Goal: Task Accomplishment & Management: Use online tool/utility

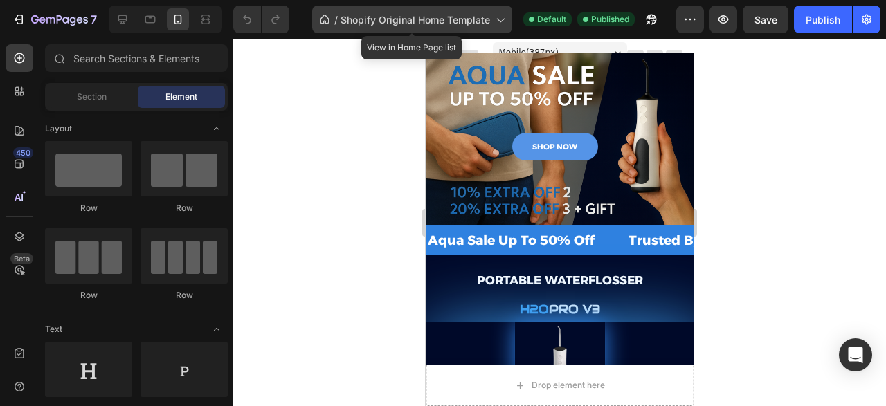
click at [446, 18] on span "Shopify Original Home Template" at bounding box center [414, 19] width 149 height 15
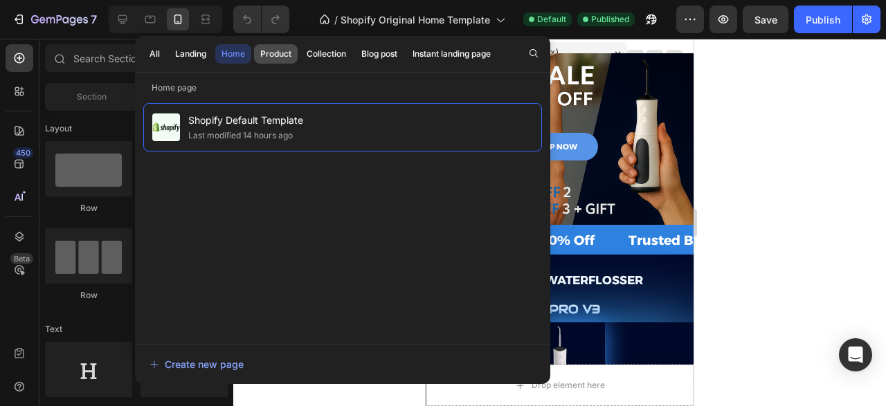
click at [287, 59] on div "Product" at bounding box center [275, 54] width 31 height 12
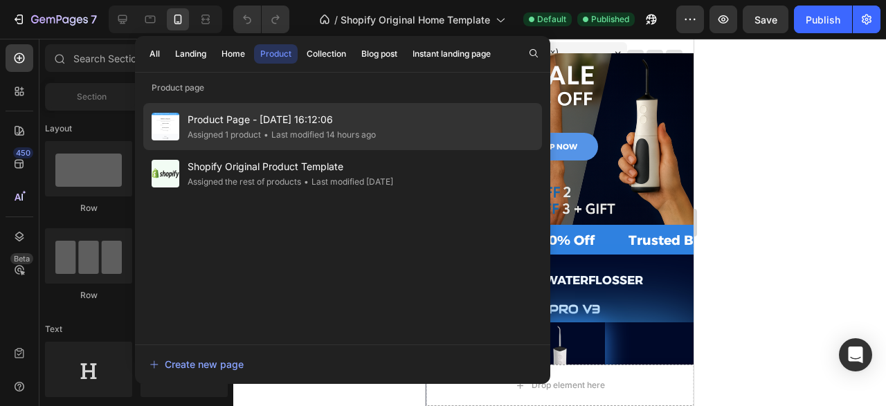
click at [281, 122] on span "Product Page - [DATE] 16:12:06" at bounding box center [282, 119] width 188 height 17
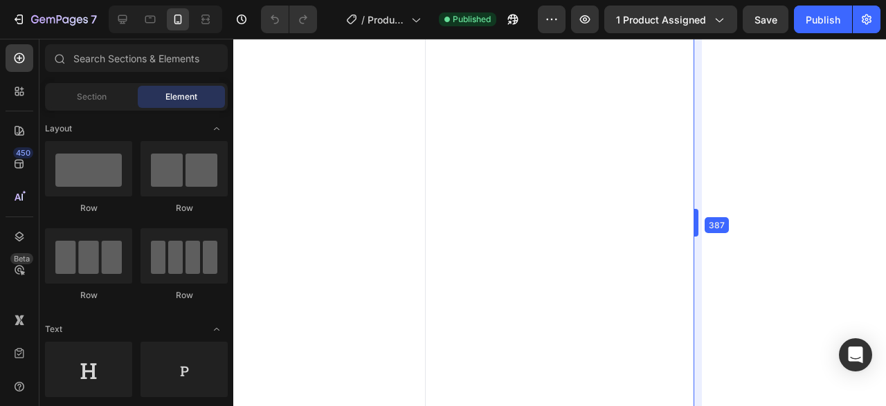
click at [694, 0] on body "7 Version history / Product Page - [DATE] 16:12:06 Published Preview 1 product …" at bounding box center [443, 0] width 886 height 0
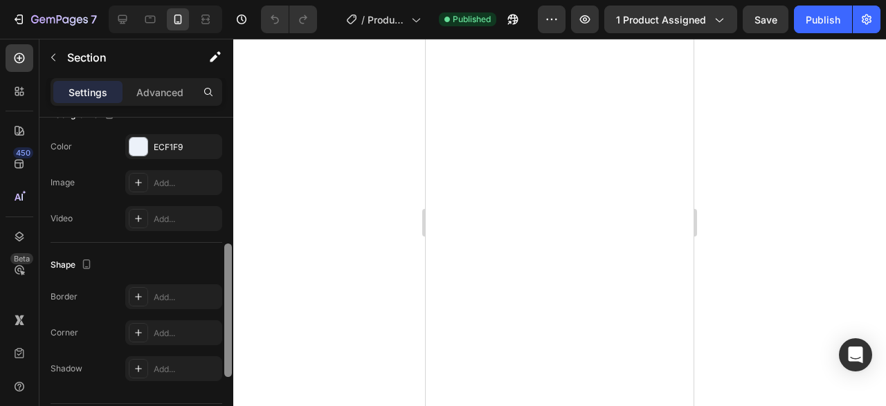
drag, startPoint x: 230, startPoint y: 174, endPoint x: 234, endPoint y: 354, distance: 180.0
click at [234, 0] on div "7 Version history / Product Page - [DATE] 16:12:06 Published Preview 1 product …" at bounding box center [443, 0] width 886 height 0
click at [161, 102] on div "Advanced" at bounding box center [159, 92] width 69 height 22
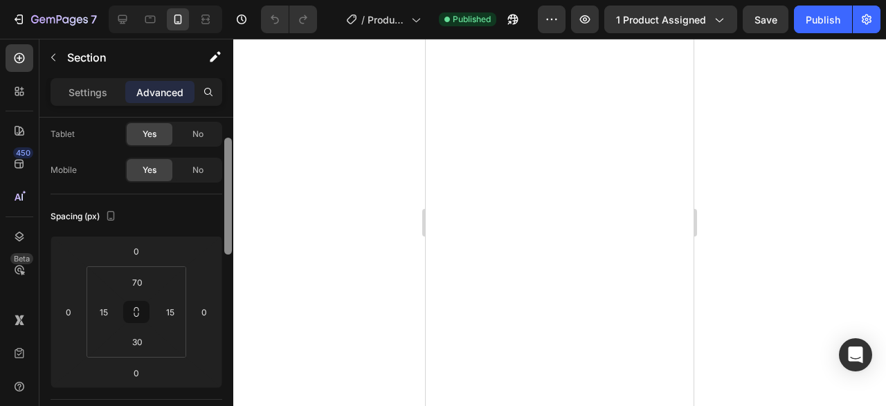
drag, startPoint x: 232, startPoint y: 304, endPoint x: 230, endPoint y: 174, distance: 130.1
click at [230, 174] on div at bounding box center [228, 196] width 8 height 117
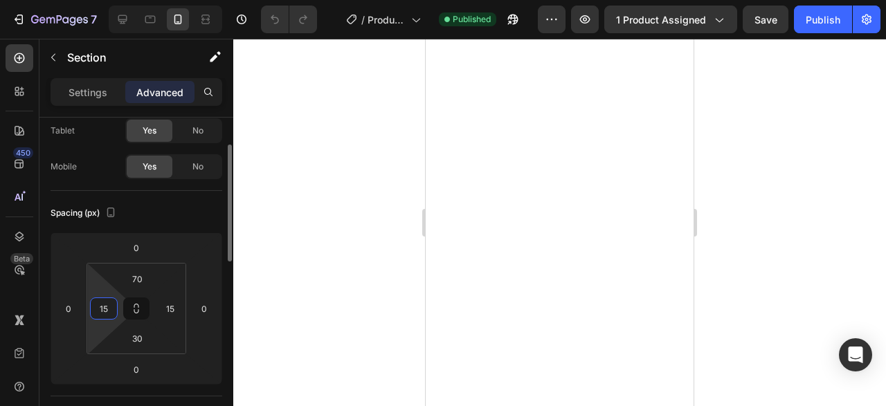
click at [109, 311] on input "15" at bounding box center [103, 308] width 21 height 21
type input "2"
type input "3"
type input "40"
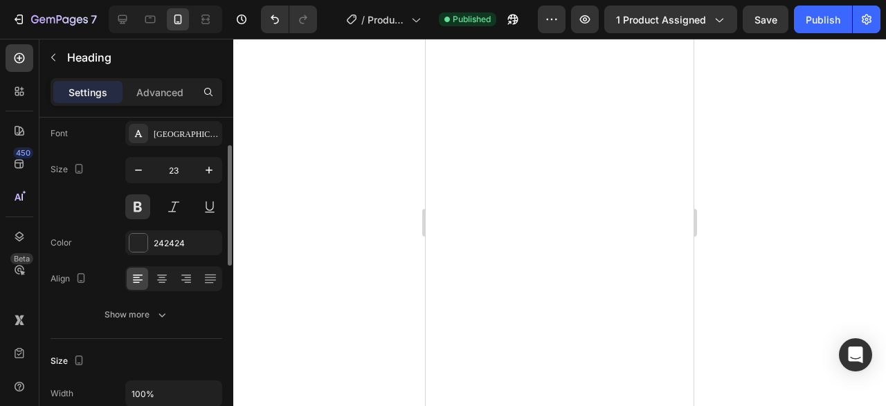
scroll to position [0, 0]
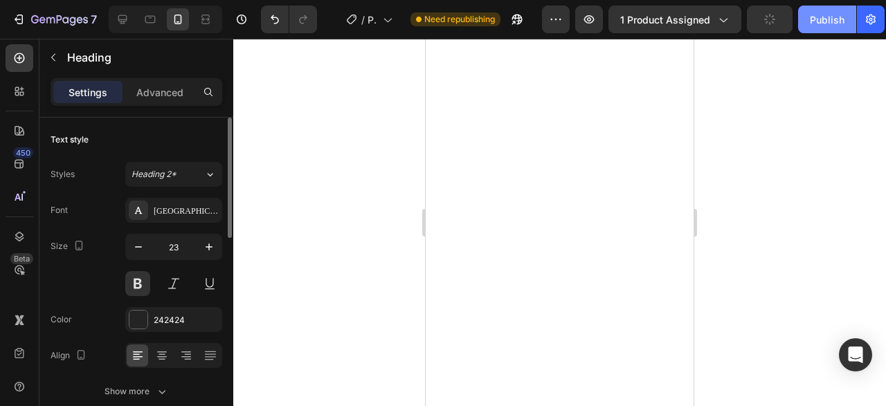
click at [824, 23] on div "Publish" at bounding box center [827, 19] width 35 height 15
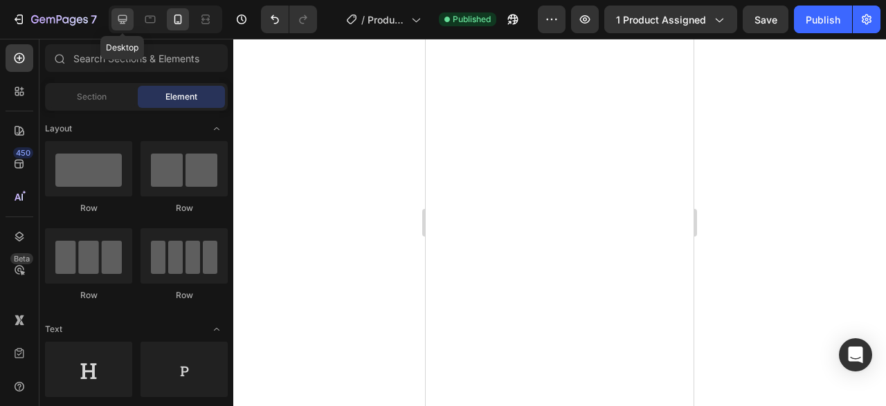
click at [132, 19] on div at bounding box center [122, 19] width 22 height 22
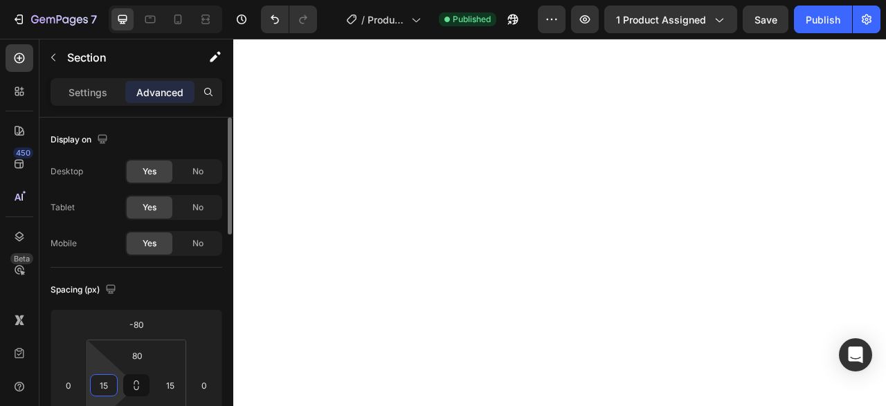
click at [111, 377] on input "15" at bounding box center [103, 385] width 21 height 21
type input "4"
type input "5"
type input "1"
type input "250"
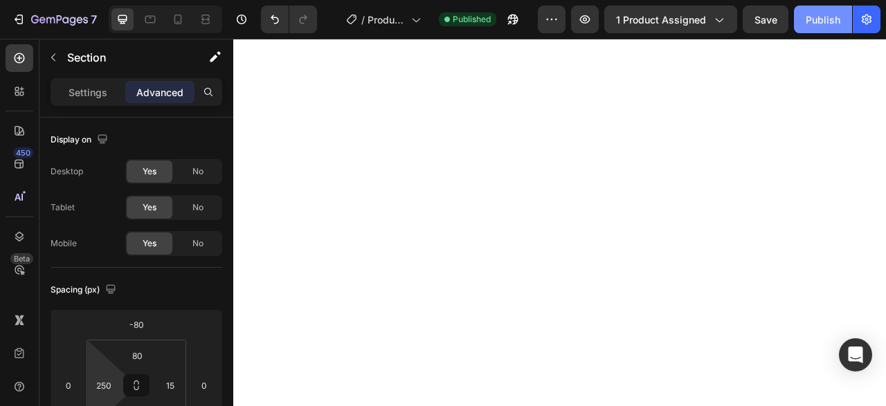
click at [812, 21] on div "Publish" at bounding box center [823, 19] width 35 height 15
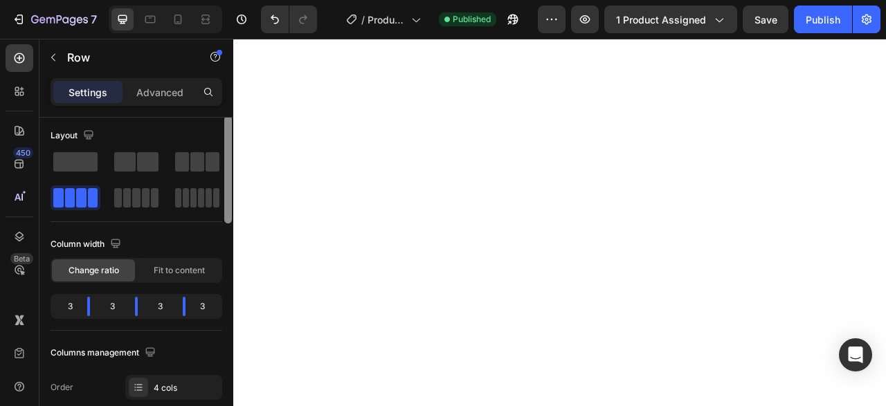
scroll to position [8, 0]
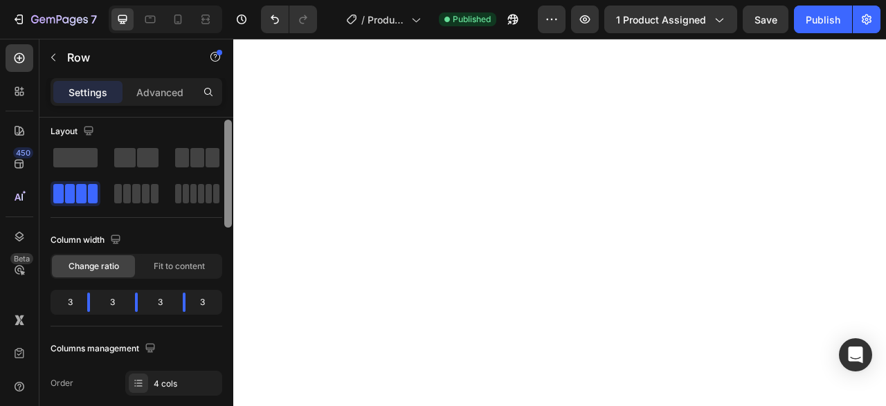
click at [228, 147] on div at bounding box center [228, 174] width 8 height 108
click at [204, 153] on div at bounding box center [197, 157] width 44 height 19
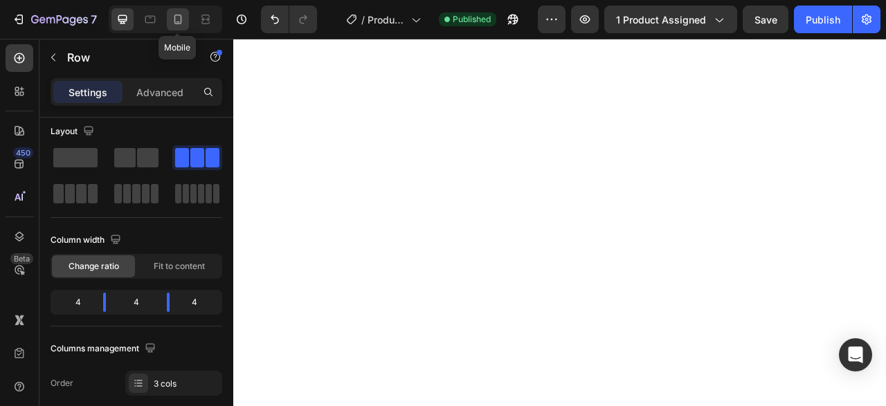
click at [176, 27] on div at bounding box center [178, 19] width 22 height 22
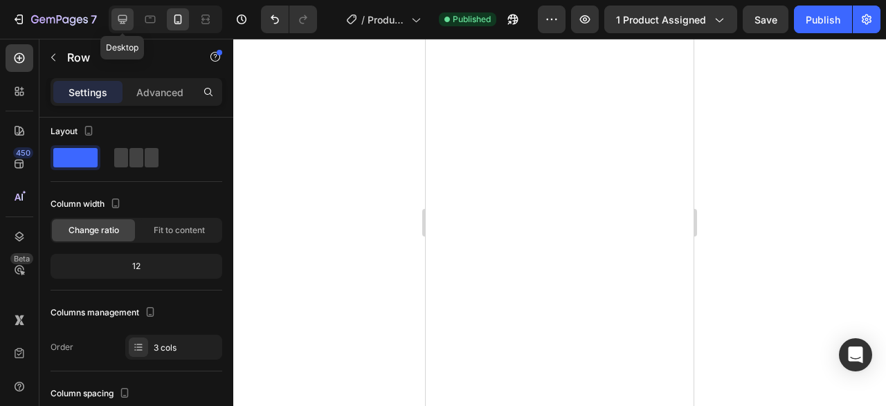
click at [128, 21] on icon at bounding box center [123, 19] width 14 height 14
type input "1200"
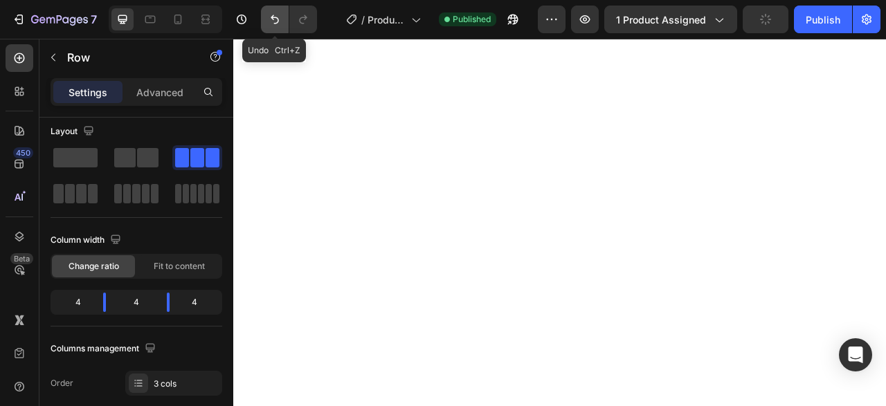
click at [266, 20] on button "Undo/Redo" at bounding box center [275, 20] width 28 height 28
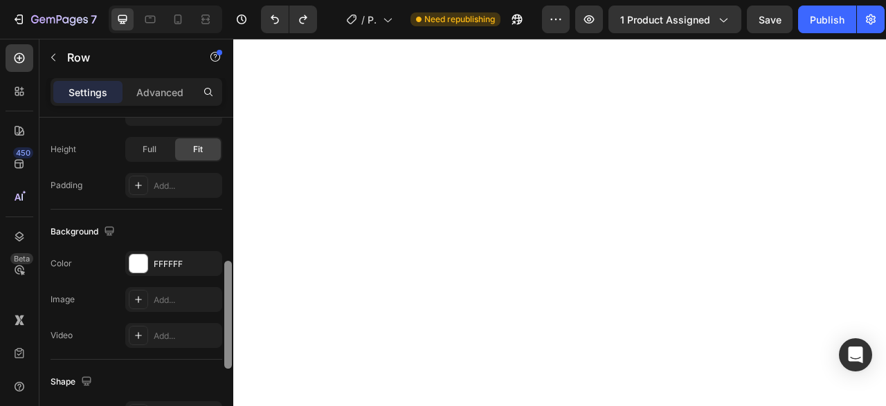
scroll to position [450, 0]
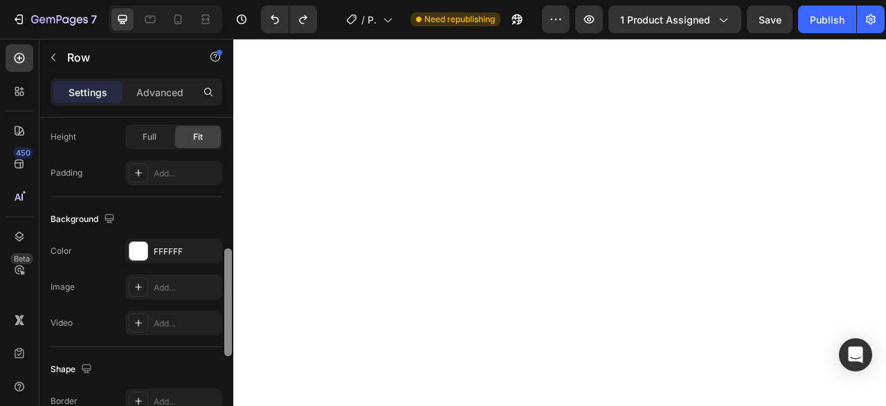
drag, startPoint x: 229, startPoint y: 136, endPoint x: 224, endPoint y: 284, distance: 148.2
click at [224, 284] on div at bounding box center [228, 269] width 10 height 329
click at [172, 247] on div "FFFFFF" at bounding box center [174, 252] width 40 height 12
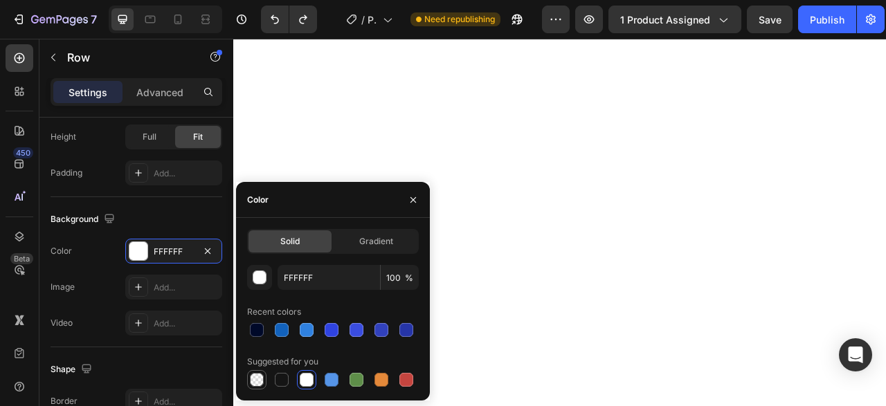
click at [254, 376] on div at bounding box center [257, 380] width 14 height 14
type input "000000"
type input "0"
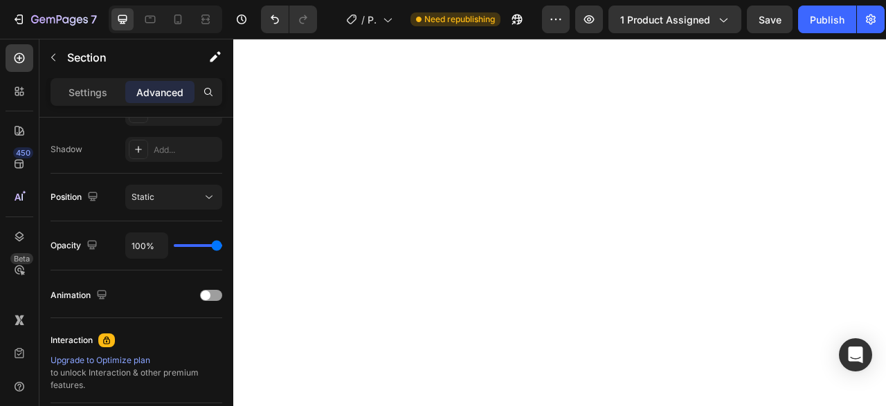
scroll to position [0, 0]
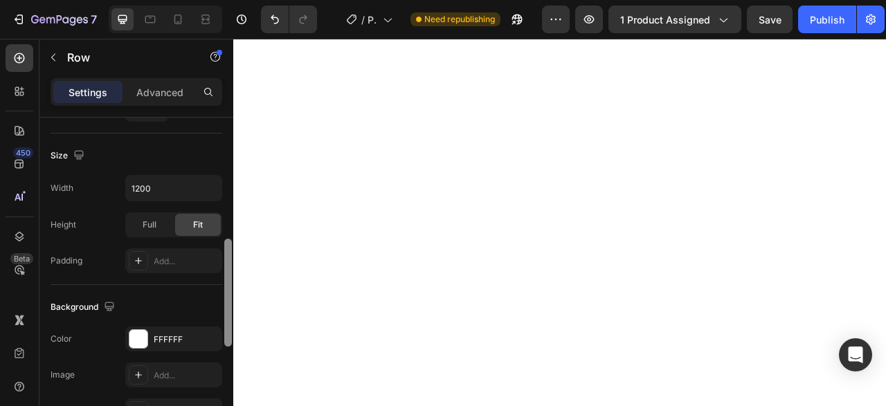
drag, startPoint x: 230, startPoint y: 205, endPoint x: 228, endPoint y: 325, distance: 119.7
click at [228, 325] on div at bounding box center [228, 293] width 8 height 108
click at [178, 331] on div "FFFFFF" at bounding box center [174, 337] width 40 height 12
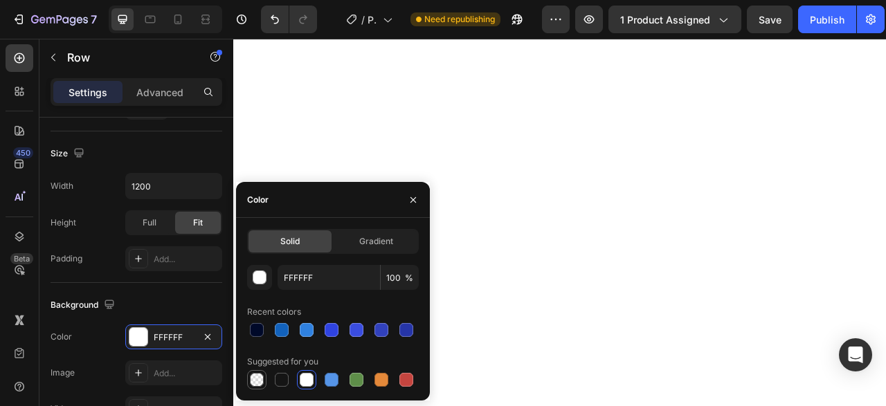
click at [257, 373] on div at bounding box center [256, 380] width 17 height 17
type input "000000"
type input "0"
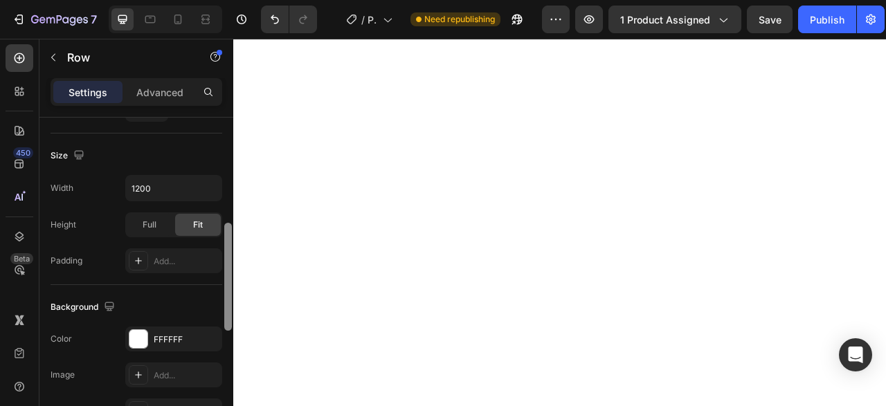
scroll to position [379, 0]
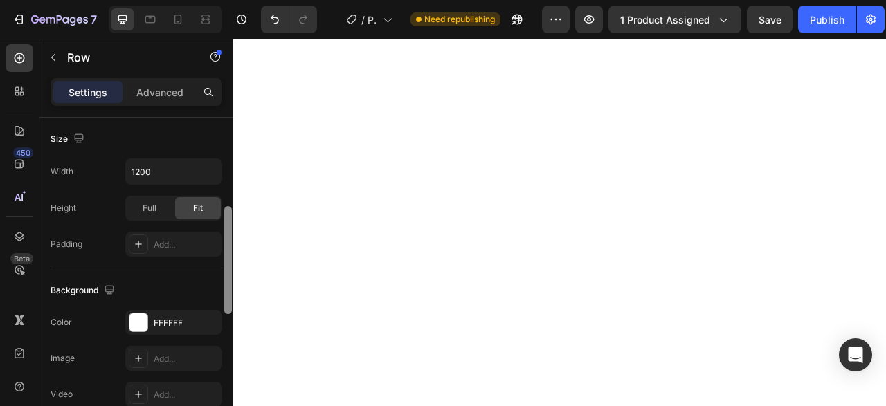
drag, startPoint x: 226, startPoint y: 192, endPoint x: 225, endPoint y: 316, distance: 124.6
click at [225, 314] on div at bounding box center [228, 260] width 8 height 108
click at [176, 317] on div "FFFFFF" at bounding box center [174, 323] width 40 height 12
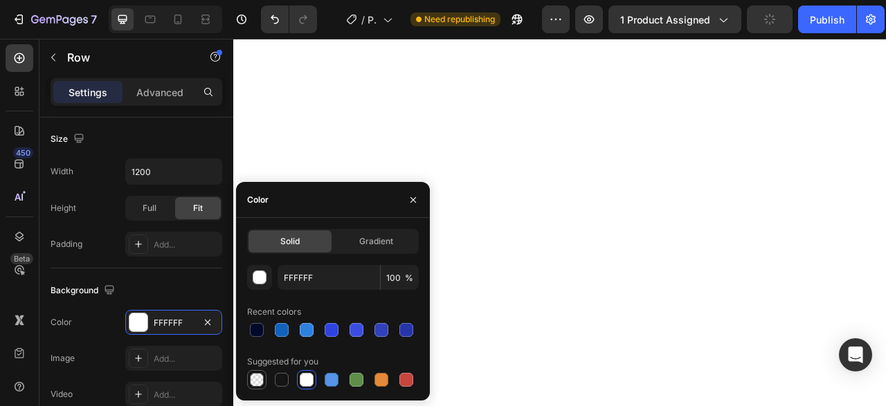
click at [250, 379] on div at bounding box center [257, 380] width 14 height 14
type input "000000"
type input "0"
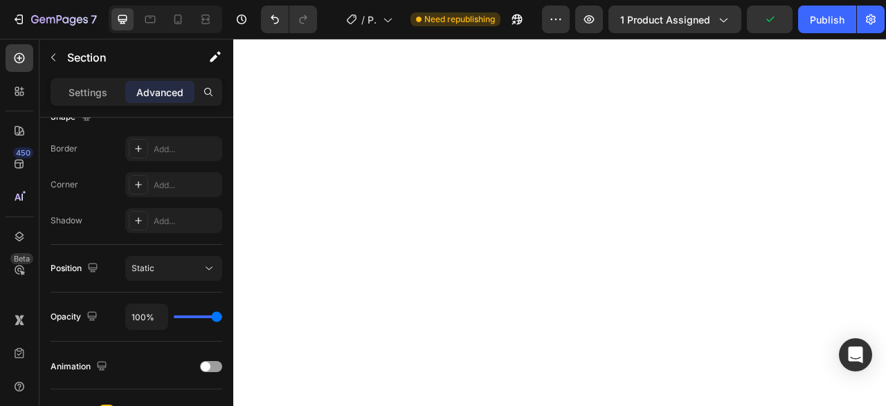
scroll to position [0, 0]
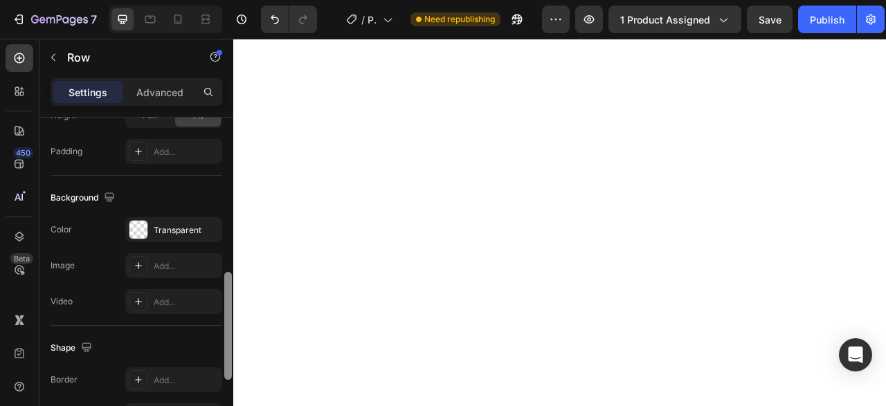
drag, startPoint x: 224, startPoint y: 201, endPoint x: 232, endPoint y: 357, distance: 156.6
click at [232, 357] on div at bounding box center [228, 282] width 10 height 329
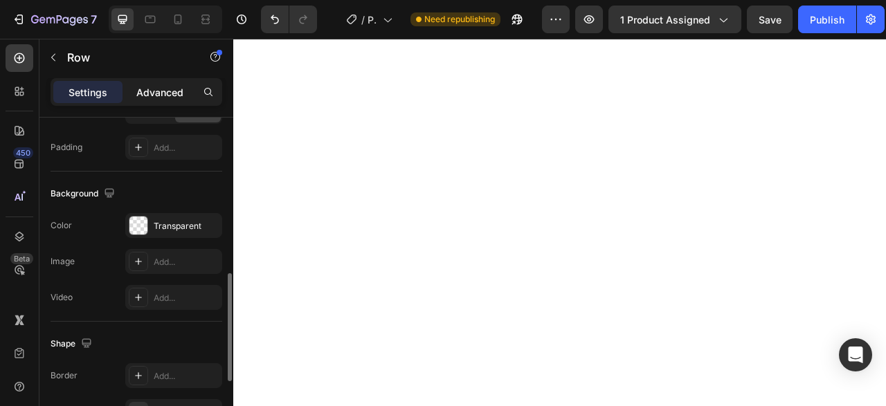
click at [145, 98] on p "Advanced" at bounding box center [159, 92] width 47 height 15
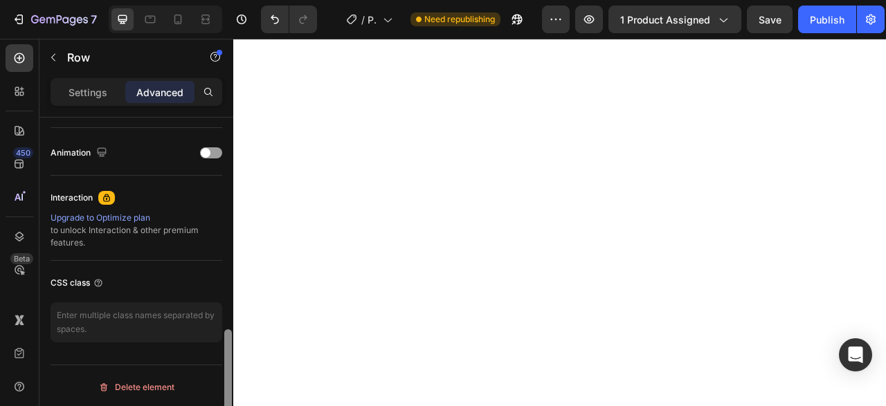
drag, startPoint x: 232, startPoint y: 312, endPoint x: 230, endPoint y: 326, distance: 13.9
click at [230, 326] on div at bounding box center [228, 282] width 10 height 329
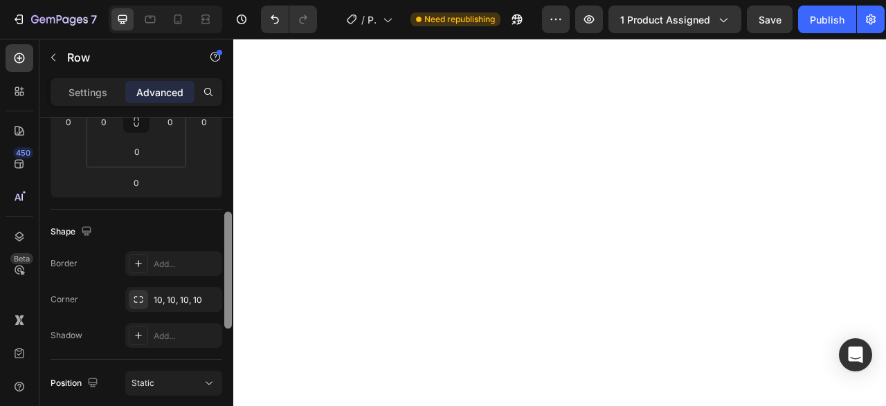
click at [230, 326] on div at bounding box center [228, 282] width 10 height 329
click at [230, 326] on div at bounding box center [228, 270] width 8 height 117
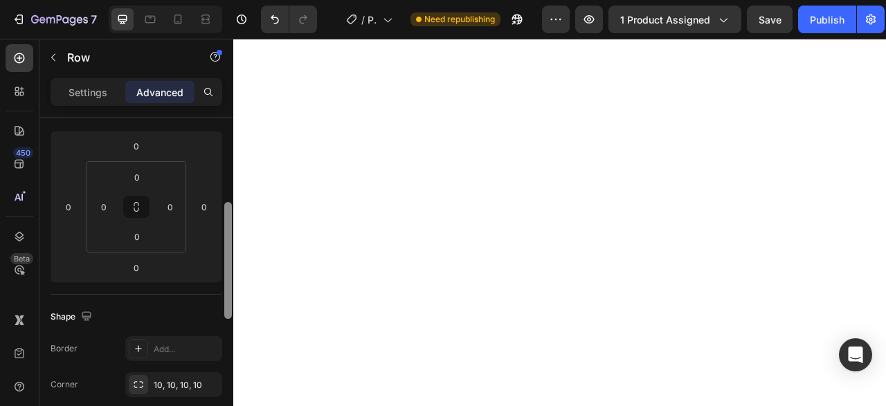
drag, startPoint x: 230, startPoint y: 326, endPoint x: 228, endPoint y: 287, distance: 39.5
click at [228, 287] on div at bounding box center [228, 260] width 8 height 117
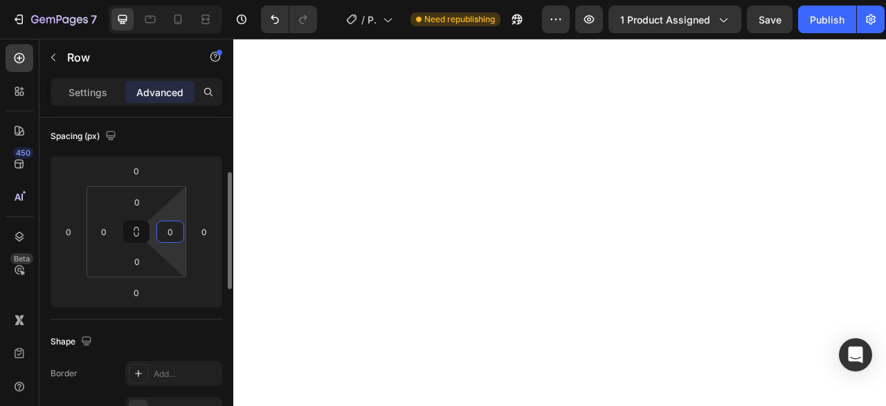
click at [172, 233] on input "0" at bounding box center [170, 231] width 21 height 21
type input "/"
type input "-"
type input "0"
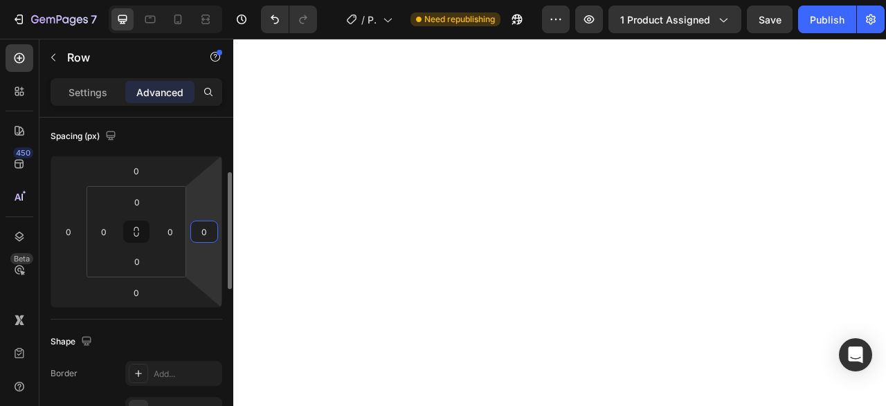
click at [208, 228] on input "0" at bounding box center [204, 231] width 21 height 21
type input "-2"
type input "0"
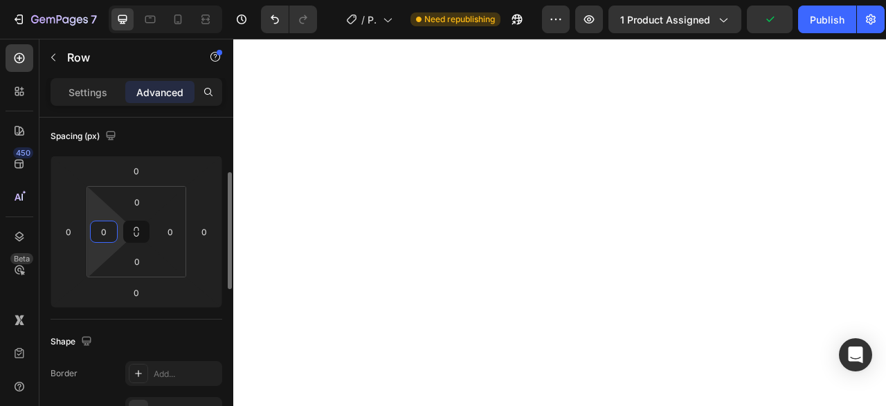
click at [108, 232] on input "0" at bounding box center [103, 231] width 21 height 21
type input "-"
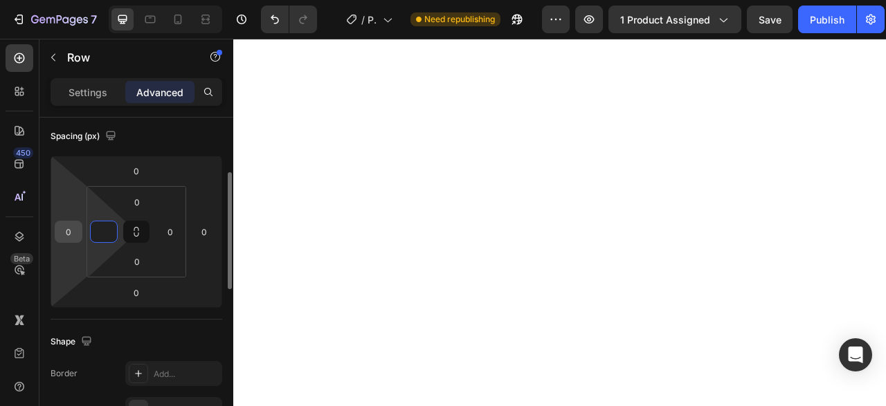
type input "0"
click at [72, 233] on input "0" at bounding box center [68, 231] width 21 height 21
type input "-2"
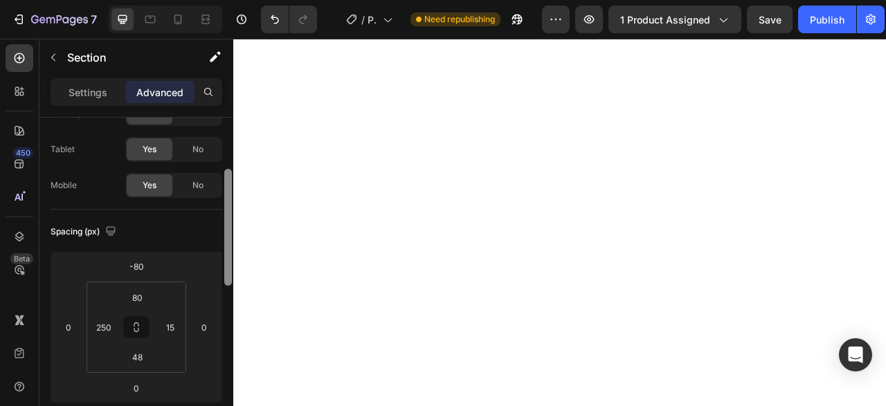
scroll to position [85, 0]
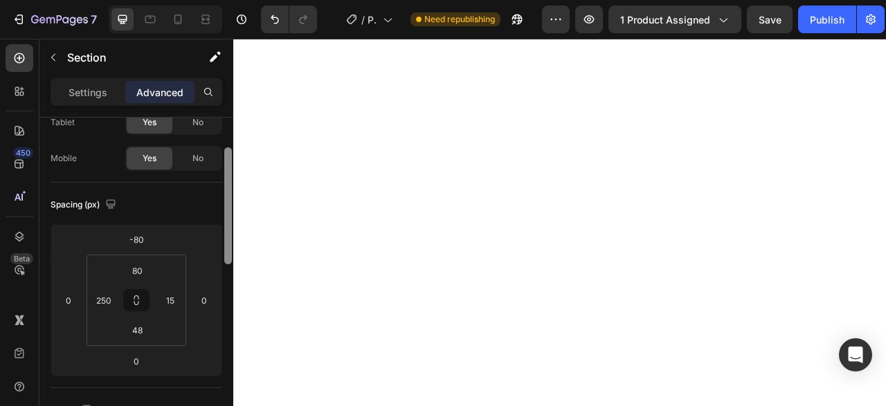
drag, startPoint x: 228, startPoint y: 192, endPoint x: 228, endPoint y: 222, distance: 30.4
click at [228, 222] on div at bounding box center [228, 205] width 8 height 117
click at [834, 28] on button "Publish" at bounding box center [827, 20] width 58 height 28
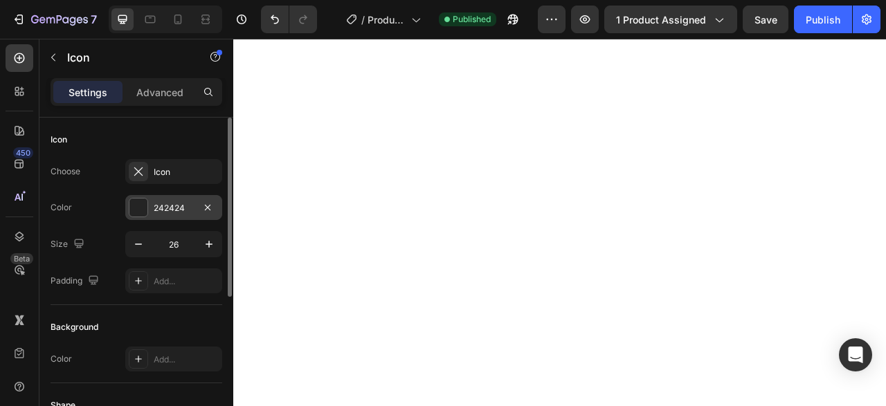
click at [158, 215] on div "242424" at bounding box center [173, 207] width 97 height 25
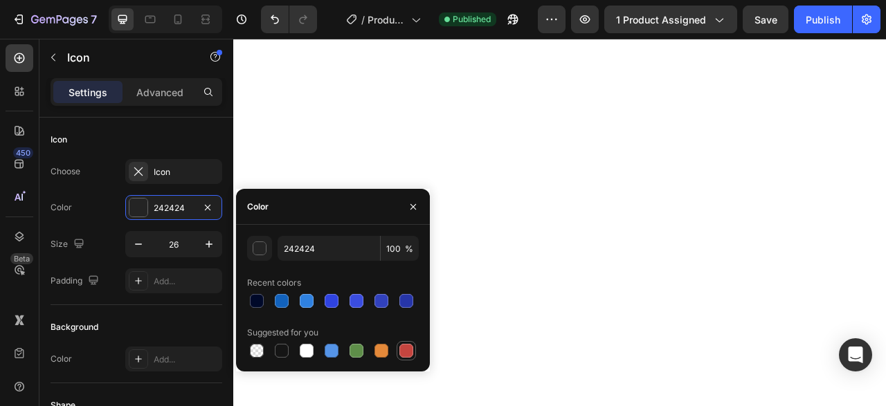
click at [412, 352] on div at bounding box center [406, 351] width 14 height 14
type input "C5453F"
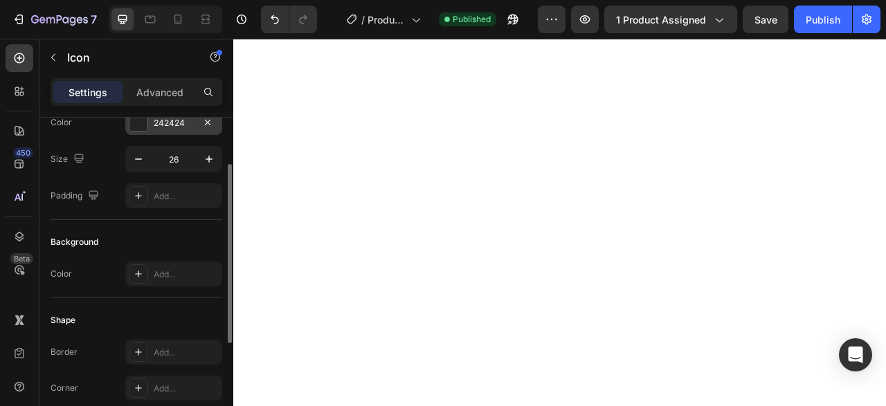
click at [170, 129] on div "242424" at bounding box center [173, 122] width 97 height 25
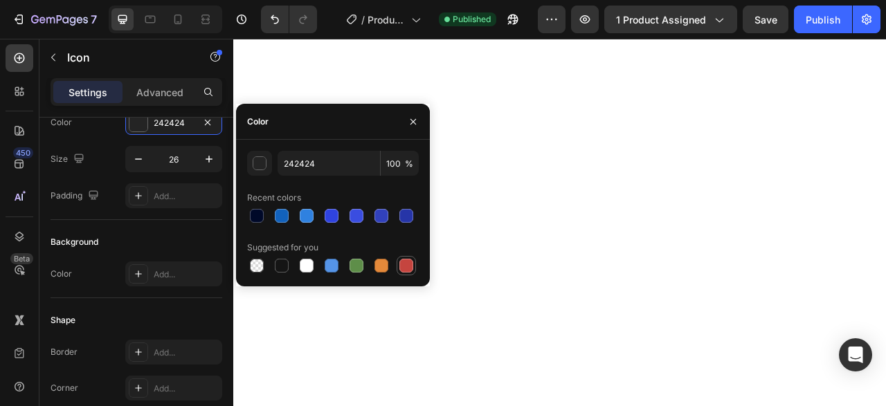
click at [400, 266] on div at bounding box center [406, 266] width 14 height 14
type input "C5453F"
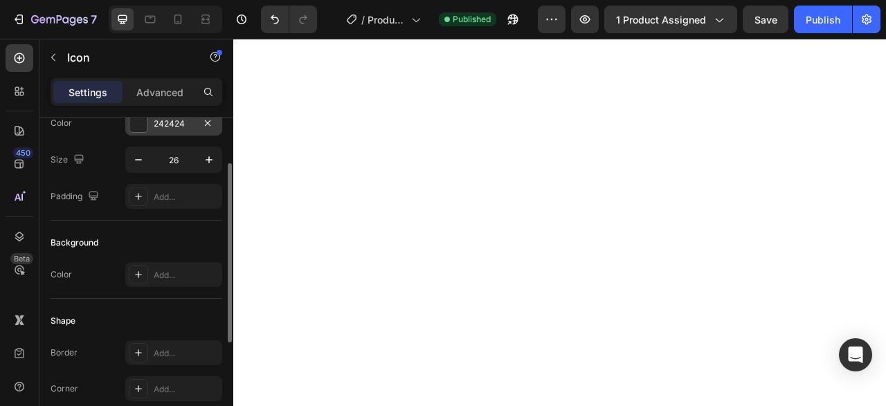
click at [173, 133] on div "242424" at bounding box center [173, 123] width 97 height 25
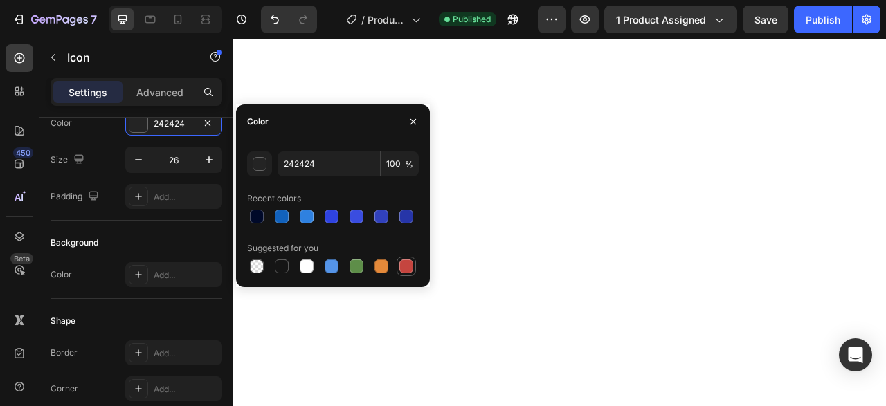
click at [402, 260] on div at bounding box center [406, 266] width 17 height 17
type input "C5453F"
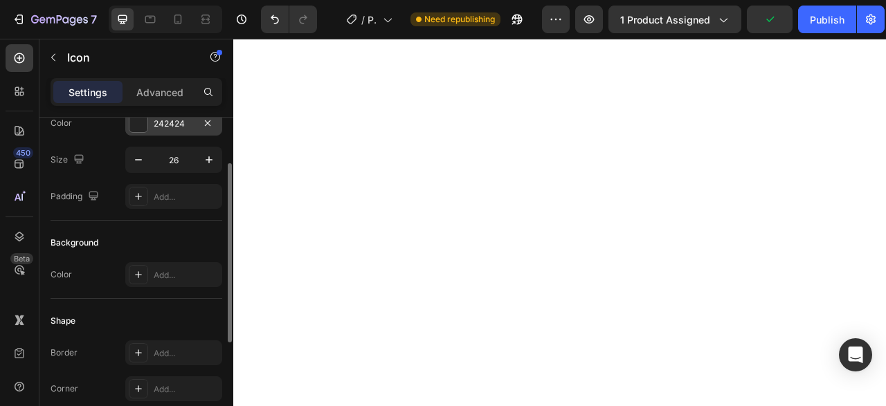
click at [167, 124] on div "242424" at bounding box center [174, 124] width 40 height 12
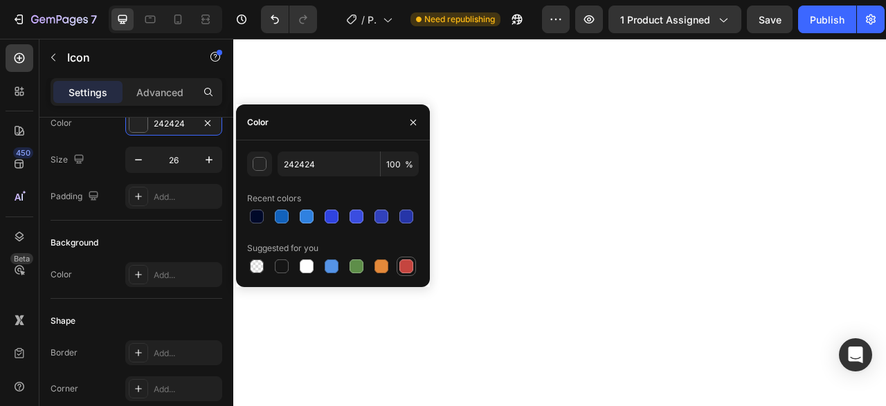
click at [397, 275] on div at bounding box center [406, 266] width 19 height 19
type input "C5453F"
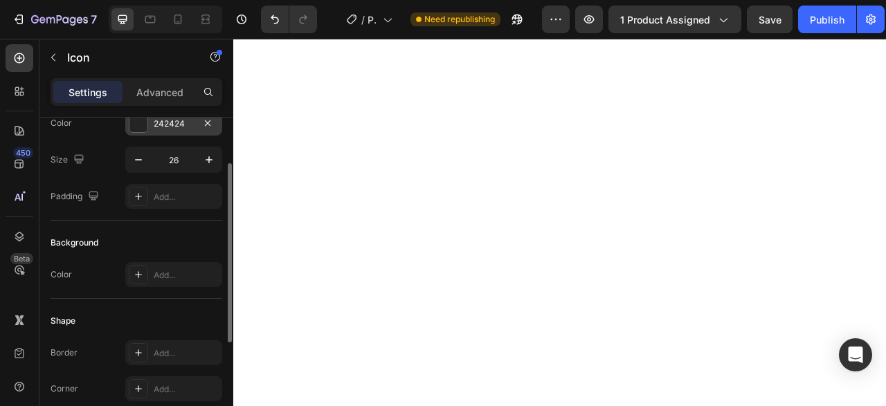
click at [188, 129] on div "242424" at bounding box center [174, 124] width 40 height 12
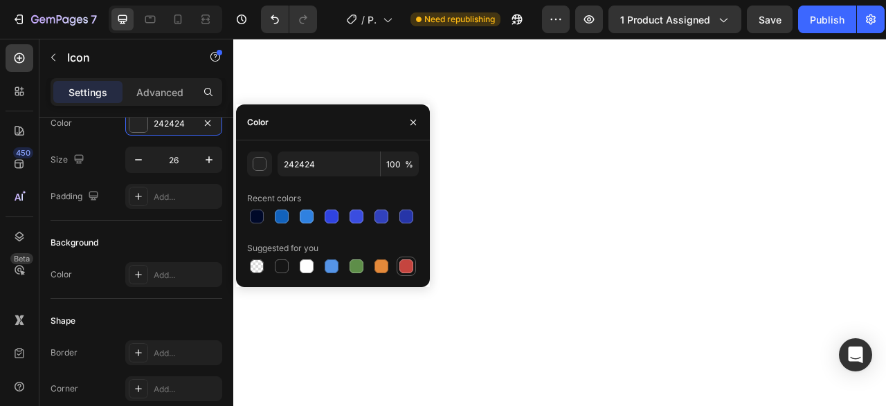
click at [406, 261] on div at bounding box center [406, 267] width 14 height 14
type input "C5453F"
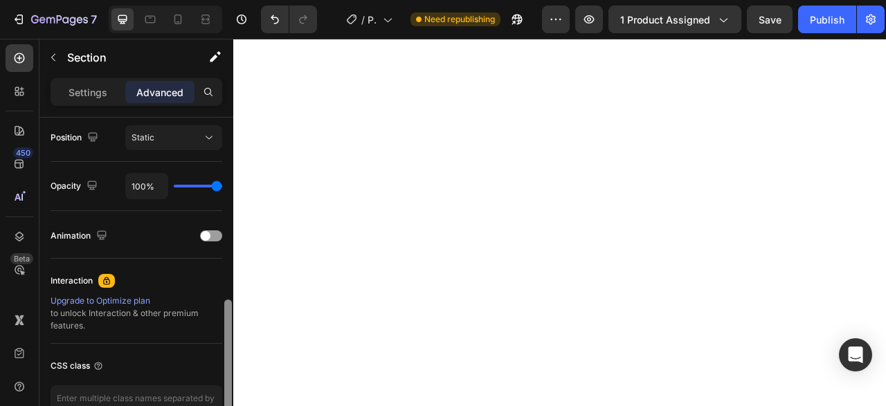
scroll to position [180, 0]
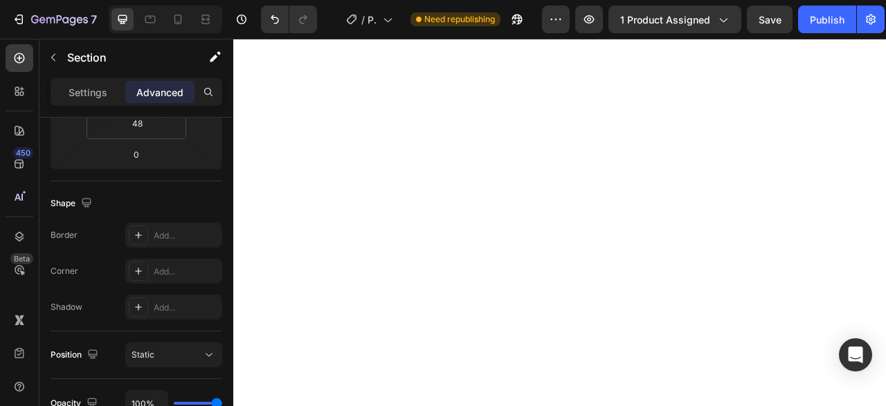
scroll to position [0, 0]
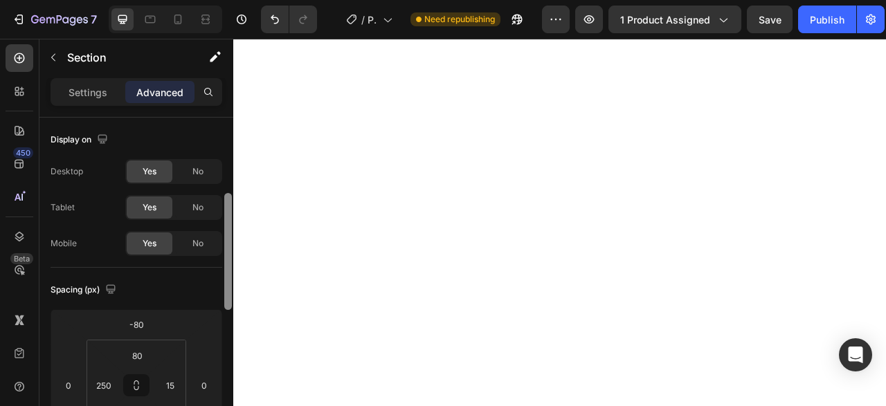
drag, startPoint x: 226, startPoint y: 273, endPoint x: 230, endPoint y: 199, distance: 74.8
click at [230, 199] on div at bounding box center [228, 251] width 8 height 117
click at [105, 103] on div "Settings Advanced" at bounding box center [137, 92] width 172 height 28
click at [103, 101] on div "Settings" at bounding box center [87, 92] width 69 height 22
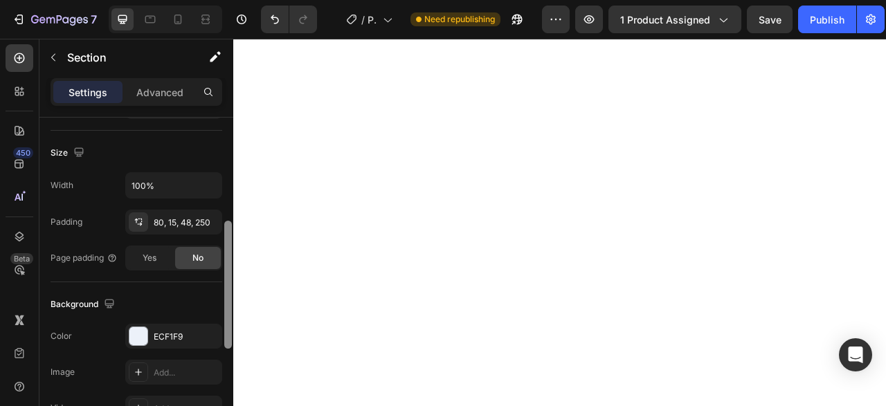
scroll to position [317, 0]
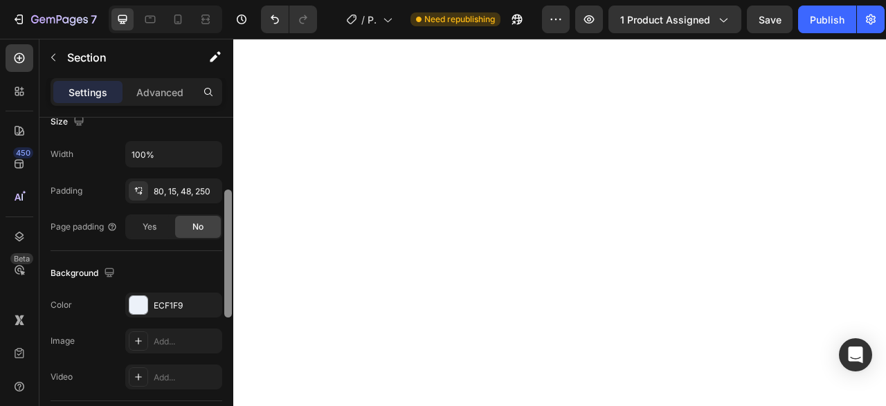
drag, startPoint x: 228, startPoint y: 161, endPoint x: 229, endPoint y: 284, distance: 123.9
click at [229, 284] on div at bounding box center [228, 254] width 8 height 128
click at [171, 302] on div "ECF1F9" at bounding box center [174, 305] width 40 height 12
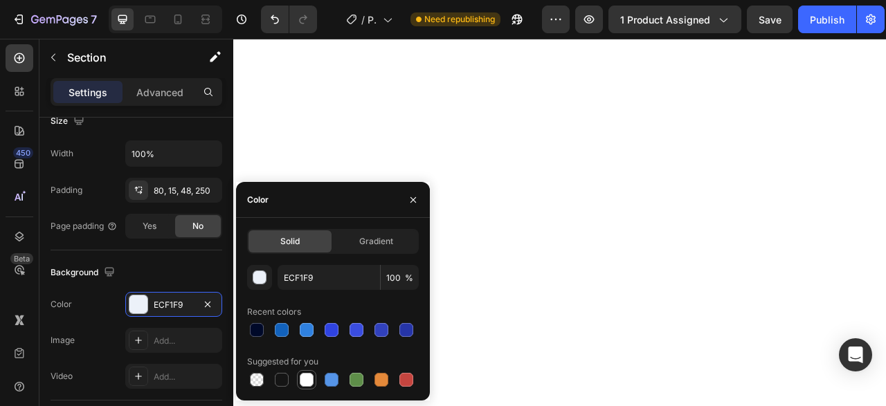
click at [304, 376] on div at bounding box center [307, 380] width 14 height 14
click at [262, 330] on div at bounding box center [257, 330] width 14 height 14
type input "000929"
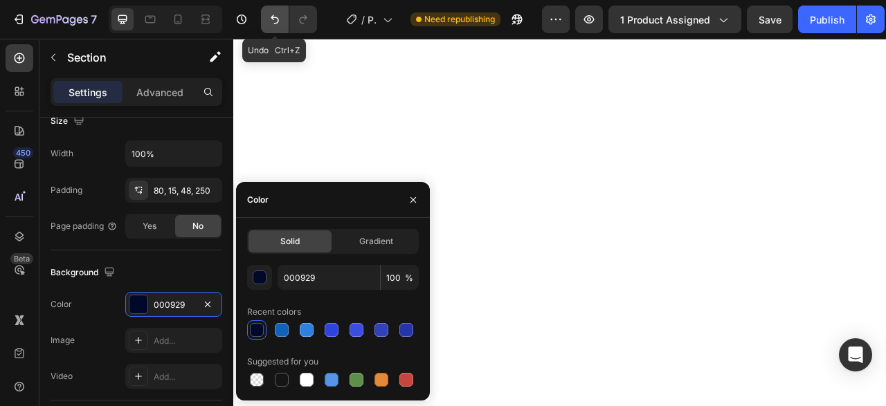
click at [275, 27] on button "Undo/Redo" at bounding box center [275, 20] width 28 height 28
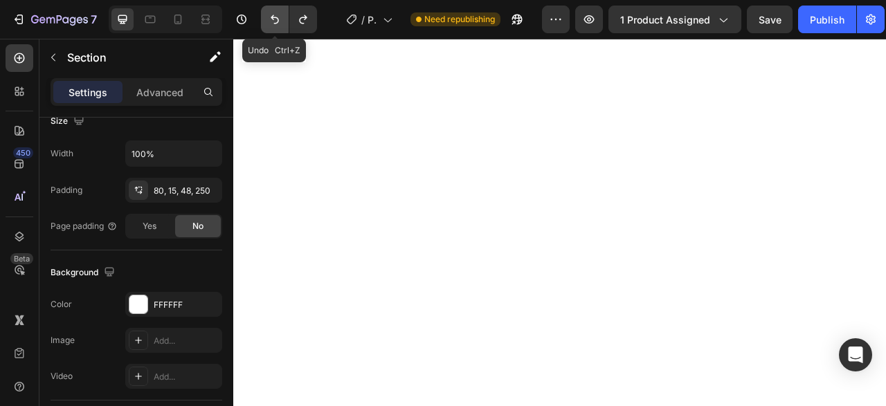
click at [275, 27] on button "Undo/Redo" at bounding box center [275, 20] width 28 height 28
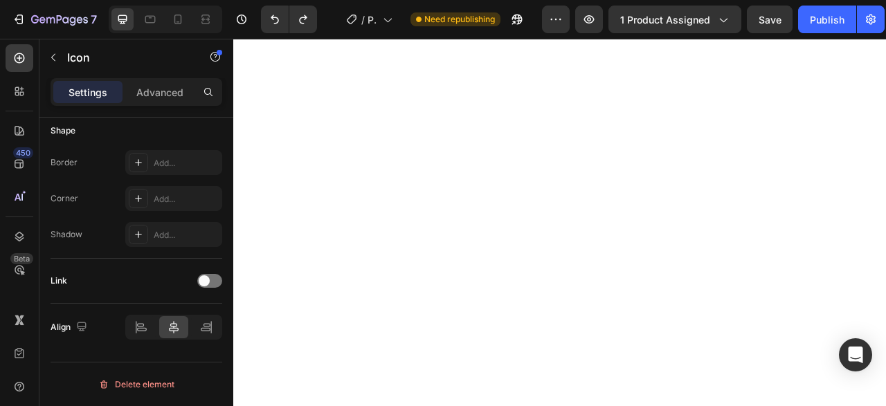
scroll to position [0, 0]
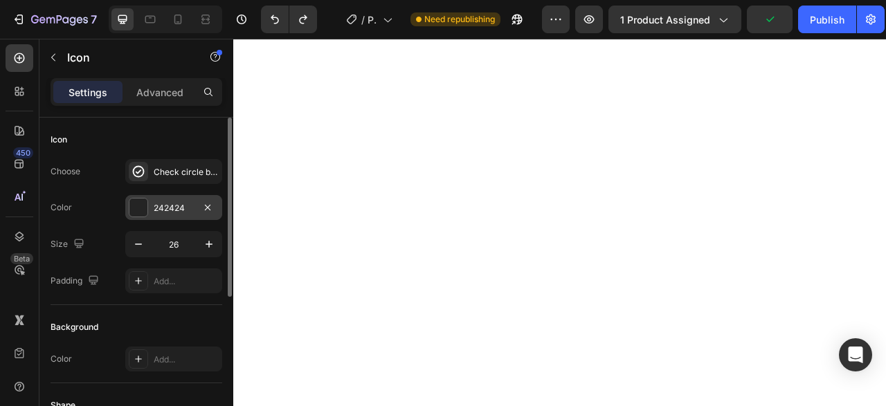
click at [170, 201] on div "242424" at bounding box center [173, 207] width 97 height 25
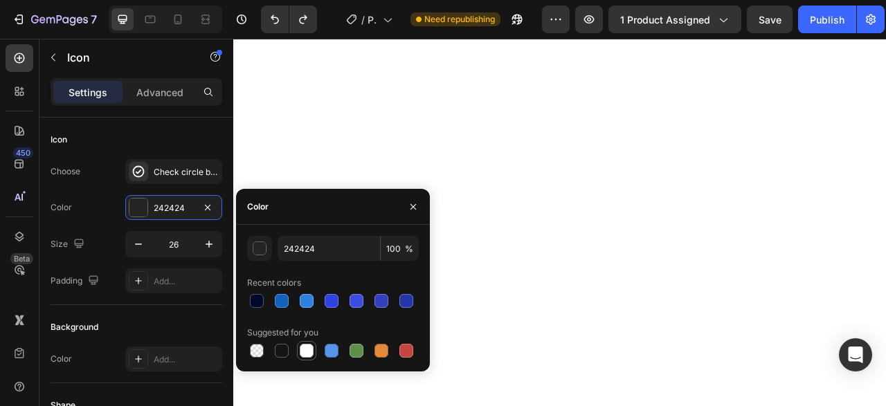
click at [300, 349] on div at bounding box center [306, 351] width 17 height 17
type input "FFFFFF"
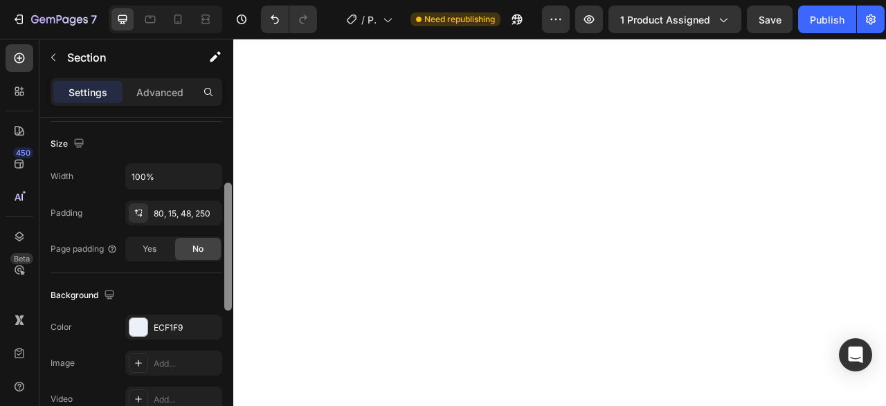
drag, startPoint x: 227, startPoint y: 176, endPoint x: 222, endPoint y: 292, distance: 115.7
click at [222, 292] on div "Layout Column width Change ratio Fit to content 12 Columns management Order 1 c…" at bounding box center [136, 282] width 194 height 328
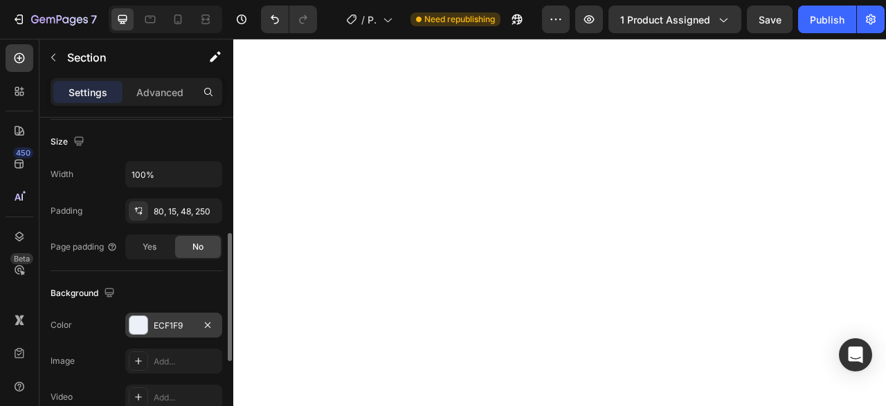
click at [167, 320] on div "ECF1F9" at bounding box center [174, 326] width 40 height 12
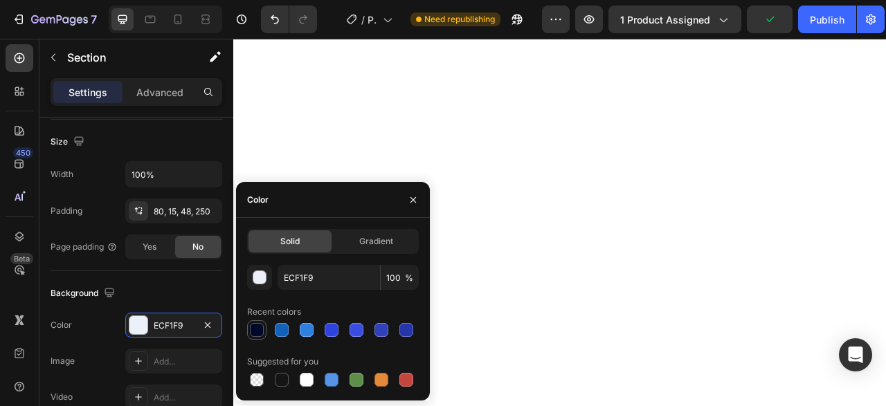
click at [248, 326] on div at bounding box center [256, 330] width 17 height 17
type input "000929"
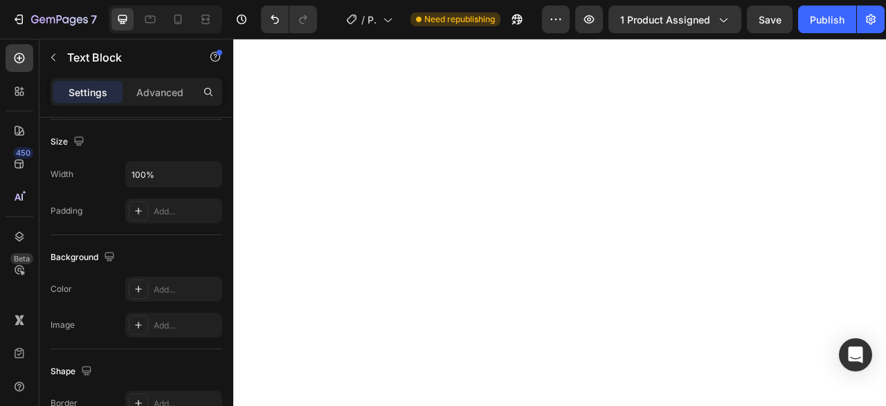
scroll to position [0, 0]
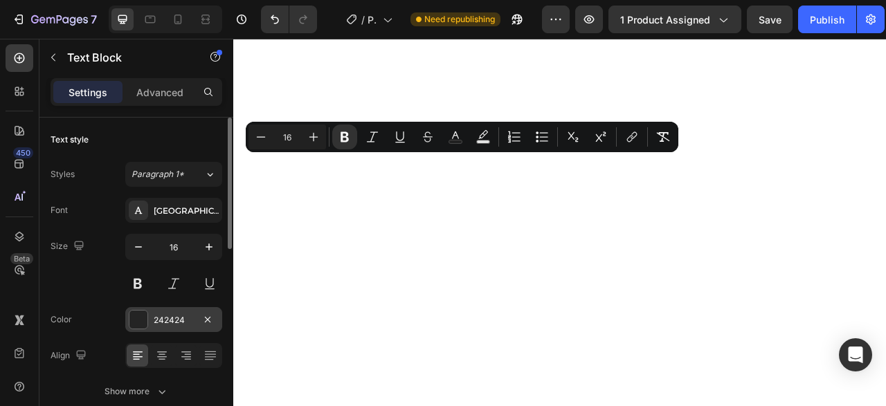
click at [166, 314] on div "242424" at bounding box center [174, 320] width 40 height 12
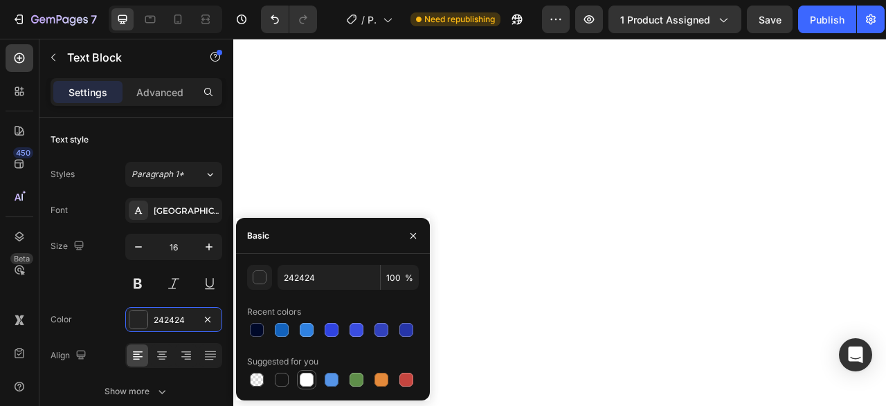
click at [310, 375] on div at bounding box center [307, 380] width 14 height 14
type input "FFFFFF"
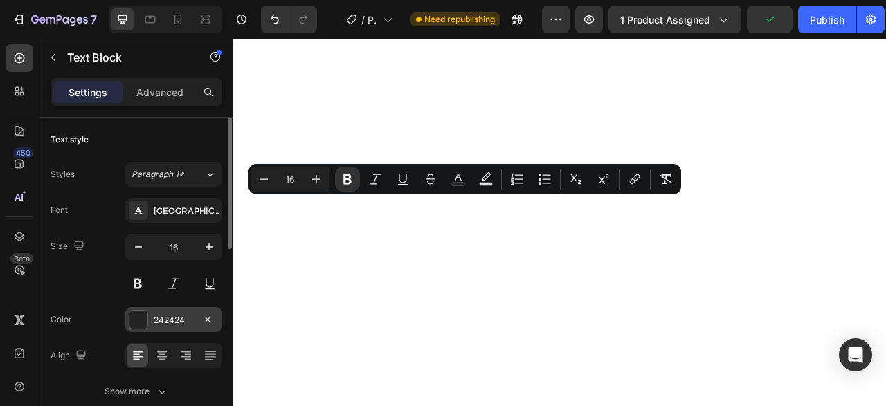
click at [173, 316] on div "242424" at bounding box center [174, 320] width 40 height 12
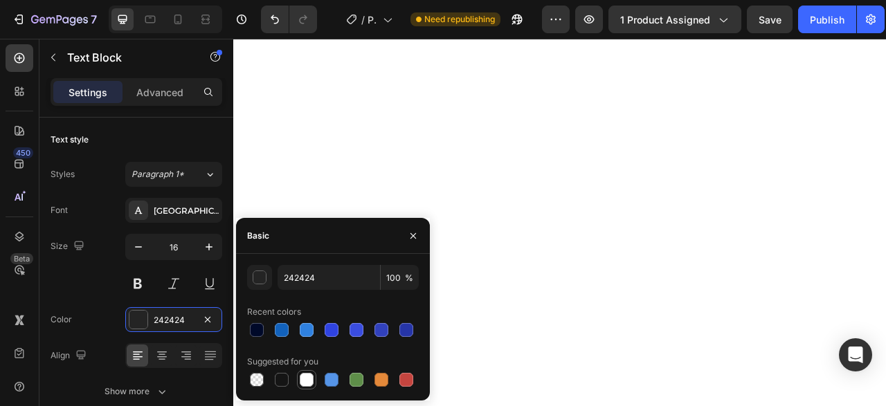
click at [305, 372] on div at bounding box center [306, 379] width 19 height 19
type input "FFFFFF"
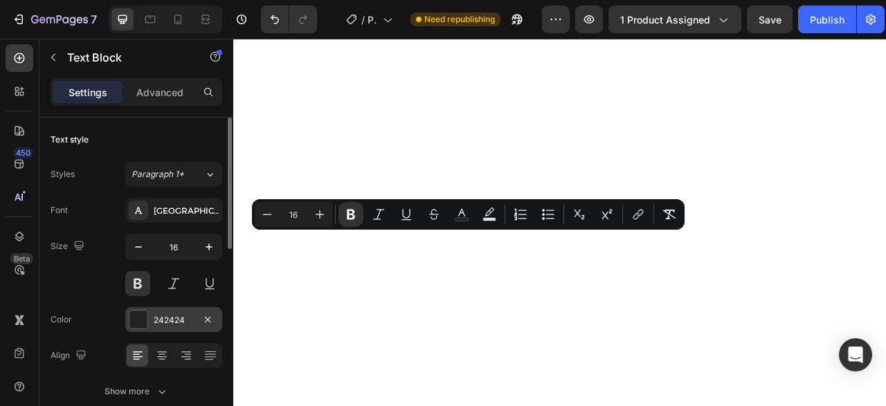
click at [171, 317] on div "242424" at bounding box center [174, 320] width 40 height 12
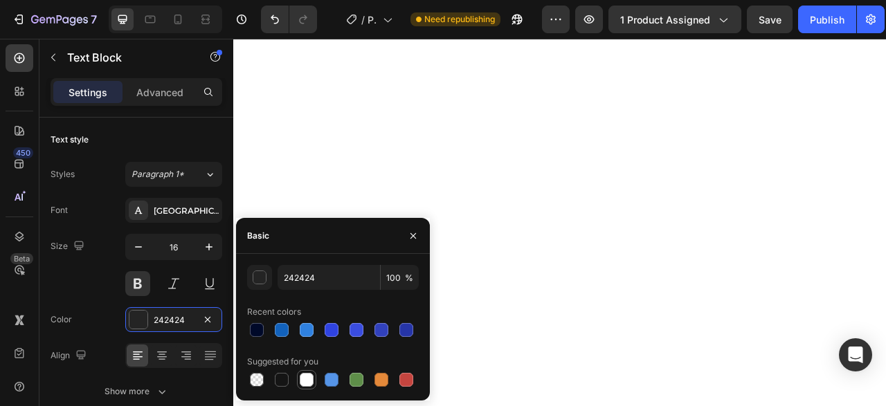
click at [304, 381] on div at bounding box center [307, 380] width 14 height 14
type input "FFFFFF"
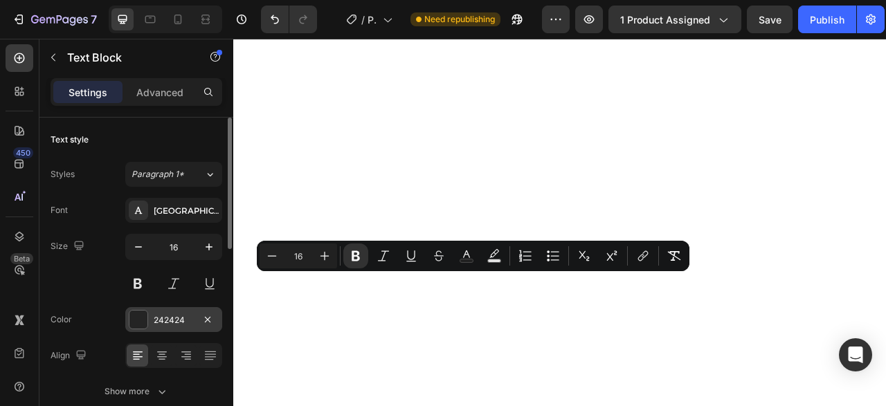
click at [169, 322] on div "242424" at bounding box center [174, 320] width 40 height 12
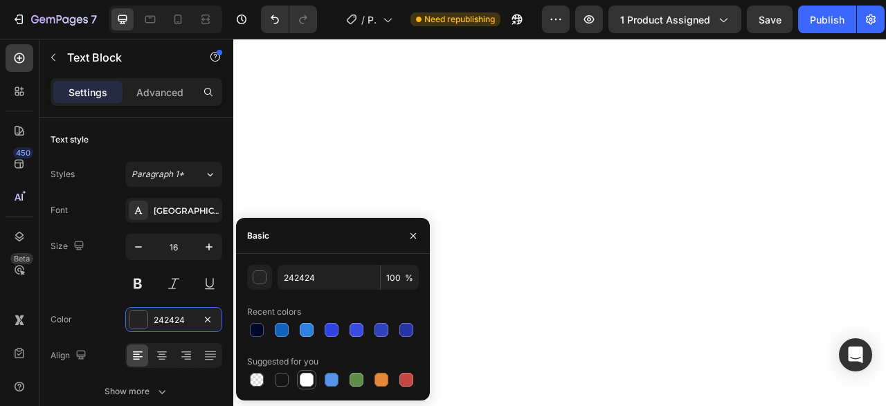
click at [303, 385] on div at bounding box center [307, 380] width 14 height 14
type input "FFFFFF"
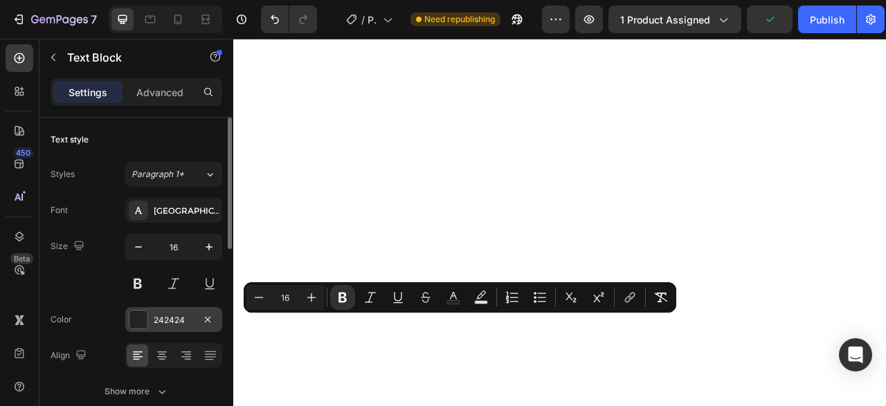
click at [157, 319] on div "242424" at bounding box center [174, 320] width 40 height 12
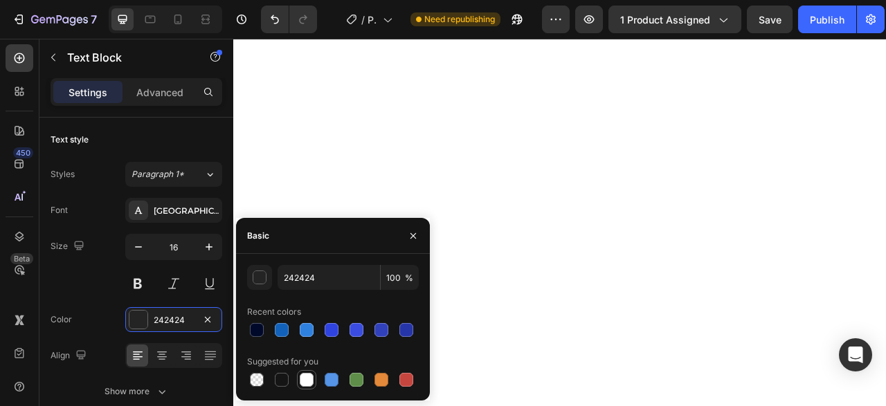
click at [311, 379] on div at bounding box center [307, 380] width 14 height 14
type input "FFFFFF"
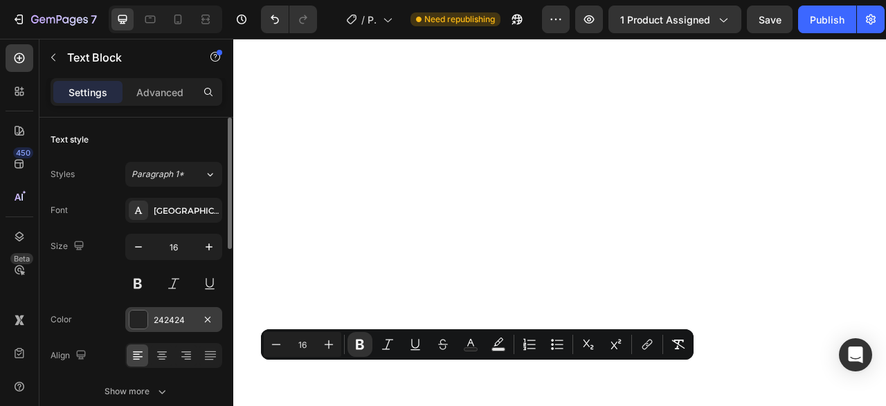
click at [179, 315] on div "242424" at bounding box center [174, 320] width 40 height 12
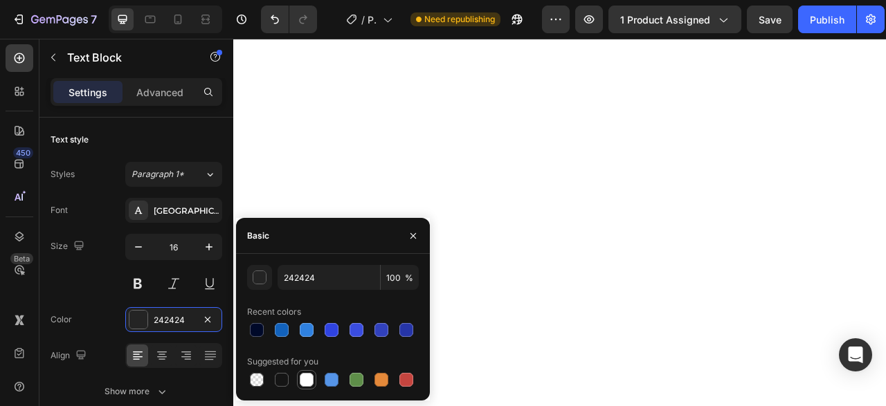
click at [307, 388] on div at bounding box center [306, 380] width 17 height 17
type input "FFFFFF"
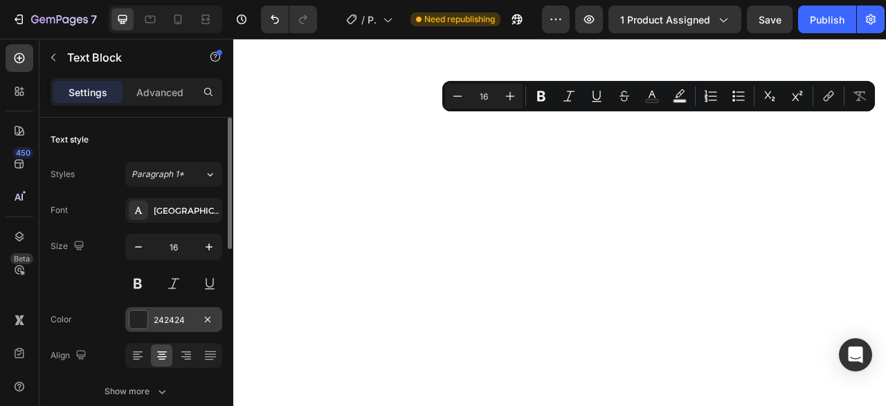
click at [152, 313] on div "242424" at bounding box center [173, 319] width 97 height 25
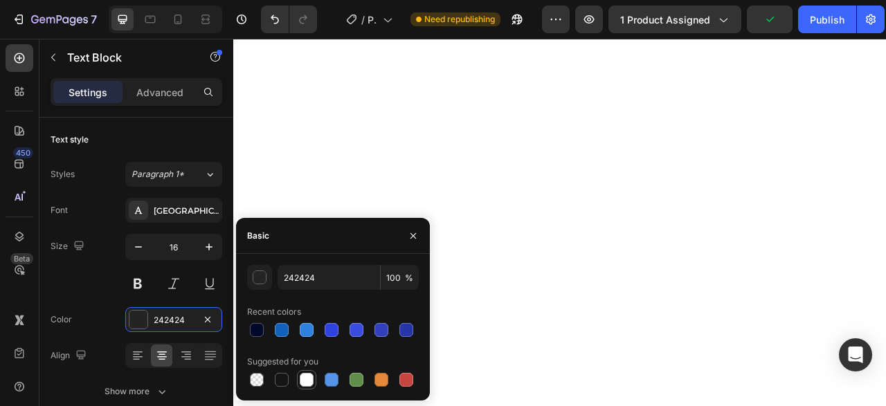
click at [302, 383] on div at bounding box center [307, 380] width 14 height 14
type input "FFFFFF"
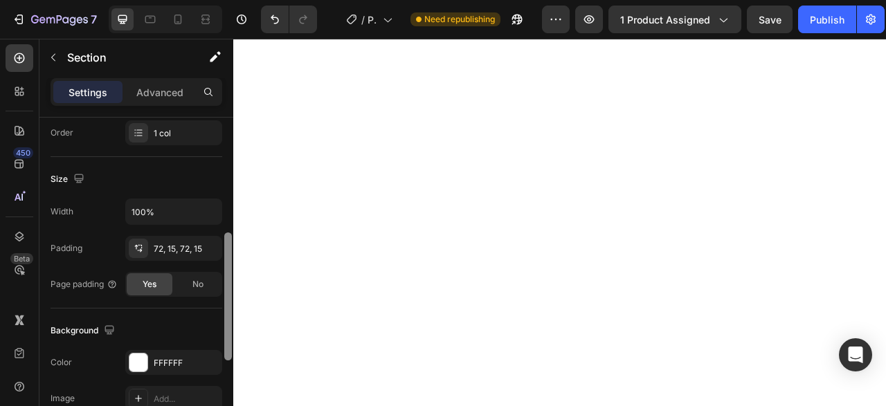
scroll to position [269, 0]
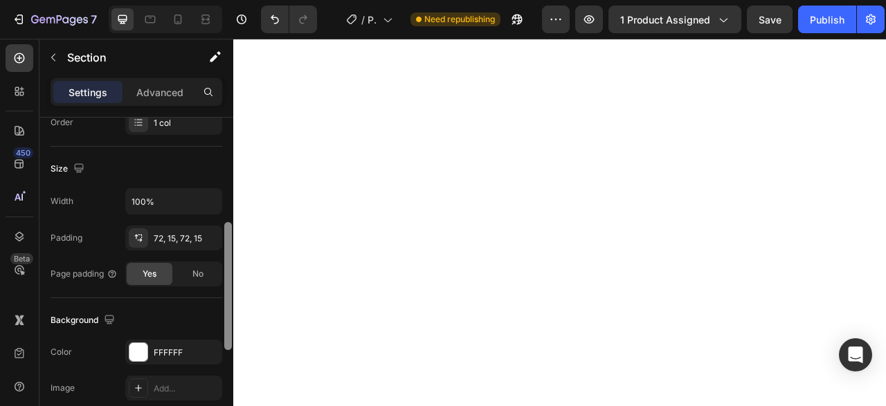
drag, startPoint x: 228, startPoint y: 140, endPoint x: 225, endPoint y: 246, distance: 105.2
click at [225, 246] on div at bounding box center [228, 286] width 8 height 128
click at [172, 347] on div "FFFFFF" at bounding box center [174, 353] width 40 height 12
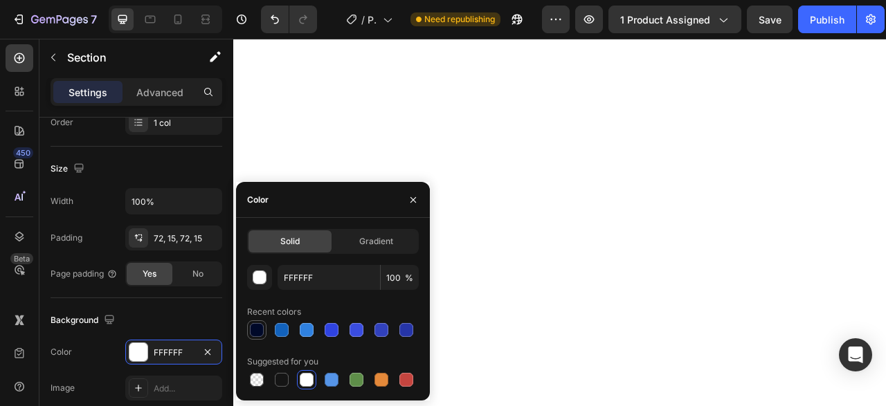
click at [258, 322] on div at bounding box center [256, 329] width 19 height 19
type input "000929"
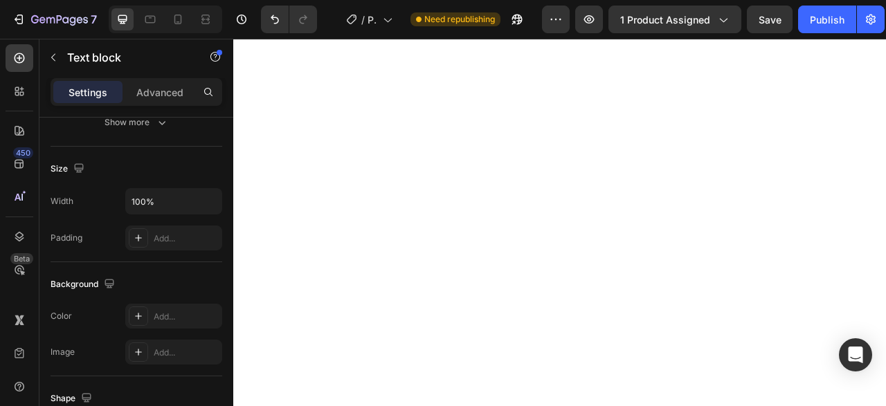
scroll to position [0, 0]
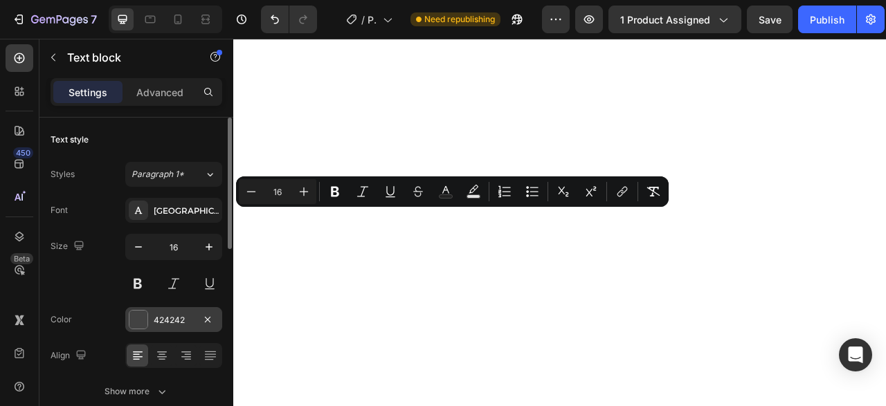
click at [182, 315] on div "424242" at bounding box center [174, 320] width 40 height 12
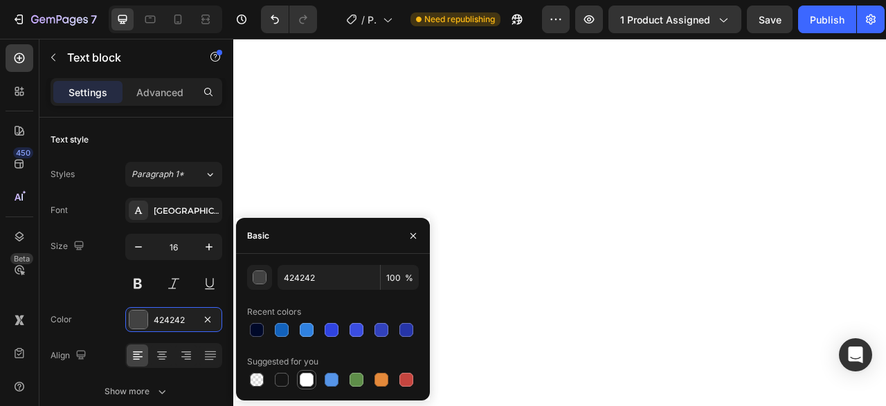
click at [298, 384] on div at bounding box center [306, 379] width 19 height 19
type input "FFFFFF"
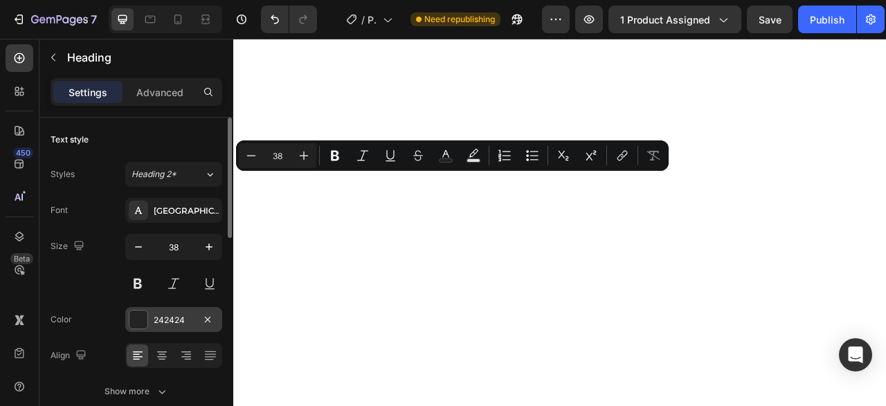
click at [165, 320] on div "242424" at bounding box center [174, 320] width 40 height 12
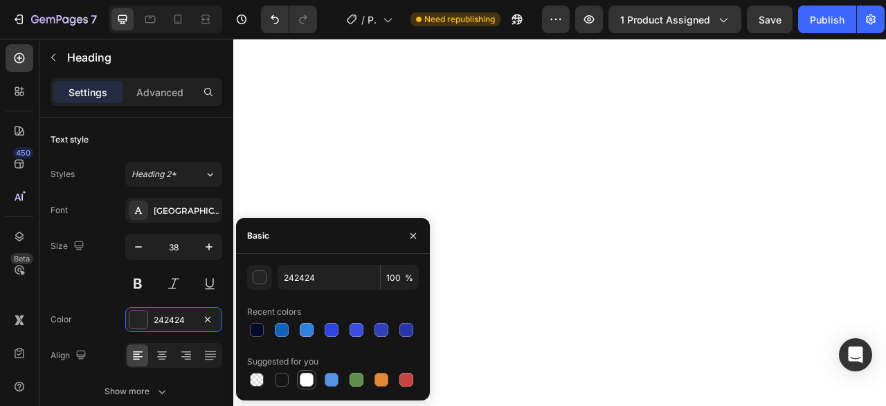
click at [308, 378] on div at bounding box center [307, 380] width 14 height 14
type input "FFFFFF"
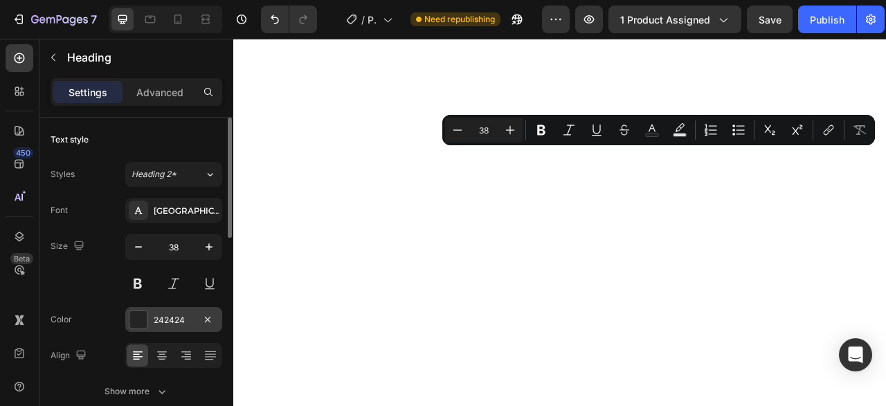
click at [165, 329] on div "242424" at bounding box center [173, 319] width 97 height 25
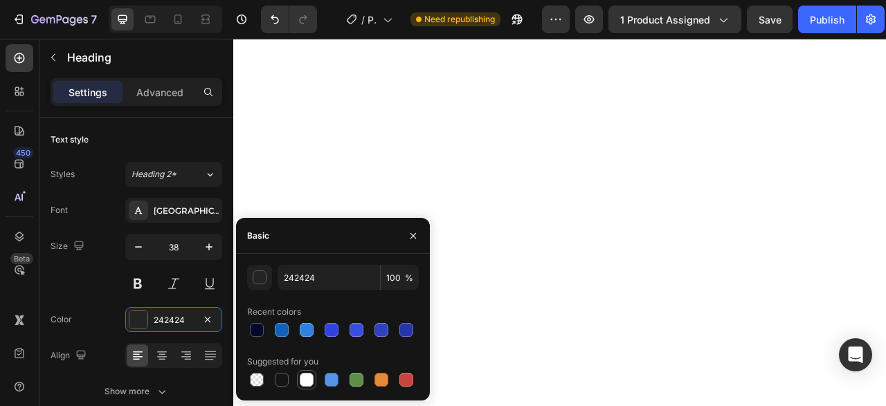
click at [303, 378] on div at bounding box center [307, 380] width 14 height 14
type input "FFFFFF"
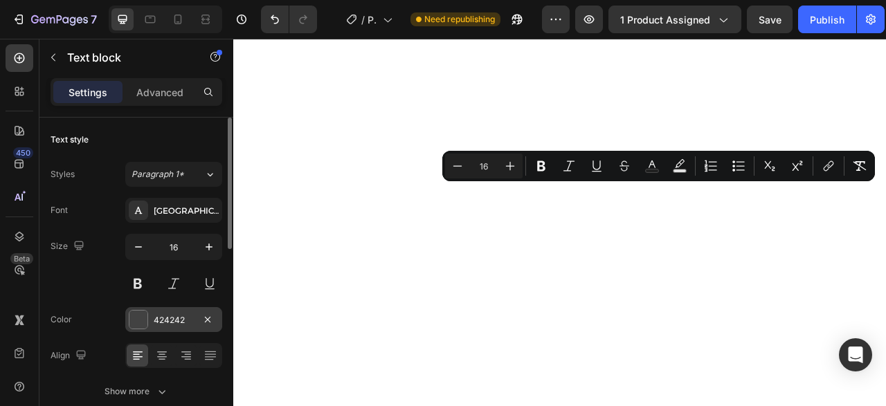
click at [181, 326] on div "424242" at bounding box center [173, 319] width 97 height 25
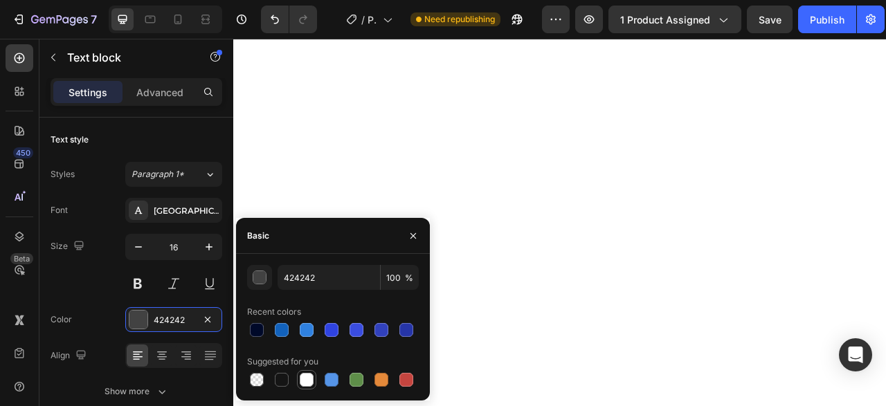
click at [307, 383] on div at bounding box center [307, 380] width 14 height 14
type input "FFFFFF"
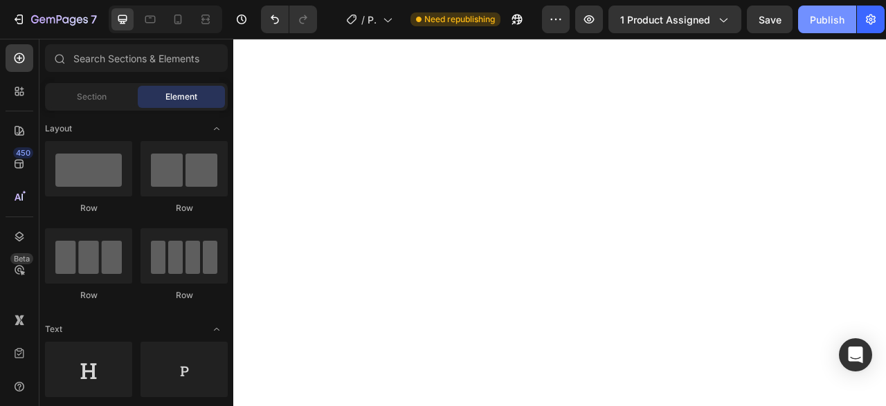
click at [834, 24] on div "Publish" at bounding box center [827, 19] width 35 height 15
click at [172, 20] on icon at bounding box center [178, 19] width 14 height 14
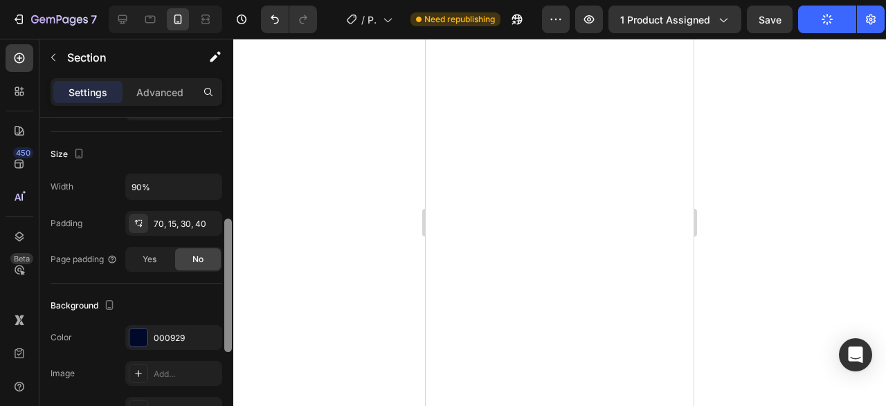
scroll to position [253, 0]
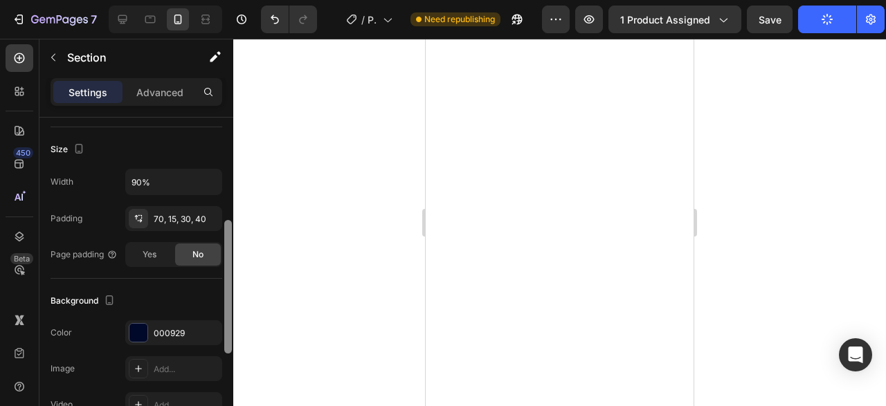
drag, startPoint x: 227, startPoint y: 196, endPoint x: 236, endPoint y: 299, distance: 103.5
click at [236, 0] on div "7 Version history / Product Page - Aug 19, 16:12:06 Need republishing Preview 1…" at bounding box center [443, 0] width 886 height 0
click at [161, 101] on div "Advanced" at bounding box center [159, 92] width 69 height 22
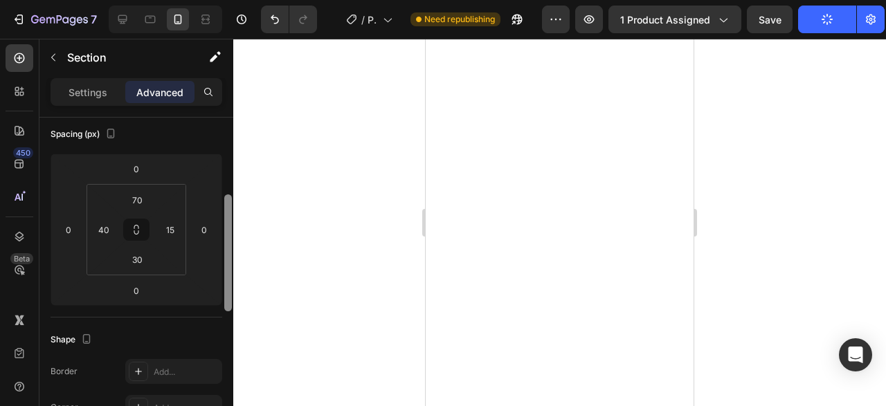
scroll to position [136, 0]
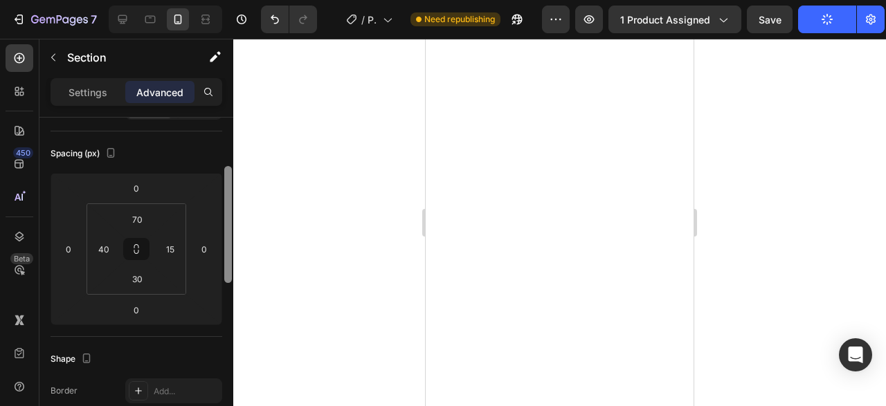
drag, startPoint x: 226, startPoint y: 257, endPoint x: 226, endPoint y: 215, distance: 41.5
click at [226, 215] on div at bounding box center [228, 224] width 8 height 117
click at [106, 248] on input "40" at bounding box center [103, 249] width 21 height 21
type input "2"
type input "0"
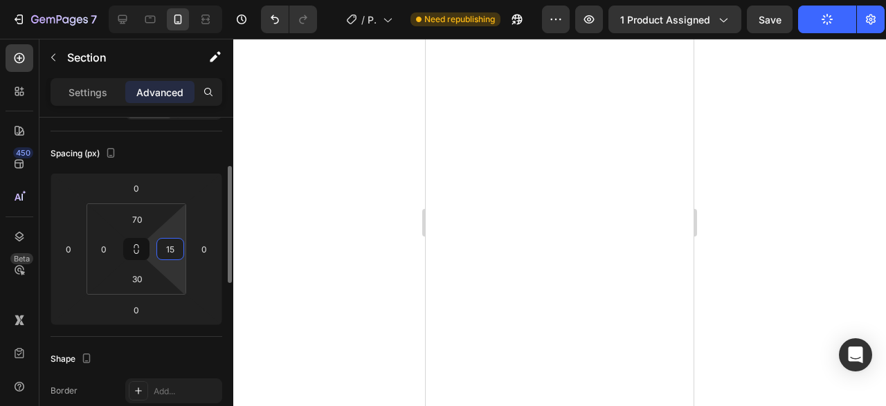
click at [173, 247] on input "15" at bounding box center [170, 249] width 21 height 21
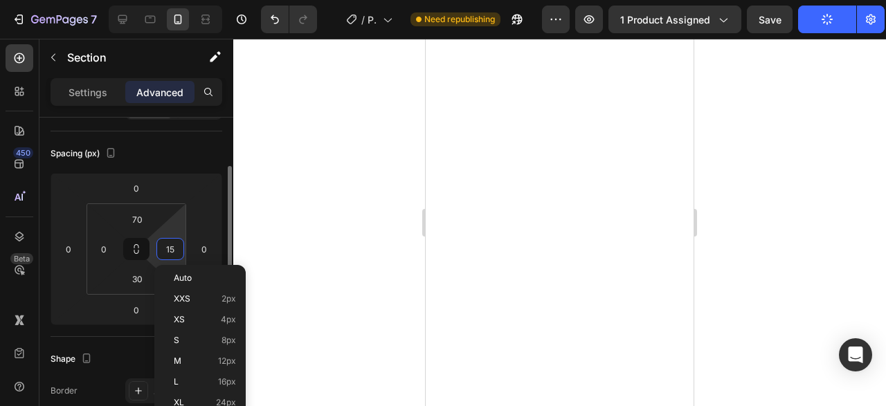
type input "0"
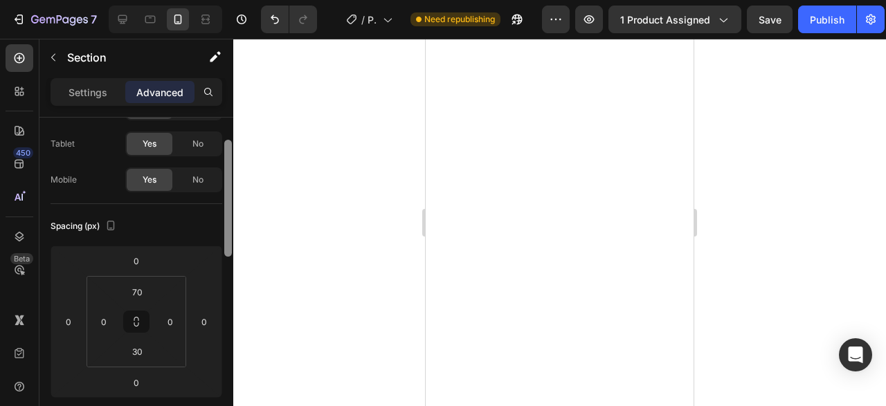
scroll to position [87, 0]
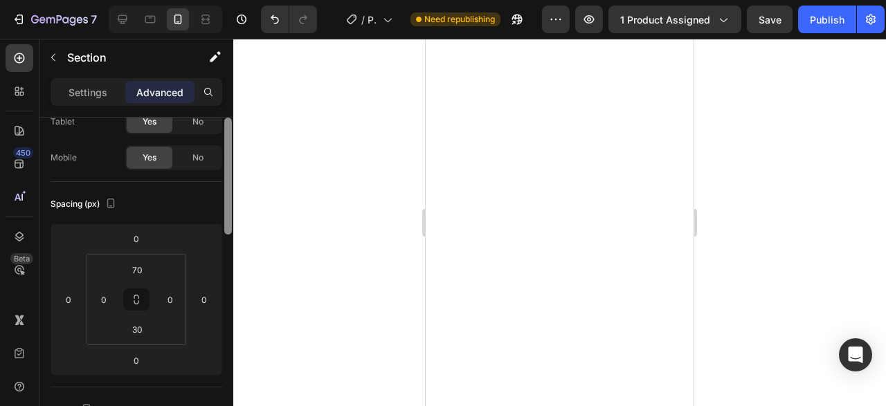
drag, startPoint x: 230, startPoint y: 197, endPoint x: 230, endPoint y: 228, distance: 31.1
click at [230, 228] on div at bounding box center [228, 175] width 8 height 117
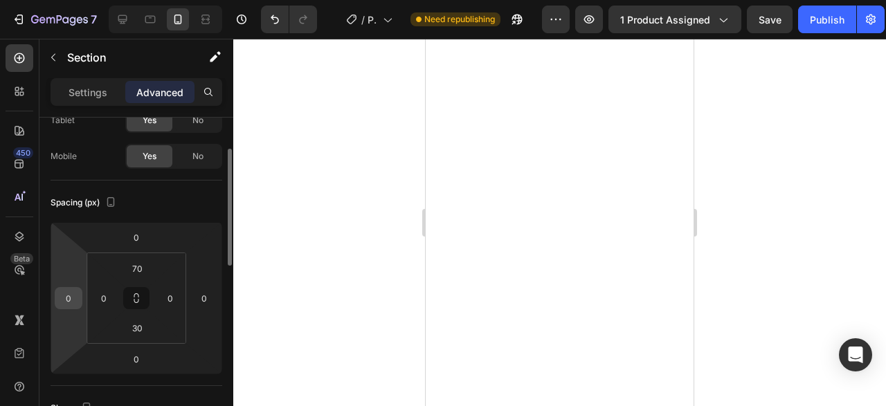
click at [73, 292] on input "0" at bounding box center [68, 298] width 21 height 21
type input "-2"
type input "-3"
type input "-1"
type input "0"
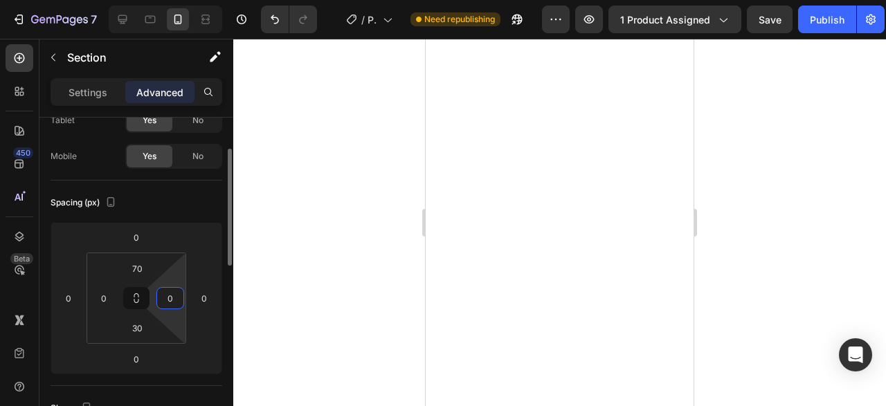
click at [172, 294] on input "0" at bounding box center [170, 298] width 21 height 21
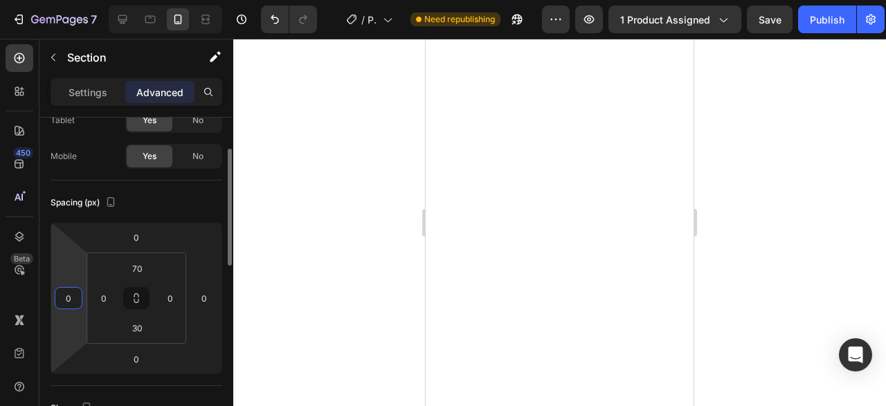
click at [67, 302] on input "0" at bounding box center [68, 298] width 21 height 21
type input "-10"
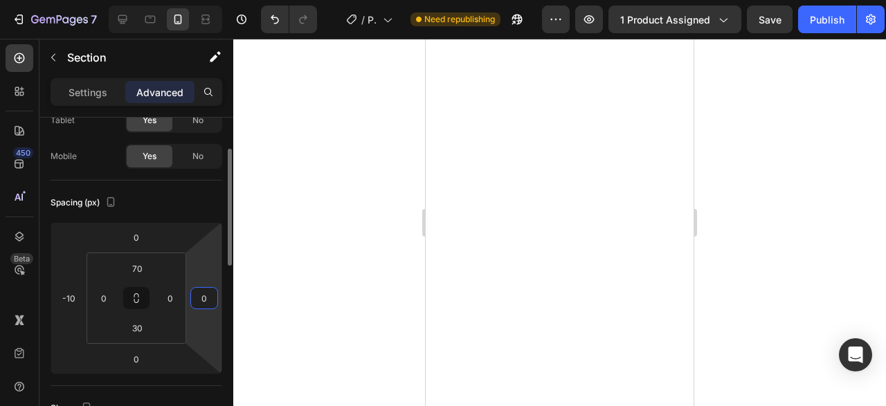
click at [195, 298] on input "0" at bounding box center [204, 298] width 21 height 21
type input "2"
type input "-2"
type input "0"
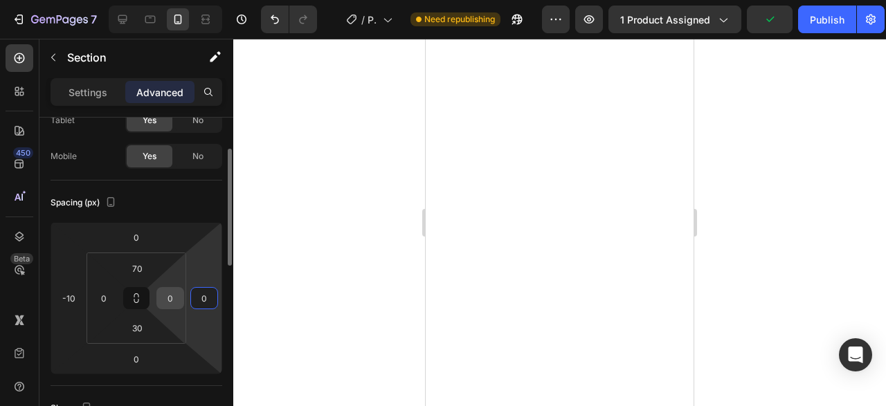
click at [174, 288] on input "0" at bounding box center [170, 298] width 21 height 21
type input "-20"
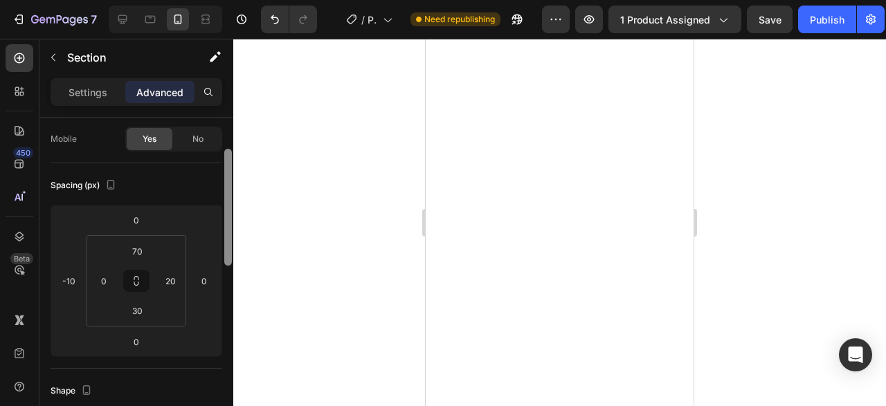
drag, startPoint x: 232, startPoint y: 181, endPoint x: 240, endPoint y: 217, distance: 36.3
click at [240, 0] on div "7 Version history / Product Page - Aug 19, 16:12:06 Need republishing Preview 1…" at bounding box center [443, 0] width 886 height 0
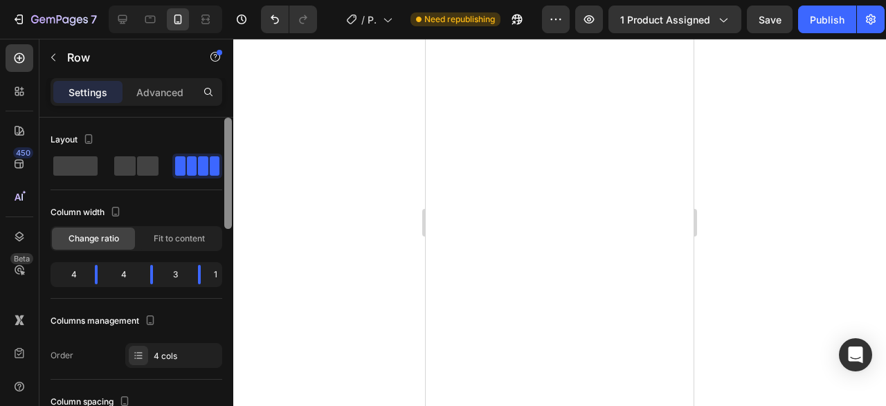
scroll to position [329, 0]
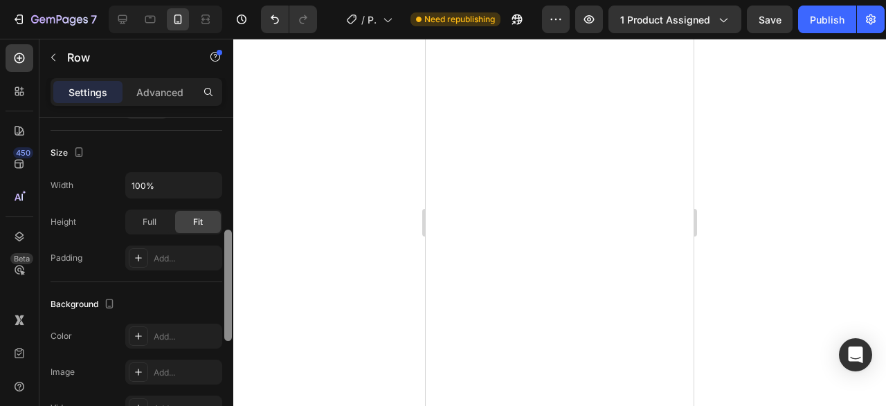
click at [233, 200] on div at bounding box center [228, 282] width 10 height 329
click at [164, 102] on div "Advanced" at bounding box center [159, 92] width 69 height 22
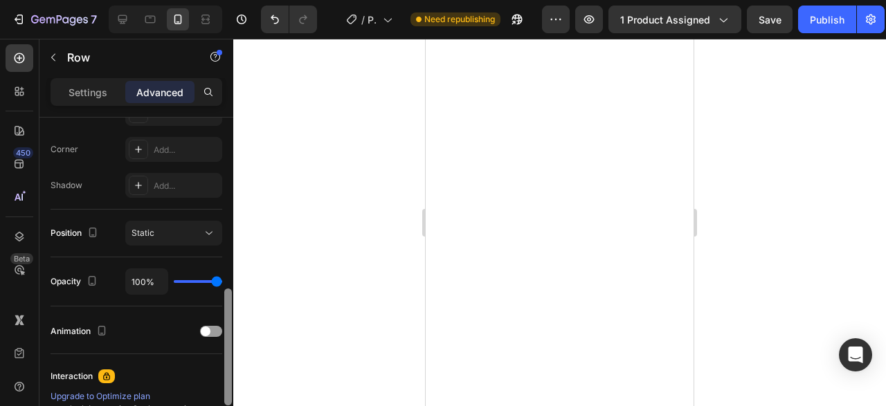
scroll to position [331, 0]
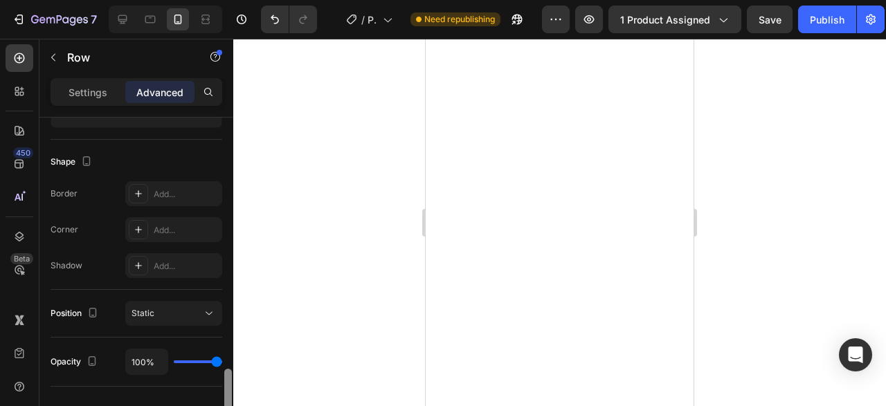
drag, startPoint x: 228, startPoint y: 253, endPoint x: 237, endPoint y: 253, distance: 9.7
click at [237, 0] on div "7 Version history / Product Page - Aug 19, 16:12:06 Need republishing Preview 1…" at bounding box center [443, 0] width 886 height 0
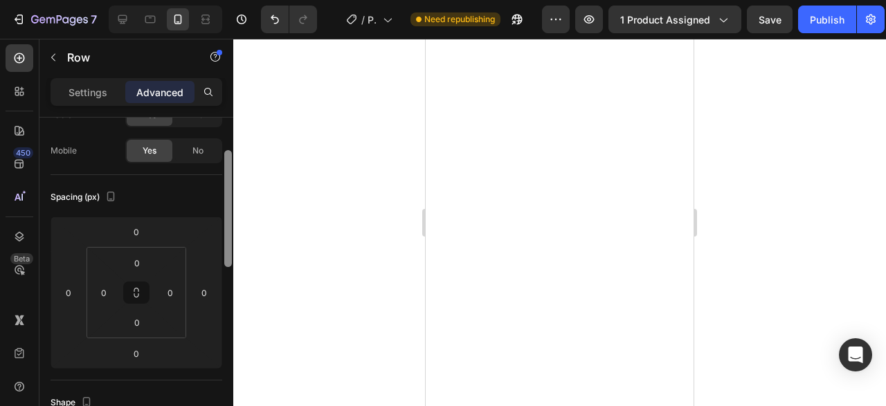
drag, startPoint x: 227, startPoint y: 242, endPoint x: 230, endPoint y: 154, distance: 87.9
click at [230, 154] on div at bounding box center [228, 208] width 8 height 117
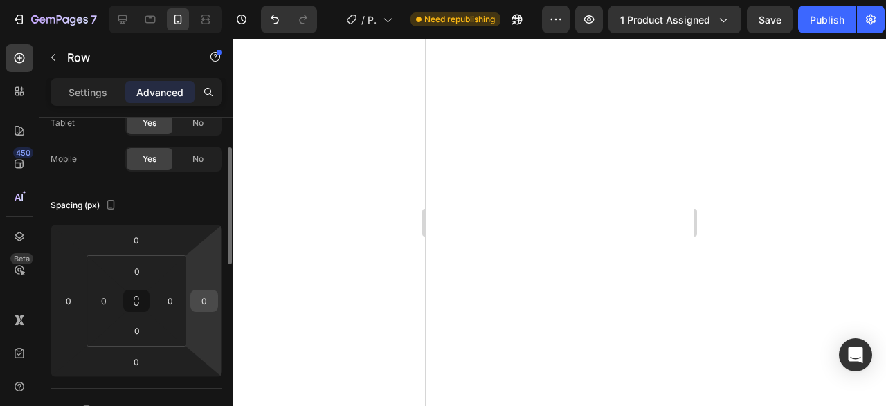
click at [211, 303] on input "0" at bounding box center [204, 301] width 21 height 21
type input "-2"
type input "0"
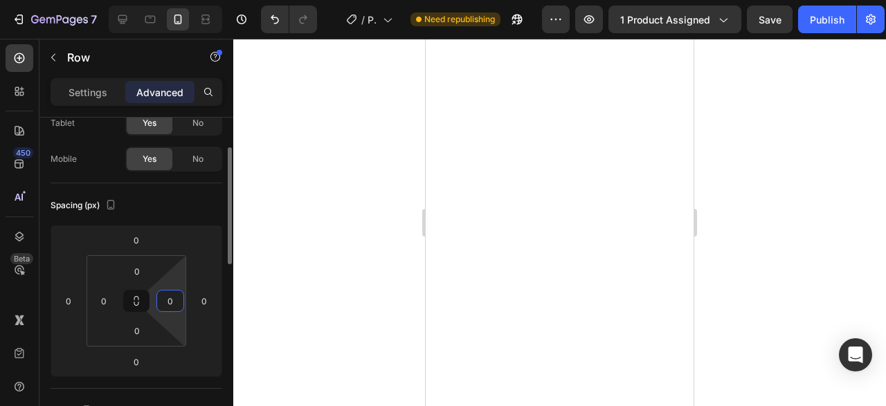
click at [168, 296] on input "0" at bounding box center [170, 301] width 21 height 21
type input "-"
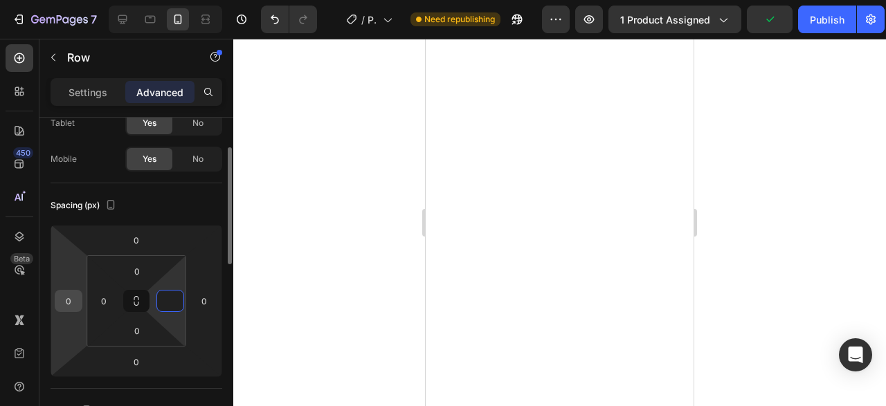
type input "0"
click at [71, 302] on input "0" at bounding box center [68, 301] width 21 height 21
type input "2"
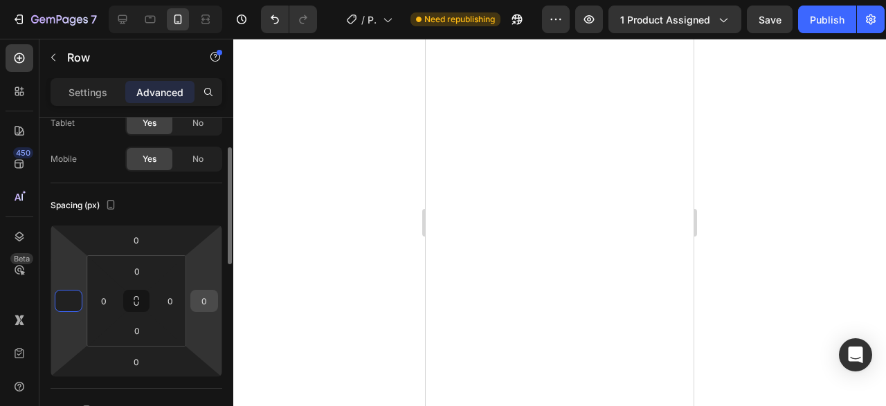
type input "0"
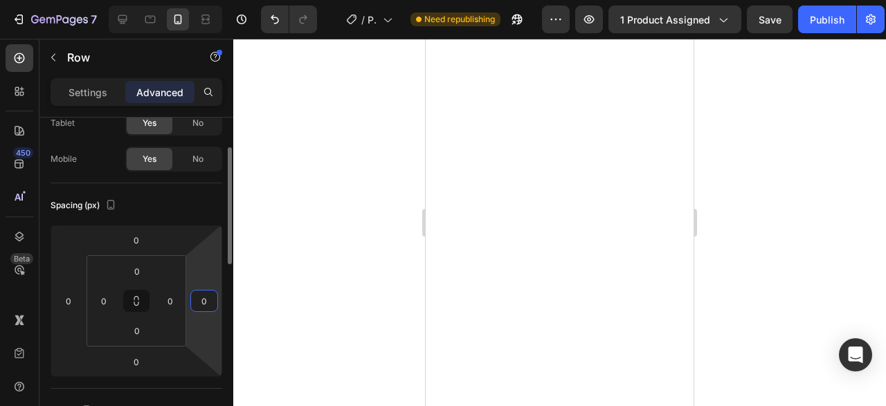
click at [200, 304] on input "0" at bounding box center [204, 301] width 21 height 21
type input "2"
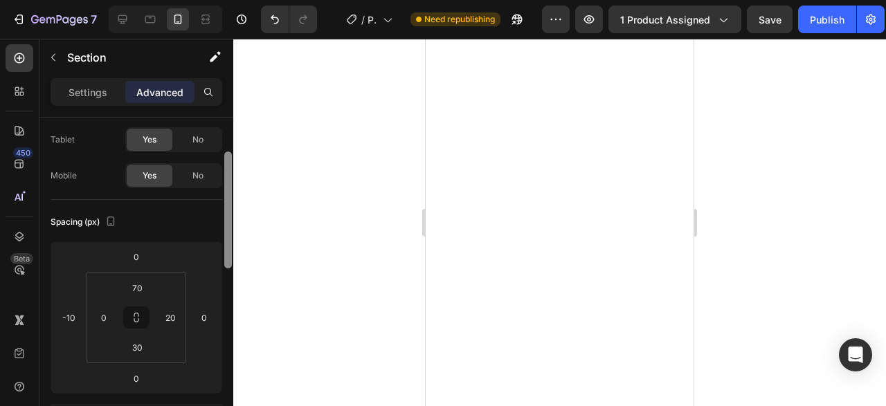
scroll to position [75, 0]
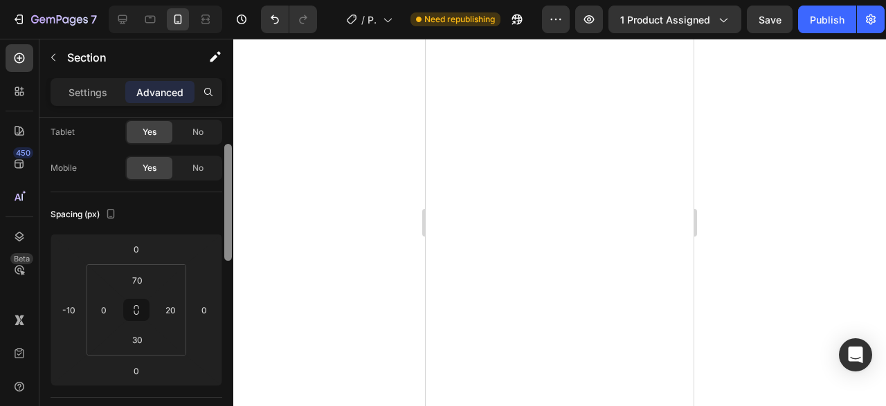
drag, startPoint x: 228, startPoint y: 212, endPoint x: 226, endPoint y: 239, distance: 27.0
click at [226, 239] on div at bounding box center [228, 202] width 8 height 117
click at [138, 284] on input "70" at bounding box center [137, 280] width 28 height 21
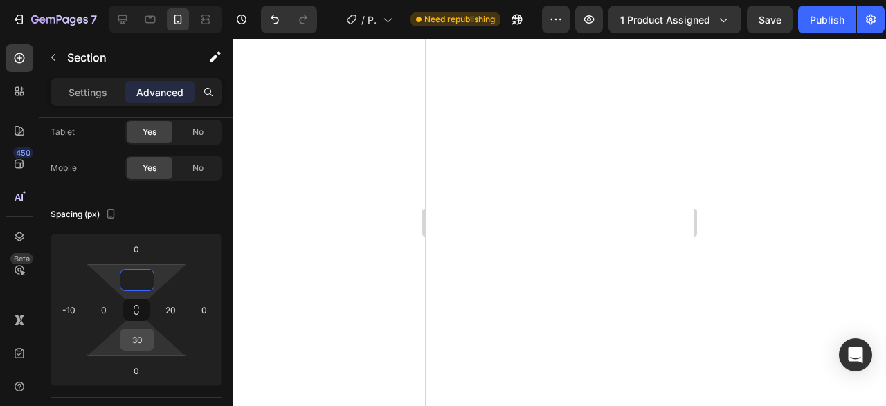
type input "0"
click at [140, 337] on input "30" at bounding box center [137, 339] width 28 height 21
type input "0"
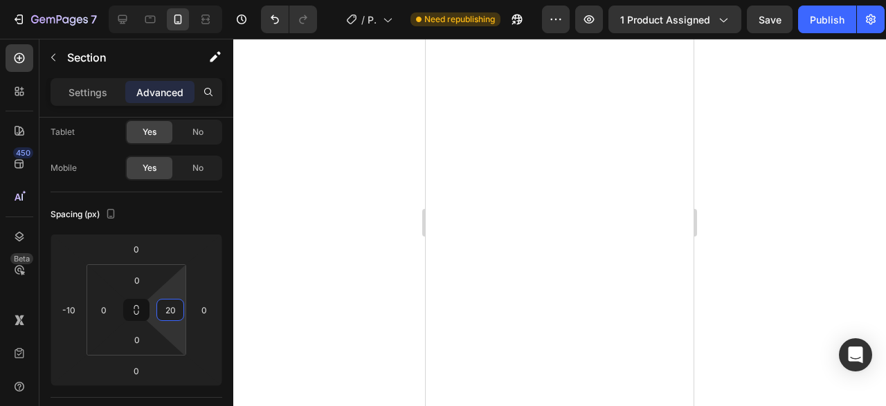
click at [169, 310] on input "20" at bounding box center [170, 310] width 21 height 21
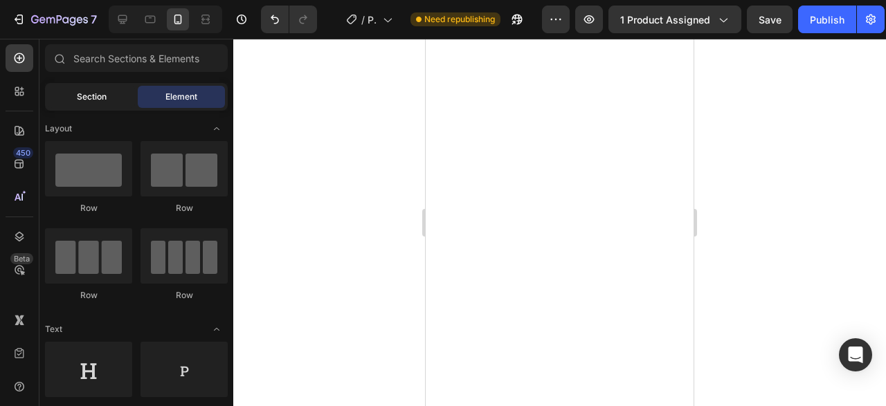
drag, startPoint x: 106, startPoint y: 109, endPoint x: 98, endPoint y: 102, distance: 10.8
click at [98, 102] on div "Section Element" at bounding box center [136, 97] width 183 height 28
click at [98, 102] on span "Section" at bounding box center [92, 97] width 30 height 12
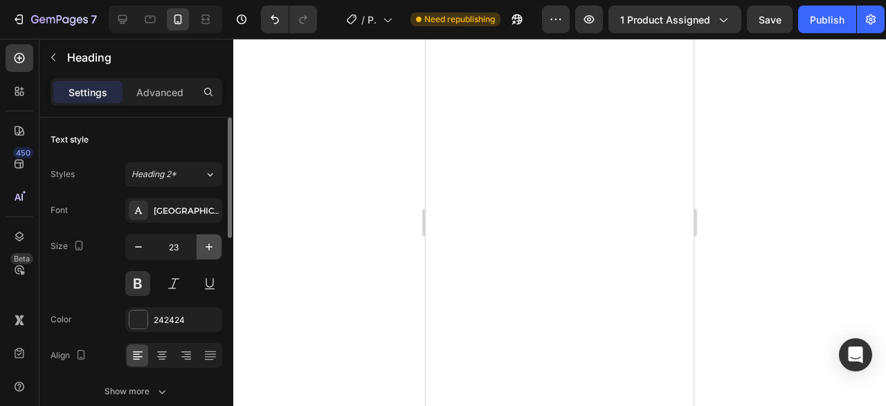
click at [203, 250] on icon "button" at bounding box center [209, 247] width 14 height 14
click at [149, 253] on button "button" at bounding box center [138, 247] width 25 height 25
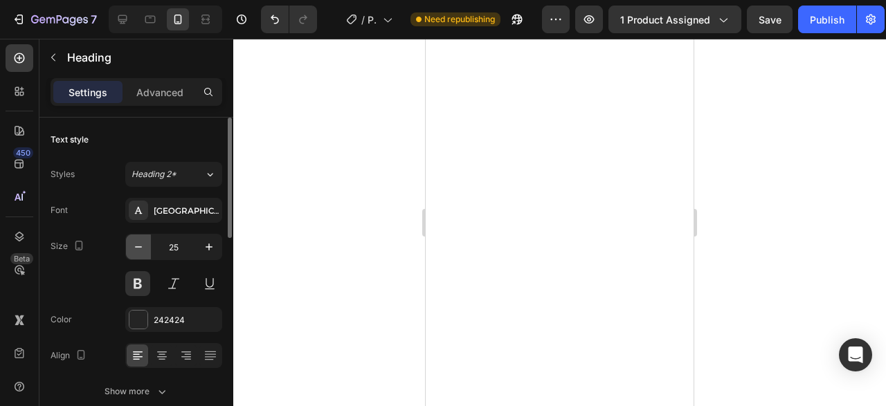
click at [149, 253] on button "button" at bounding box center [138, 247] width 25 height 25
type input "22"
click at [215, 352] on icon at bounding box center [210, 356] width 14 height 14
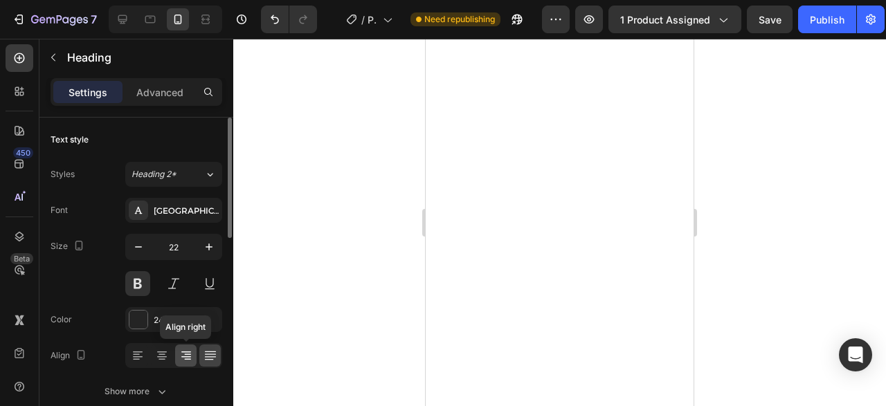
click at [190, 356] on icon at bounding box center [186, 356] width 14 height 14
click at [167, 358] on icon at bounding box center [162, 356] width 14 height 14
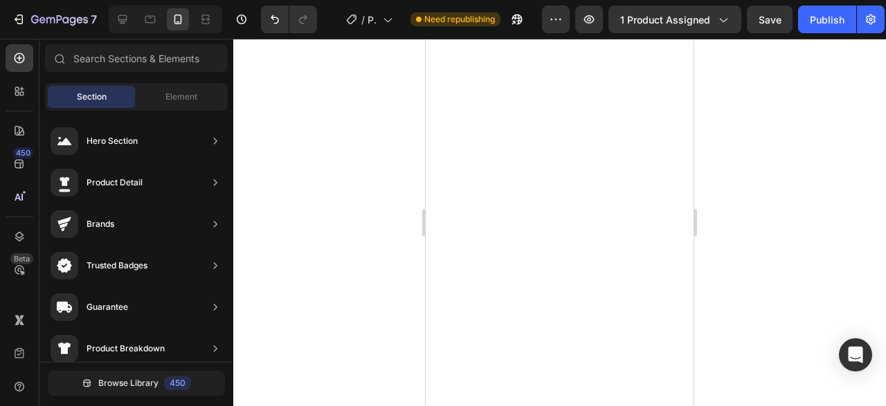
click at [693, 266] on div at bounding box center [560, 222] width 268 height 367
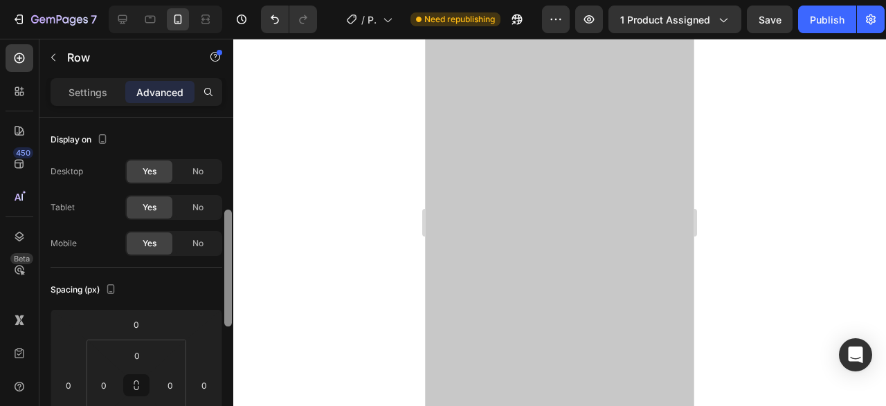
scroll to position [71, 0]
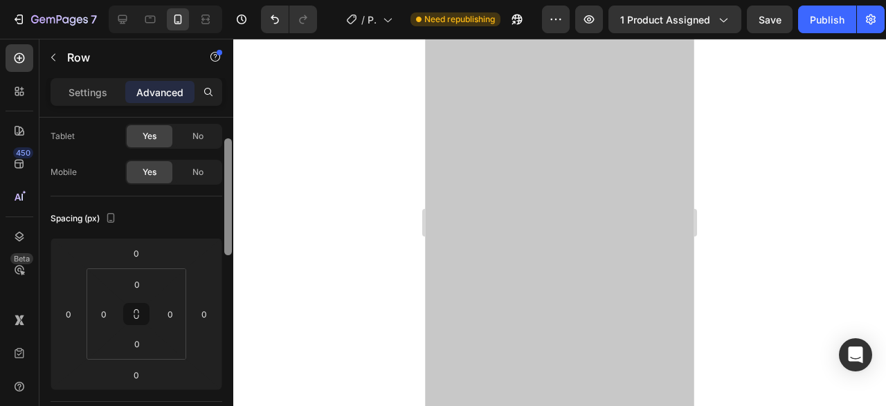
drag, startPoint x: 226, startPoint y: 156, endPoint x: 225, endPoint y: 181, distance: 25.6
click at [225, 181] on div at bounding box center [228, 196] width 8 height 117
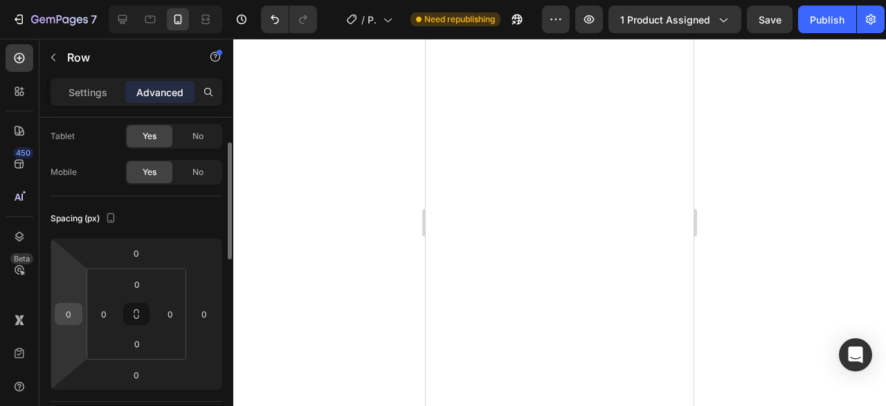
click at [68, 307] on input "0" at bounding box center [68, 314] width 21 height 21
type input "-2"
type input "-1"
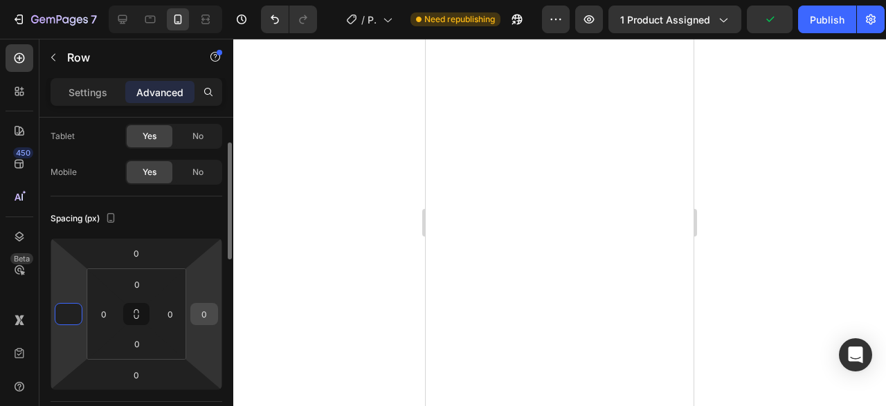
type input "0"
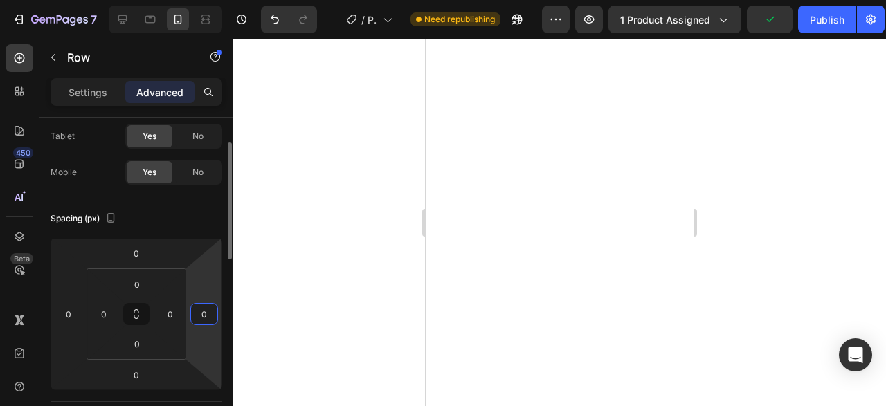
click at [201, 307] on input "0" at bounding box center [204, 314] width 21 height 21
type input "-2"
type input "-3"
type input "-4"
type input "-5"
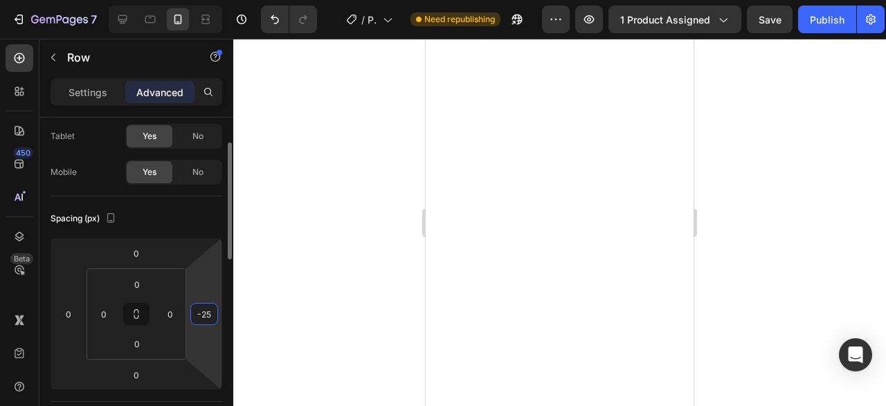
type input "-2"
type input "-30"
click at [793, 199] on div at bounding box center [559, 222] width 653 height 367
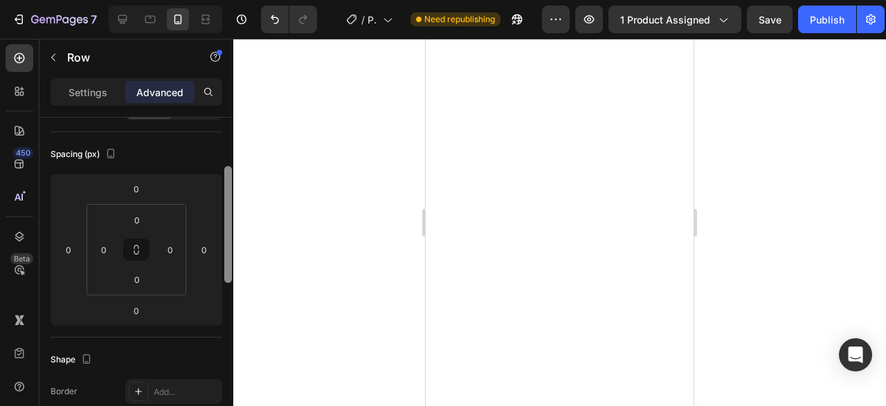
scroll to position [134, 0]
drag, startPoint x: 230, startPoint y: 174, endPoint x: 233, endPoint y: 221, distance: 47.8
click at [233, 221] on div at bounding box center [228, 284] width 10 height 329
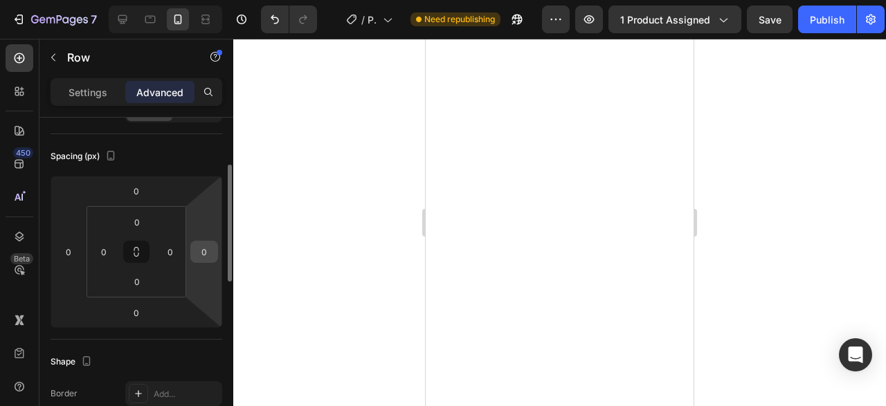
click at [208, 246] on input "0" at bounding box center [204, 252] width 21 height 21
type input "-2"
type input "0"
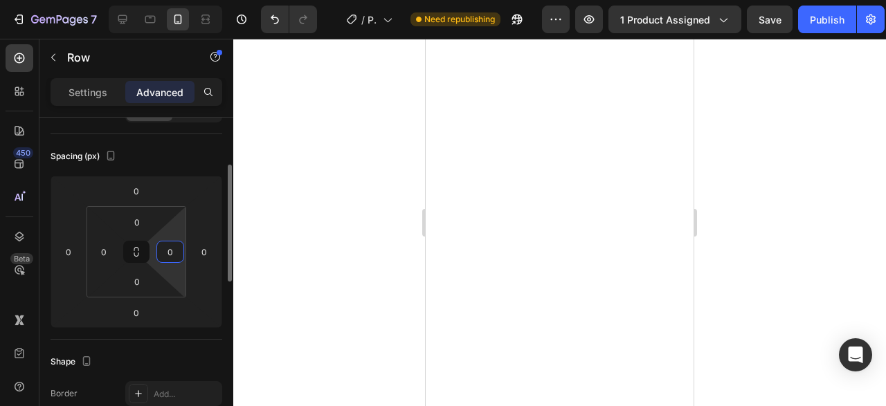
click at [169, 246] on input "0" at bounding box center [170, 252] width 21 height 21
type input "-"
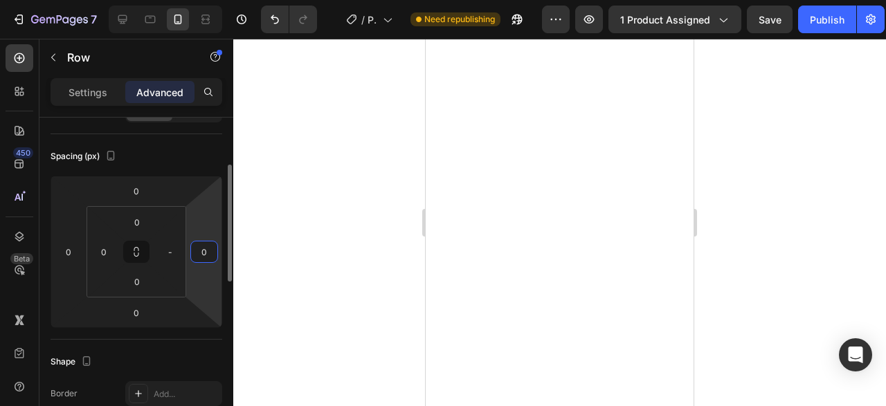
click at [204, 247] on input "0" at bounding box center [204, 252] width 21 height 21
type input "-20"
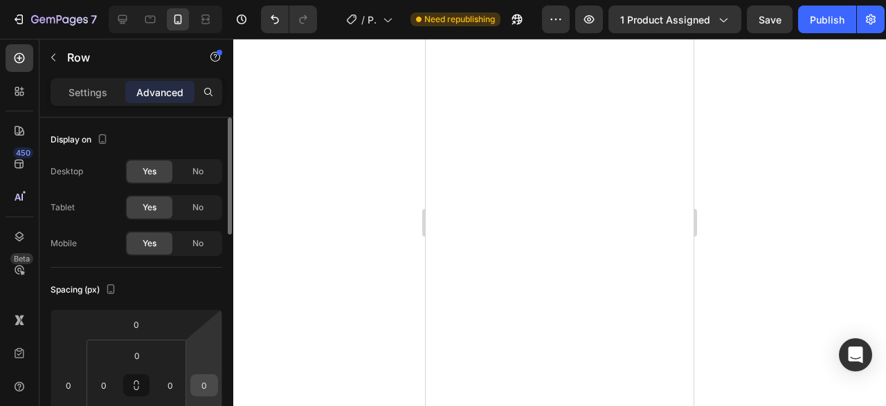
click at [207, 383] on input "0" at bounding box center [204, 385] width 21 height 21
type input "-20"
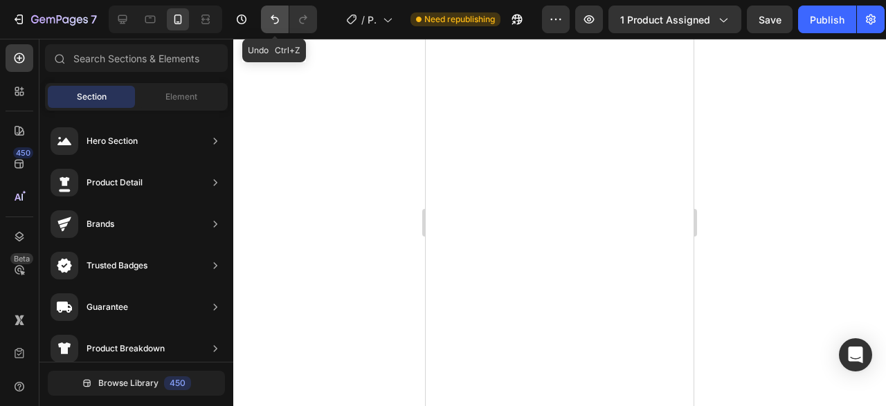
click at [278, 25] on icon "Undo/Redo" at bounding box center [275, 19] width 14 height 14
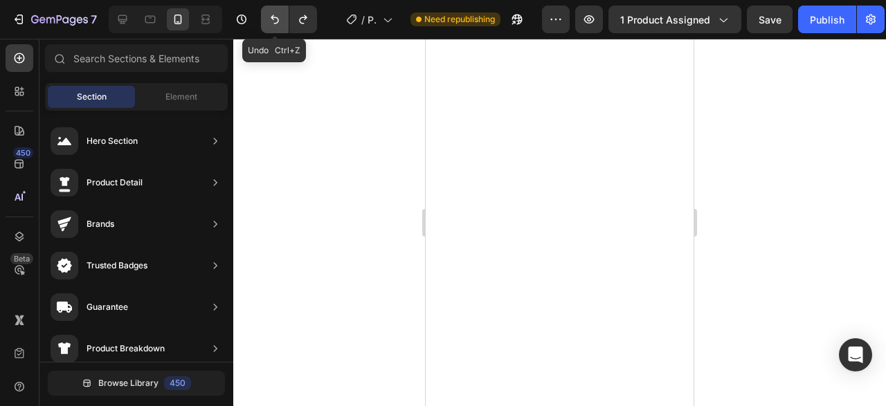
click at [278, 25] on icon "Undo/Redo" at bounding box center [275, 19] width 14 height 14
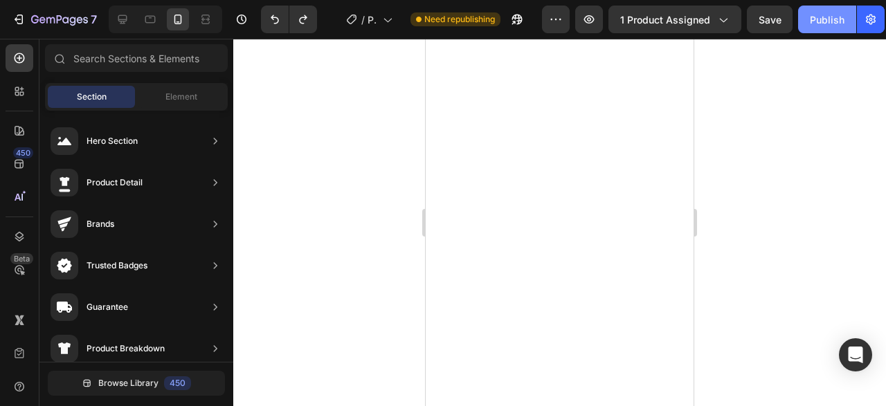
click at [838, 32] on button "Publish" at bounding box center [827, 20] width 58 height 28
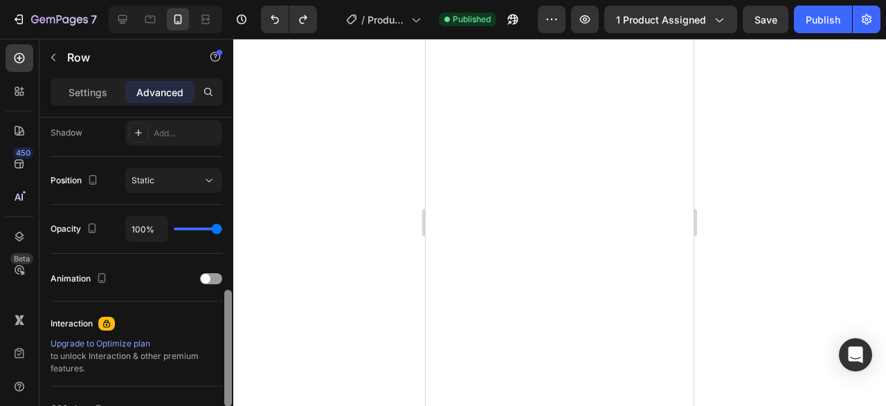
scroll to position [464, 0]
drag, startPoint x: 228, startPoint y: 155, endPoint x: 229, endPoint y: 321, distance: 166.1
click at [229, 321] on div at bounding box center [228, 349] width 8 height 117
click at [91, 95] on p "Settings" at bounding box center [88, 92] width 39 height 15
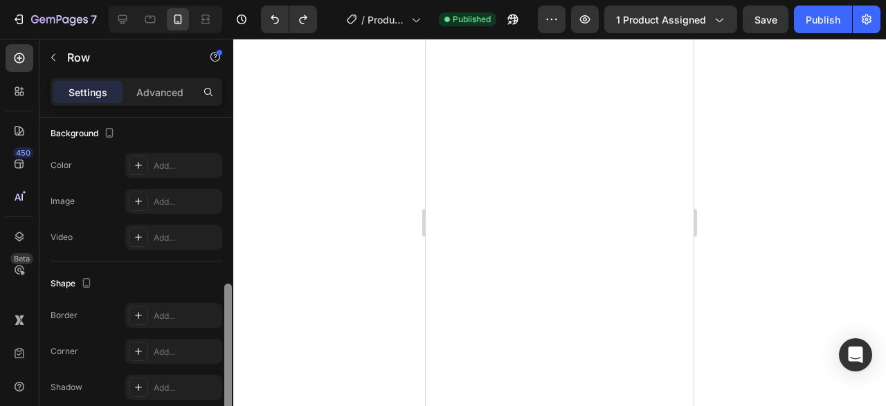
scroll to position [427, 0]
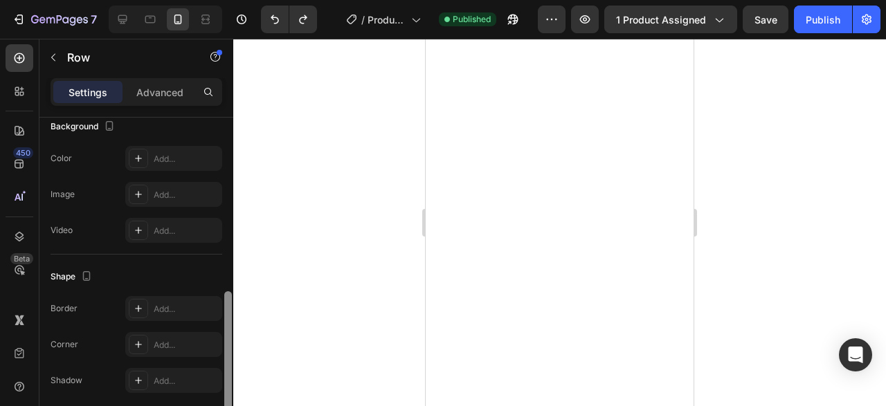
drag, startPoint x: 232, startPoint y: 333, endPoint x: 230, endPoint y: 318, distance: 15.4
click at [230, 318] on div at bounding box center [228, 358] width 8 height 134
click at [693, 291] on div at bounding box center [560, 222] width 268 height 367
drag, startPoint x: 230, startPoint y: 192, endPoint x: 226, endPoint y: 362, distance: 170.3
click at [226, 362] on div at bounding box center [228, 345] width 8 height 134
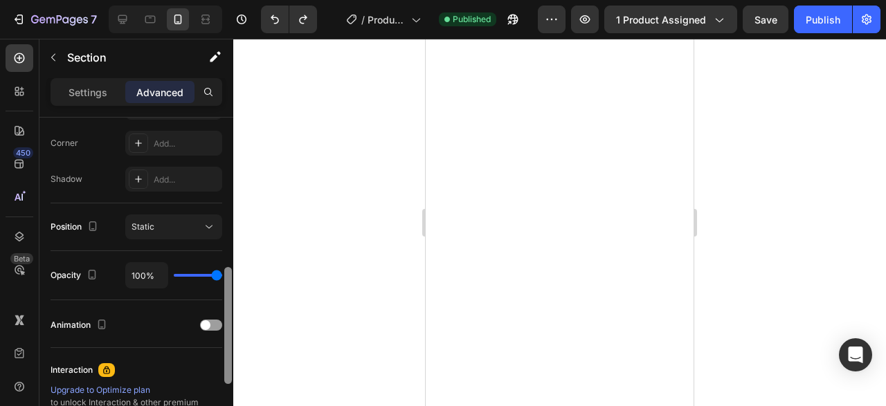
scroll to position [410, 0]
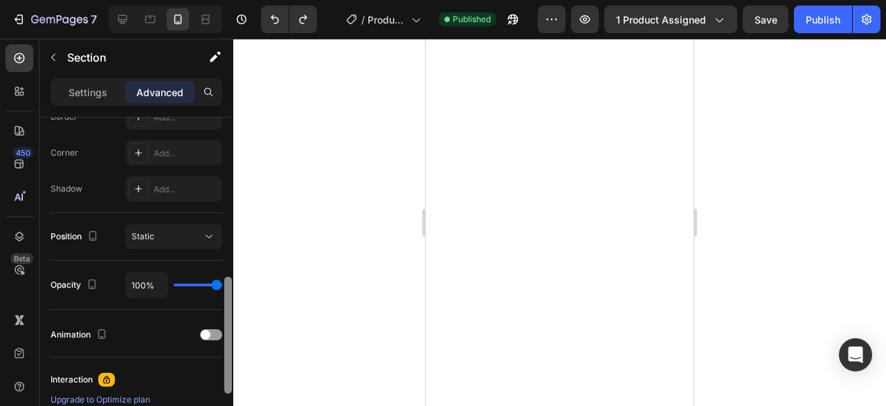
drag, startPoint x: 226, startPoint y: 219, endPoint x: 224, endPoint y: 365, distance: 146.7
click at [224, 365] on div at bounding box center [228, 335] width 8 height 117
click at [98, 96] on p "Settings" at bounding box center [88, 92] width 39 height 15
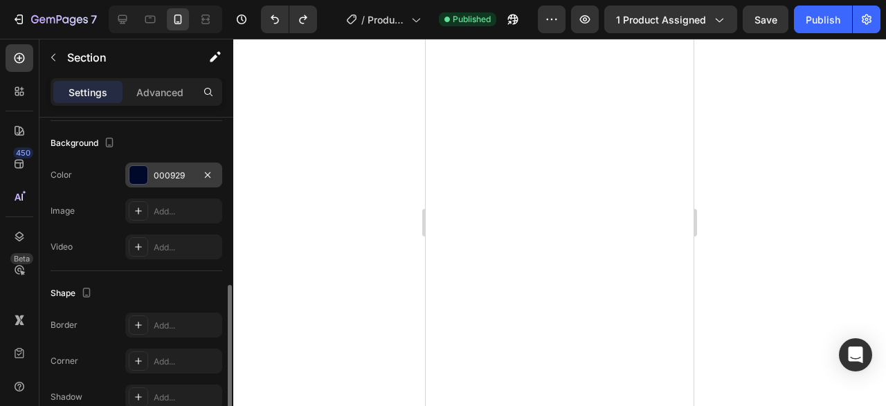
click at [153, 170] on div "000929" at bounding box center [173, 175] width 97 height 25
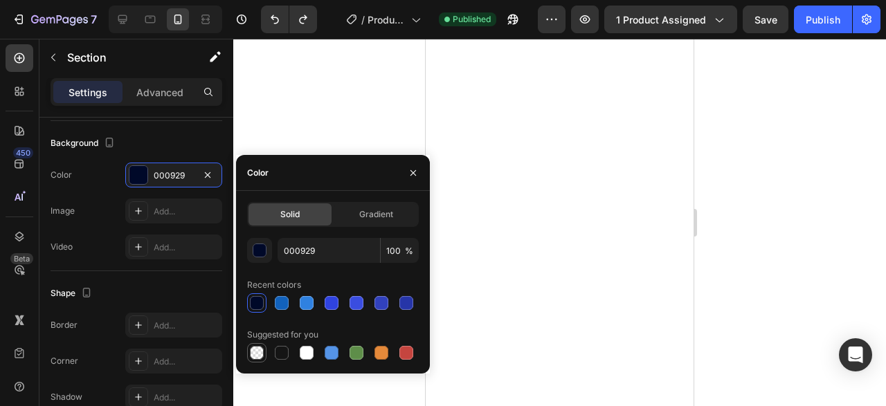
click at [259, 354] on div at bounding box center [257, 353] width 14 height 14
type input "000000"
type input "0"
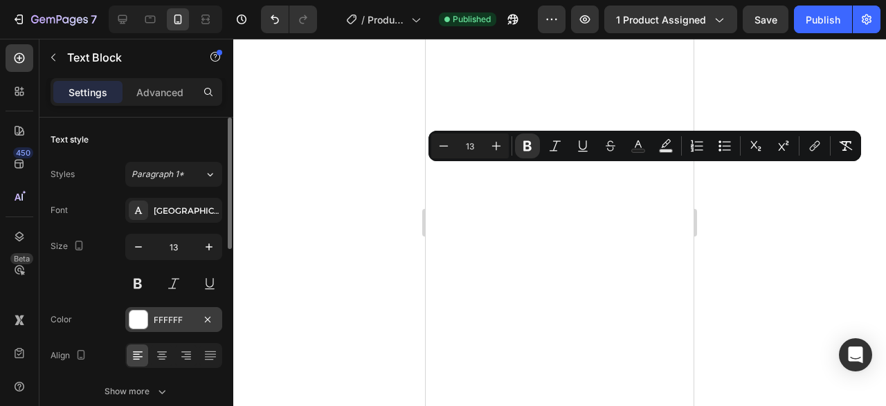
click at [179, 315] on div "FFFFFF" at bounding box center [174, 320] width 40 height 12
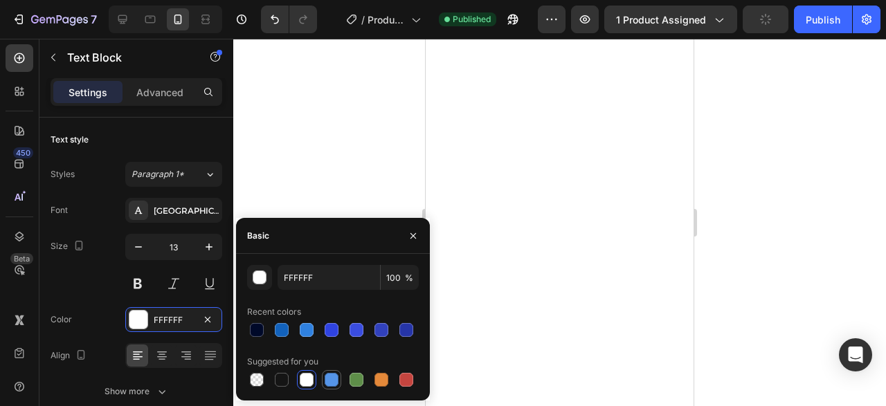
click at [327, 375] on div at bounding box center [332, 380] width 14 height 14
type input "5594E7"
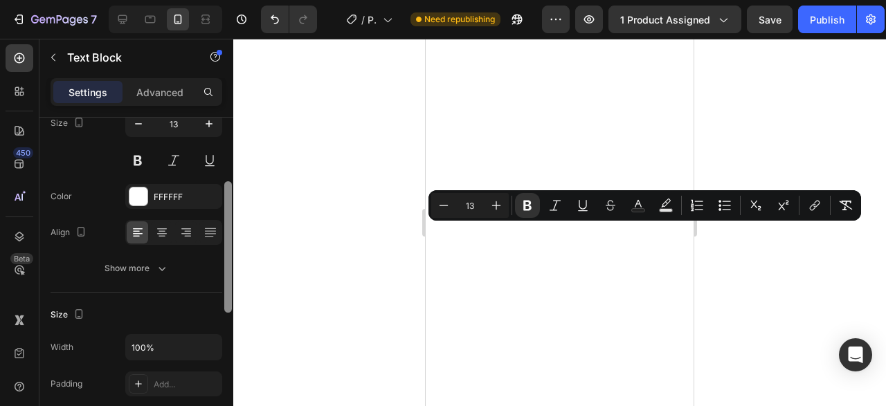
scroll to position [120, 0]
drag, startPoint x: 226, startPoint y: 299, endPoint x: 240, endPoint y: 182, distance: 117.9
click at [240, 0] on div "7 Version history / Product Page - Aug 19, 16:12:06 Need republishing Preview 1…" at bounding box center [443, 0] width 886 height 0
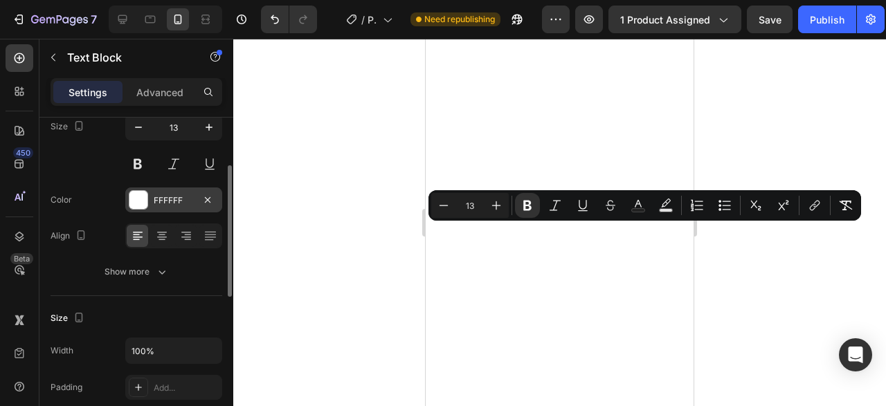
click at [165, 200] on div "FFFFFF" at bounding box center [174, 200] width 40 height 12
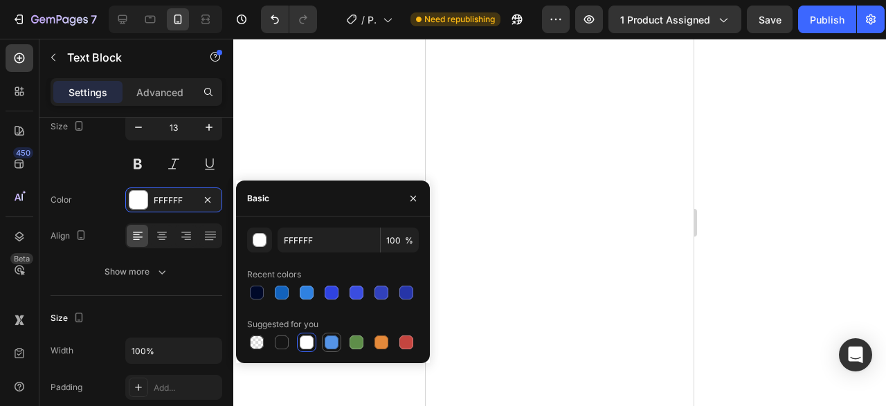
click at [327, 340] on div at bounding box center [332, 343] width 14 height 14
type input "5594E7"
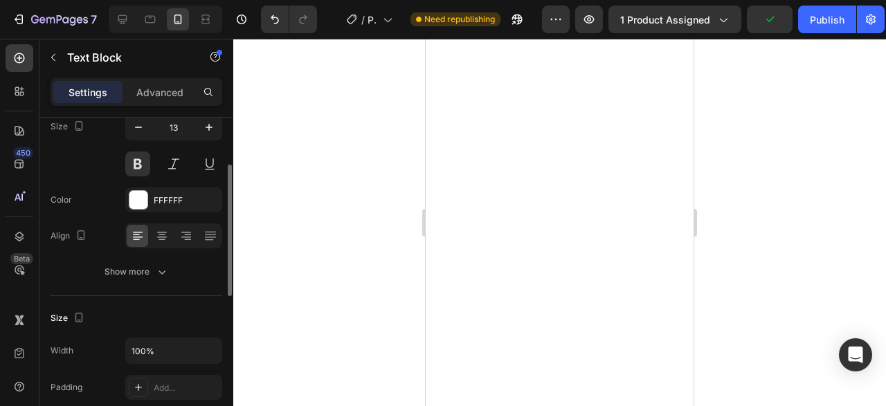
scroll to position [119, 0]
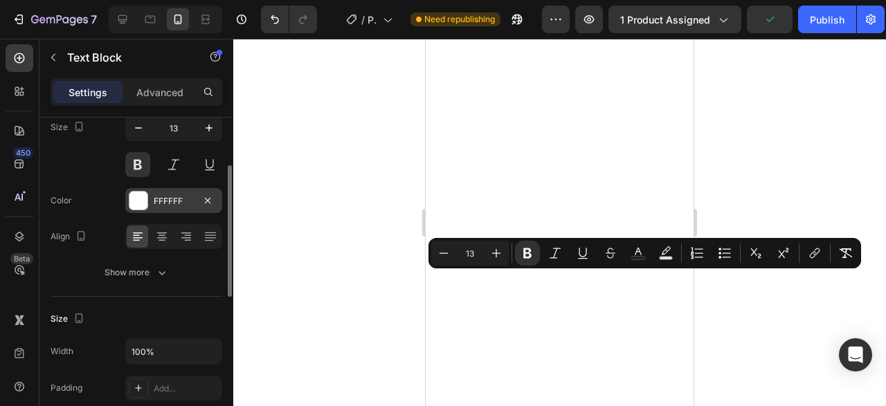
click at [153, 197] on div "FFFFFF" at bounding box center [173, 200] width 97 height 25
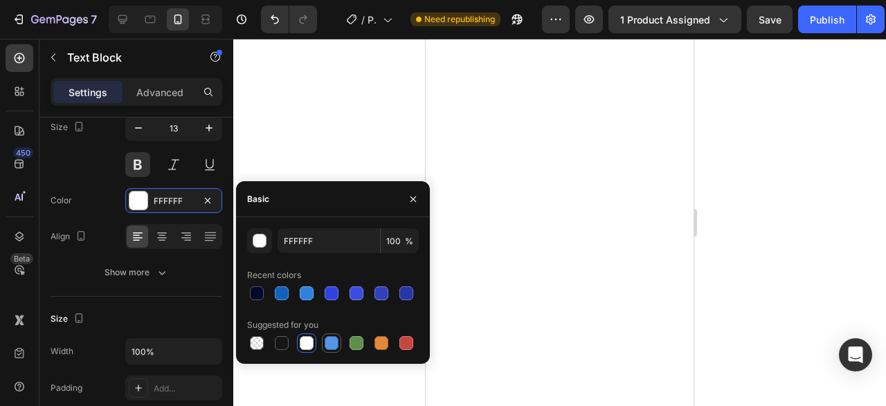
click at [334, 338] on div at bounding box center [332, 343] width 14 height 14
type input "5594E7"
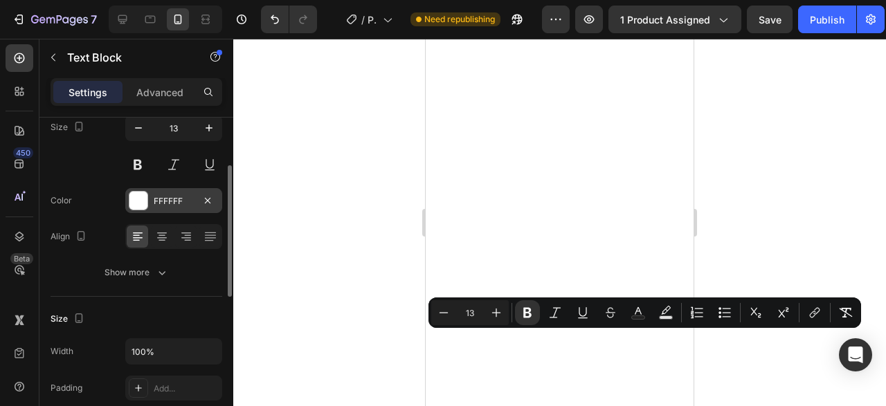
click at [148, 204] on div "FFFFFF" at bounding box center [173, 200] width 97 height 25
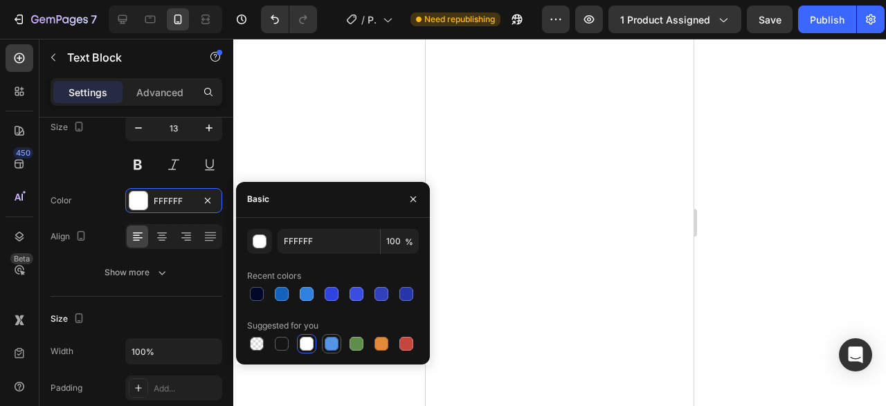
click at [333, 342] on div at bounding box center [332, 344] width 14 height 14
type input "5594E7"
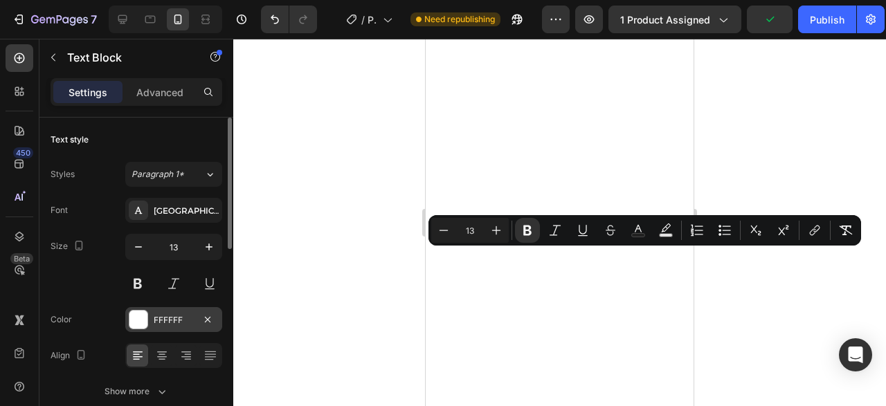
click at [155, 313] on div "FFFFFF" at bounding box center [173, 319] width 97 height 25
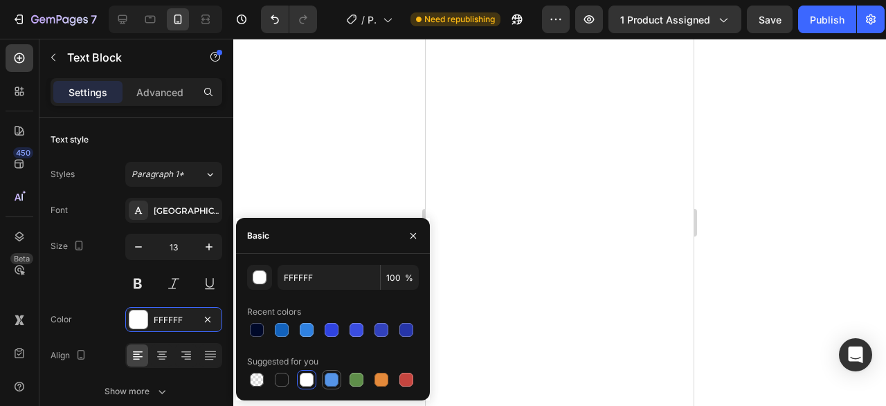
click at [337, 376] on div at bounding box center [332, 380] width 14 height 14
type input "5594E7"
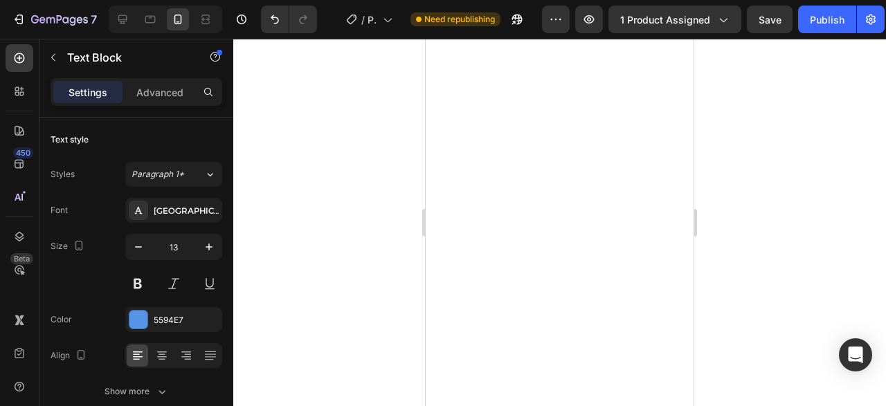
click at [826, 234] on div at bounding box center [559, 222] width 653 height 367
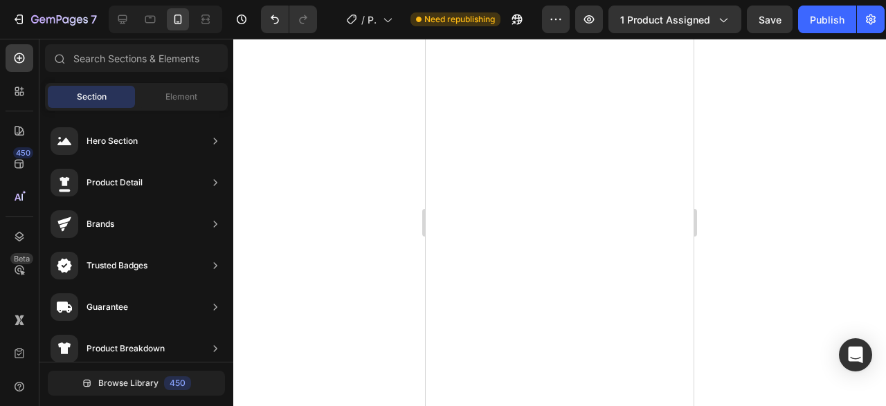
click at [766, 228] on div at bounding box center [559, 222] width 653 height 367
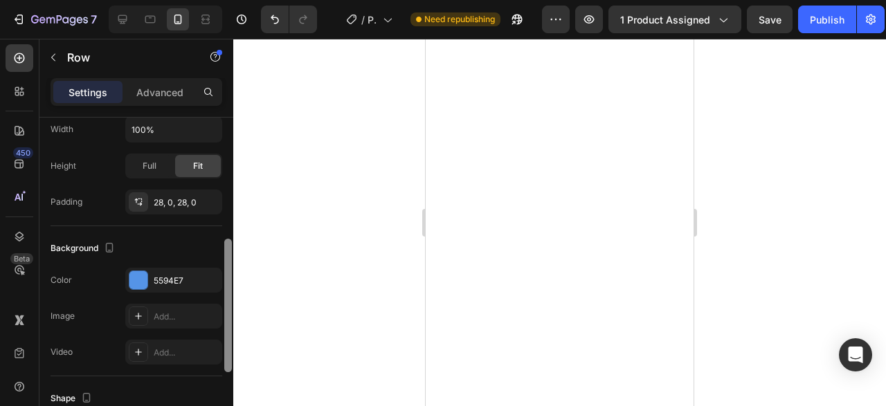
scroll to position [302, 0]
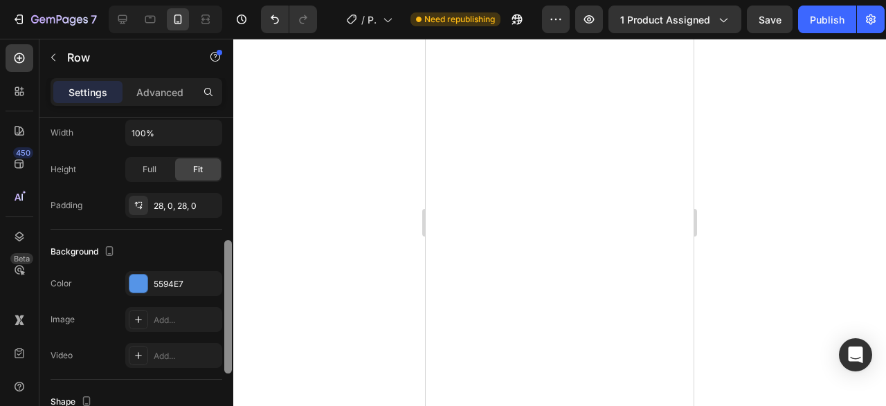
drag, startPoint x: 225, startPoint y: 224, endPoint x: 229, endPoint y: 347, distance: 123.3
click at [229, 347] on div at bounding box center [228, 307] width 8 height 134
click at [181, 200] on div "28, 0, 28, 0" at bounding box center [174, 206] width 40 height 12
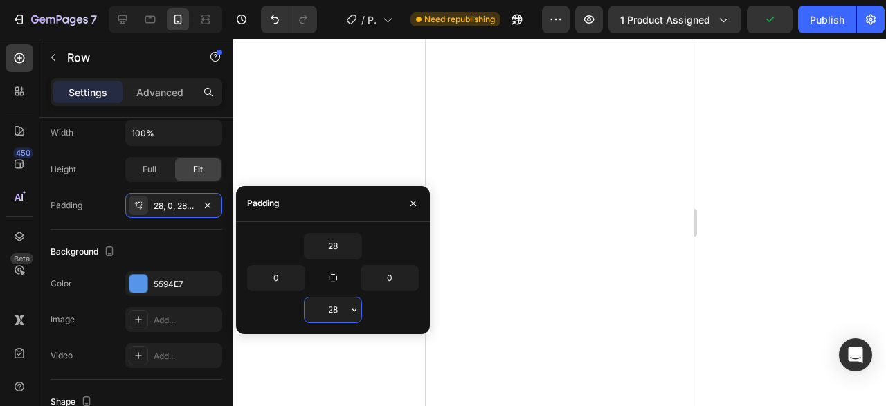
click at [327, 304] on input "28" at bounding box center [332, 310] width 57 height 25
type input "9"
type input "028"
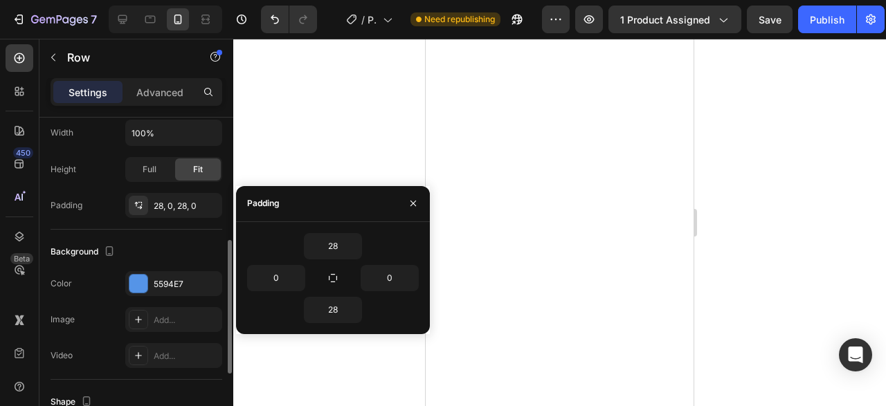
click at [179, 233] on div "Background The changes might be hidden by the video. Color 5594E7 Image Add... …" at bounding box center [137, 305] width 172 height 150
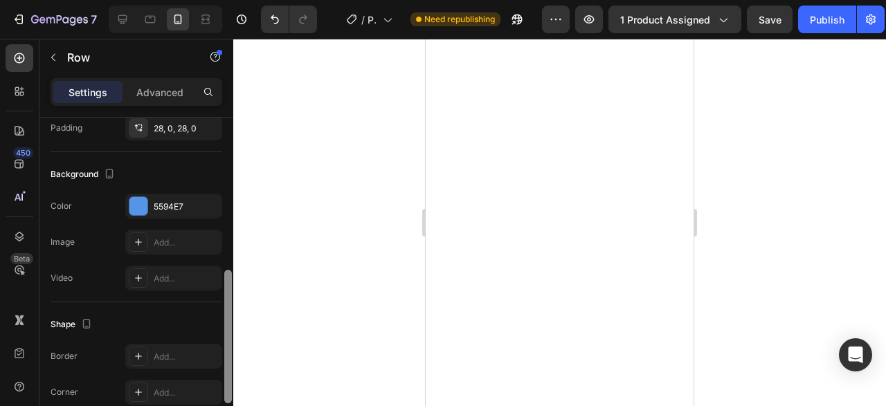
scroll to position [381, 0]
drag, startPoint x: 226, startPoint y: 255, endPoint x: 226, endPoint y: 288, distance: 32.5
click at [226, 288] on div at bounding box center [228, 340] width 8 height 134
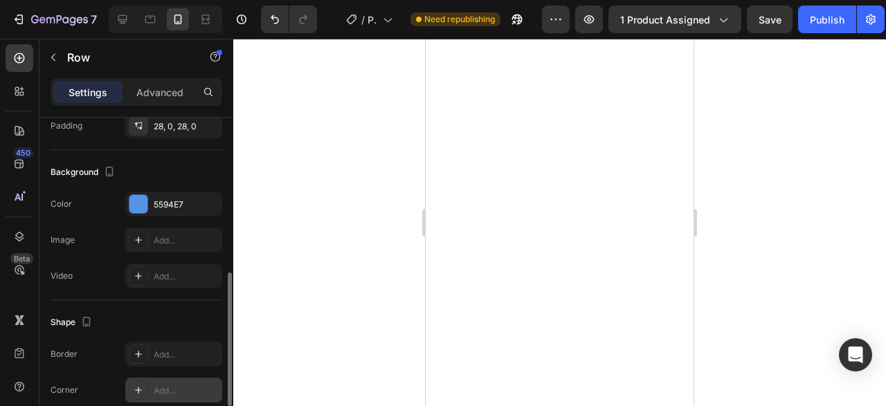
drag, startPoint x: 182, startPoint y: 374, endPoint x: 173, endPoint y: 382, distance: 11.8
click at [173, 382] on div "Border Add... Corner Add... Shadow Add..." at bounding box center [137, 390] width 172 height 97
click at [173, 382] on div "Add..." at bounding box center [173, 390] width 97 height 25
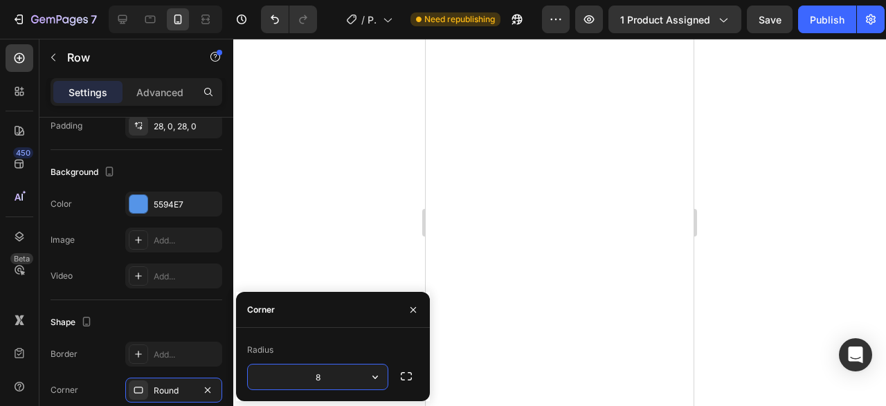
type input "9"
type input "7"
type input "6"
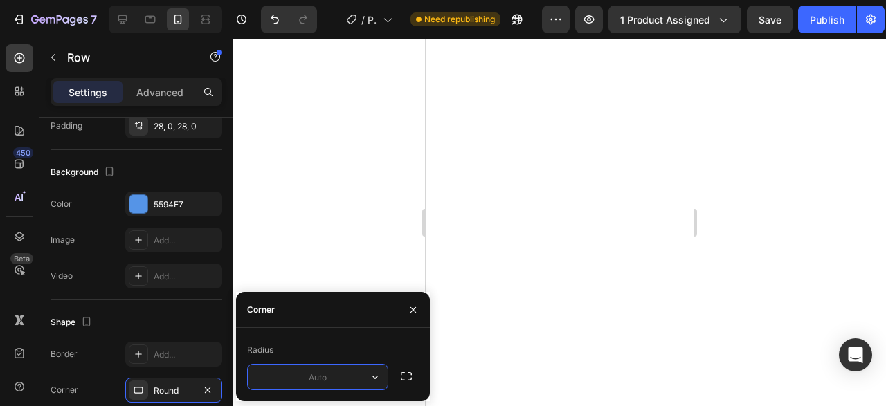
type input "5"
type input "9"
type input "1"
type input "10"
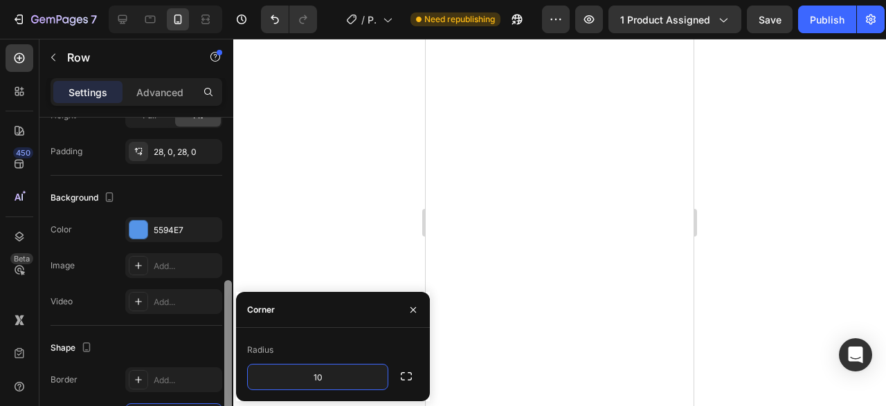
scroll to position [349, 0]
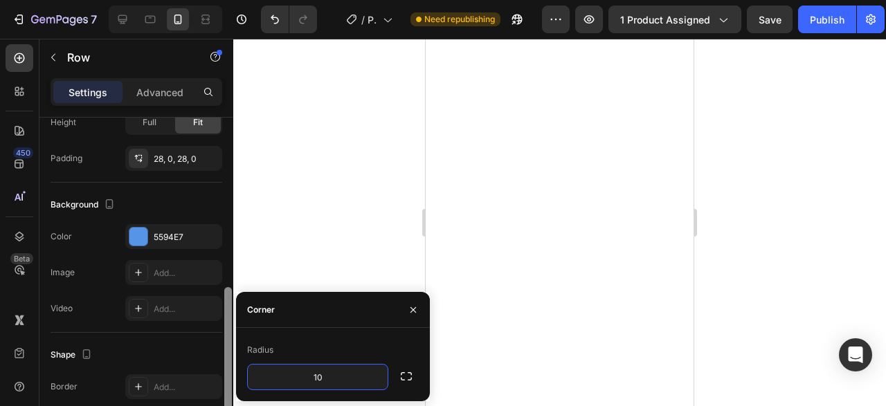
drag, startPoint x: 226, startPoint y: 291, endPoint x: 228, endPoint y: 278, distance: 13.3
click at [228, 287] on div at bounding box center [228, 354] width 8 height 134
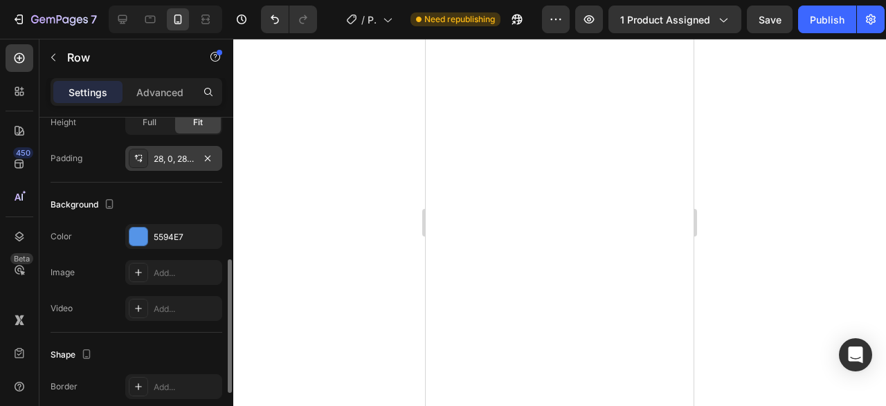
click at [167, 164] on div "28, 0, 28, 0" at bounding box center [173, 158] width 97 height 25
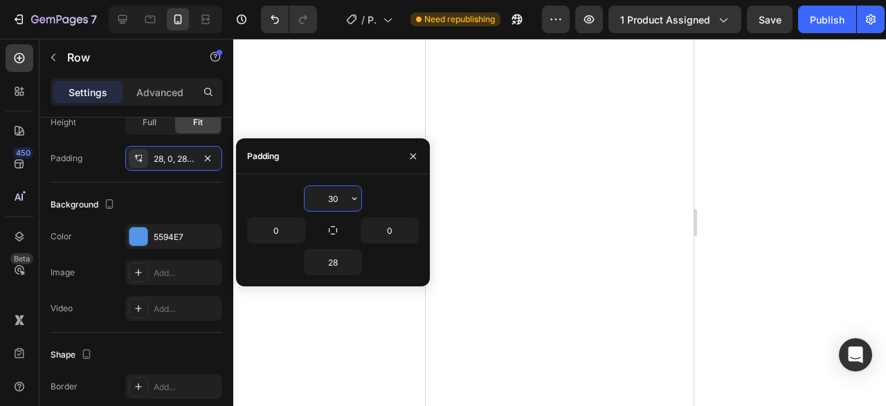
type input "3"
type input "2"
type input "-"
type input "3"
type input "1"
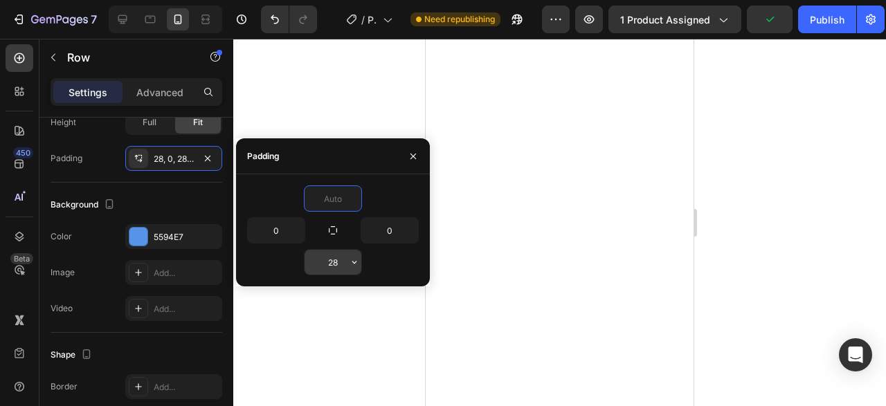
type input "0"
click at [339, 255] on input "28" at bounding box center [332, 262] width 57 height 25
type input "2"
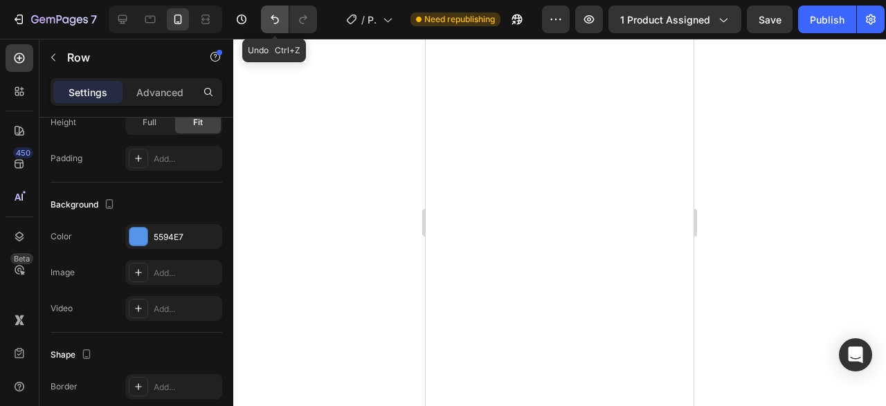
click at [276, 28] on button "Undo/Redo" at bounding box center [275, 20] width 28 height 28
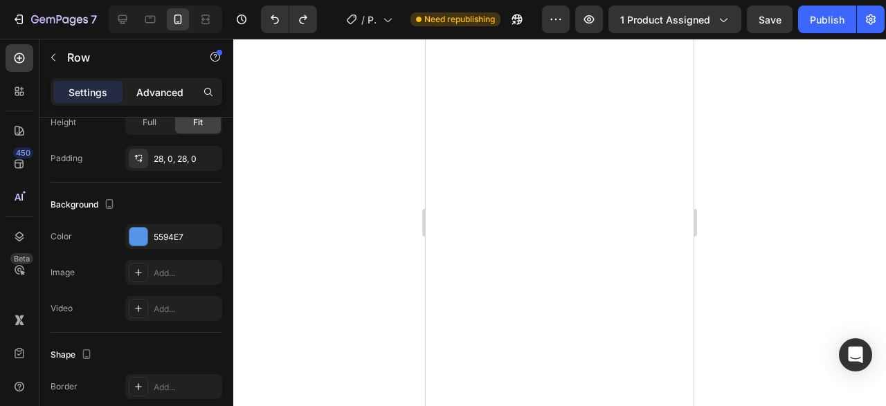
drag, startPoint x: 159, startPoint y: 78, endPoint x: 161, endPoint y: 89, distance: 11.3
click at [161, 89] on div "Settings Advanced" at bounding box center [137, 92] width 172 height 28
click at [161, 89] on p "Advanced" at bounding box center [159, 92] width 47 height 15
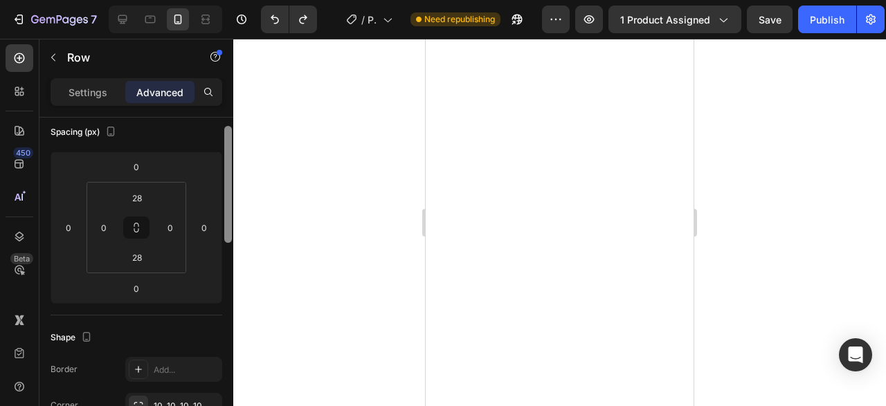
drag, startPoint x: 227, startPoint y: 251, endPoint x: 237, endPoint y: 167, distance: 84.3
click at [237, 0] on div "7 Version history / Product Page - Aug 19, 16:12:06 Need republishing Preview 1…" at bounding box center [443, 0] width 886 height 0
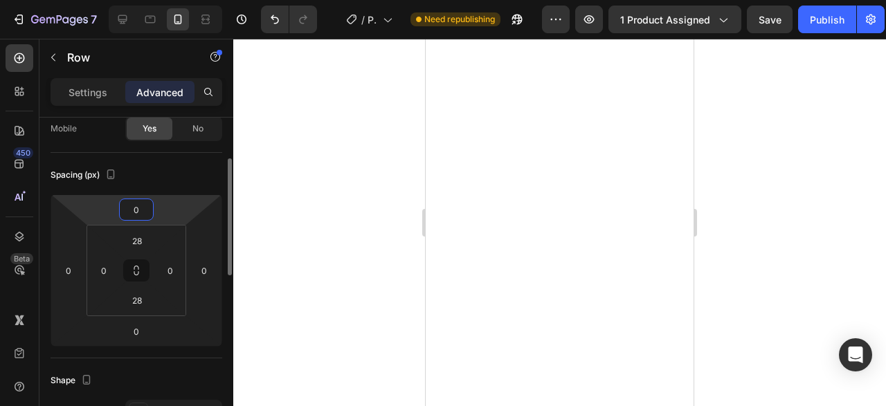
click at [139, 215] on input "0" at bounding box center [136, 209] width 28 height 21
type input "-2"
type input "-1"
type input "-5"
type input "-4"
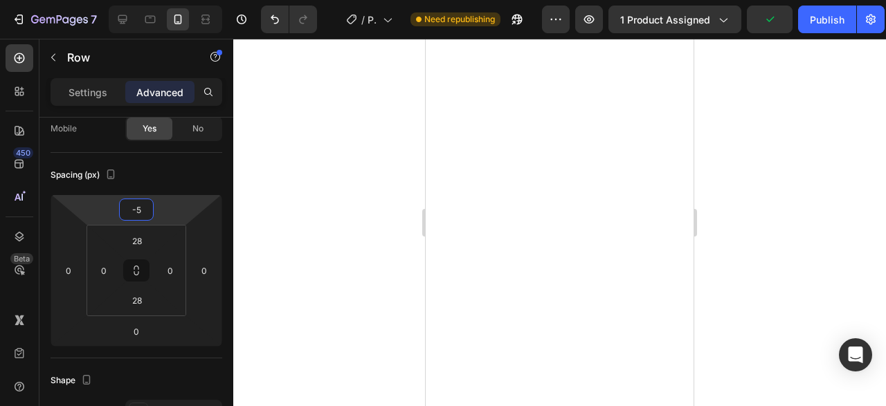
type input "-5"
click at [779, 206] on div at bounding box center [559, 222] width 653 height 367
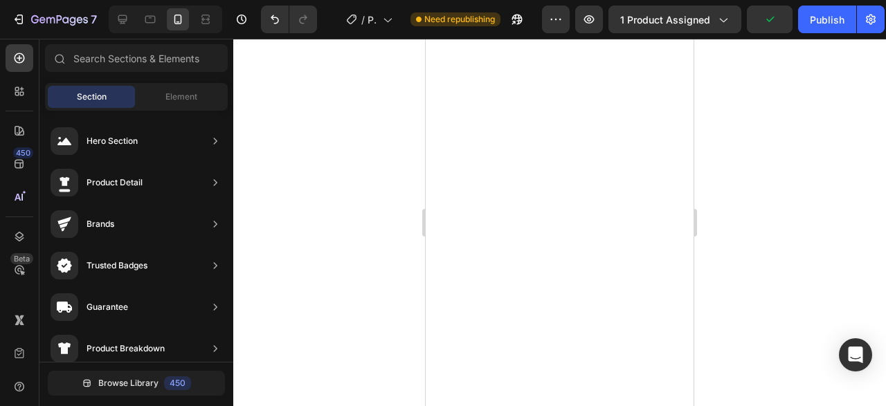
click at [779, 206] on div at bounding box center [559, 222] width 653 height 367
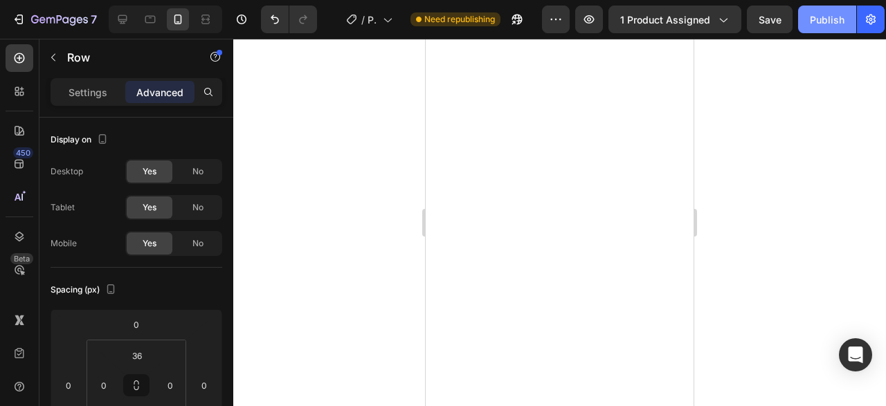
click at [814, 21] on button "Publish" at bounding box center [827, 20] width 58 height 28
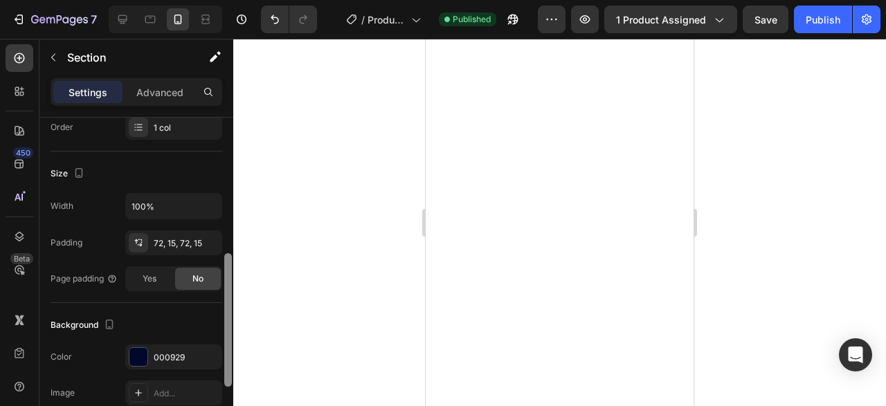
scroll to position [276, 0]
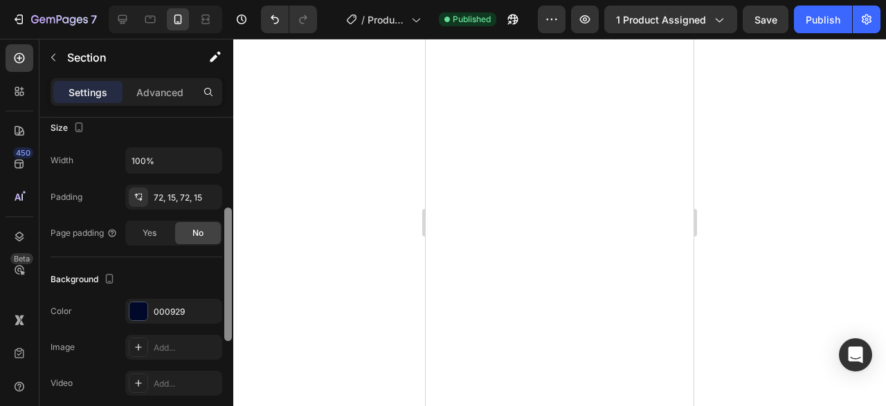
drag, startPoint x: 228, startPoint y: 183, endPoint x: 233, endPoint y: 296, distance: 112.9
click at [233, 296] on div at bounding box center [228, 266] width 10 height 329
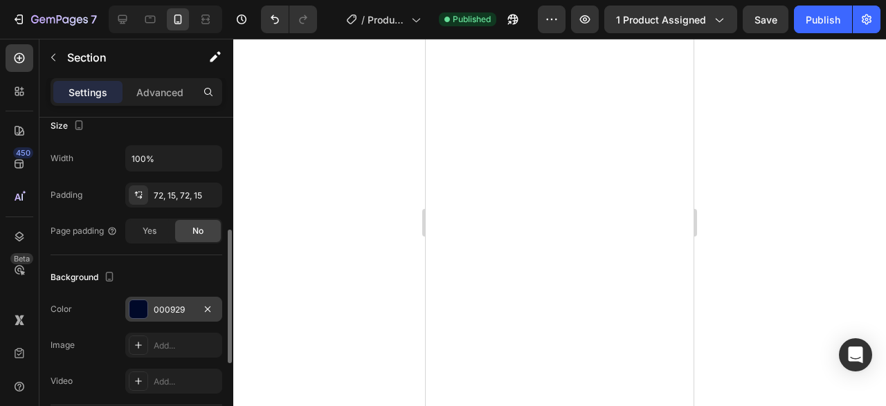
click at [178, 307] on div "000929" at bounding box center [174, 310] width 40 height 12
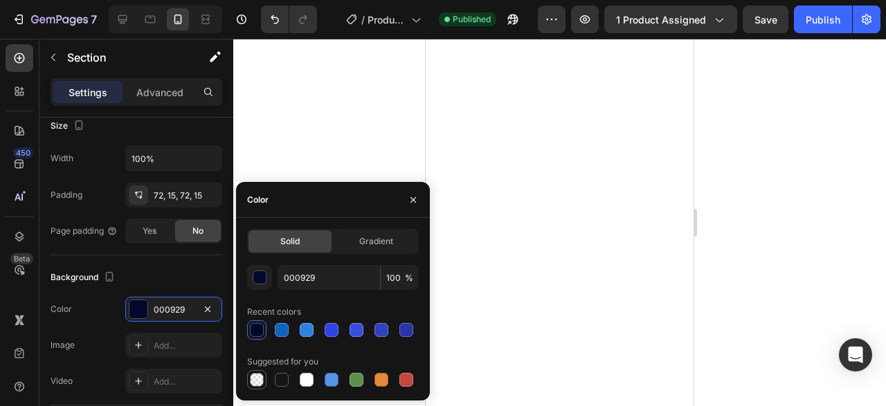
click at [252, 377] on div at bounding box center [257, 380] width 14 height 14
type input "000000"
type input "0"
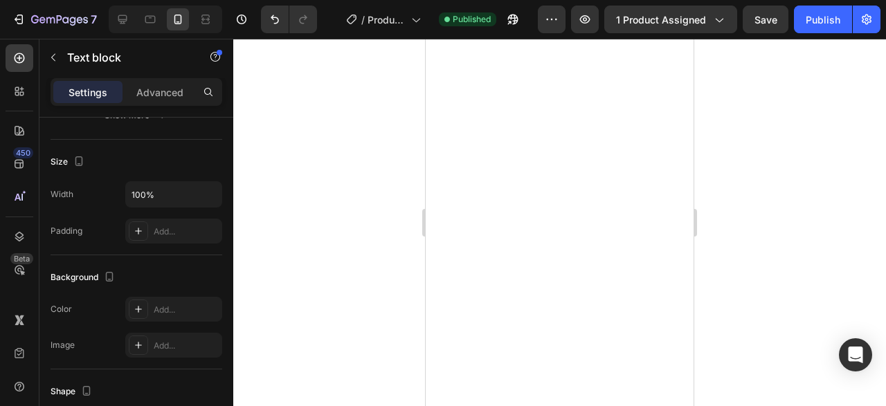
scroll to position [0, 0]
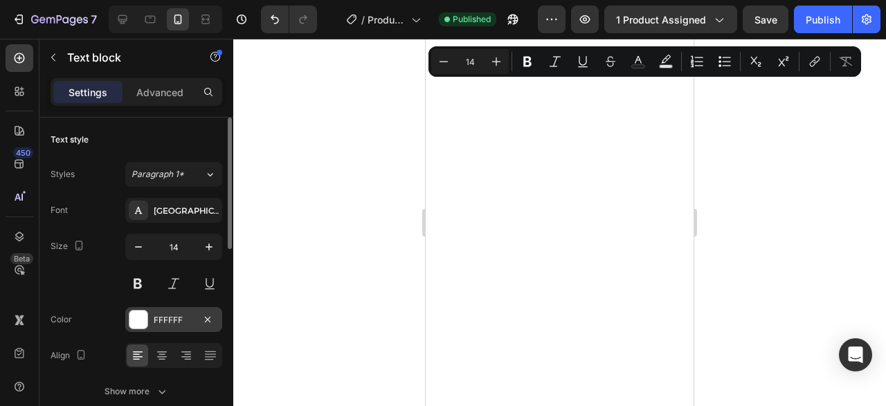
click at [179, 309] on div "FFFFFF" at bounding box center [173, 319] width 97 height 25
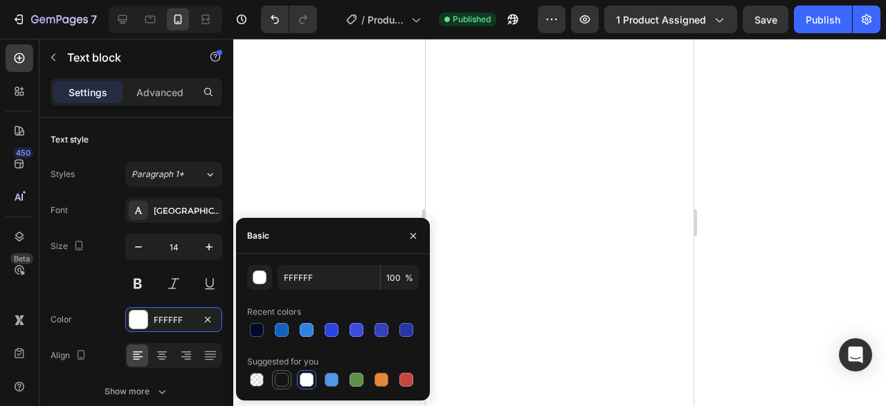
click at [278, 379] on div at bounding box center [282, 380] width 14 height 14
click at [260, 325] on div at bounding box center [257, 330] width 14 height 14
type input "000929"
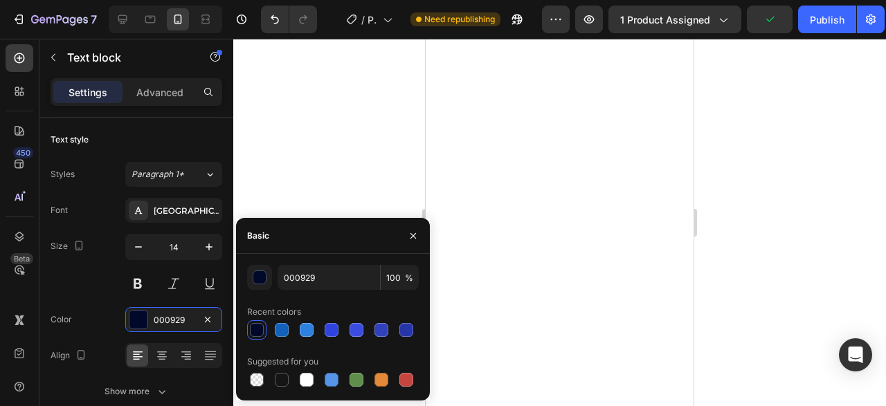
click at [316, 167] on div at bounding box center [559, 222] width 653 height 367
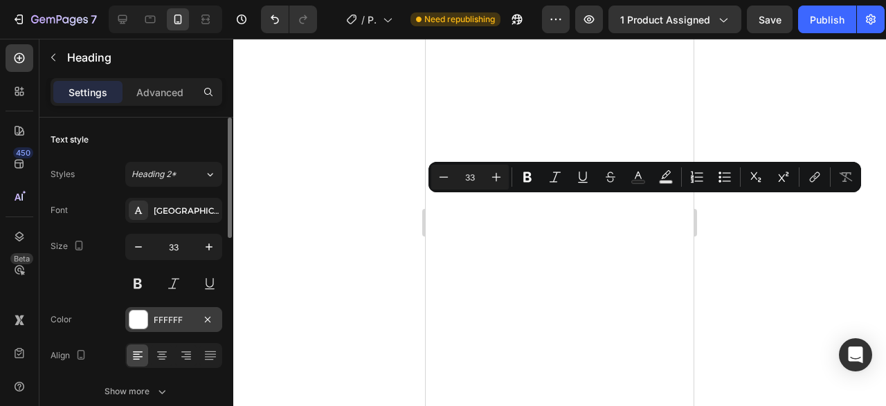
click at [171, 325] on div "FFFFFF" at bounding box center [174, 320] width 40 height 12
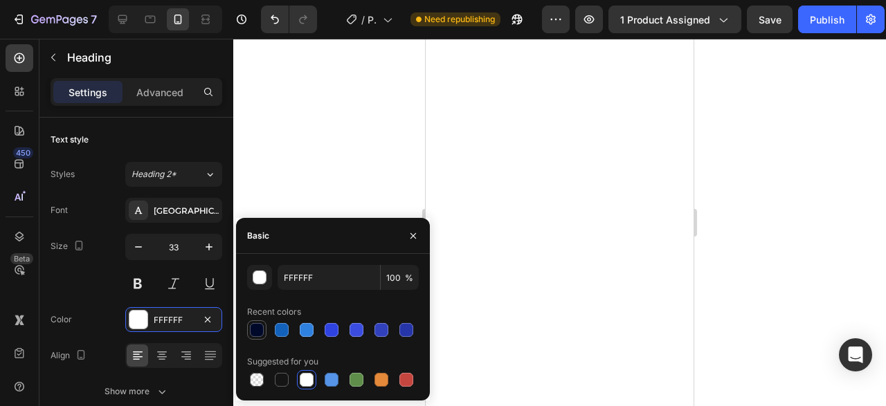
click at [264, 336] on div at bounding box center [256, 330] width 17 height 17
type input "000929"
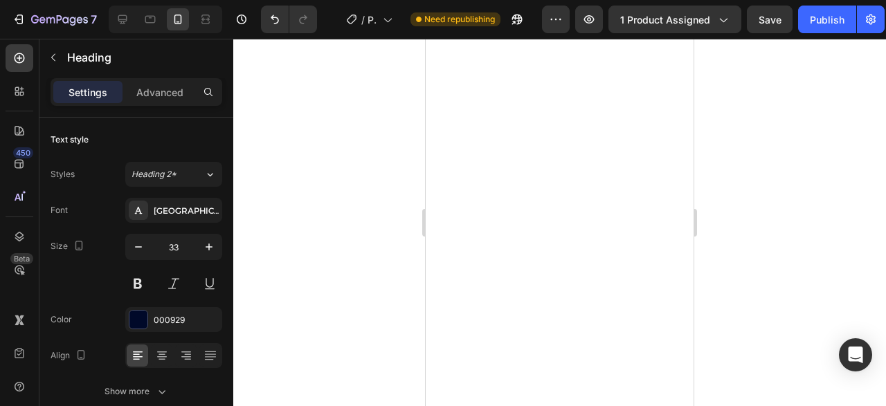
click at [312, 116] on div at bounding box center [559, 222] width 653 height 367
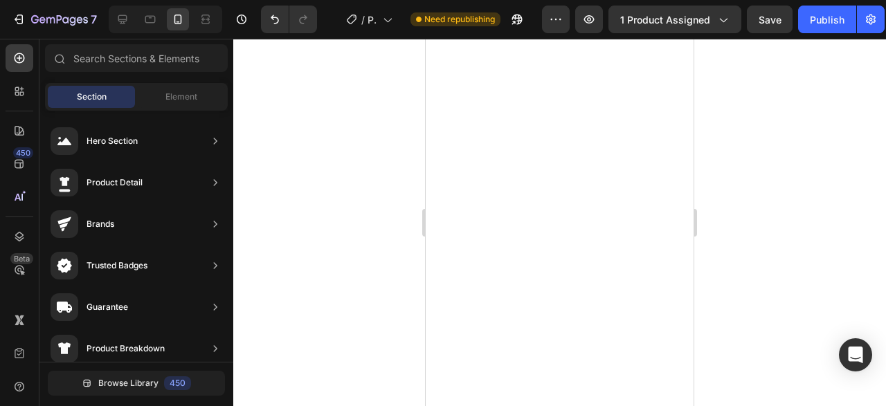
click at [312, 116] on div at bounding box center [559, 222] width 653 height 367
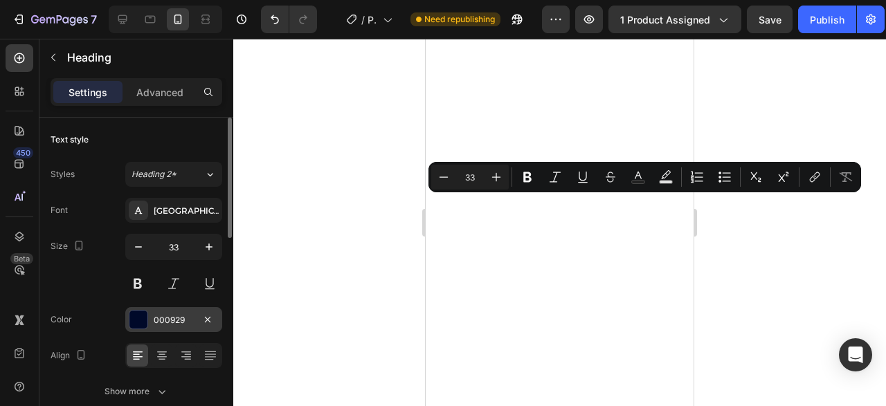
click at [191, 318] on div "000929" at bounding box center [174, 320] width 40 height 12
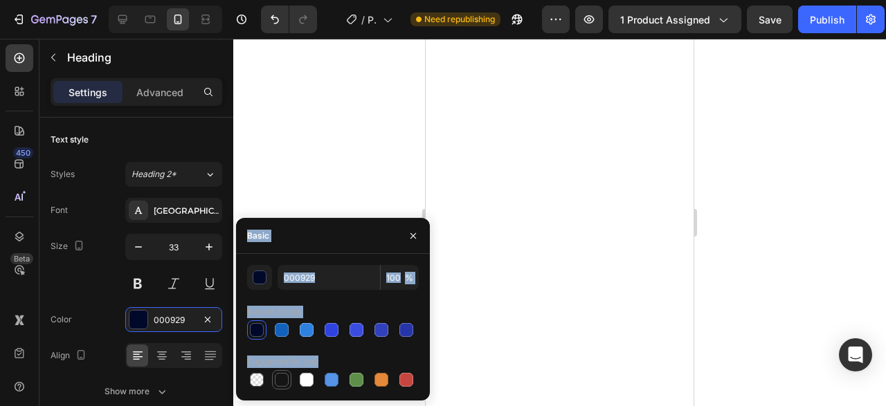
click at [278, 380] on div at bounding box center [282, 380] width 14 height 14
type input "151515"
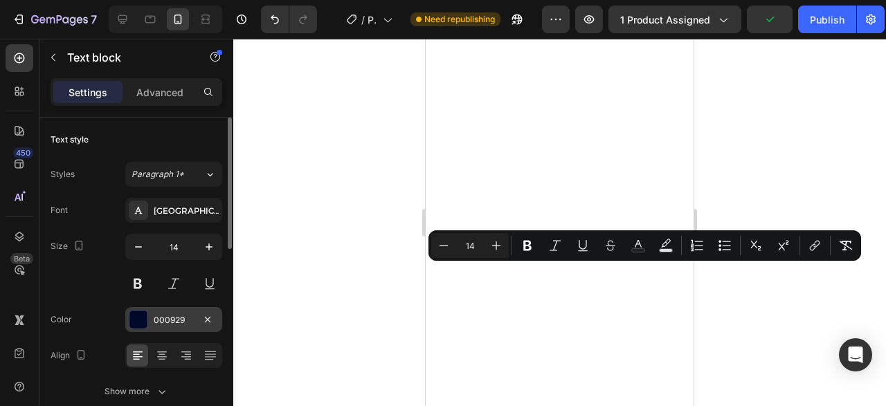
click at [178, 314] on div "000929" at bounding box center [174, 320] width 40 height 12
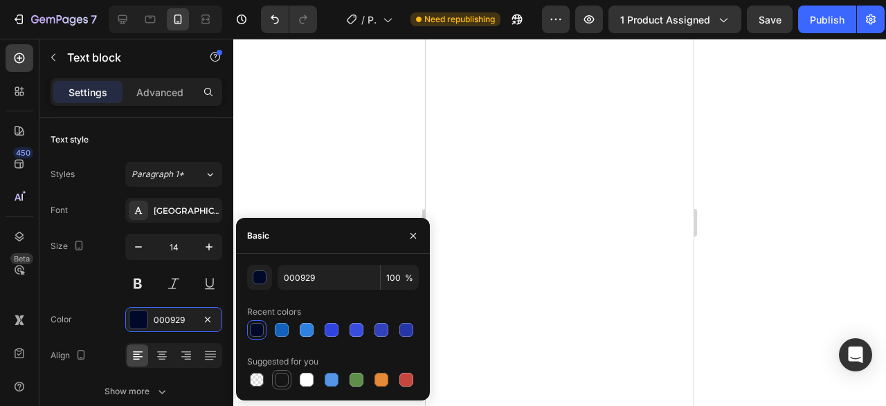
click at [281, 377] on div at bounding box center [282, 380] width 14 height 14
type input "151515"
click at [340, 143] on div at bounding box center [559, 222] width 653 height 367
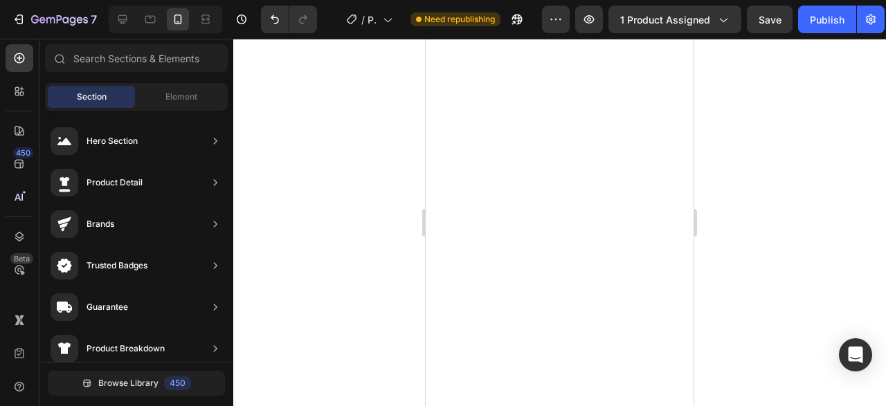
click at [340, 143] on div at bounding box center [559, 222] width 653 height 367
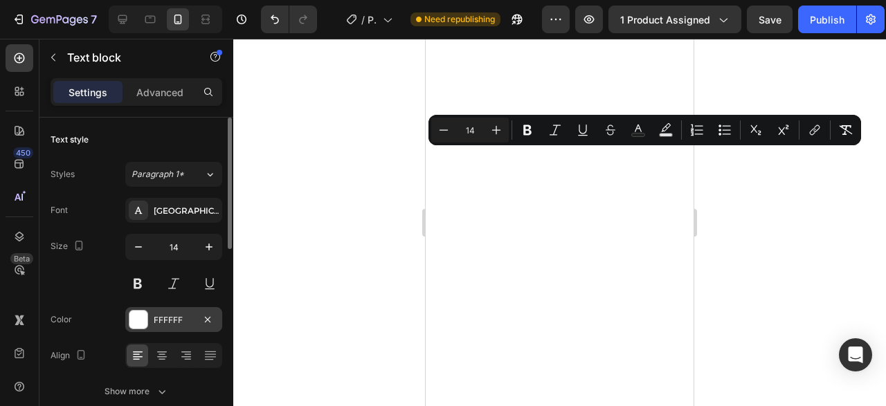
click at [167, 314] on div "FFFFFF" at bounding box center [174, 320] width 40 height 12
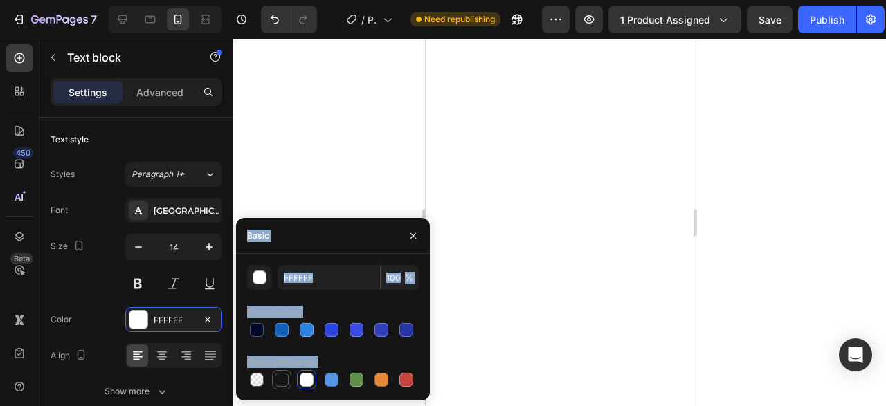
click at [279, 371] on div at bounding box center [281, 379] width 19 height 19
type input "151515"
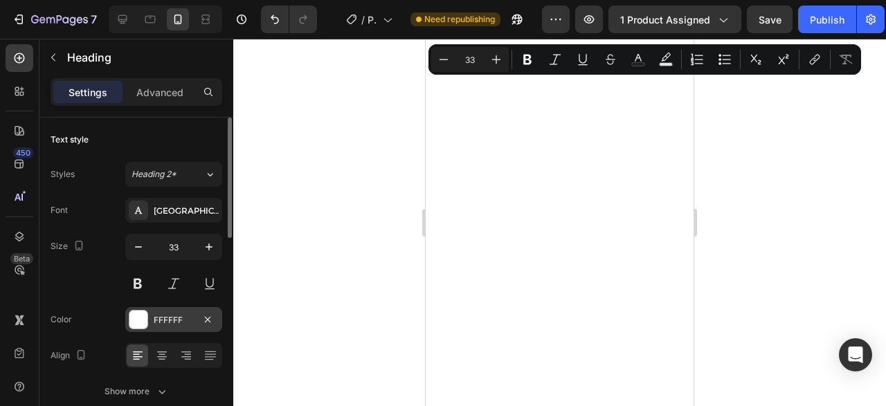
click at [164, 326] on div "FFFFFF" at bounding box center [173, 319] width 97 height 25
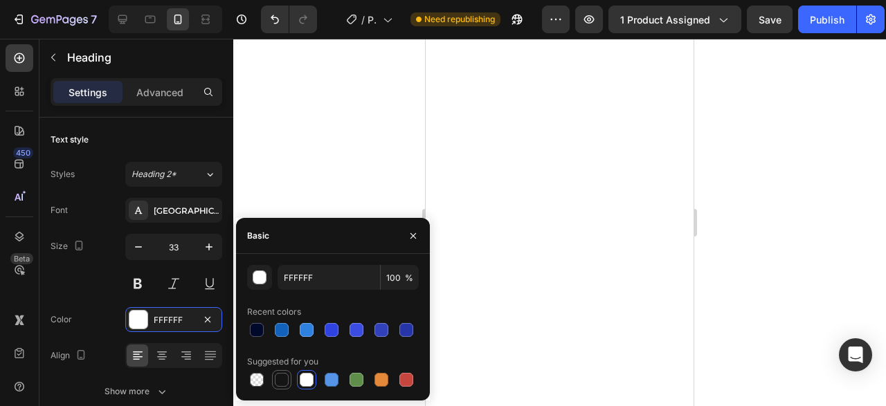
click at [281, 373] on div at bounding box center [282, 380] width 14 height 14
type input "151515"
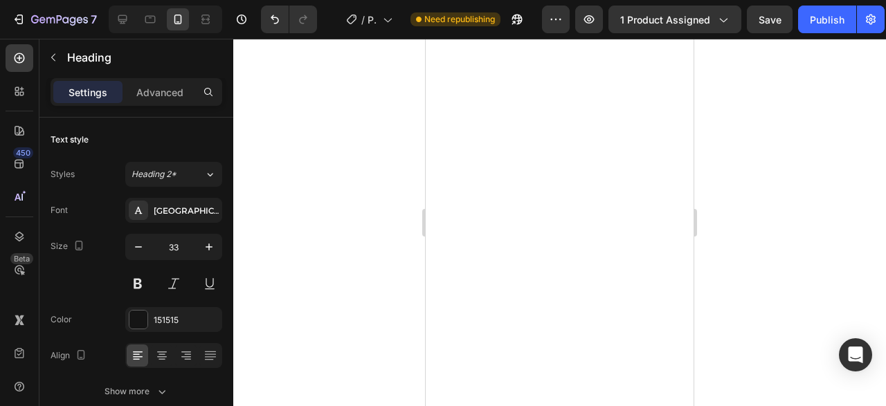
click at [747, 197] on div at bounding box center [559, 222] width 653 height 367
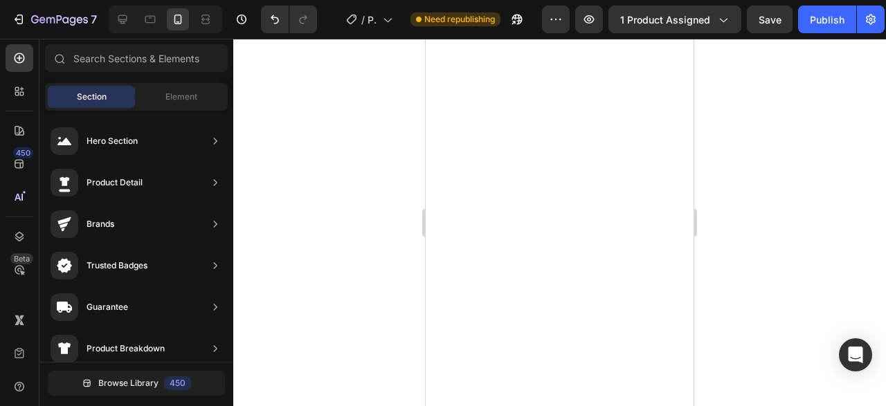
click at [720, 204] on div at bounding box center [559, 222] width 653 height 367
click at [819, 20] on div "Publish" at bounding box center [827, 19] width 35 height 15
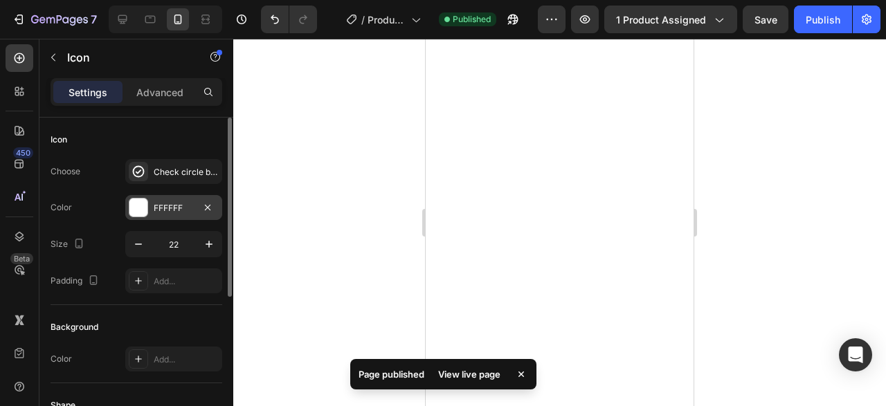
click at [156, 217] on div "FFFFFF" at bounding box center [173, 207] width 97 height 25
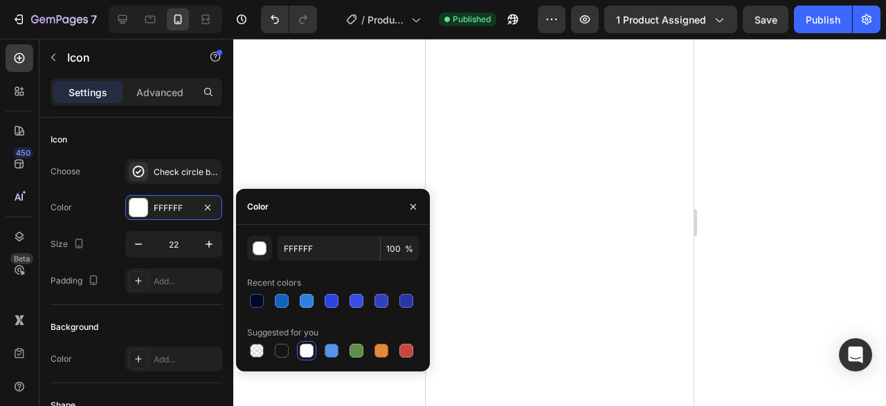
click at [305, 348] on div at bounding box center [307, 351] width 14 height 14
click at [284, 355] on div at bounding box center [282, 351] width 14 height 14
type input "151515"
click at [789, 98] on div at bounding box center [559, 222] width 653 height 367
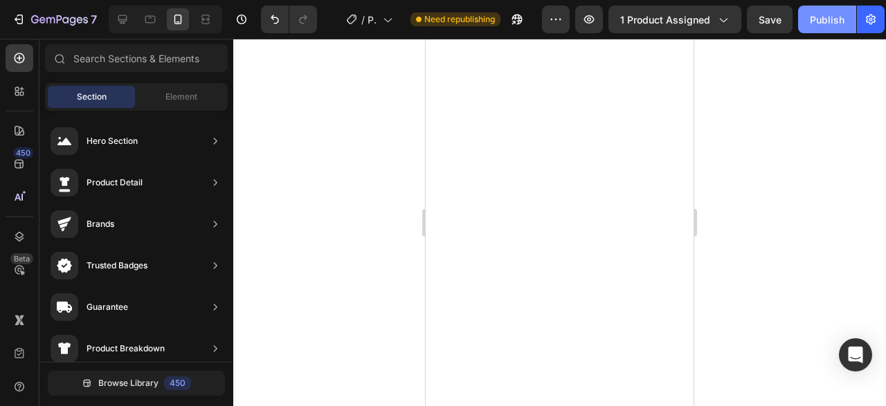
click at [825, 14] on div "Publish" at bounding box center [827, 19] width 35 height 15
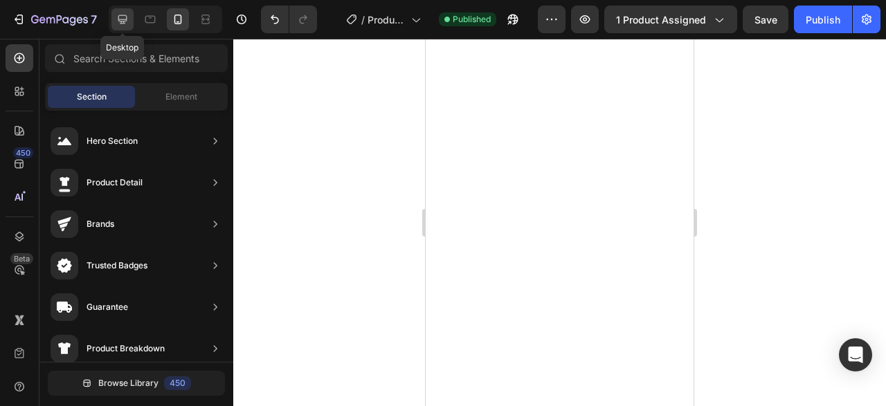
drag, startPoint x: 134, startPoint y: 24, endPoint x: 125, endPoint y: 23, distance: 8.3
click at [125, 23] on div "Desktop" at bounding box center [165, 20] width 113 height 28
click at [125, 23] on icon at bounding box center [123, 19] width 14 height 14
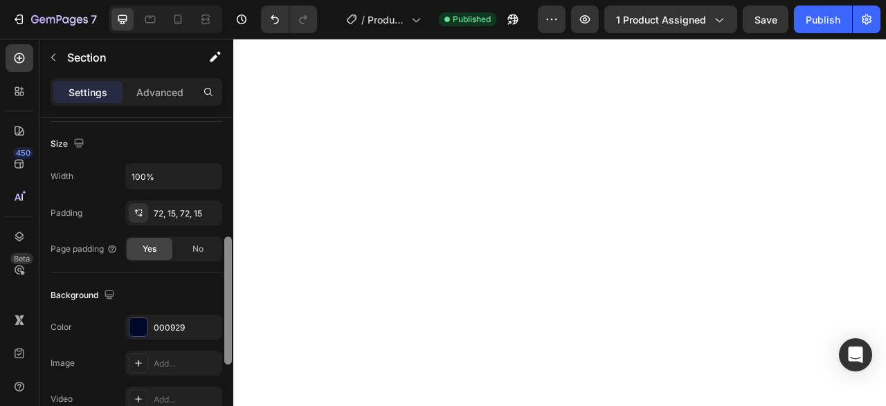
scroll to position [304, 0]
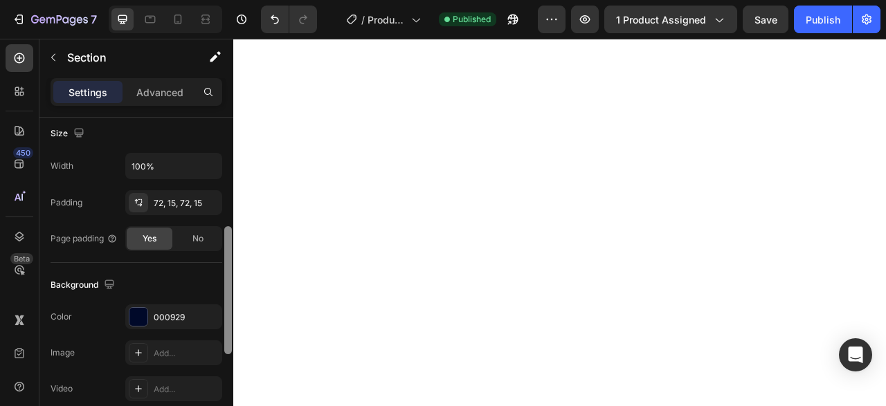
drag, startPoint x: 230, startPoint y: 127, endPoint x: 230, endPoint y: 246, distance: 119.0
click at [230, 246] on div at bounding box center [228, 290] width 8 height 128
click at [184, 304] on div "000929" at bounding box center [173, 316] width 97 height 25
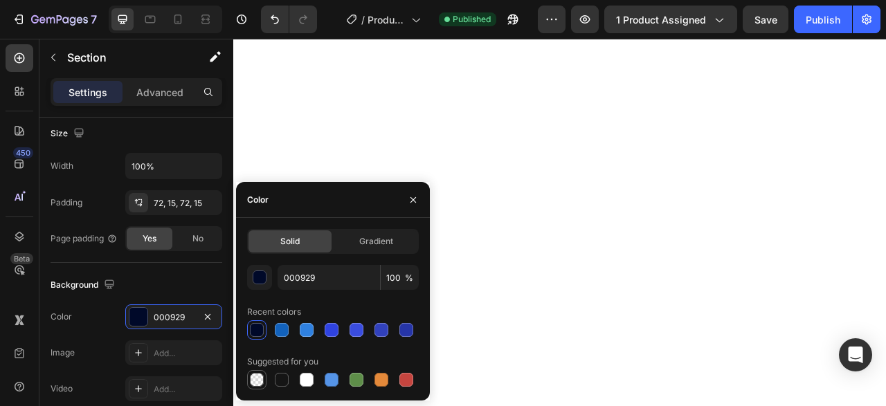
click at [249, 384] on div at bounding box center [256, 380] width 17 height 17
type input "000000"
type input "0"
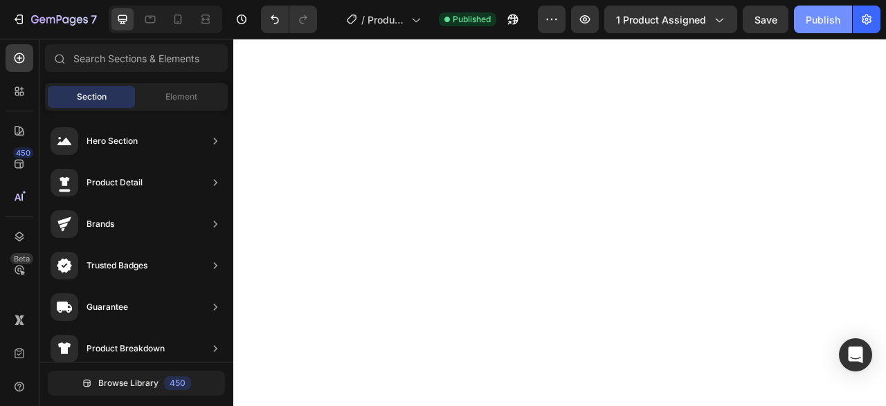
click at [815, 23] on div "Publish" at bounding box center [823, 19] width 35 height 15
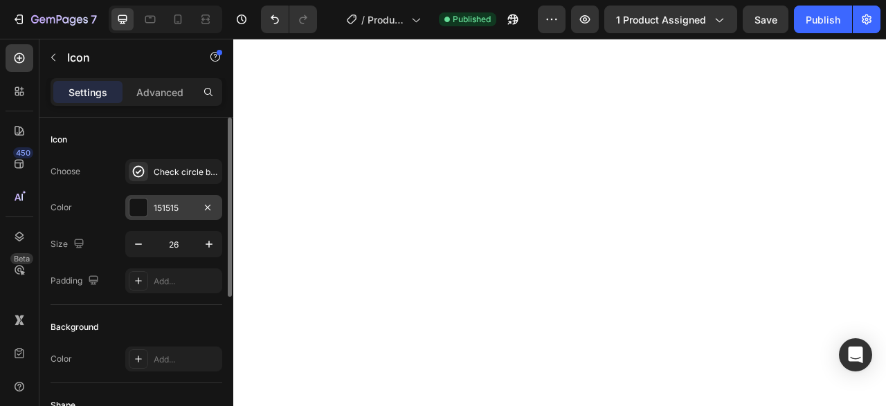
click at [188, 208] on div "151515" at bounding box center [174, 208] width 40 height 12
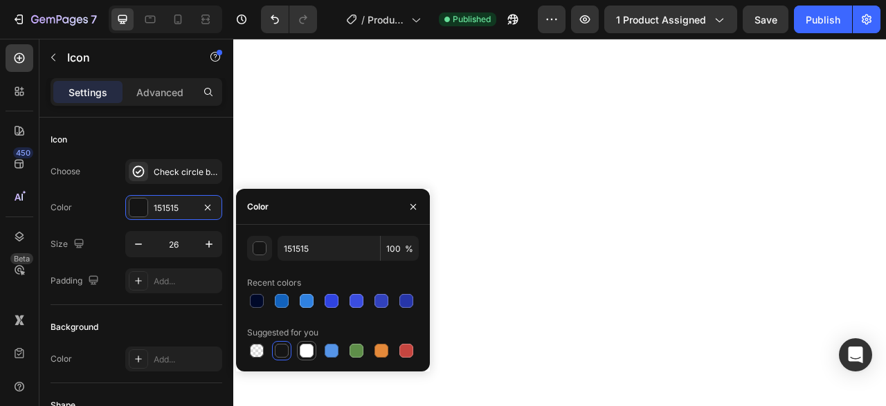
click at [304, 351] on div at bounding box center [307, 351] width 14 height 14
type input "FFFFFF"
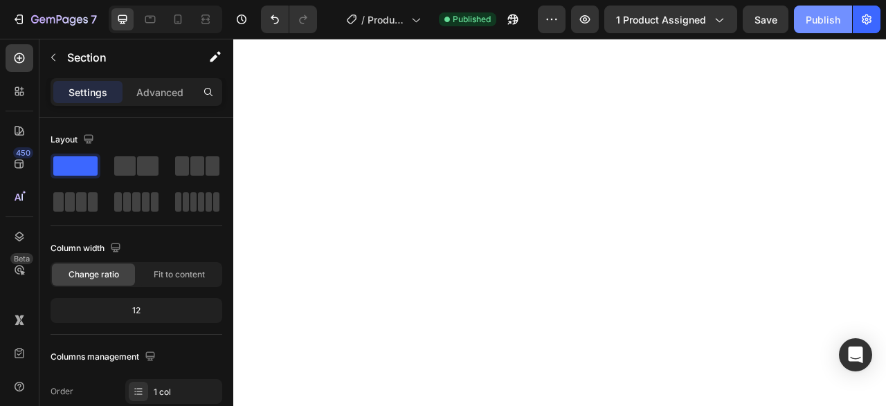
click at [809, 17] on div "Publish" at bounding box center [823, 19] width 35 height 15
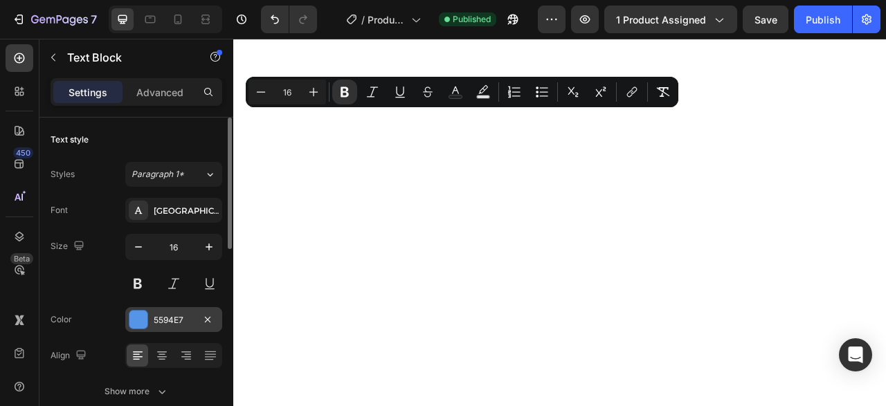
click at [170, 319] on div "5594E7" at bounding box center [174, 320] width 40 height 12
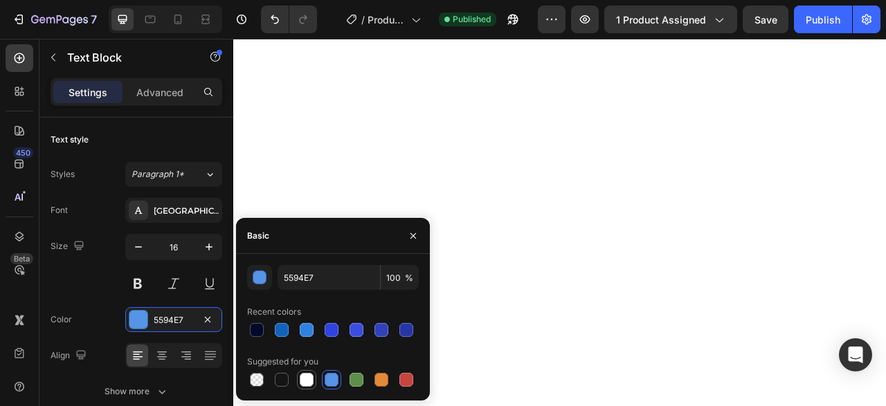
click at [309, 379] on div at bounding box center [307, 380] width 14 height 14
type input "FFFFFF"
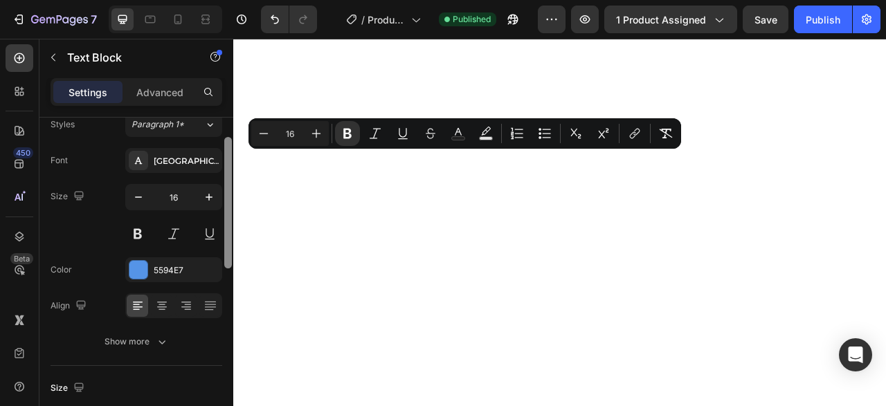
drag, startPoint x: 229, startPoint y: 263, endPoint x: 224, endPoint y: 160, distance: 103.3
click at [224, 160] on div at bounding box center [228, 282] width 10 height 329
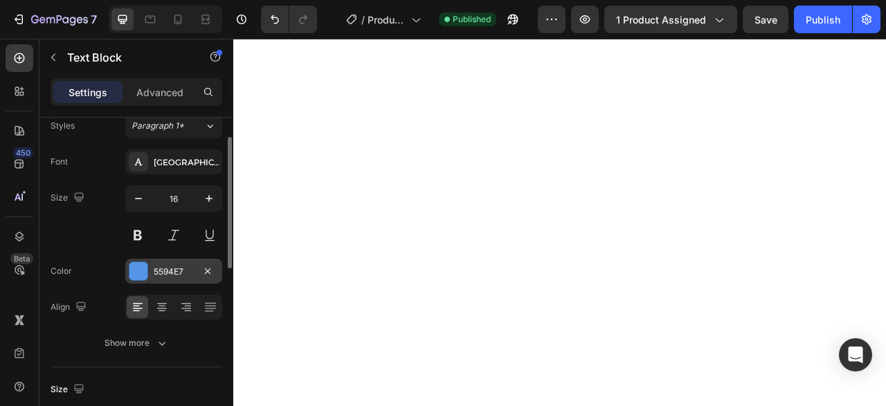
click at [175, 275] on div "5594E7" at bounding box center [174, 272] width 40 height 12
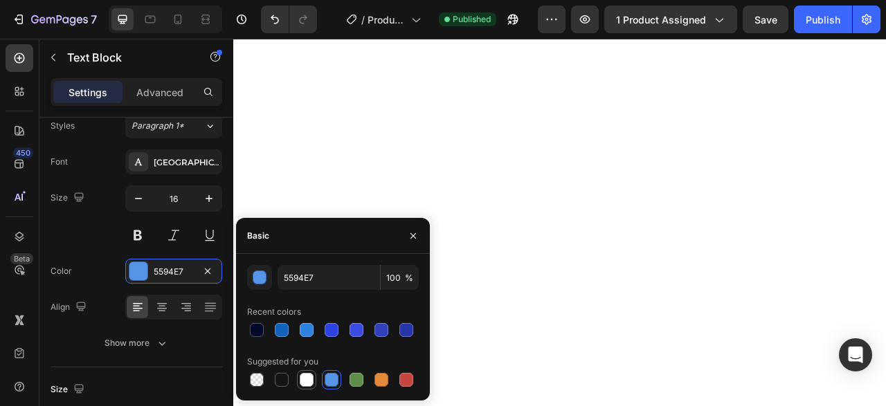
click at [309, 372] on div at bounding box center [306, 380] width 17 height 17
type input "FFFFFF"
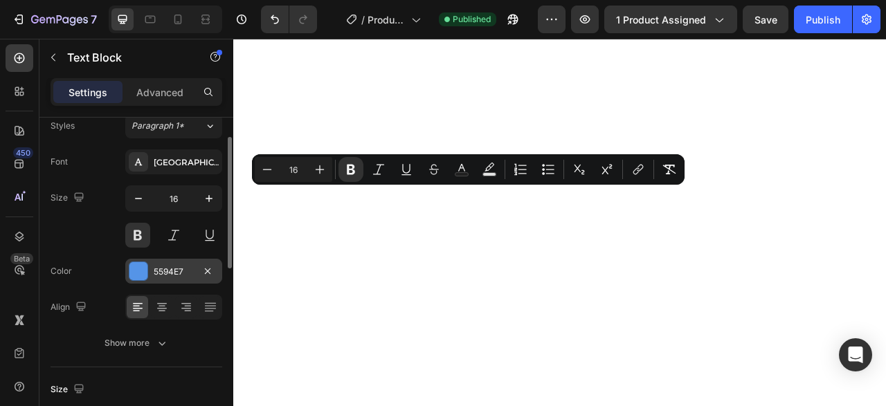
click at [149, 273] on div "5594E7" at bounding box center [173, 271] width 97 height 25
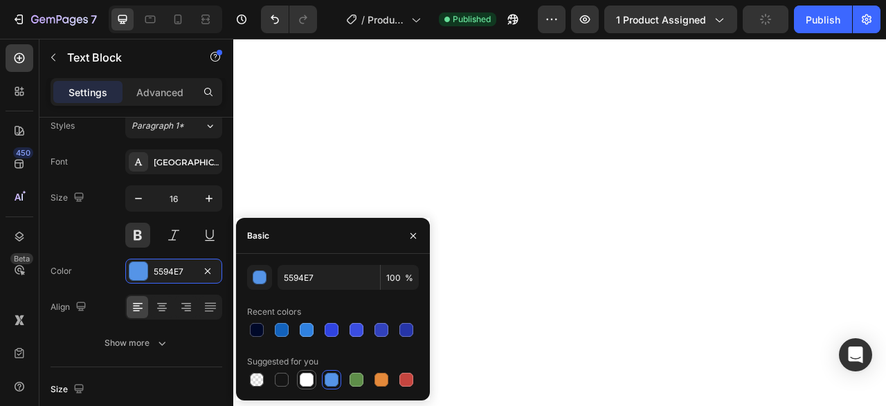
click at [302, 373] on div at bounding box center [306, 380] width 17 height 17
type input "FFFFFF"
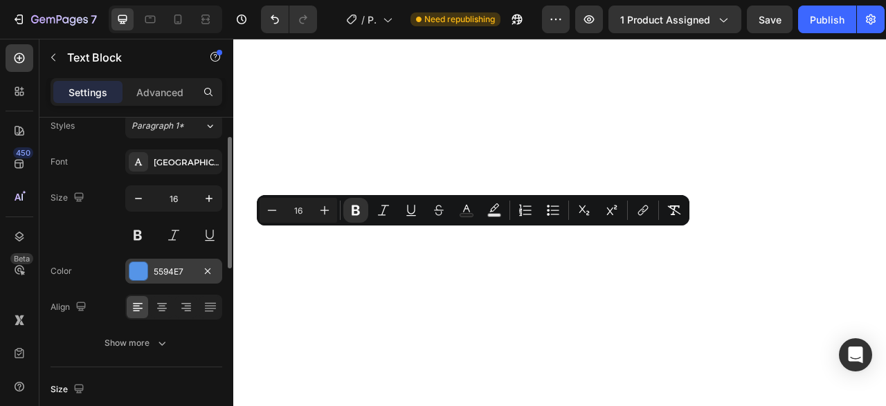
click at [159, 276] on div "5594E7" at bounding box center [174, 272] width 40 height 12
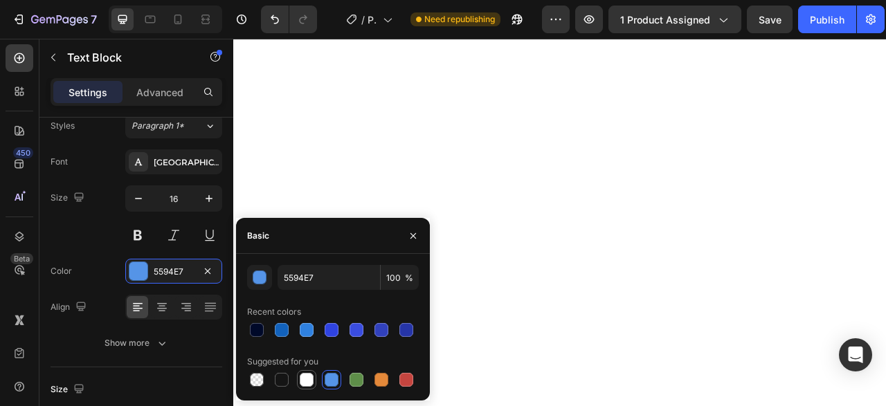
click at [305, 384] on div at bounding box center [307, 380] width 14 height 14
type input "FFFFFF"
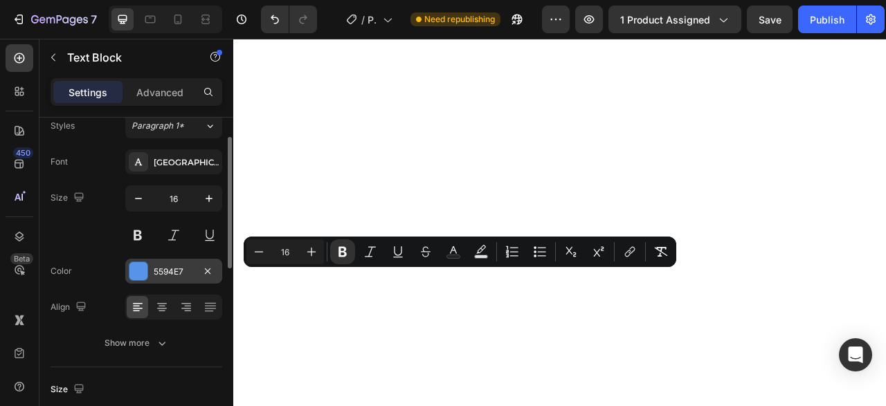
click at [165, 272] on div "5594E7" at bounding box center [174, 272] width 40 height 12
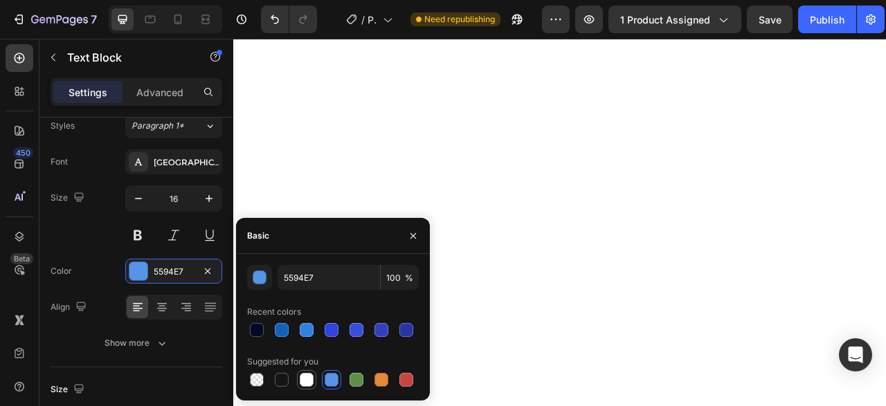
click at [312, 379] on div at bounding box center [307, 380] width 14 height 14
type input "FFFFFF"
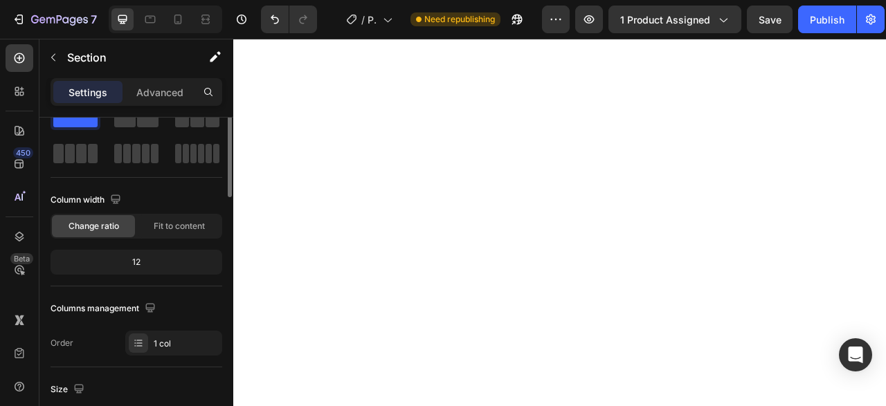
scroll to position [0, 0]
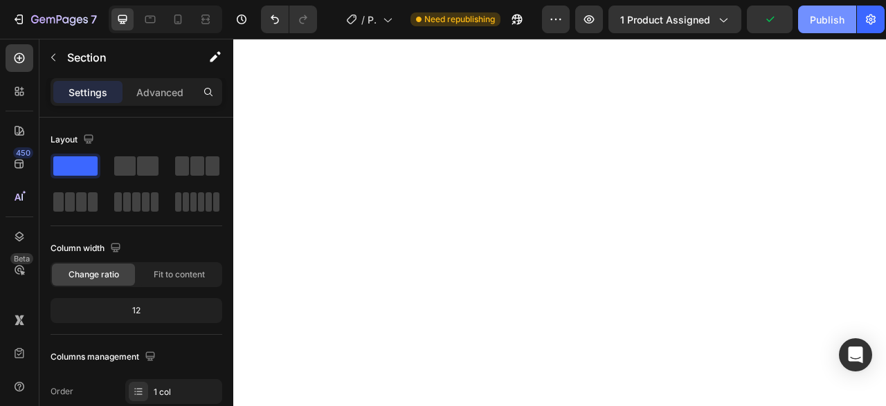
click at [837, 28] on button "Publish" at bounding box center [827, 20] width 58 height 28
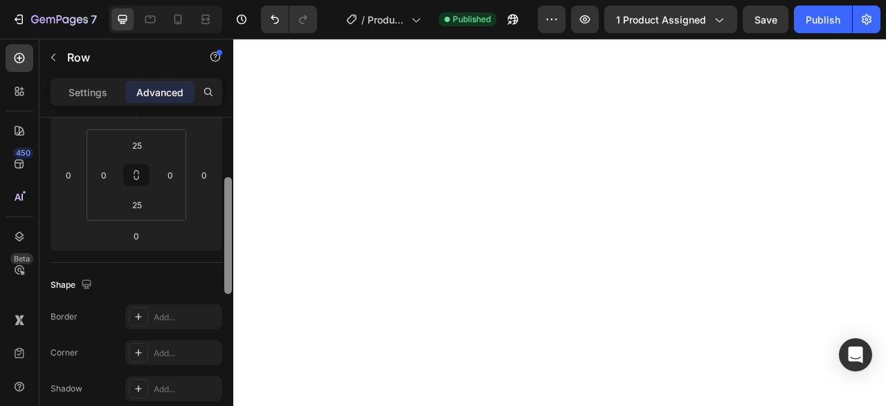
drag, startPoint x: 226, startPoint y: 228, endPoint x: 225, endPoint y: 304, distance: 75.4
click at [225, 294] on div at bounding box center [228, 235] width 8 height 117
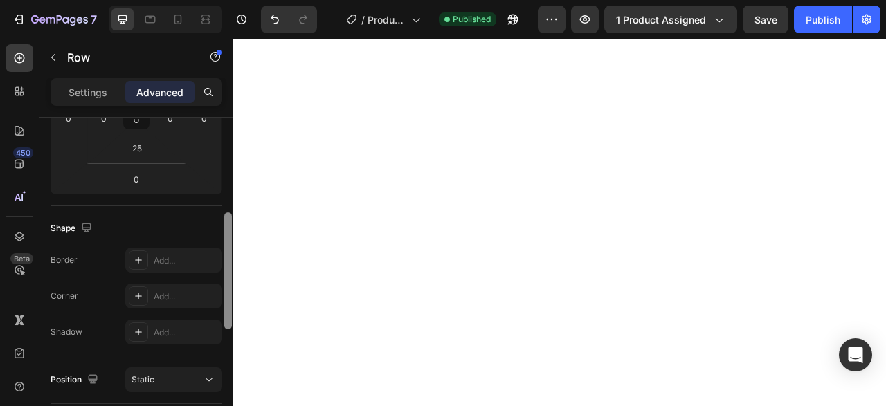
drag, startPoint x: 226, startPoint y: 281, endPoint x: 225, endPoint y: 307, distance: 26.3
click at [225, 307] on div at bounding box center [228, 270] width 8 height 117
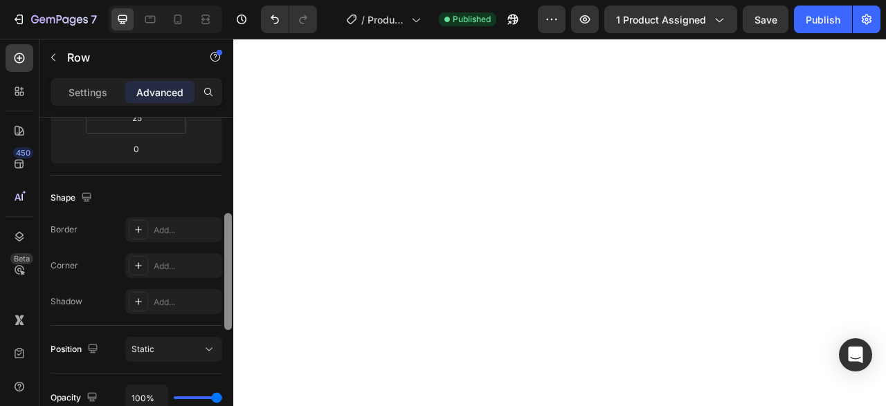
scroll to position [325, 0]
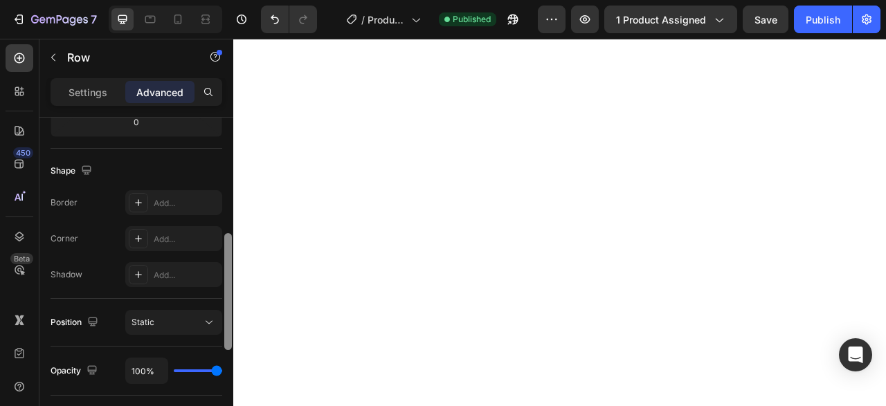
drag, startPoint x: 228, startPoint y: 288, endPoint x: 226, endPoint y: 302, distance: 14.6
click at [226, 302] on div at bounding box center [228, 291] width 8 height 117
click at [98, 100] on div "Settings" at bounding box center [87, 92] width 69 height 22
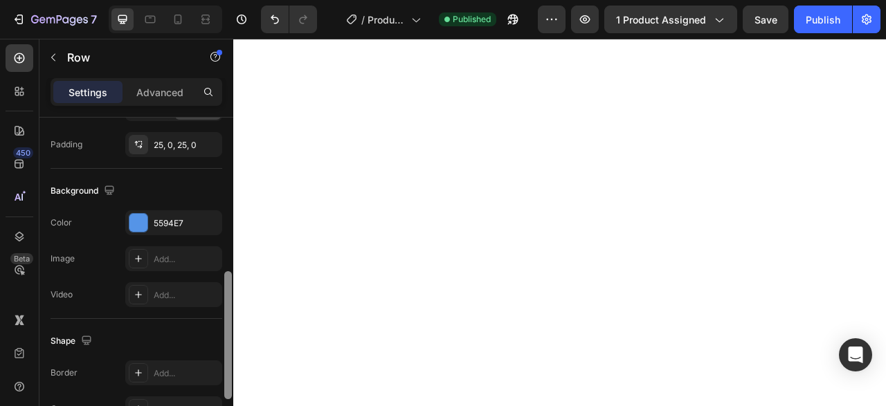
scroll to position [435, 0]
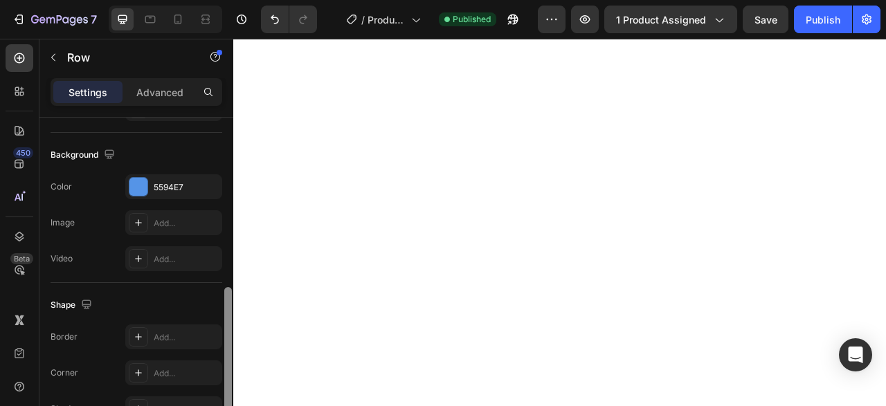
drag, startPoint x: 228, startPoint y: 313, endPoint x: 228, endPoint y: 356, distance: 42.9
click at [228, 356] on div at bounding box center [228, 351] width 8 height 128
click at [176, 373] on div "Add..." at bounding box center [186, 373] width 65 height 12
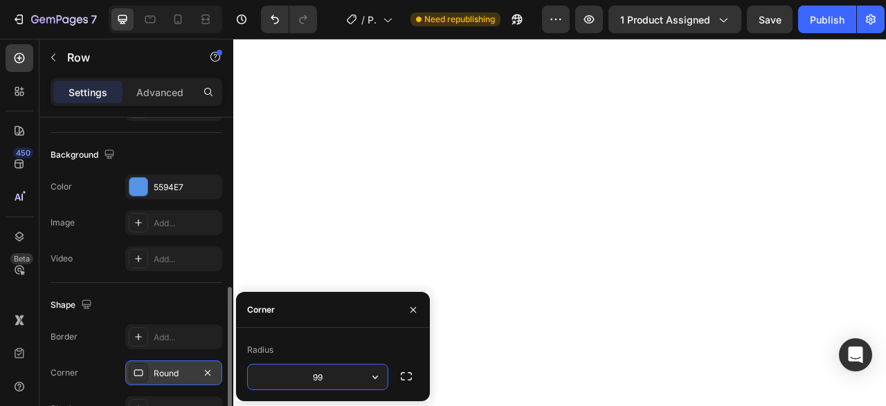
type input "9"
type input "5"
type input "4"
type input "9"
type input "1"
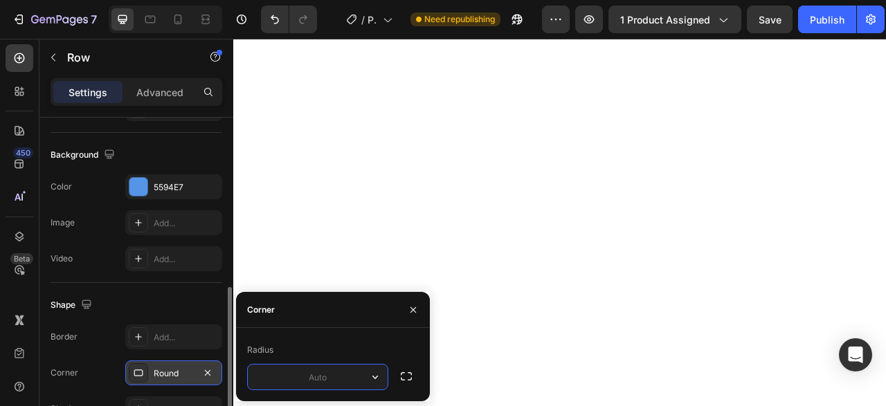
type input "2"
type input "13"
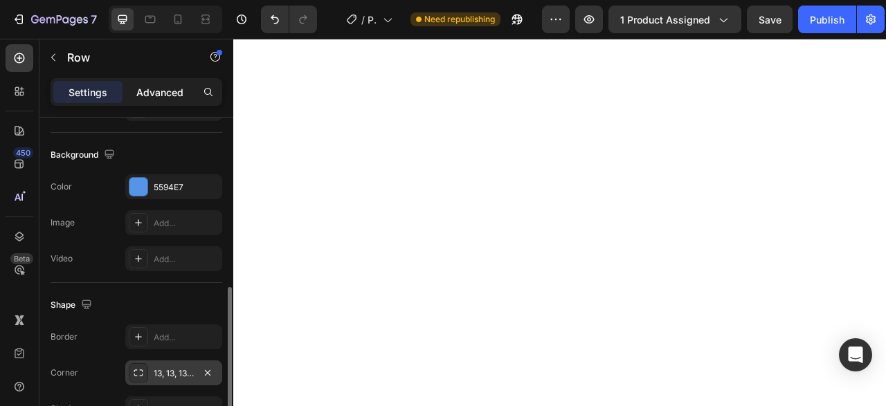
click at [172, 85] on p "Advanced" at bounding box center [159, 92] width 47 height 15
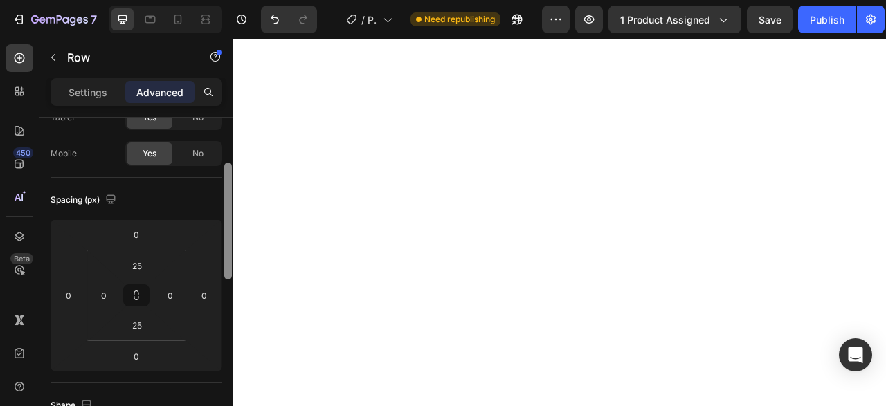
scroll to position [78, 0]
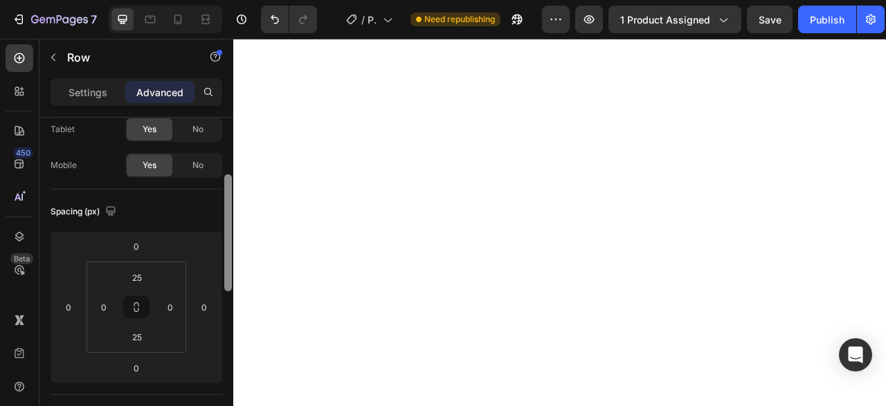
drag, startPoint x: 230, startPoint y: 309, endPoint x: 224, endPoint y: 182, distance: 127.5
click at [224, 182] on div at bounding box center [228, 303] width 10 height 329
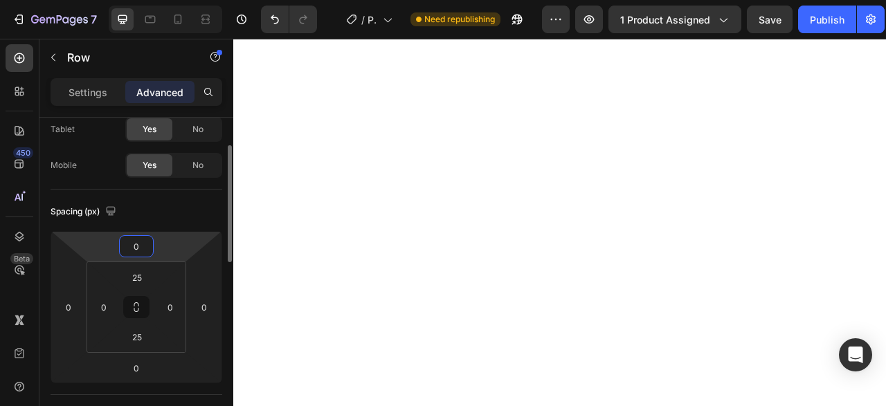
click at [136, 239] on input "0" at bounding box center [136, 246] width 28 height 21
type input "0"
type input "-10"
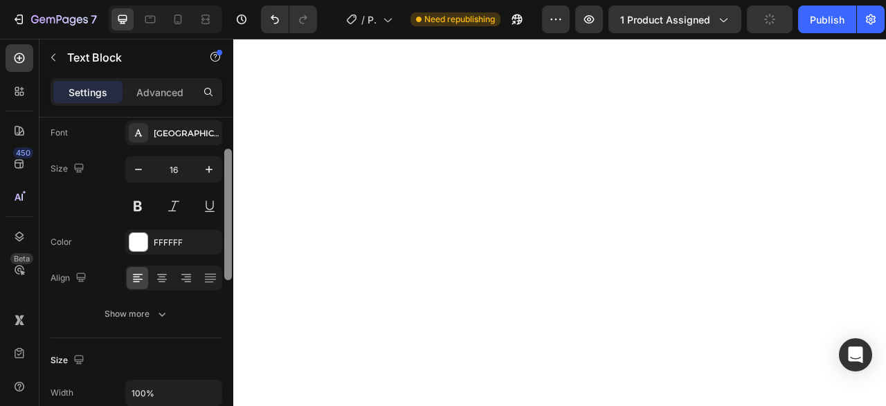
scroll to position [0, 0]
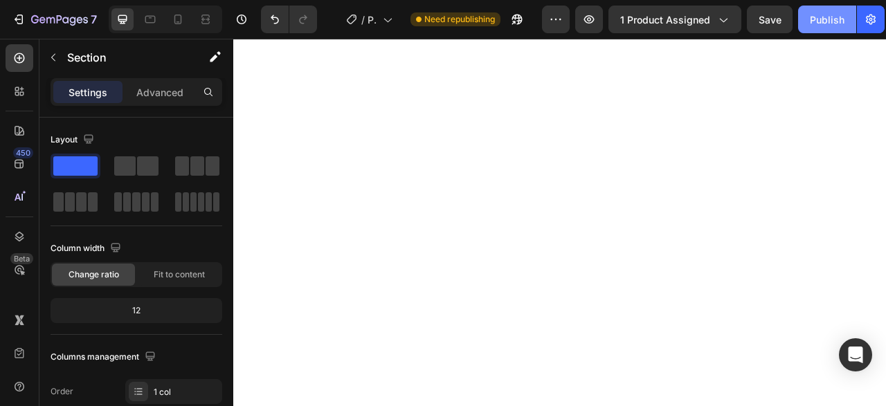
click at [844, 30] on button "Publish" at bounding box center [827, 20] width 58 height 28
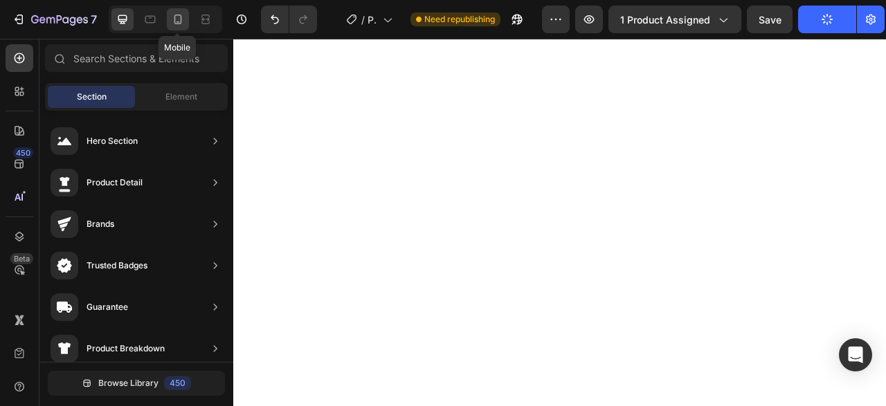
click at [181, 24] on icon at bounding box center [178, 19] width 14 height 14
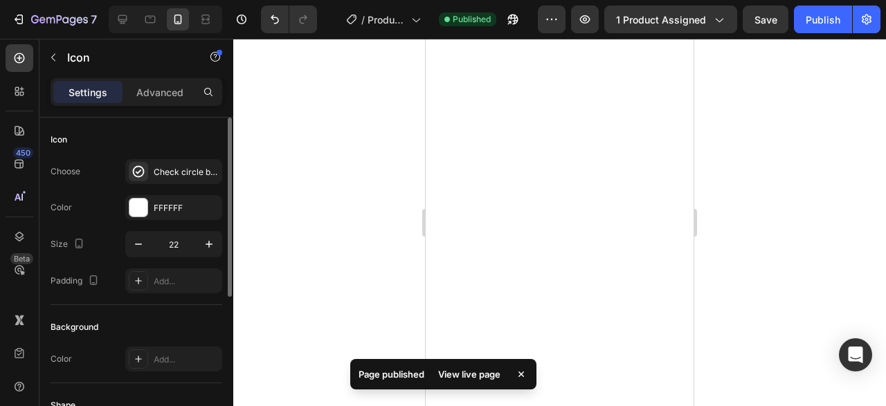
click at [165, 219] on div "Choose Check circle bold Color FFFFFF Size 22 Padding Add..." at bounding box center [137, 226] width 172 height 134
click at [160, 216] on div "FFFFFF" at bounding box center [173, 207] width 97 height 25
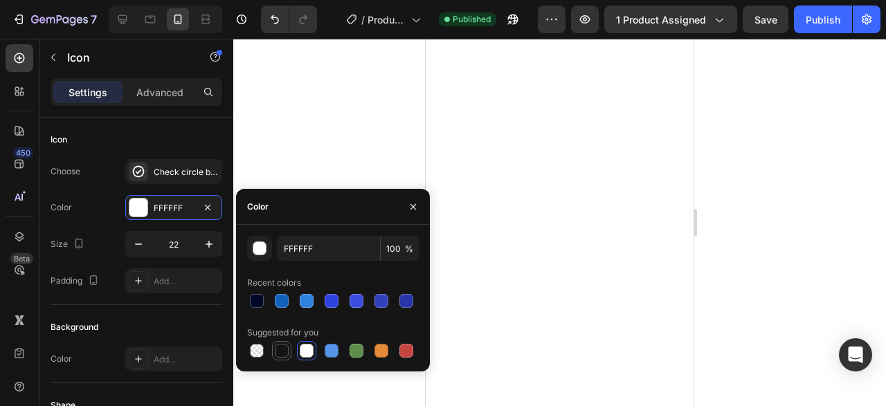
click at [278, 354] on div at bounding box center [282, 351] width 14 height 14
type input "151515"
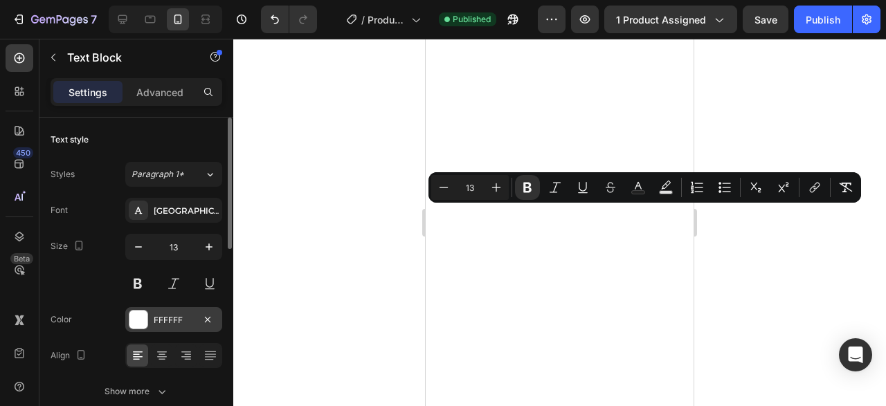
click at [161, 331] on div "FFFFFF" at bounding box center [173, 319] width 97 height 25
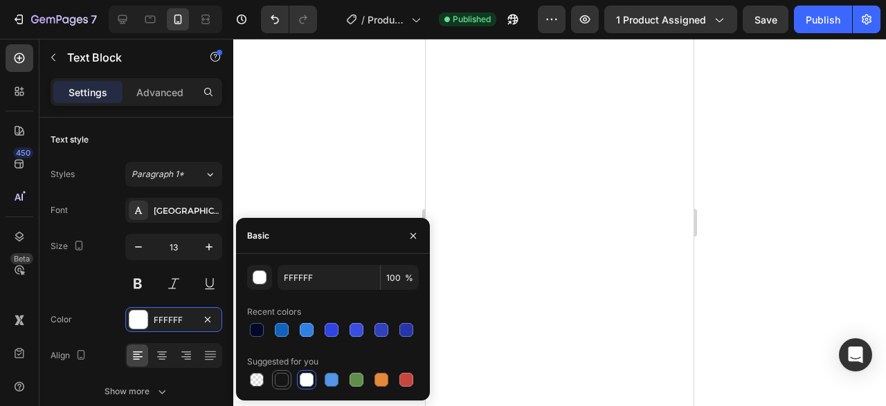
click at [280, 375] on div at bounding box center [282, 380] width 14 height 14
type input "151515"
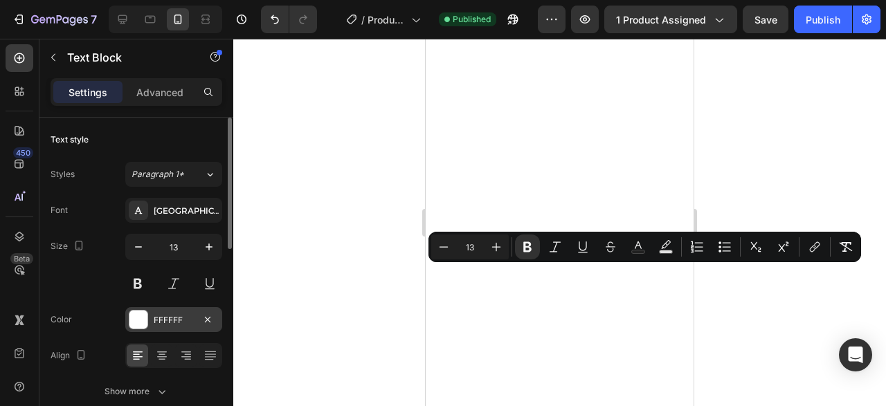
click at [174, 312] on div "FFFFFF" at bounding box center [173, 319] width 97 height 25
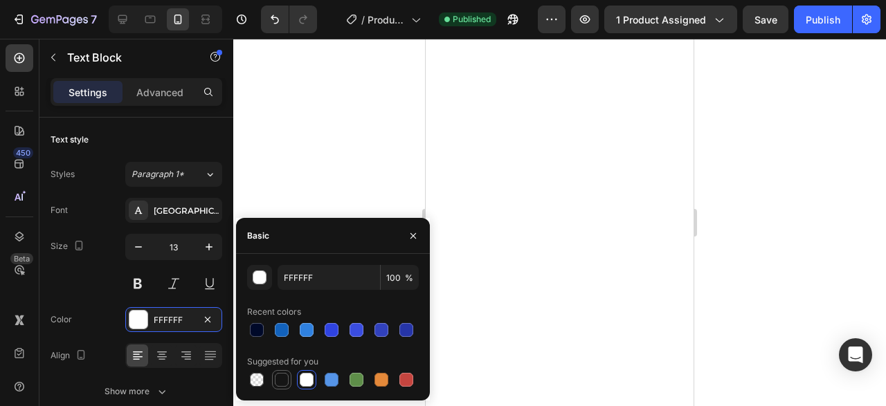
click at [289, 374] on div at bounding box center [281, 380] width 17 height 17
type input "151515"
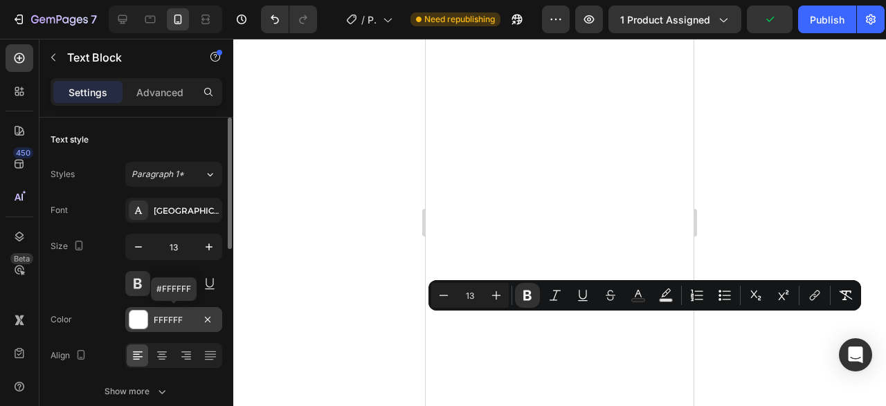
click at [151, 315] on div "FFFFFF" at bounding box center [173, 319] width 97 height 25
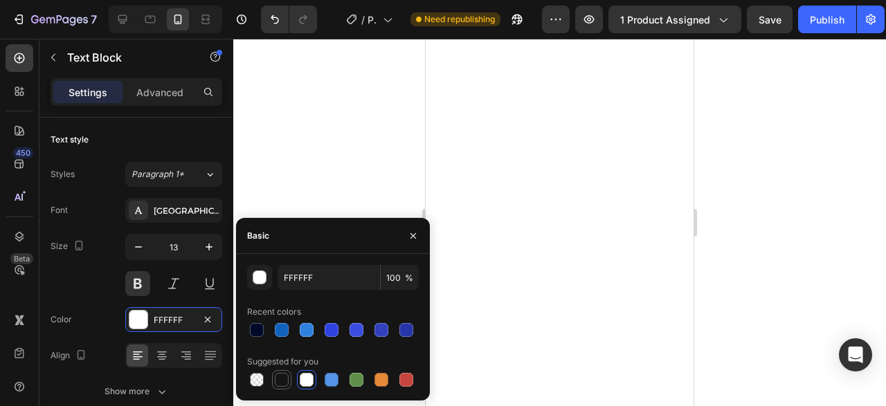
click at [287, 384] on div at bounding box center [282, 380] width 14 height 14
type input "151515"
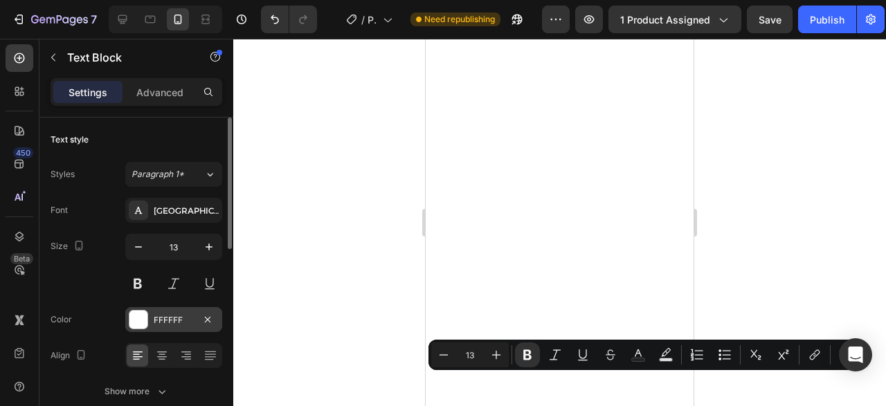
click at [165, 314] on div "FFFFFF" at bounding box center [174, 320] width 40 height 12
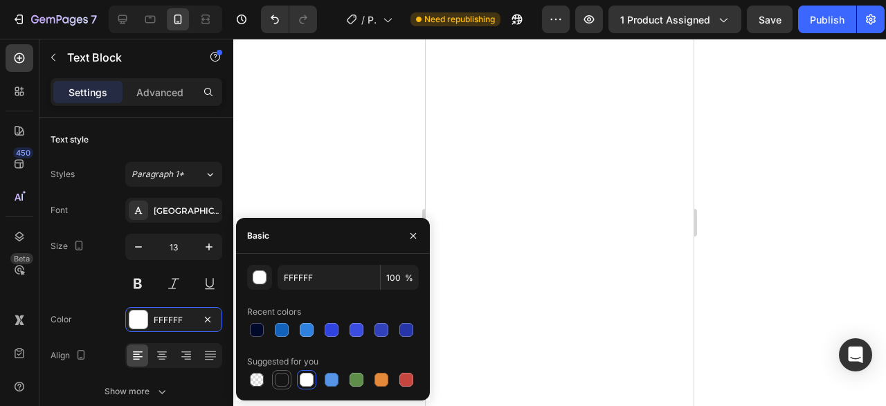
click at [276, 375] on div at bounding box center [282, 380] width 14 height 14
type input "151515"
click at [740, 224] on div at bounding box center [559, 222] width 653 height 367
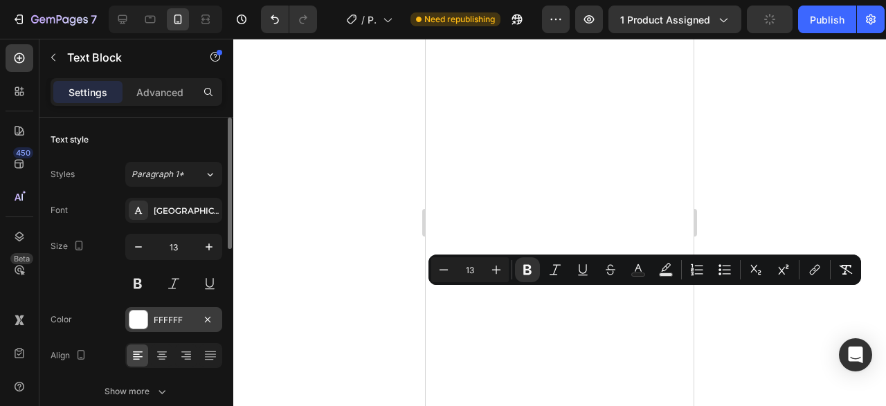
click at [153, 320] on div "FFFFFF" at bounding box center [173, 319] width 97 height 25
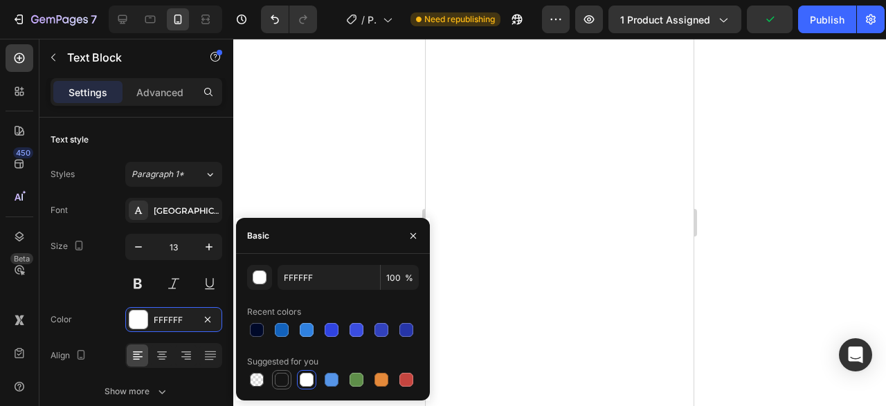
click at [284, 381] on div at bounding box center [282, 380] width 14 height 14
type input "151515"
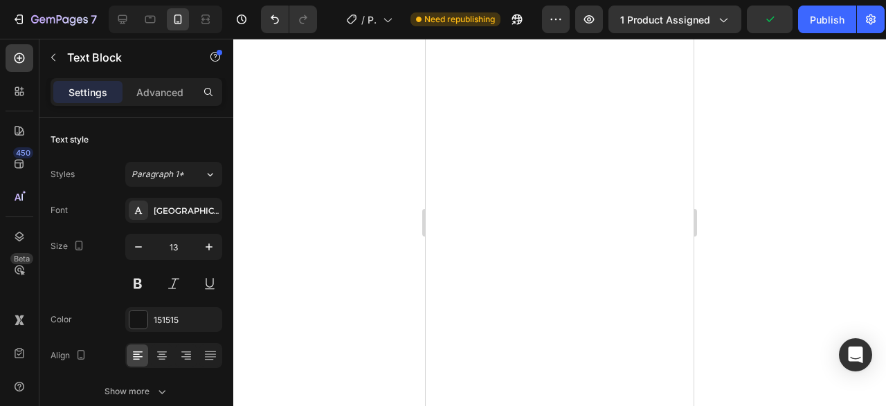
click at [300, 157] on div at bounding box center [559, 222] width 653 height 367
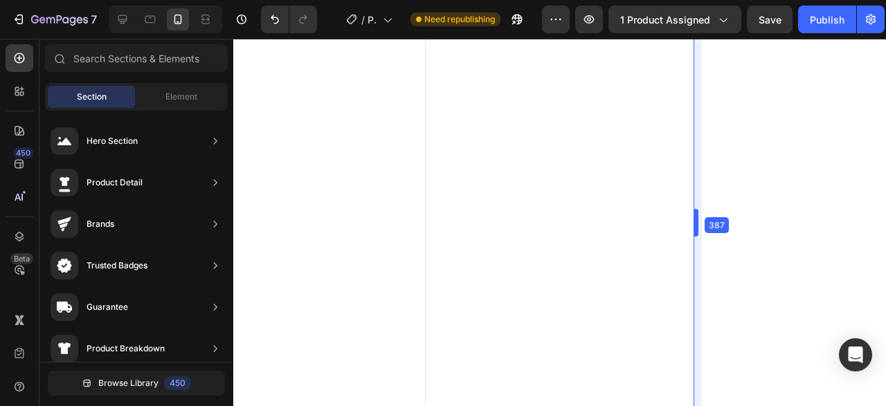
click at [694, 0] on body "7 Version history / Product Page - Aug 19, 16:12:06 Need republishing Preview 1…" at bounding box center [443, 0] width 886 height 0
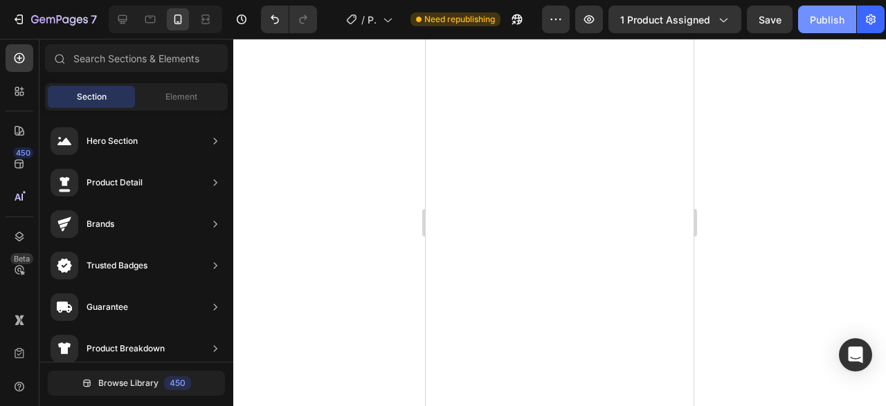
click at [844, 26] on div "Publish" at bounding box center [827, 19] width 35 height 15
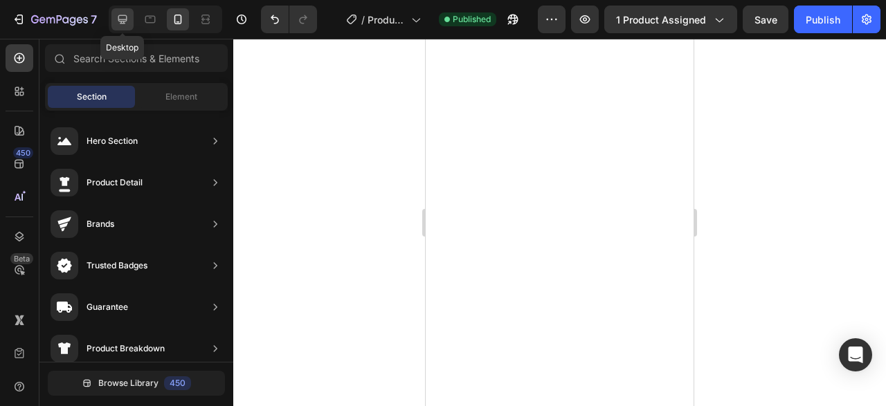
click at [131, 17] on div at bounding box center [122, 19] width 22 height 22
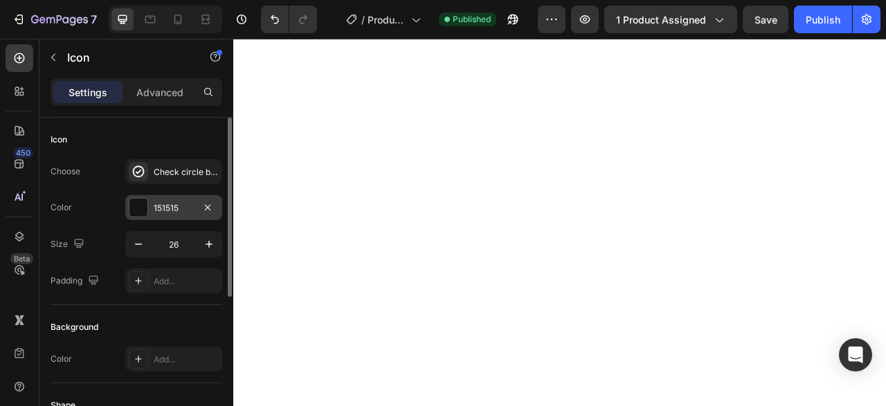
click at [178, 208] on div "151515" at bounding box center [174, 208] width 40 height 12
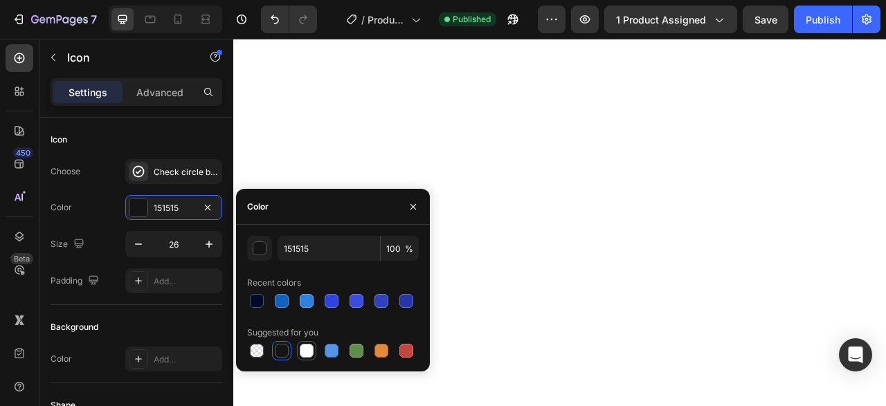
click at [310, 359] on div at bounding box center [306, 350] width 19 height 19
type input "FFFFFF"
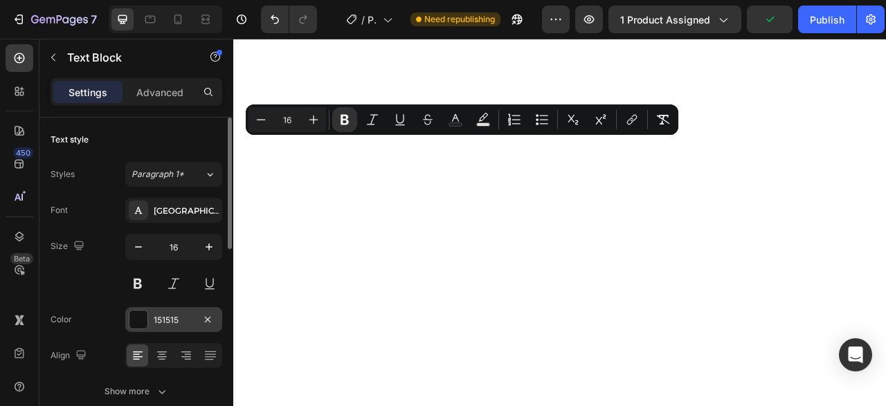
click at [145, 323] on div at bounding box center [138, 320] width 18 height 18
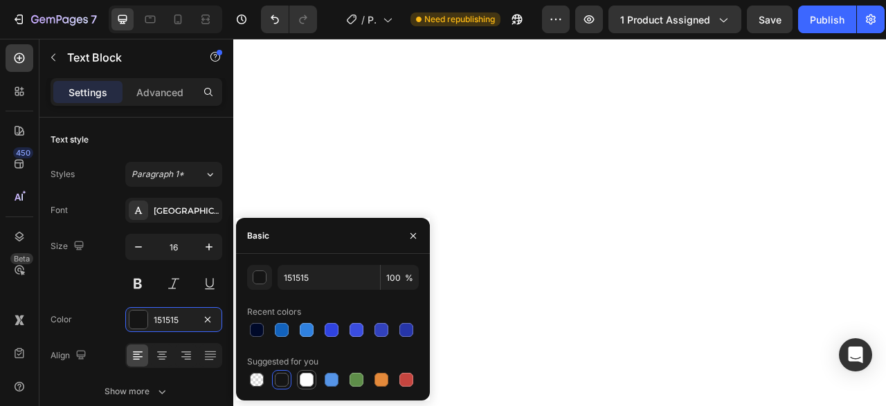
click at [300, 371] on div at bounding box center [306, 379] width 19 height 19
type input "FFFFFF"
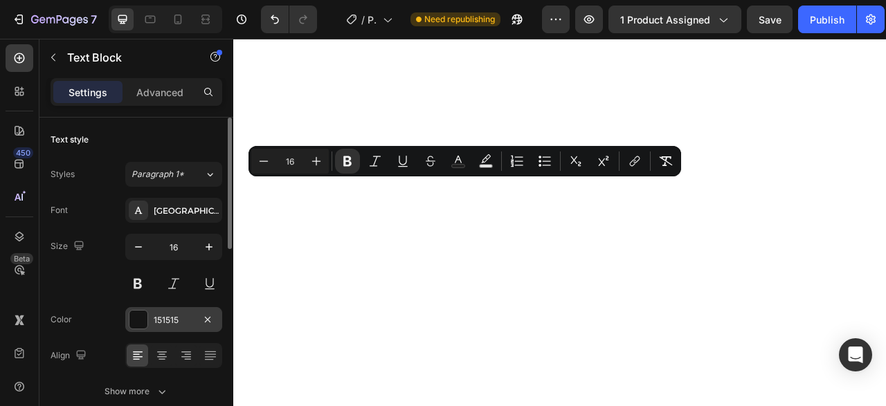
click at [163, 329] on div "151515" at bounding box center [173, 319] width 97 height 25
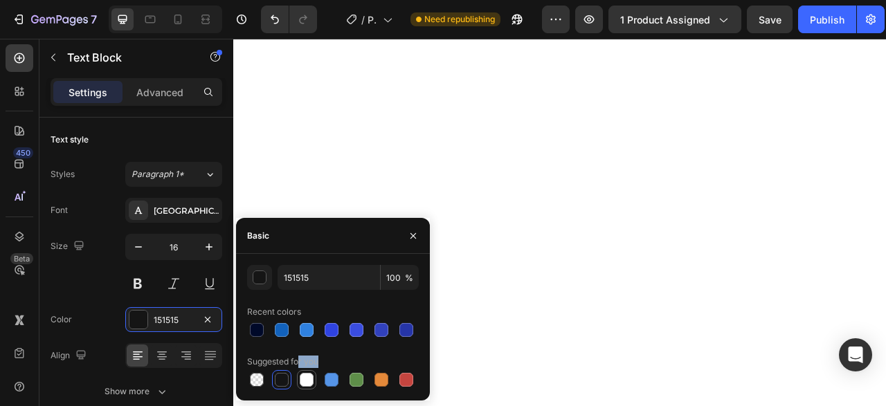
click at [304, 374] on div "Suggested for you" at bounding box center [333, 370] width 172 height 39
click at [304, 374] on div at bounding box center [307, 380] width 14 height 14
type input "FFFFFF"
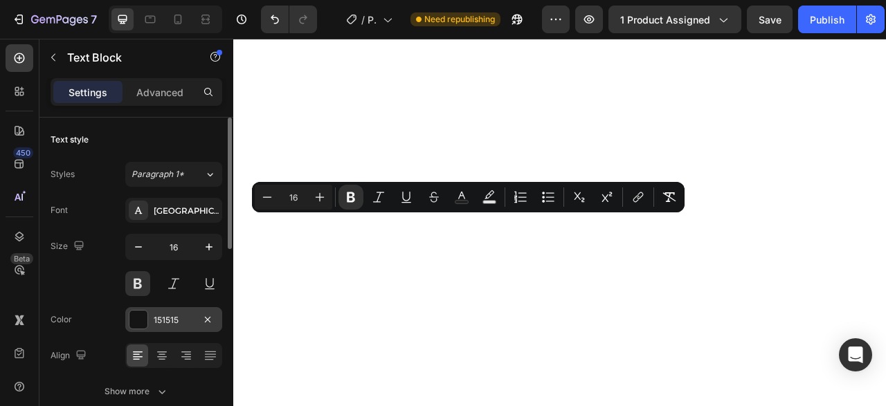
click at [172, 314] on div "151515" at bounding box center [174, 320] width 40 height 12
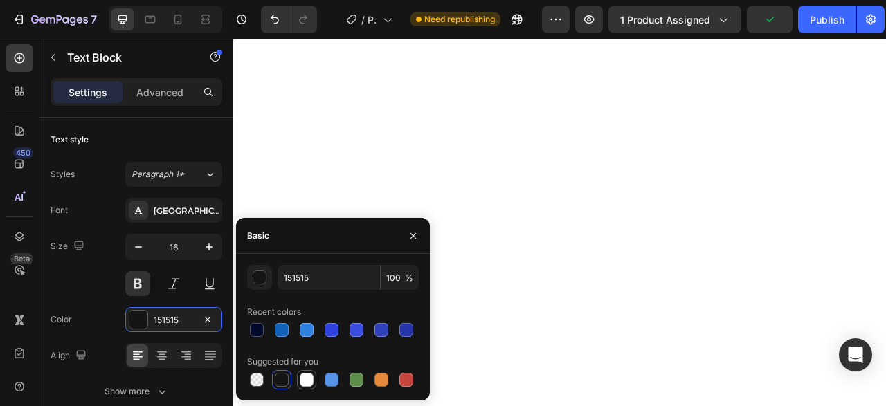
click at [306, 372] on div at bounding box center [306, 380] width 17 height 17
type input "FFFFFF"
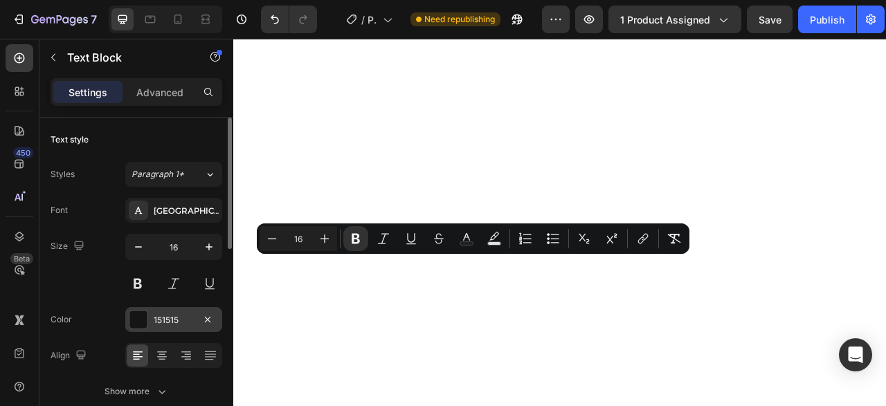
click at [183, 320] on div "151515" at bounding box center [174, 320] width 40 height 12
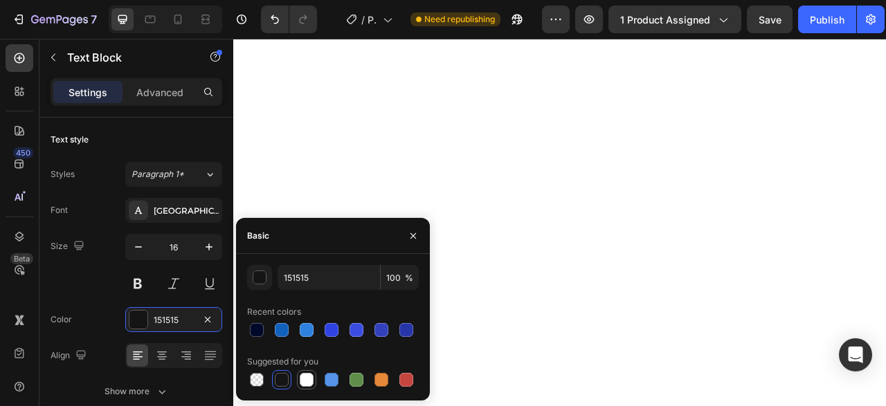
click at [312, 378] on div at bounding box center [307, 380] width 14 height 14
type input "FFFFFF"
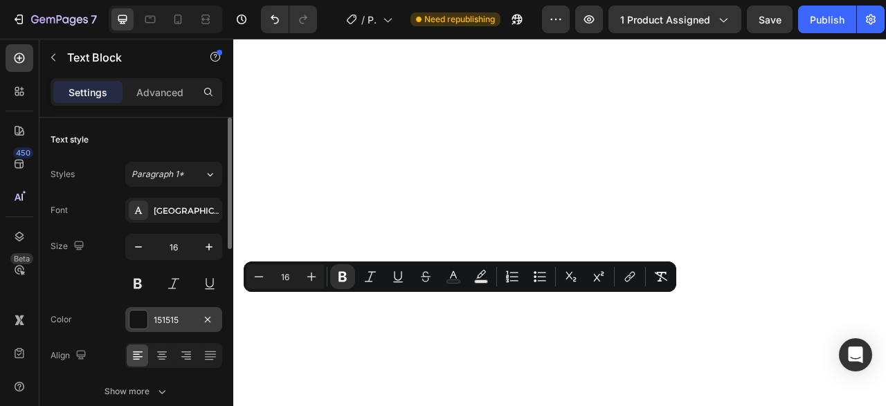
click at [147, 320] on div at bounding box center [138, 320] width 18 height 18
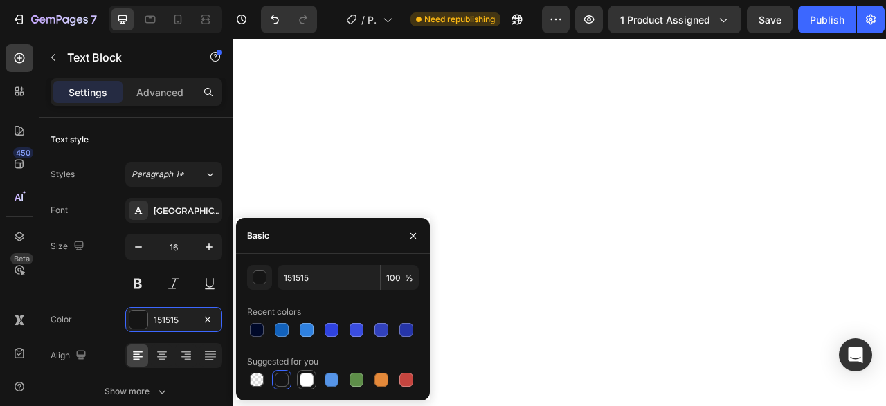
click at [300, 374] on div at bounding box center [306, 380] width 17 height 17
type input "FFFFFF"
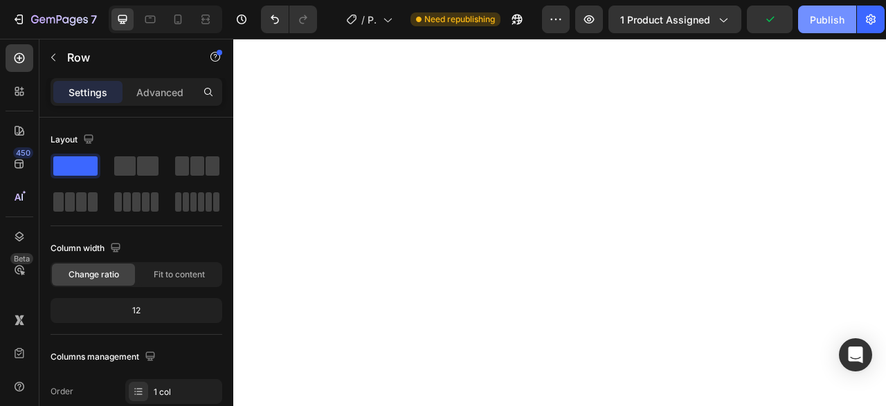
click at [820, 16] on div "Publish" at bounding box center [827, 19] width 35 height 15
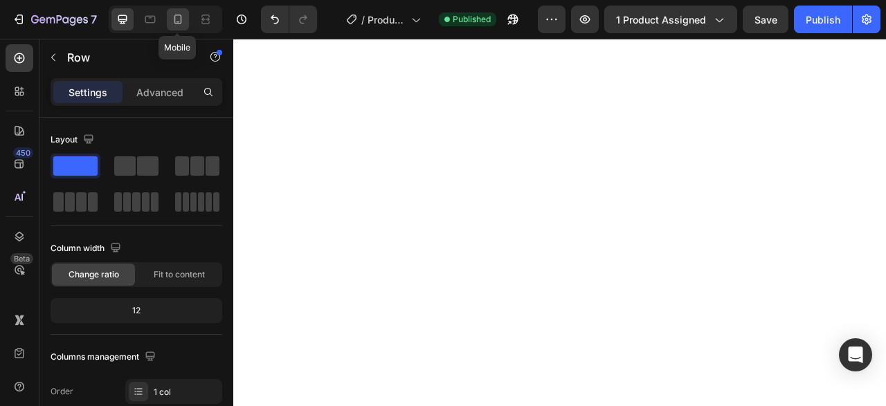
click at [181, 23] on icon at bounding box center [178, 19] width 14 height 14
type input "100%"
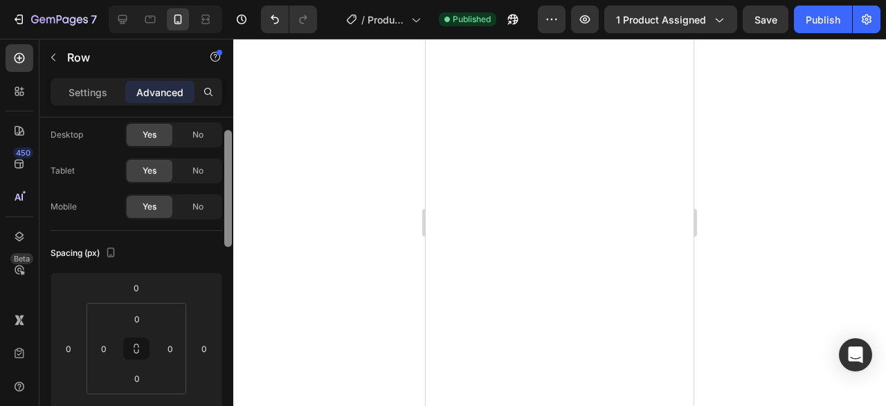
drag, startPoint x: 231, startPoint y: 202, endPoint x: 232, endPoint y: 215, distance: 12.5
click at [232, 215] on div at bounding box center [228, 188] width 8 height 117
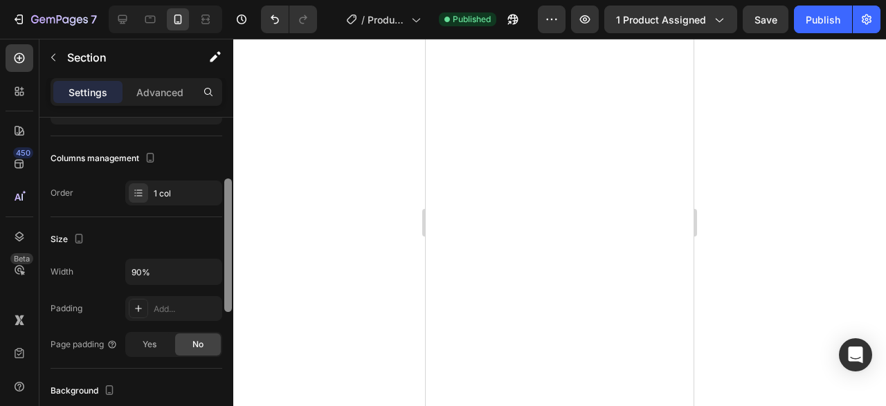
drag, startPoint x: 230, startPoint y: 182, endPoint x: 224, endPoint y: 252, distance: 70.2
click at [224, 252] on div at bounding box center [228, 246] width 8 height 134
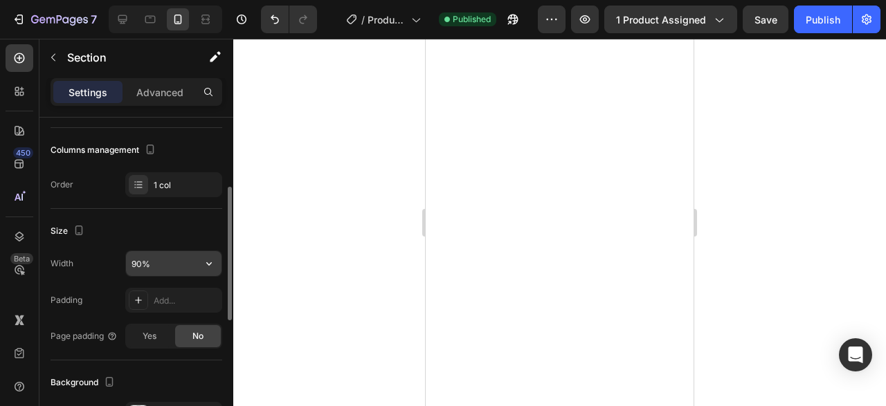
click at [165, 255] on input "90%" at bounding box center [174, 263] width 96 height 25
type input "120%"
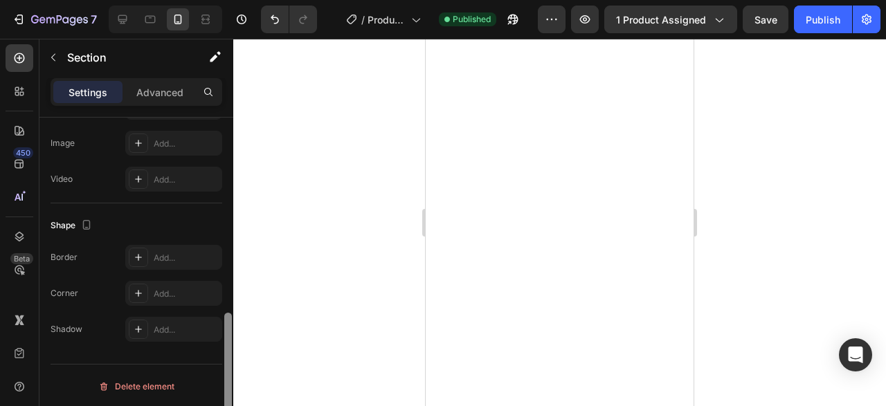
drag, startPoint x: 232, startPoint y: 201, endPoint x: 232, endPoint y: 225, distance: 23.5
click at [232, 225] on div at bounding box center [228, 282] width 10 height 329
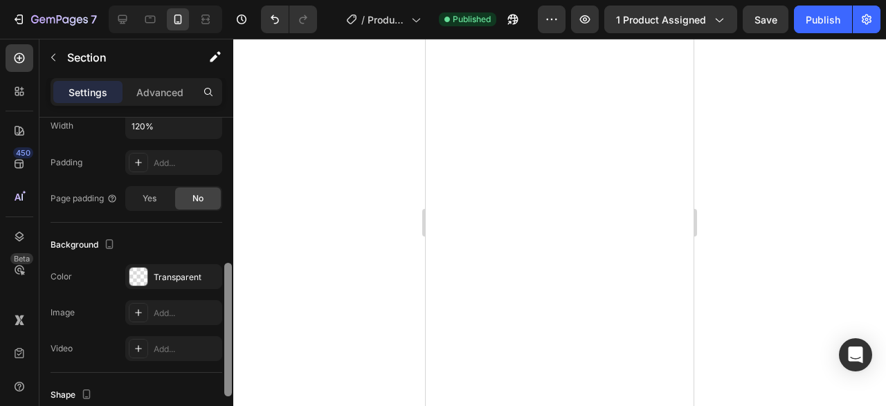
drag, startPoint x: 226, startPoint y: 336, endPoint x: 233, endPoint y: 261, distance: 75.1
click at [233, 0] on div "7 Version history / Product Page - Aug 19, 16:12:06 Published Preview 1 product…" at bounding box center [443, 0] width 886 height 0
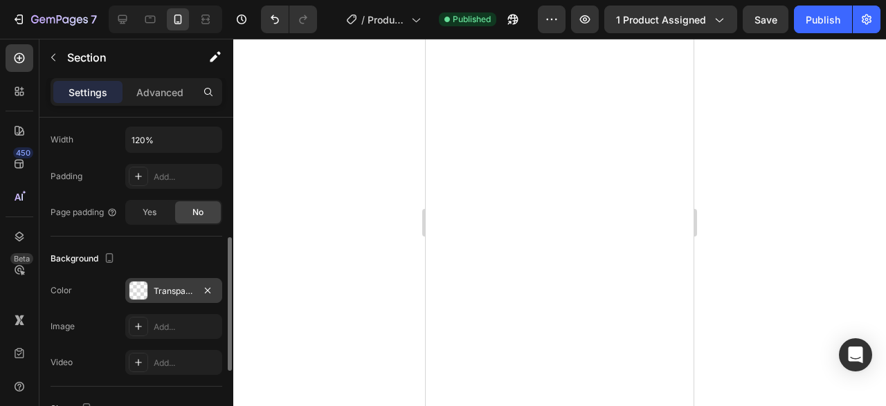
click at [174, 287] on div "Transparent" at bounding box center [174, 291] width 40 height 12
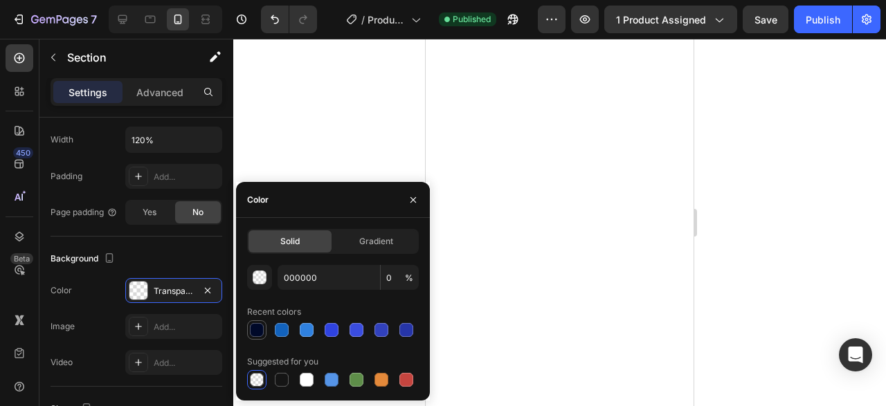
click at [265, 337] on div at bounding box center [256, 329] width 19 height 19
type input "000929"
type input "100"
click at [307, 145] on div at bounding box center [559, 222] width 653 height 367
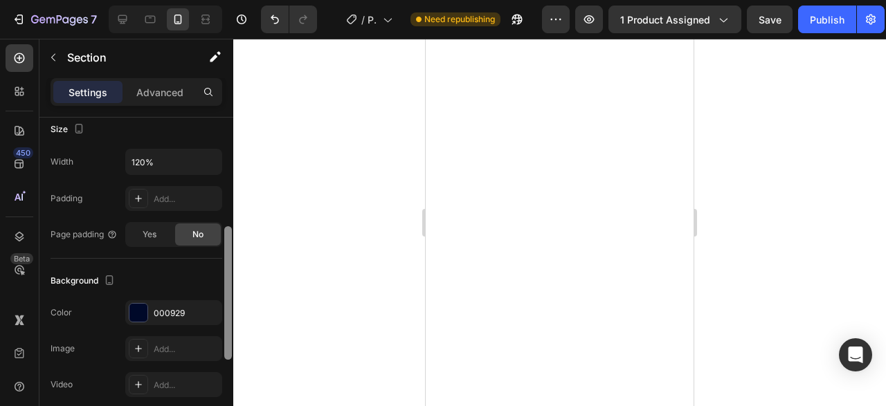
drag, startPoint x: 230, startPoint y: 202, endPoint x: 231, endPoint y: 313, distance: 111.4
click at [231, 313] on div at bounding box center [228, 293] width 8 height 134
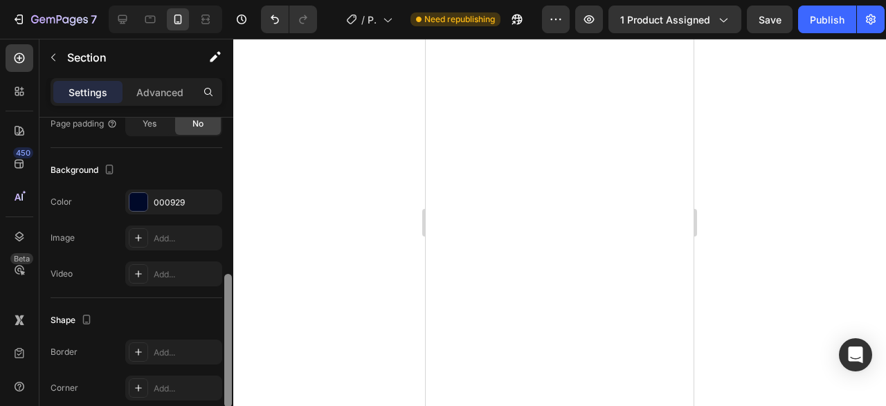
scroll to position [385, 0]
drag, startPoint x: 231, startPoint y: 313, endPoint x: 226, endPoint y: 359, distance: 45.9
click at [226, 359] on div at bounding box center [228, 341] width 8 height 134
click at [171, 346] on div "Add..." at bounding box center [186, 351] width 65 height 12
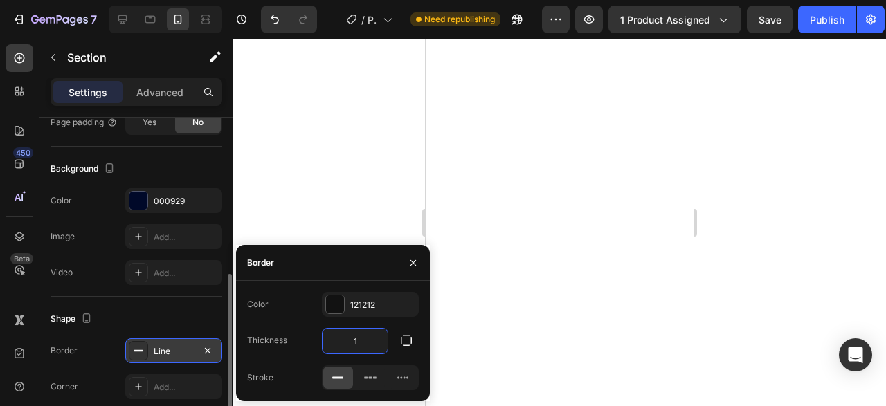
click at [352, 340] on input "1" at bounding box center [354, 341] width 65 height 25
type input "9"
type input "0"
click at [211, 347] on icon "button" at bounding box center [207, 350] width 11 height 11
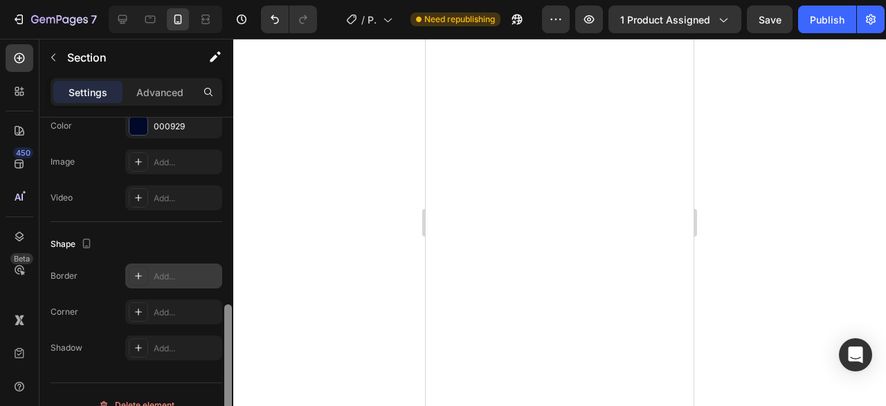
scroll to position [478, 0]
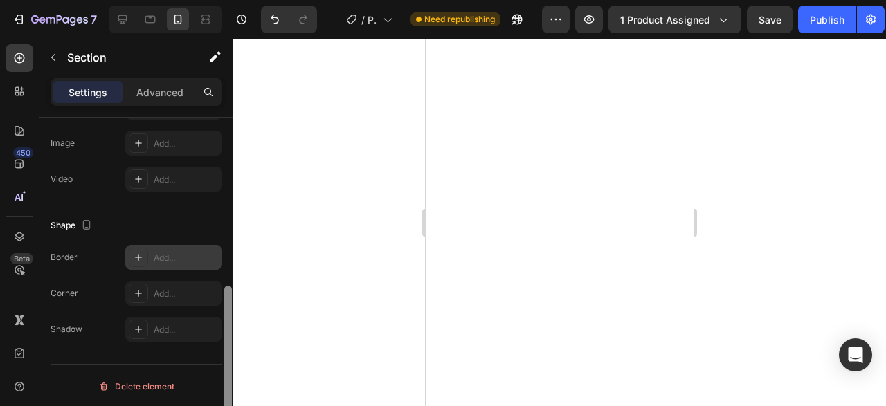
drag, startPoint x: 226, startPoint y: 298, endPoint x: 217, endPoint y: 341, distance: 44.5
click at [217, 341] on div "Layout Column width Change ratio Fit to content 12 Columns management Order 1 c…" at bounding box center [136, 282] width 194 height 328
drag, startPoint x: 224, startPoint y: 342, endPoint x: 224, endPoint y: 372, distance: 29.8
click at [224, 372] on div at bounding box center [228, 282] width 10 height 329
click at [230, 365] on div at bounding box center [228, 380] width 8 height 134
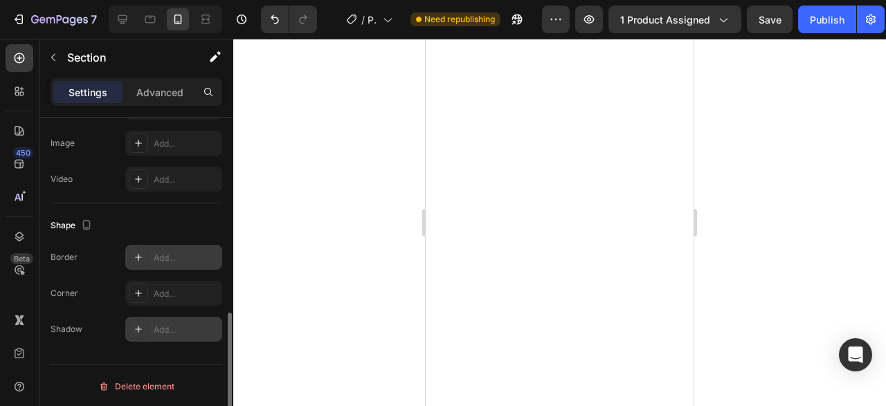
click at [173, 331] on div "Add..." at bounding box center [186, 330] width 65 height 12
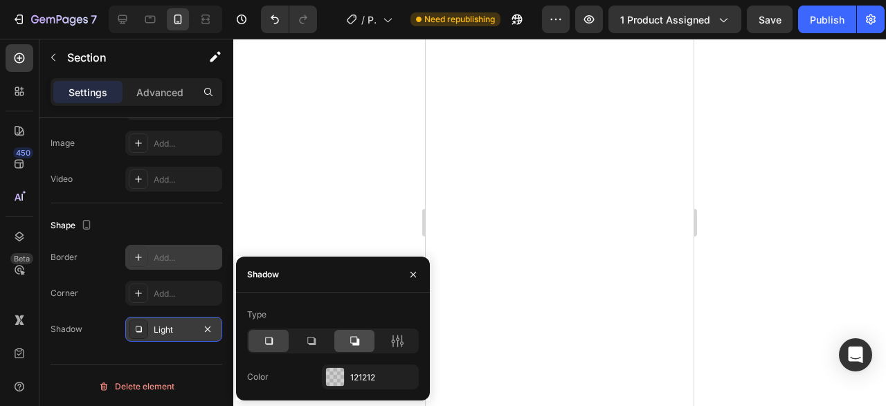
click at [337, 343] on div at bounding box center [354, 341] width 40 height 22
click at [325, 343] on div at bounding box center [311, 341] width 40 height 22
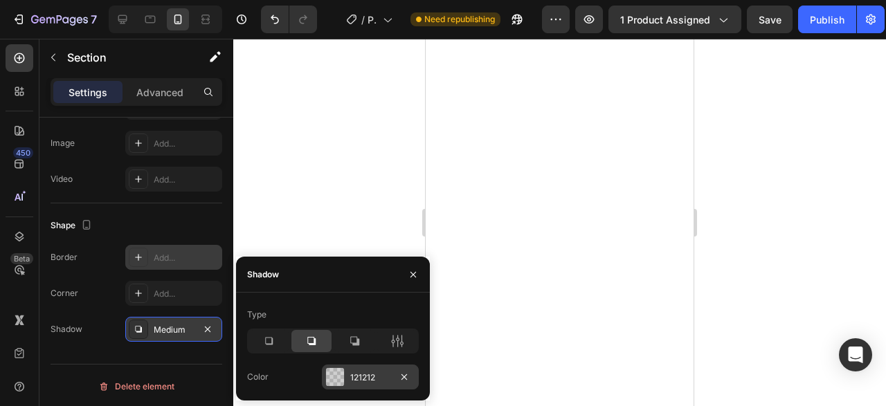
click at [347, 379] on div "121212" at bounding box center [370, 377] width 97 height 25
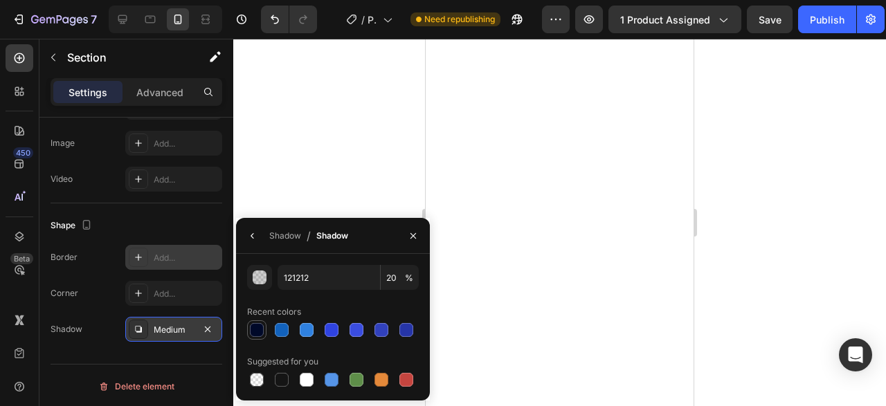
click at [255, 329] on div at bounding box center [257, 330] width 14 height 14
type input "000929"
type input "100"
click at [254, 242] on icon "button" at bounding box center [252, 235] width 11 height 11
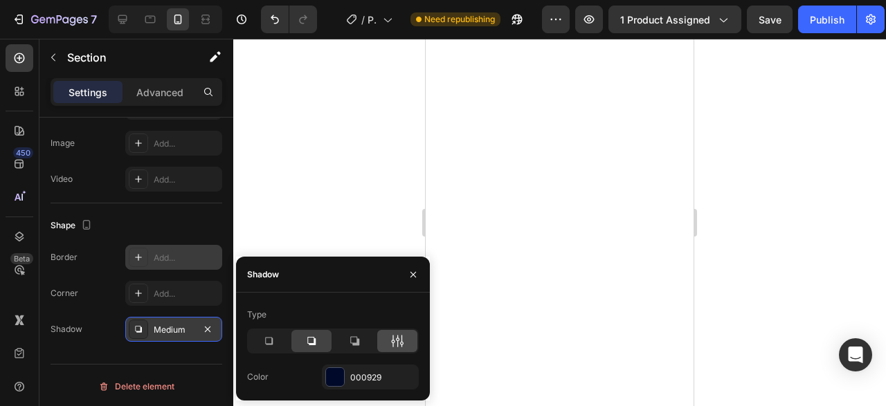
click at [383, 343] on div at bounding box center [397, 341] width 40 height 22
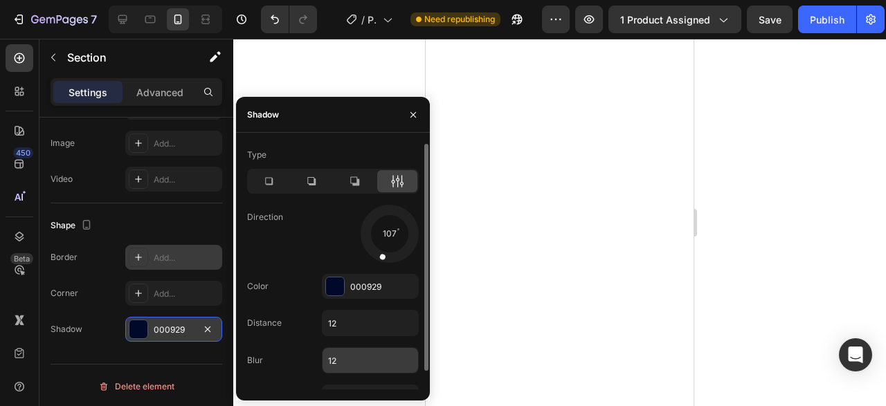
click at [347, 365] on input "12" at bounding box center [370, 360] width 96 height 25
type input "1"
type input "2"
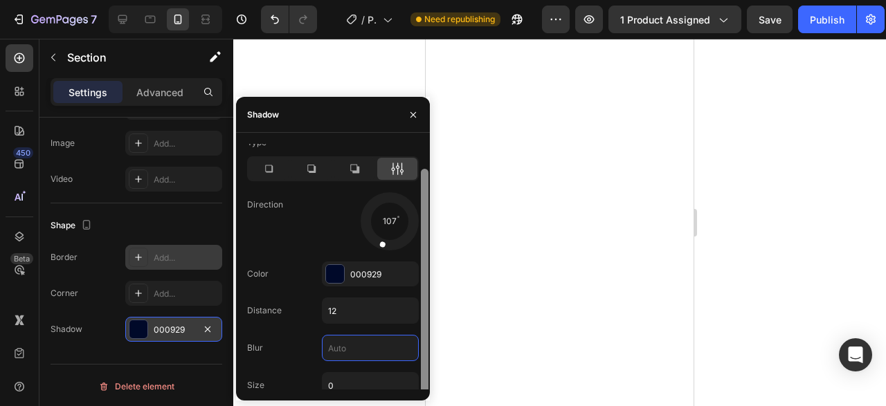
scroll to position [19, 0]
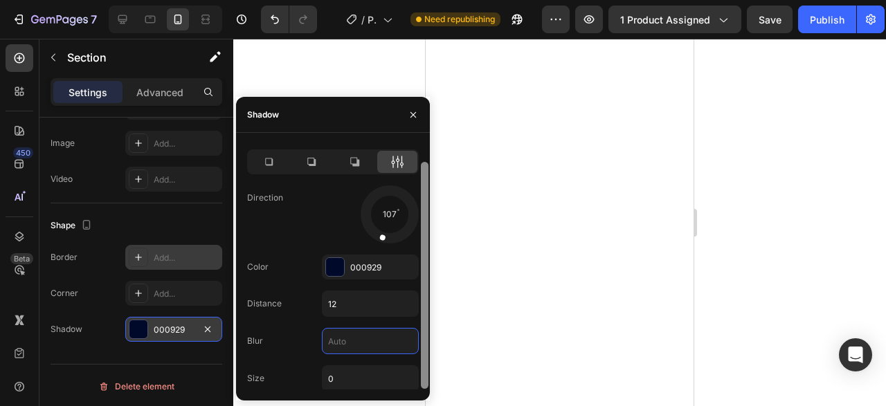
drag, startPoint x: 428, startPoint y: 270, endPoint x: 426, endPoint y: 307, distance: 37.4
click at [426, 307] on div at bounding box center [425, 275] width 8 height 227
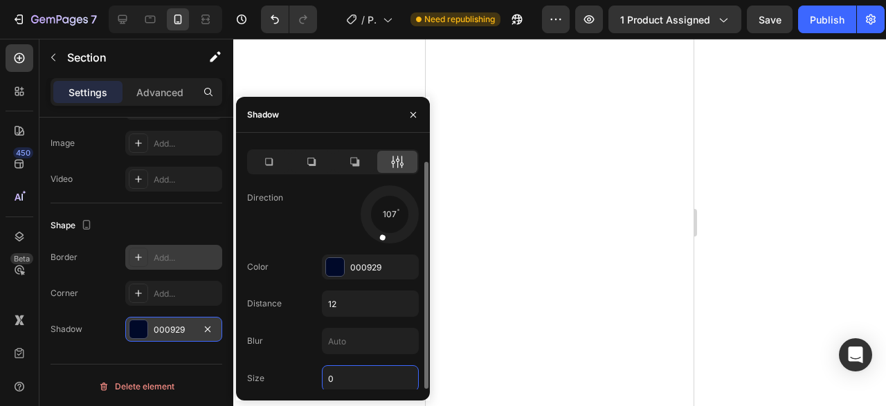
type input "0"
click at [370, 376] on input "0" at bounding box center [370, 378] width 96 height 25
type input "2"
type input "15"
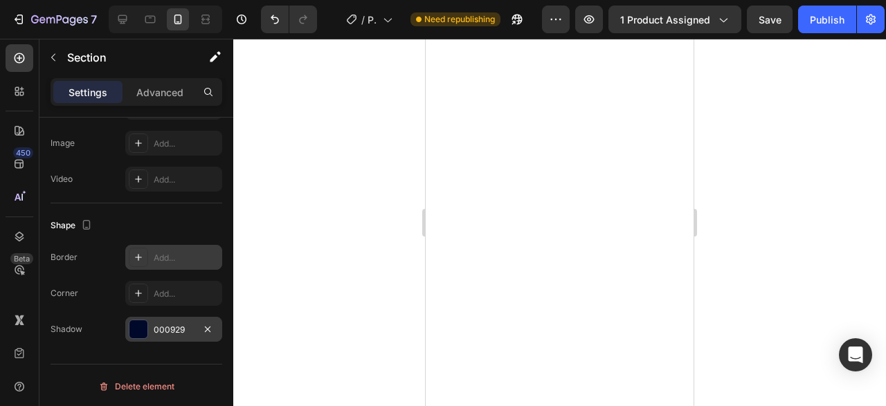
click at [363, 93] on div at bounding box center [559, 222] width 653 height 367
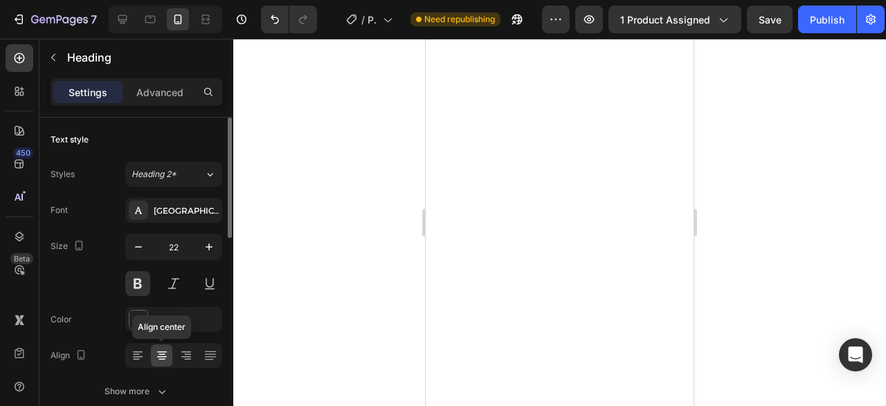
click at [156, 359] on icon at bounding box center [162, 356] width 14 height 14
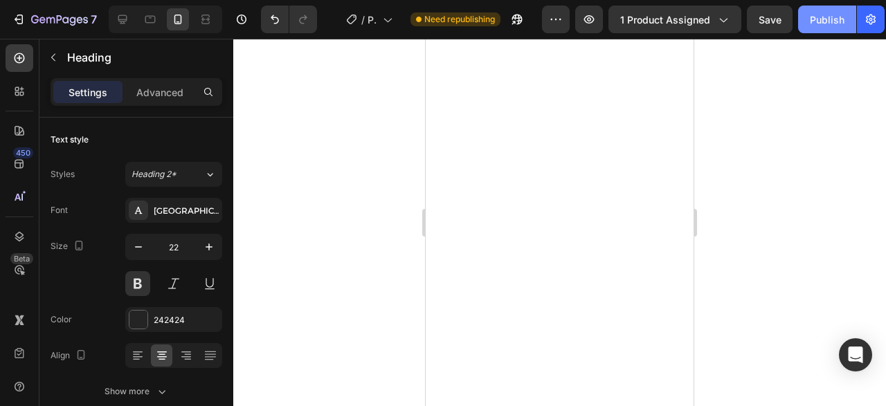
click at [821, 25] on div "Publish" at bounding box center [827, 19] width 35 height 15
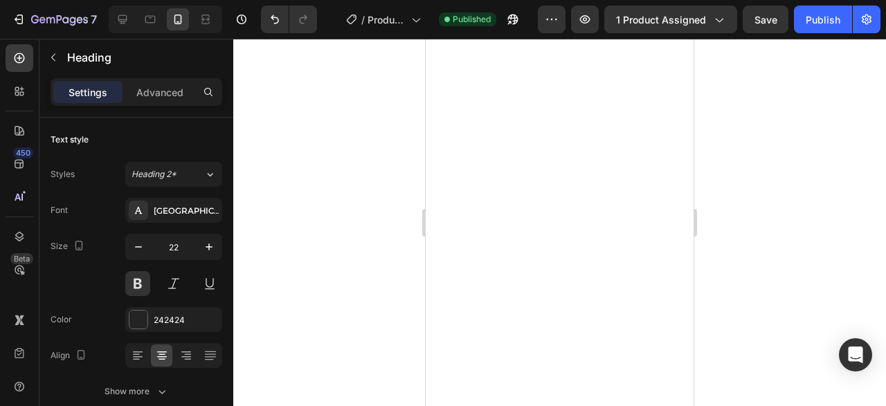
click at [756, 93] on div at bounding box center [559, 222] width 653 height 367
click at [160, 102] on div "Advanced" at bounding box center [159, 92] width 69 height 22
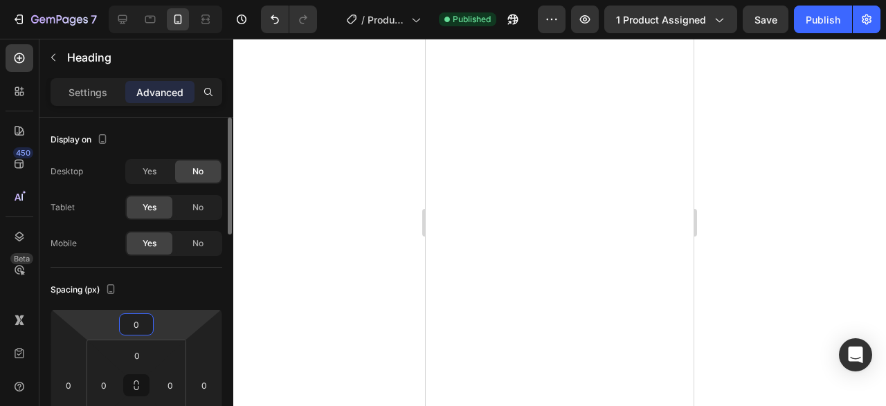
click at [141, 318] on input "0" at bounding box center [136, 324] width 28 height 21
type input "2"
type input "3"
type input "20"
click at [831, 26] on div "Publish" at bounding box center [823, 19] width 35 height 15
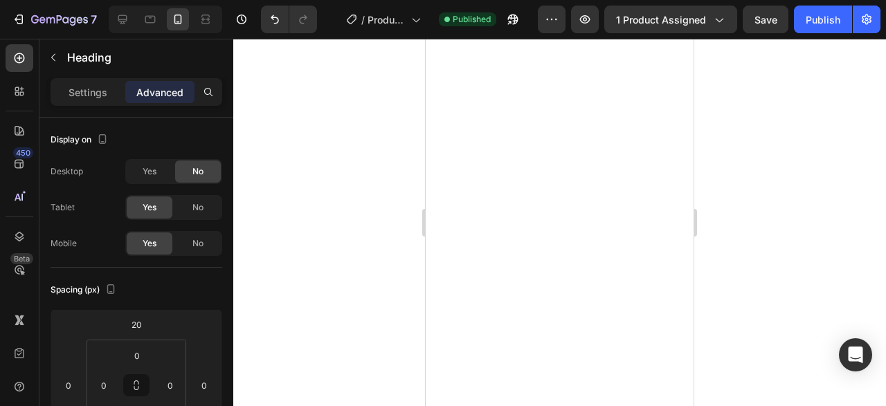
click at [716, 143] on div at bounding box center [559, 222] width 653 height 367
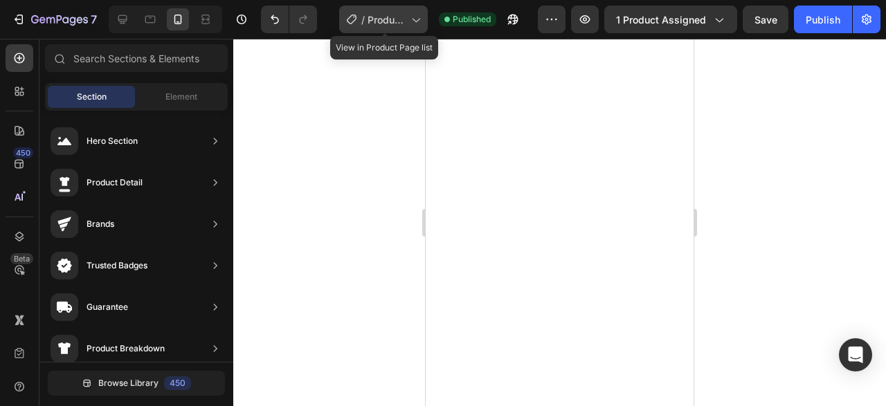
click at [373, 23] on span "Product Page - Aug 19, 16:12:06" at bounding box center [386, 19] width 38 height 15
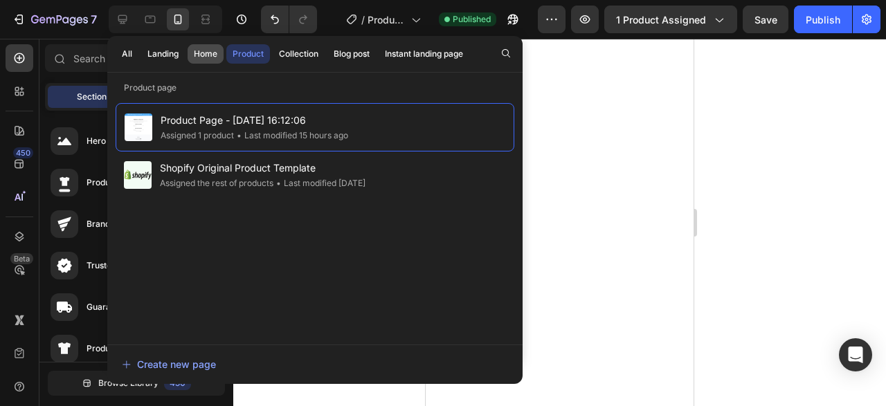
click at [196, 57] on div "Home" at bounding box center [206, 54] width 24 height 12
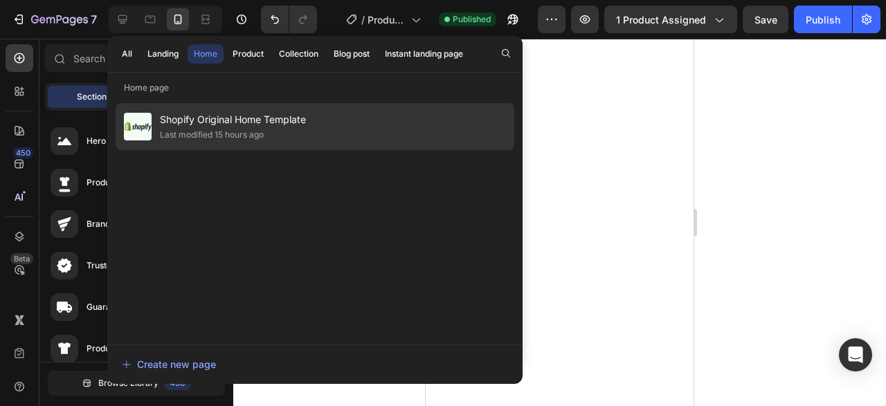
click at [200, 125] on span "Shopify Original Home Template" at bounding box center [233, 119] width 146 height 17
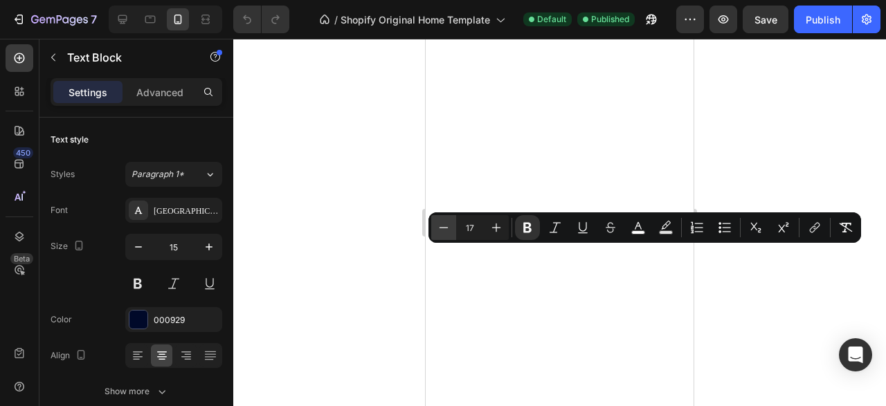
click at [456, 225] on button "Minus" at bounding box center [443, 227] width 25 height 25
type input "14"
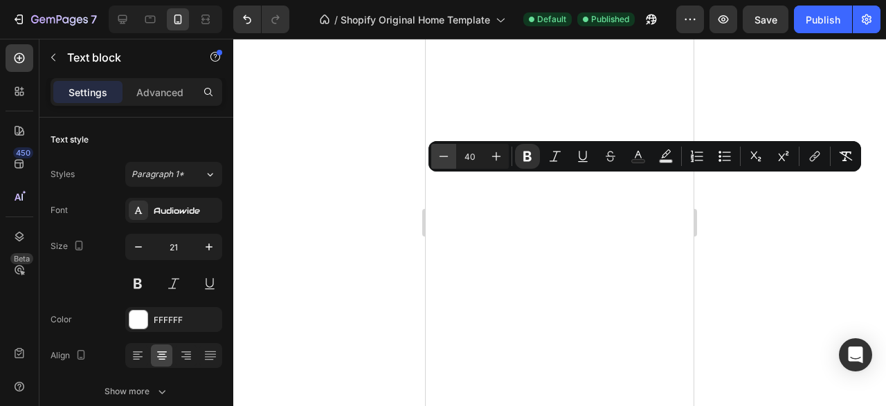
click at [449, 158] on icon "Editor contextual toolbar" at bounding box center [444, 156] width 14 height 14
type input "38"
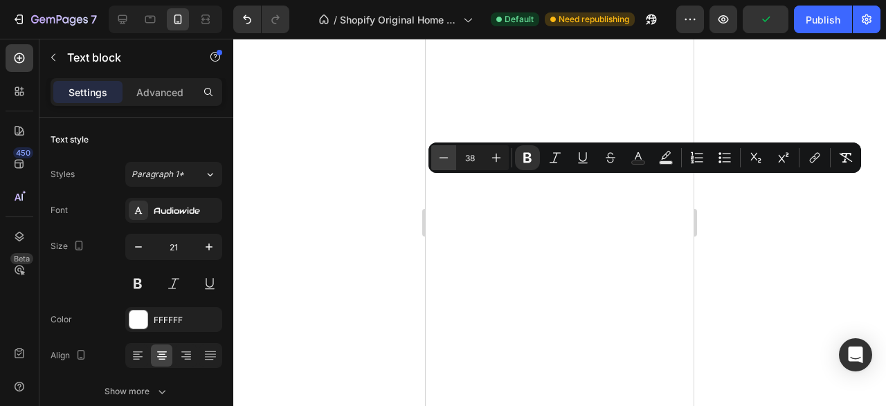
click at [448, 158] on icon "Editor contextual toolbar" at bounding box center [444, 158] width 14 height 14
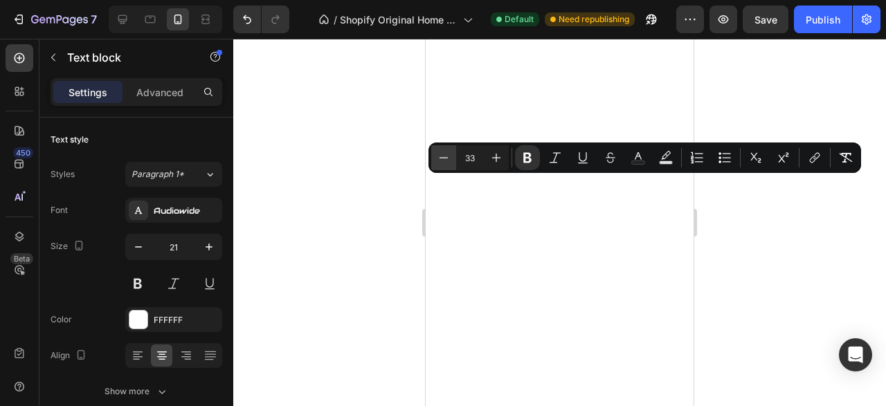
click at [448, 158] on icon "Editor contextual toolbar" at bounding box center [444, 158] width 14 height 14
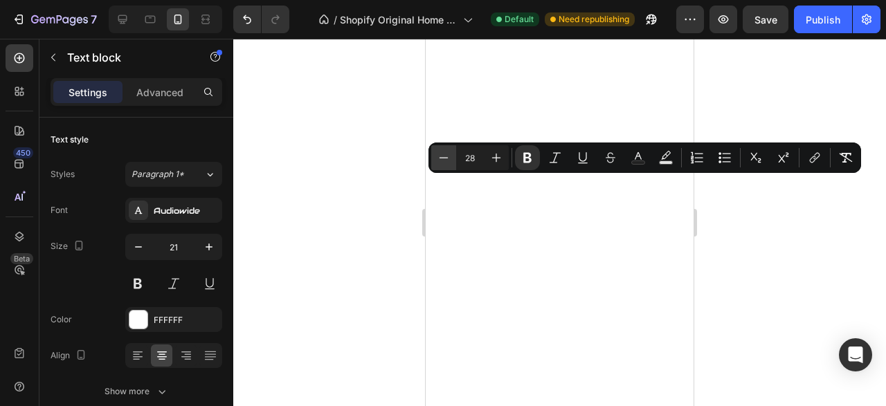
click at [447, 163] on icon "Editor contextual toolbar" at bounding box center [444, 158] width 14 height 14
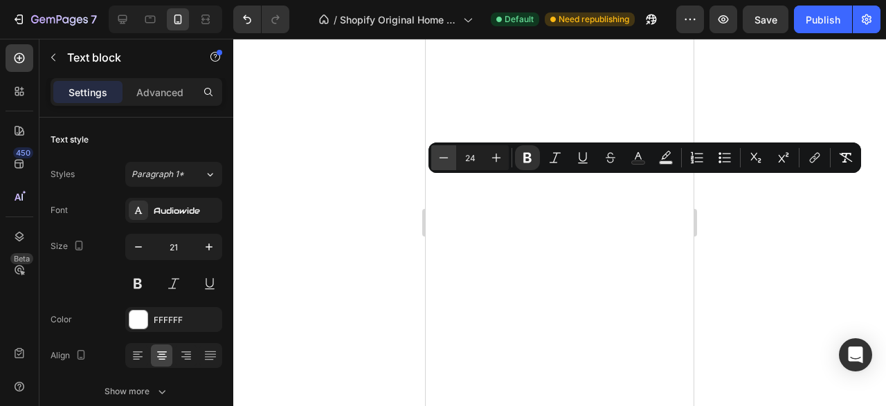
type input "23"
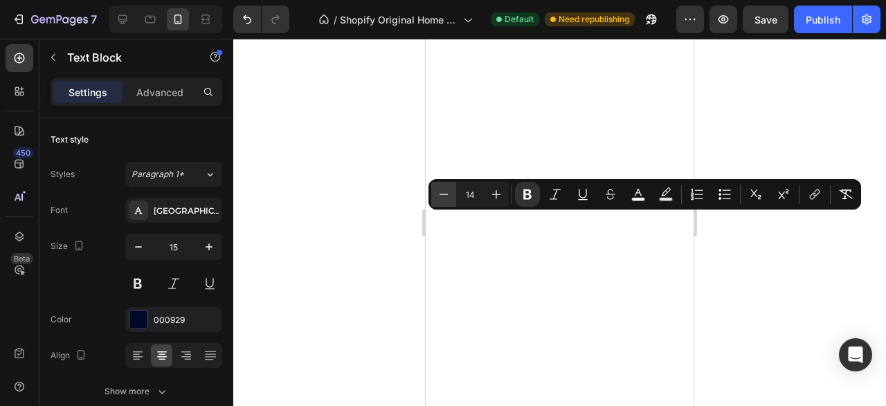
click at [452, 200] on button "Minus" at bounding box center [443, 194] width 25 height 25
type input "12"
click at [743, 250] on div at bounding box center [559, 222] width 653 height 367
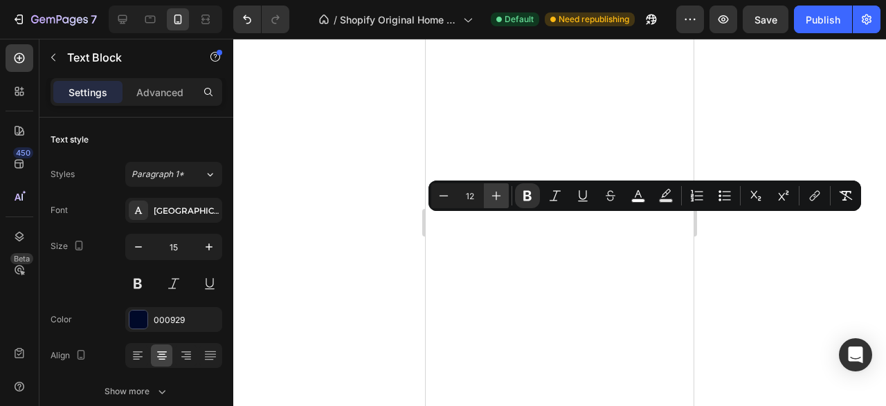
click at [486, 203] on button "Plus" at bounding box center [496, 195] width 25 height 25
click at [491, 201] on icon "Editor contextual toolbar" at bounding box center [496, 196] width 14 height 14
click at [451, 202] on icon "Editor contextual toolbar" at bounding box center [444, 196] width 14 height 14
click at [486, 195] on button "Plus" at bounding box center [496, 195] width 25 height 25
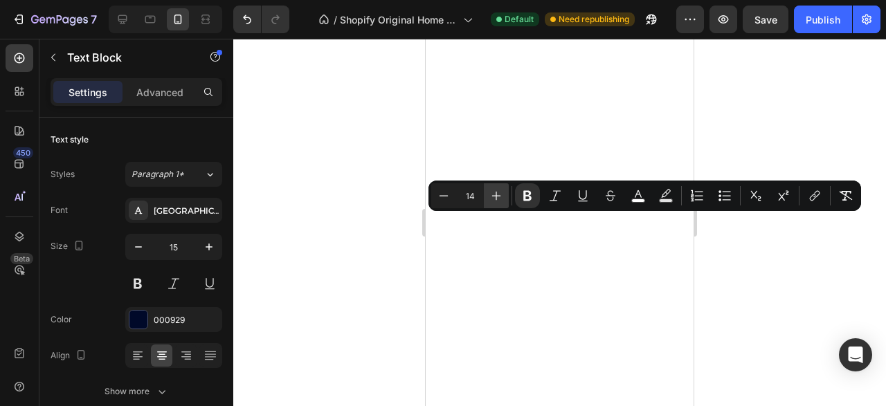
type input "15"
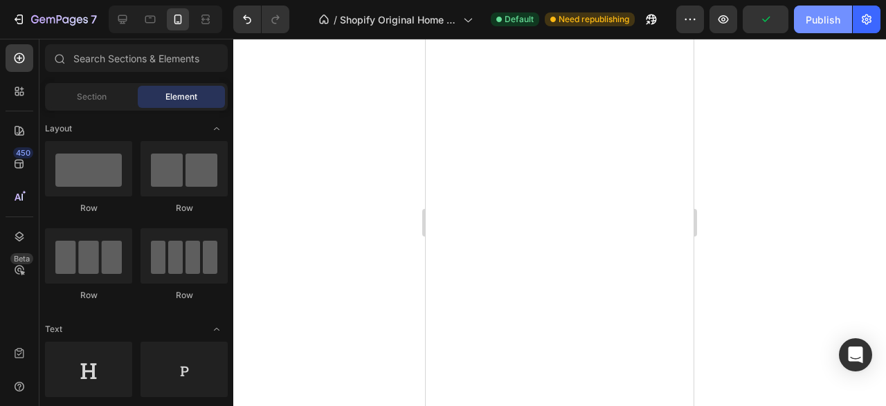
click at [812, 24] on div "Publish" at bounding box center [823, 19] width 35 height 15
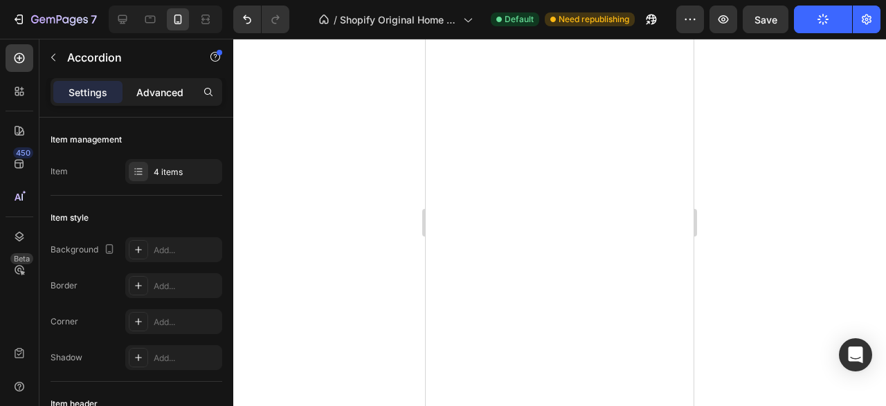
click at [174, 98] on p "Advanced" at bounding box center [159, 92] width 47 height 15
type input "100%"
type input "100"
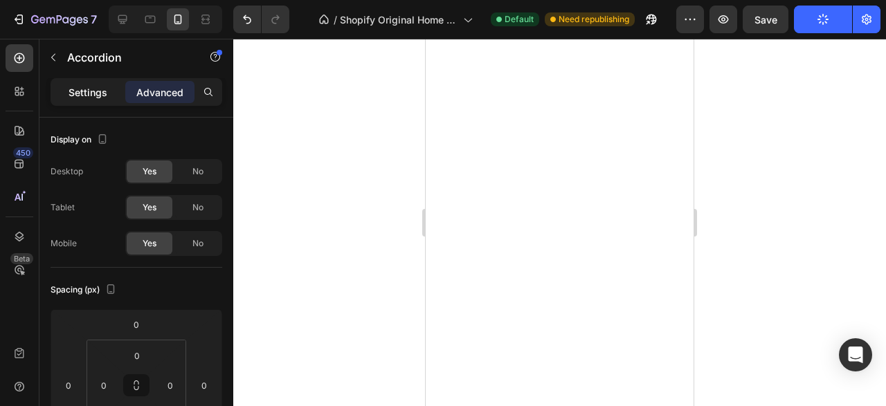
click at [100, 96] on p "Settings" at bounding box center [88, 92] width 39 height 15
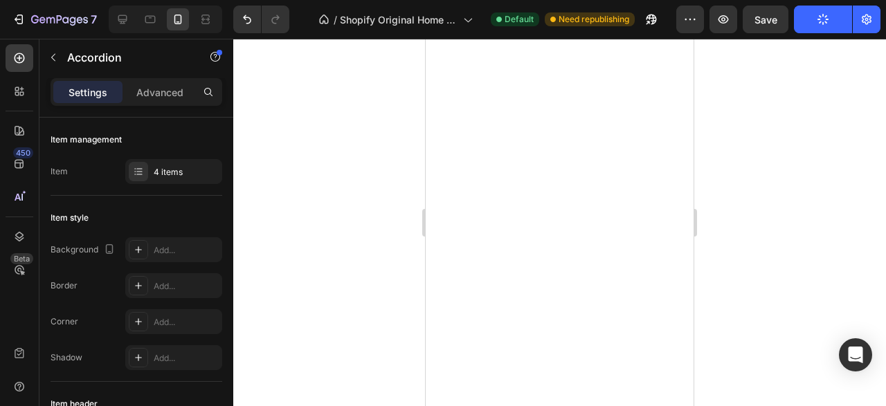
type input "18"
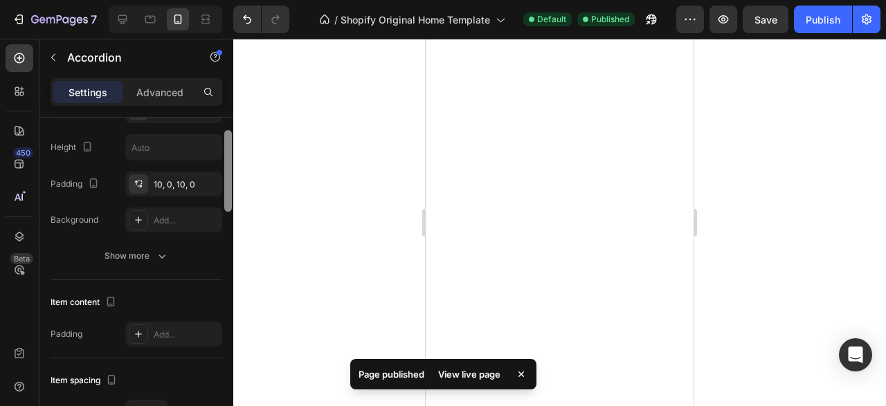
drag, startPoint x: 226, startPoint y: 152, endPoint x: 231, endPoint y: 251, distance: 99.8
click at [231, 212] on div at bounding box center [228, 171] width 8 height 82
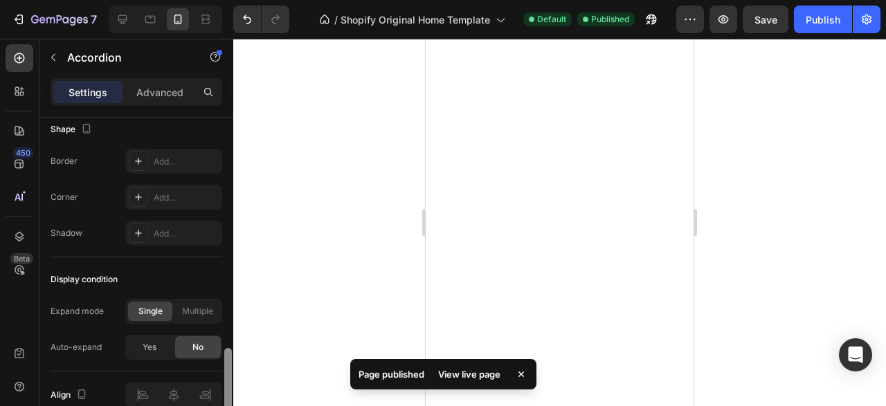
scroll to position [938, 0]
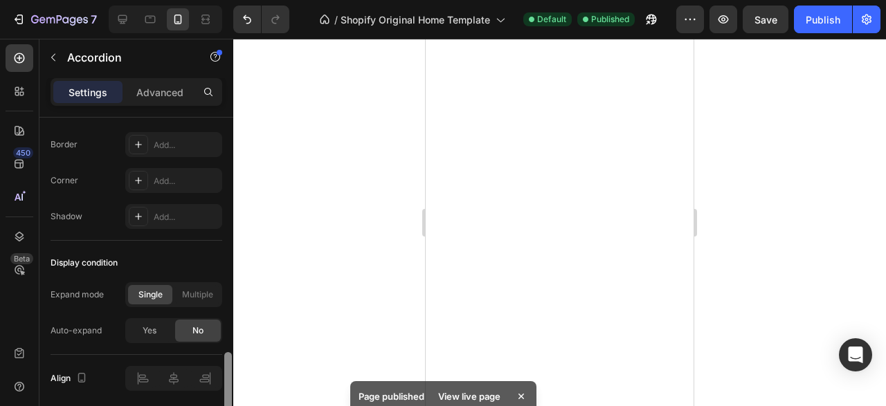
drag, startPoint x: 231, startPoint y: 251, endPoint x: 228, endPoint y: 387, distance: 135.7
click at [228, 387] on div at bounding box center [228, 393] width 8 height 82
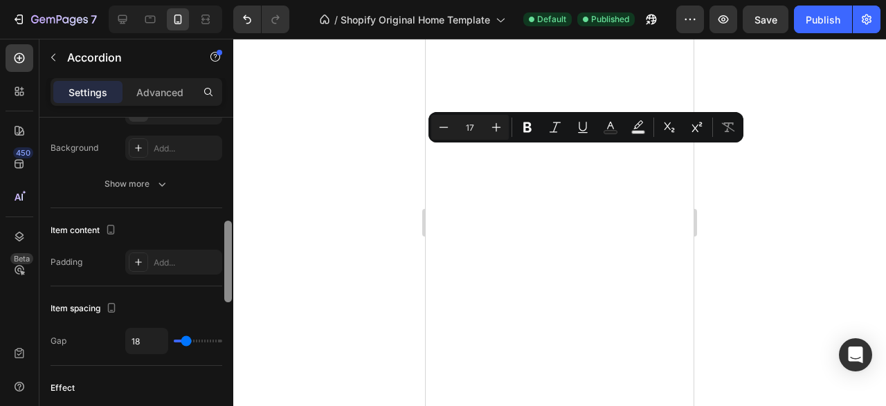
scroll to position [458, 0]
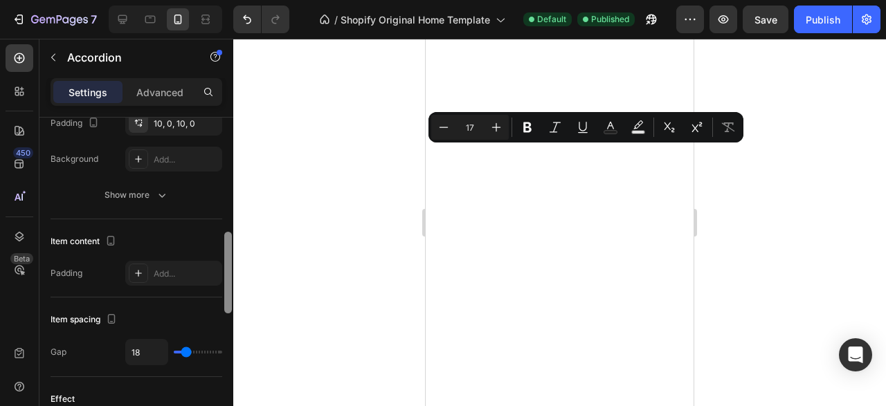
drag, startPoint x: 228, startPoint y: 365, endPoint x: 224, endPoint y: 244, distance: 120.5
click at [224, 244] on div at bounding box center [228, 282] width 10 height 329
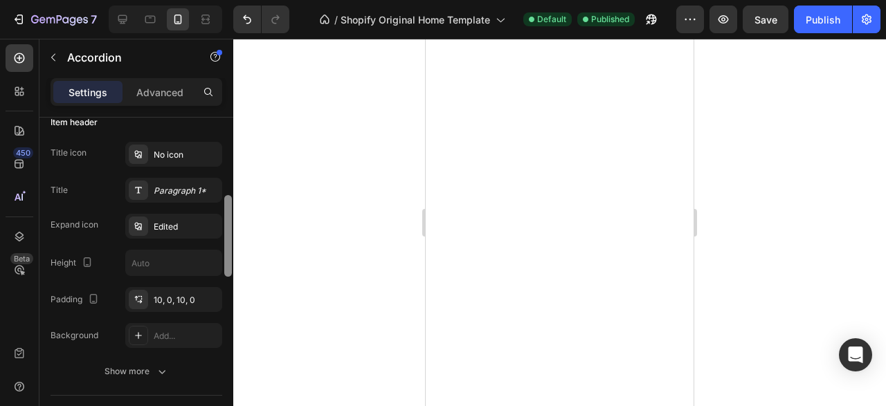
drag, startPoint x: 226, startPoint y: 244, endPoint x: 228, endPoint y: 200, distance: 44.3
click at [228, 200] on div at bounding box center [228, 236] width 8 height 82
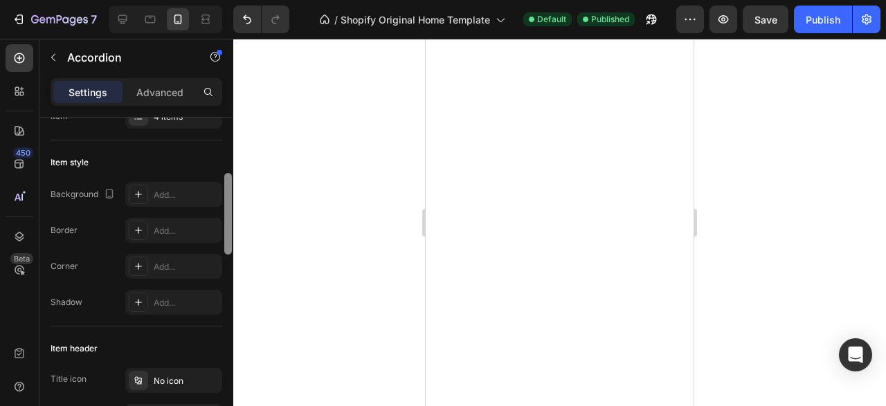
drag, startPoint x: 228, startPoint y: 200, endPoint x: 224, endPoint y: 144, distance: 56.2
click at [224, 151] on div at bounding box center [228, 315] width 10 height 329
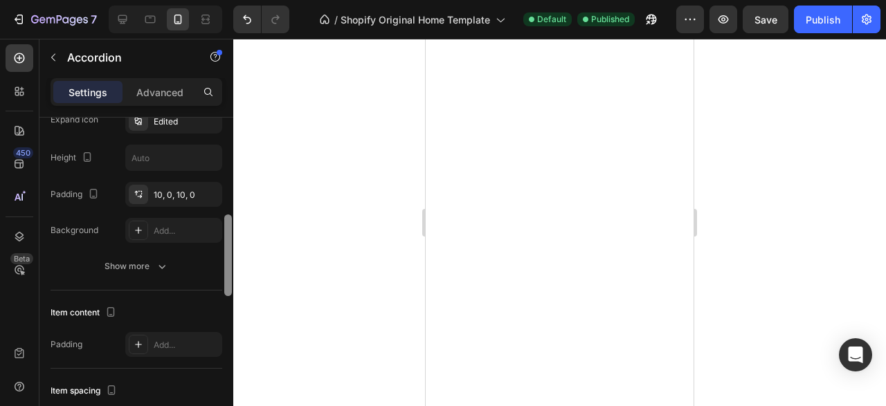
click at [224, 143] on div at bounding box center [228, 282] width 10 height 329
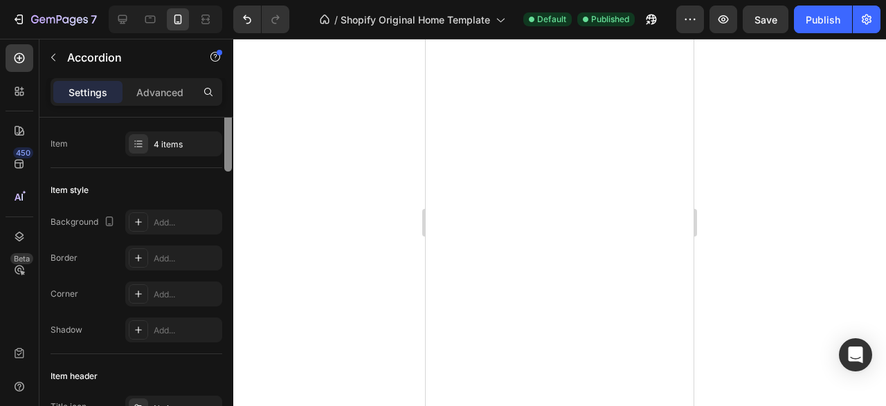
scroll to position [0, 0]
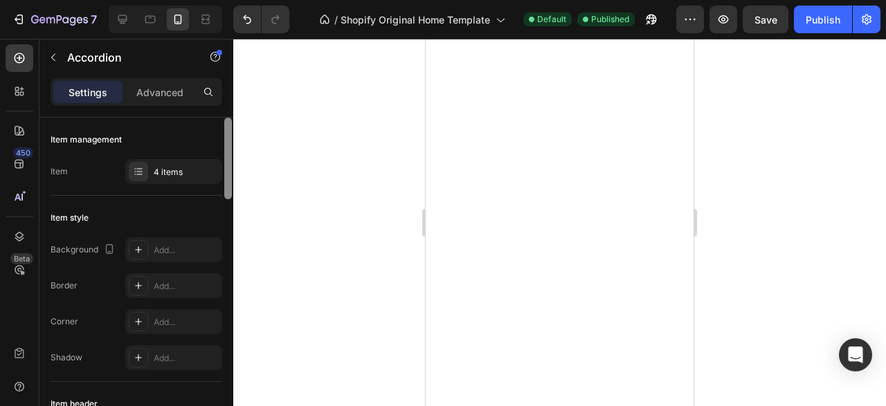
drag, startPoint x: 226, startPoint y: 242, endPoint x: 227, endPoint y: 128, distance: 113.5
click at [227, 128] on div at bounding box center [228, 159] width 8 height 82
click at [780, 235] on div at bounding box center [559, 222] width 653 height 367
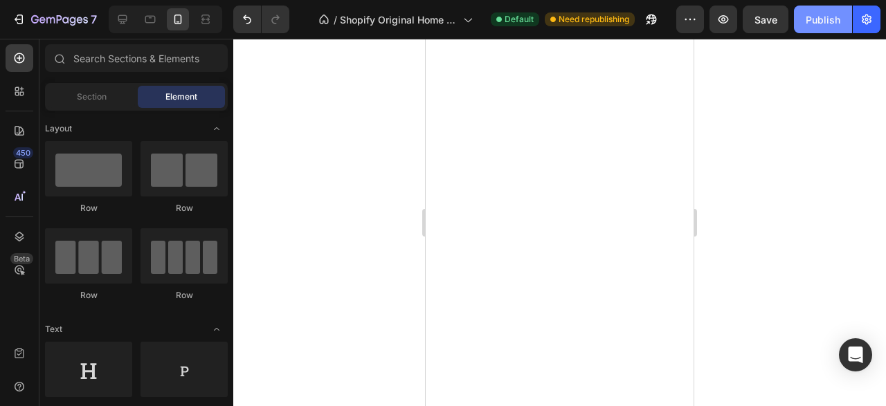
click at [833, 17] on div "Publish" at bounding box center [823, 19] width 35 height 15
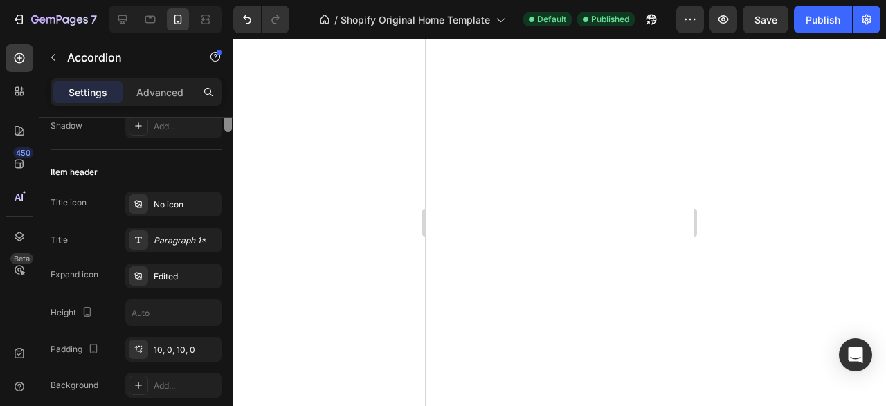
drag, startPoint x: 228, startPoint y: 188, endPoint x: 232, endPoint y: 246, distance: 58.3
click at [232, 246] on div at bounding box center [228, 182] width 10 height 329
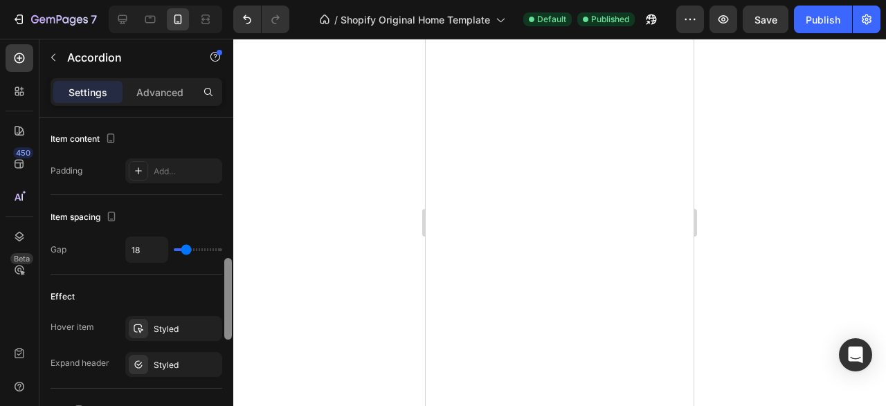
click at [232, 252] on div at bounding box center [228, 282] width 10 height 329
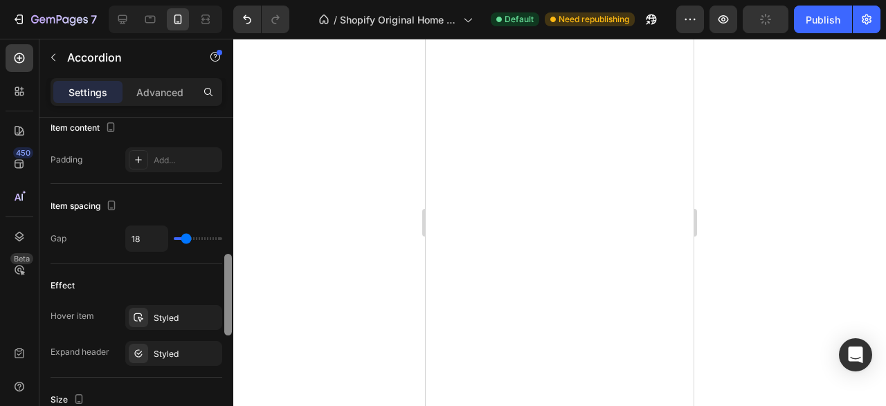
scroll to position [577, 0]
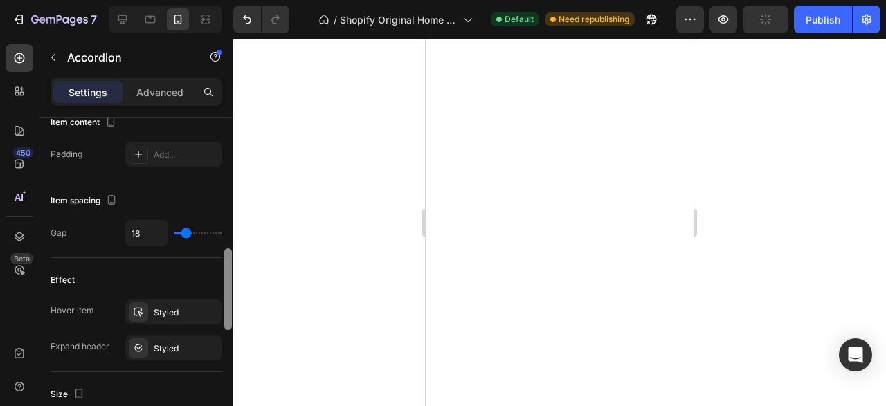
click at [232, 269] on div at bounding box center [228, 289] width 8 height 82
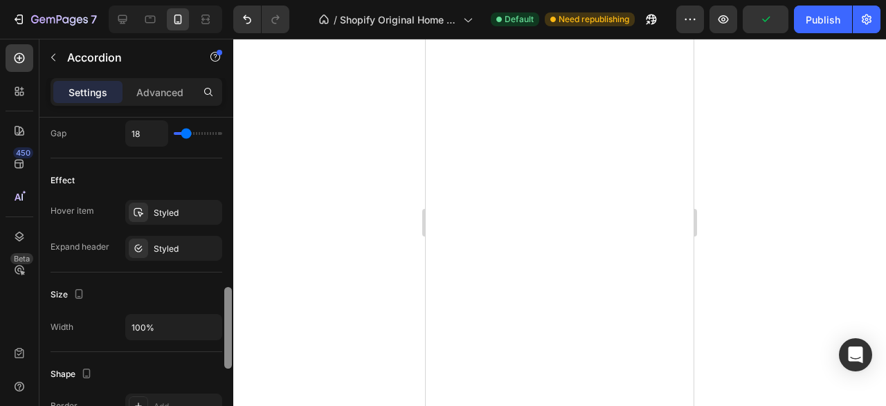
drag, startPoint x: 229, startPoint y: 273, endPoint x: 228, endPoint y: 309, distance: 36.0
click at [228, 309] on div at bounding box center [228, 328] width 8 height 82
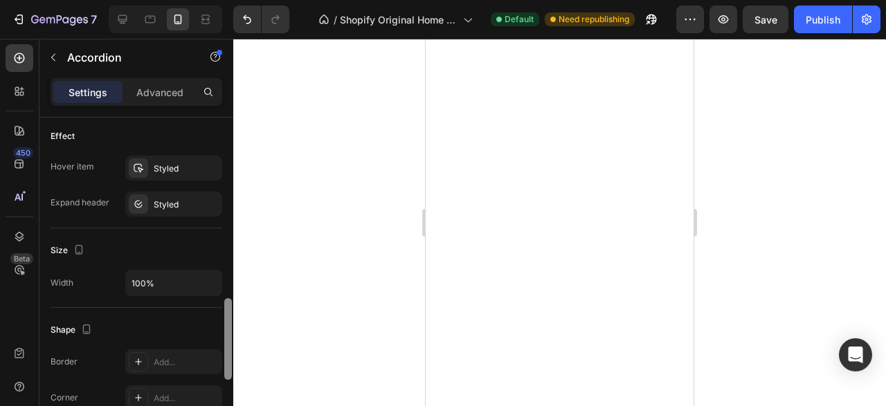
click at [228, 309] on div at bounding box center [228, 339] width 8 height 82
click at [167, 291] on input "100%" at bounding box center [174, 283] width 96 height 25
type input "100%"
click at [275, 246] on div at bounding box center [559, 222] width 653 height 367
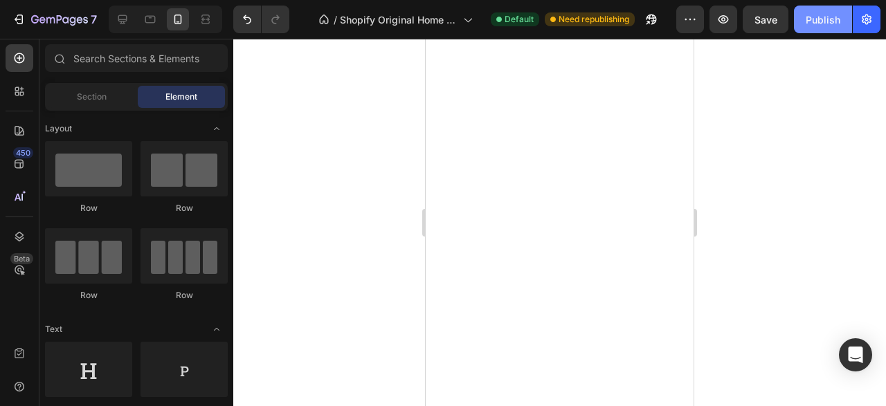
click at [812, 27] on button "Publish" at bounding box center [823, 20] width 58 height 28
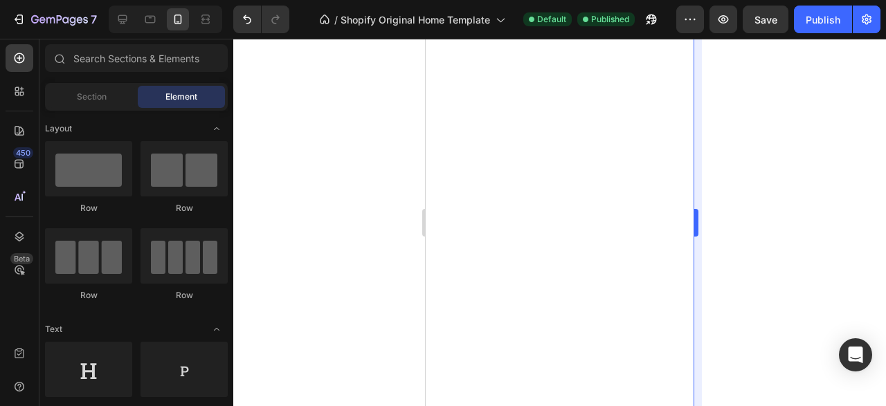
click at [693, 60] on div at bounding box center [560, 222] width 268 height 367
click at [783, 271] on div at bounding box center [559, 222] width 653 height 367
click at [92, 106] on div "Section" at bounding box center [91, 97] width 87 height 22
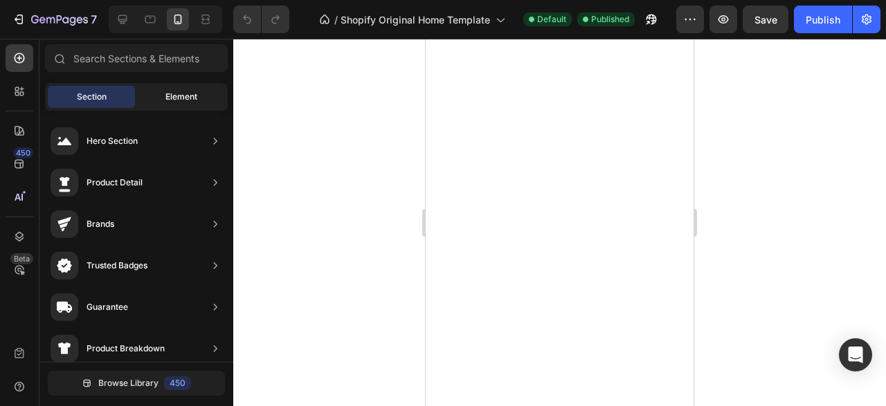
click at [164, 94] on div "Element" at bounding box center [181, 97] width 87 height 22
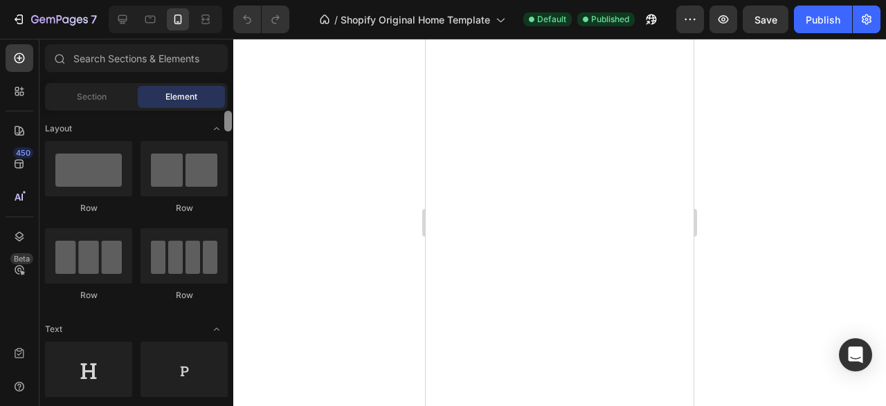
scroll to position [292, 0]
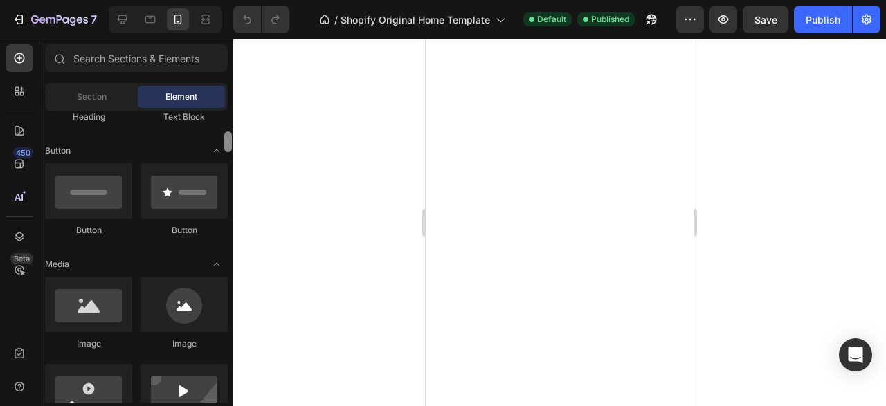
drag, startPoint x: 232, startPoint y: 122, endPoint x: 230, endPoint y: 143, distance: 20.9
click at [230, 143] on div at bounding box center [228, 257] width 10 height 292
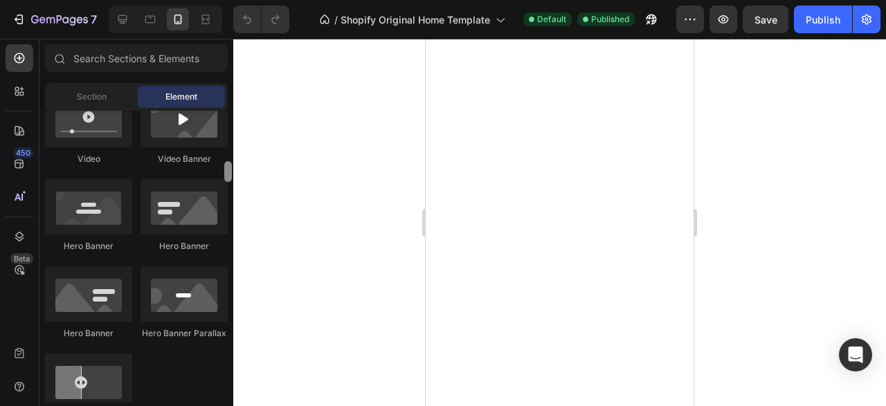
drag, startPoint x: 230, startPoint y: 143, endPoint x: 228, endPoint y: 164, distance: 20.8
click at [228, 164] on div at bounding box center [228, 171] width 8 height 21
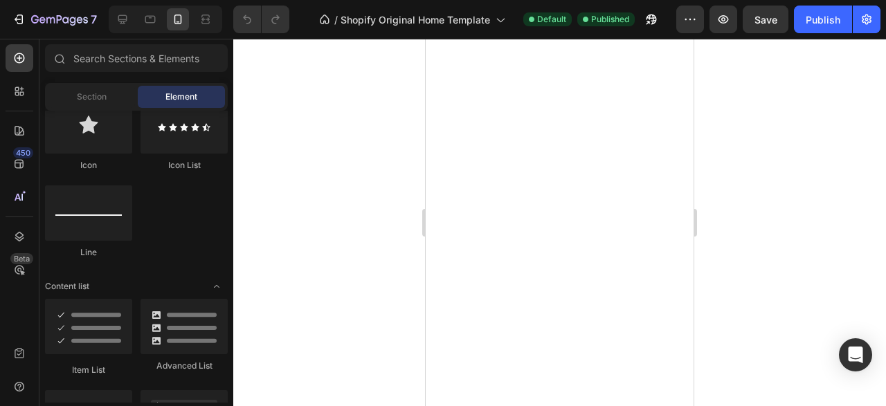
drag, startPoint x: 228, startPoint y: 164, endPoint x: 228, endPoint y: 189, distance: 24.9
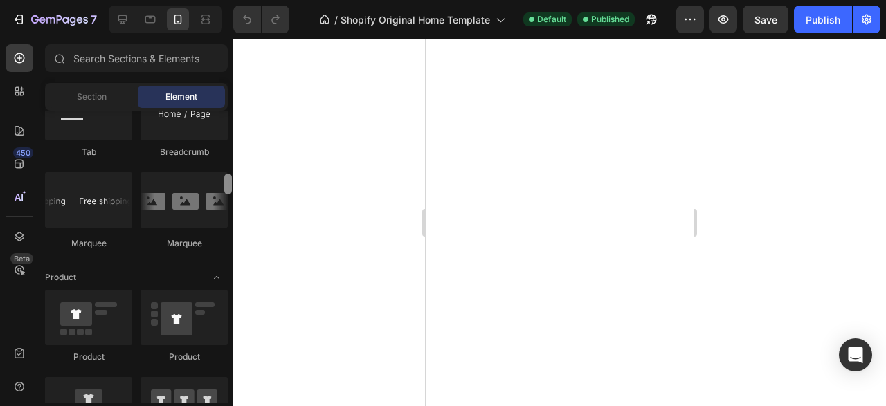
scroll to position [1653, 0]
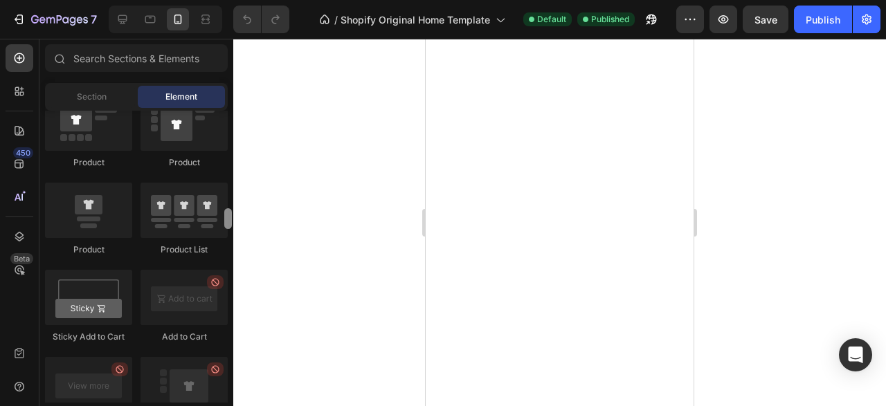
drag, startPoint x: 228, startPoint y: 189, endPoint x: 230, endPoint y: 251, distance: 62.3
click at [230, 229] on div at bounding box center [228, 218] width 8 height 21
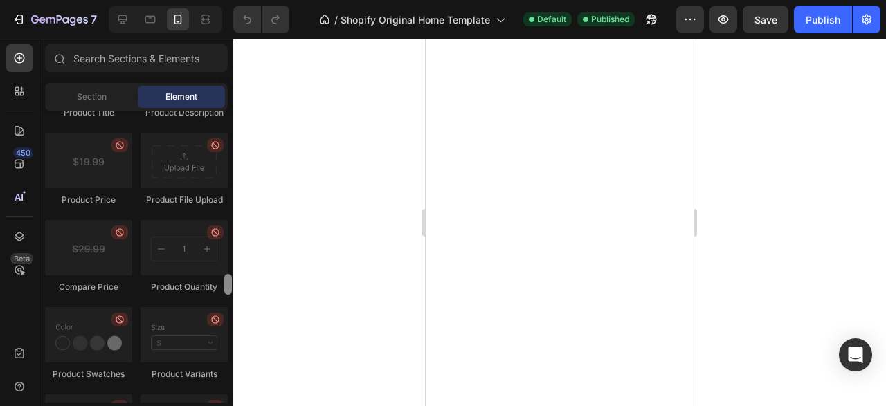
drag, startPoint x: 230, startPoint y: 251, endPoint x: 228, endPoint y: 286, distance: 34.7
click at [228, 286] on div at bounding box center [228, 284] width 8 height 21
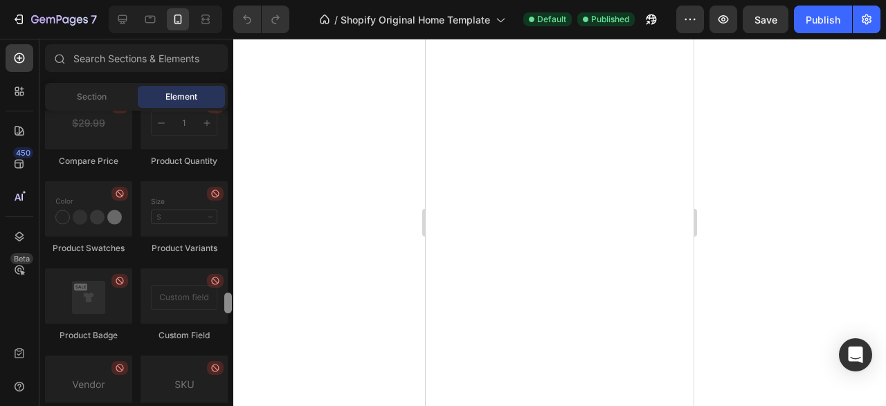
drag, startPoint x: 228, startPoint y: 286, endPoint x: 230, endPoint y: 300, distance: 13.9
click at [230, 300] on div at bounding box center [228, 303] width 8 height 21
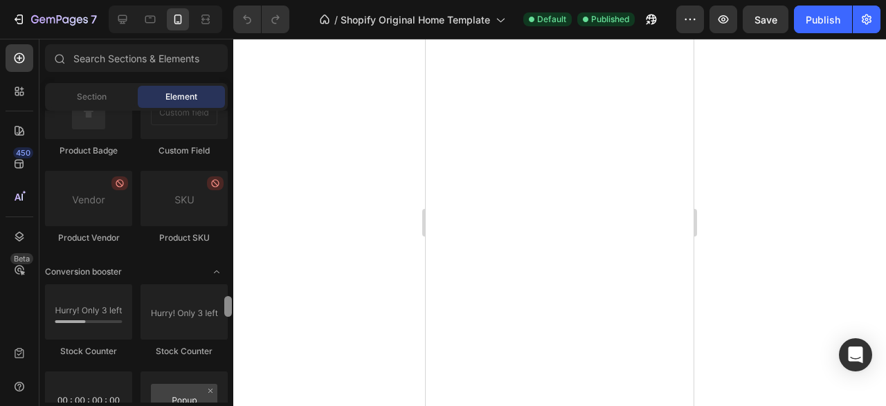
drag, startPoint x: 230, startPoint y: 300, endPoint x: 230, endPoint y: 309, distance: 9.7
click at [230, 309] on div at bounding box center [228, 306] width 8 height 21
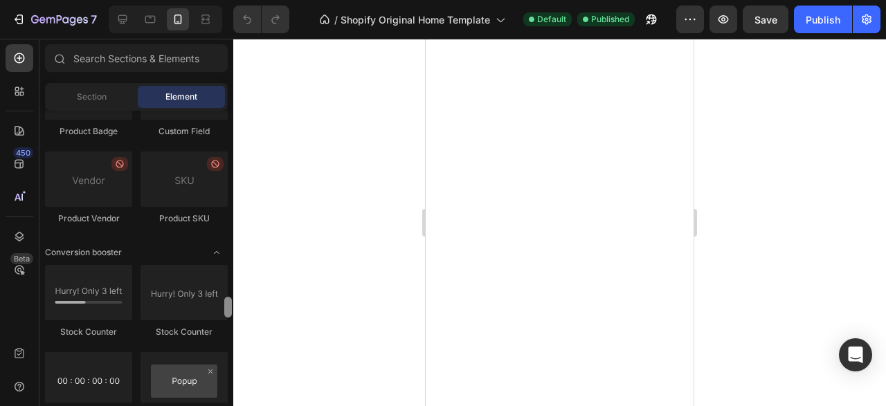
click at [231, 309] on div at bounding box center [228, 307] width 8 height 21
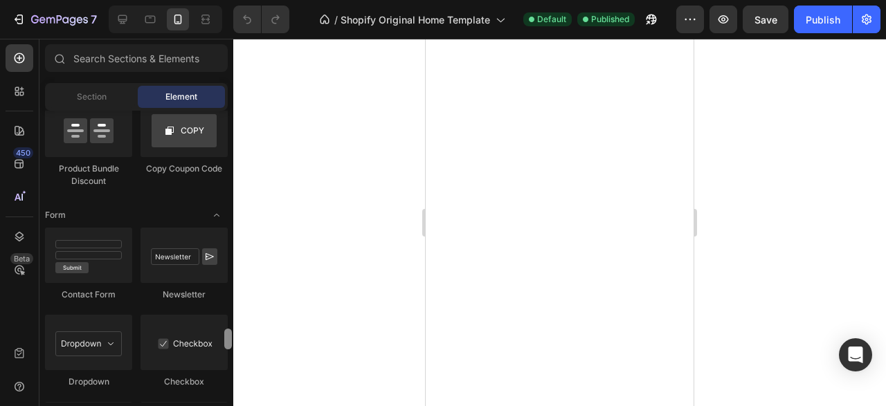
drag, startPoint x: 231, startPoint y: 309, endPoint x: 226, endPoint y: 340, distance: 31.5
click at [226, 340] on div at bounding box center [228, 339] width 8 height 21
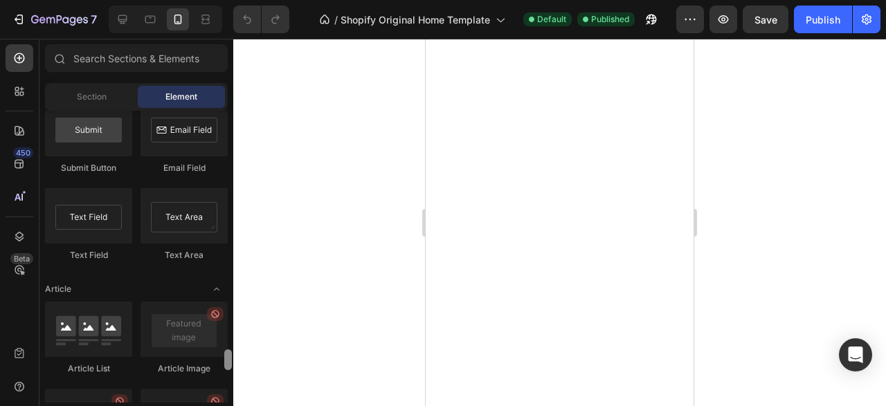
scroll to position [3255, 0]
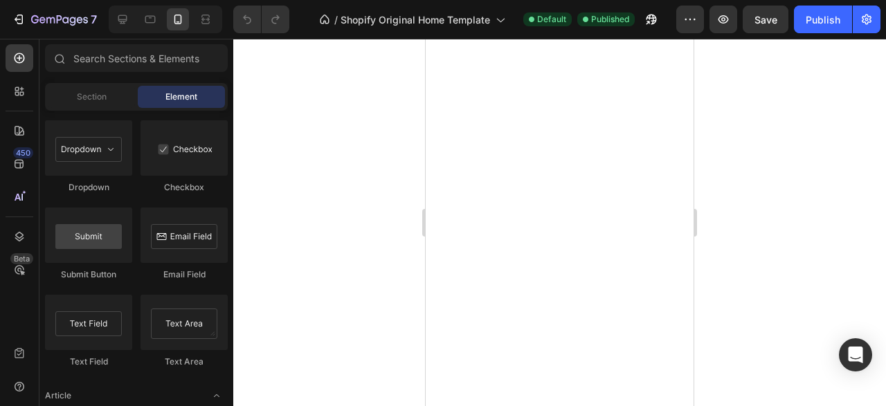
drag, startPoint x: 226, startPoint y: 340, endPoint x: 225, endPoint y: 354, distance: 13.9
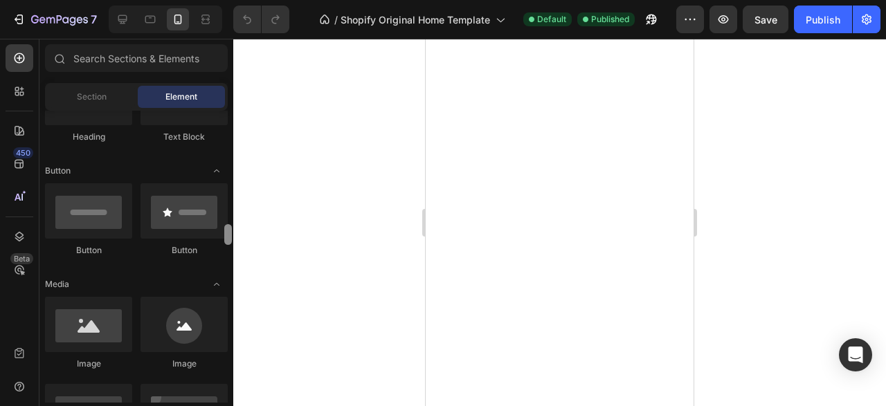
scroll to position [0, 0]
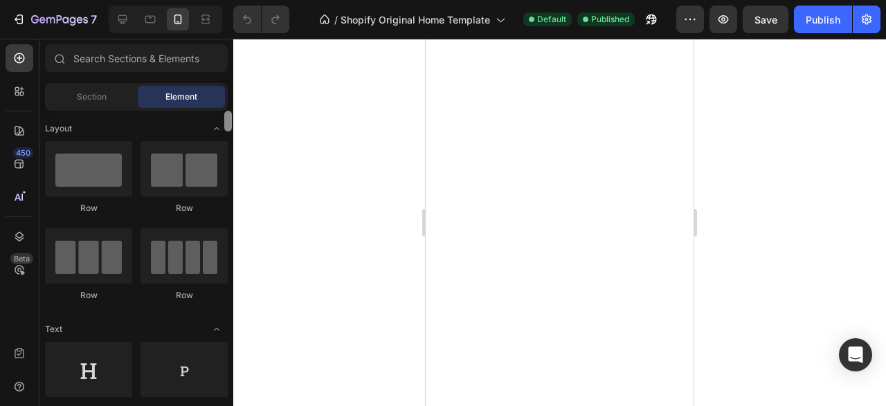
drag, startPoint x: 225, startPoint y: 354, endPoint x: 229, endPoint y: 90, distance: 264.4
click at [229, 90] on div "Sections(18) Elements(83) Section Element Hero Section Product Detail Brands Tr…" at bounding box center [136, 223] width 194 height 358
click at [106, 98] on span "Section" at bounding box center [92, 97] width 30 height 12
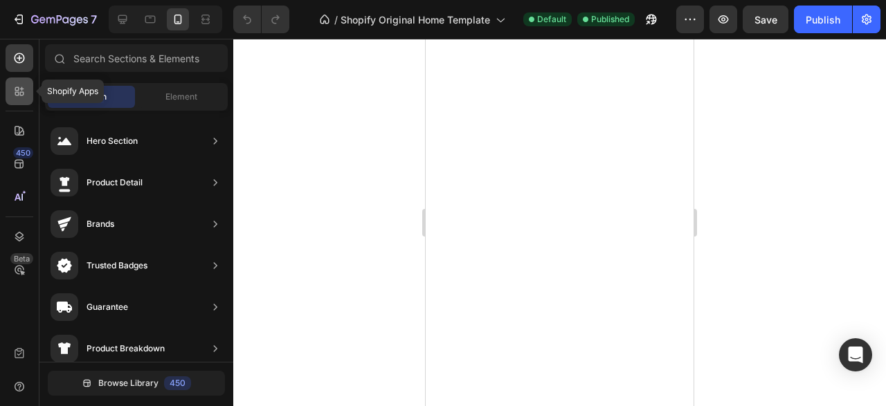
click at [15, 96] on icon at bounding box center [19, 91] width 14 height 14
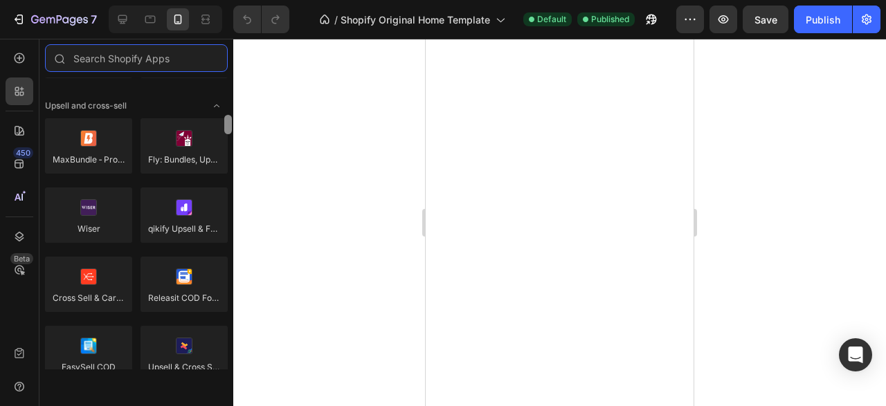
drag, startPoint x: 226, startPoint y: 88, endPoint x: 228, endPoint y: 125, distance: 37.4
click at [228, 125] on div at bounding box center [228, 124] width 8 height 19
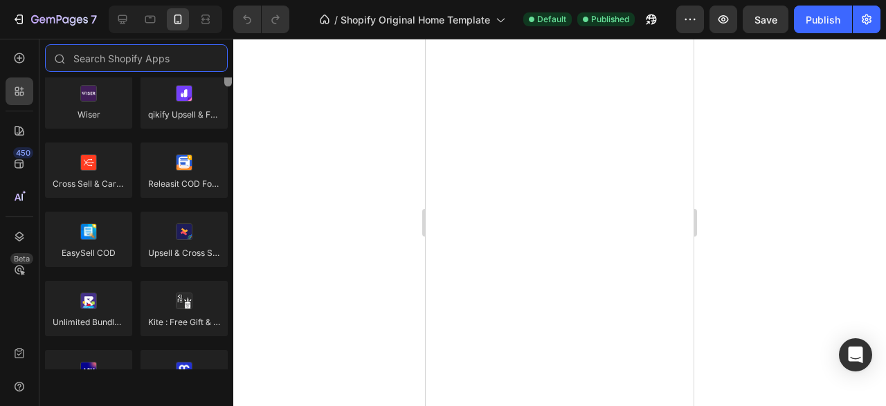
drag, startPoint x: 228, startPoint y: 125, endPoint x: 229, endPoint y: 134, distance: 8.4
click at [229, 87] on div at bounding box center [228, 76] width 8 height 19
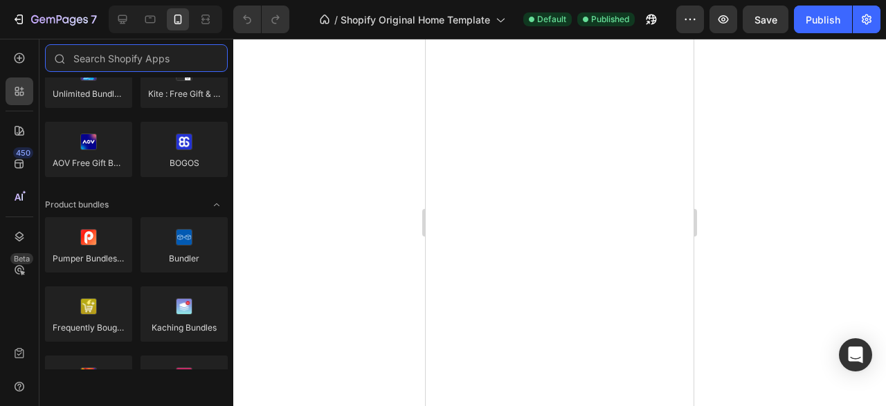
drag, startPoint x: 229, startPoint y: 134, endPoint x: 229, endPoint y: 152, distance: 18.0
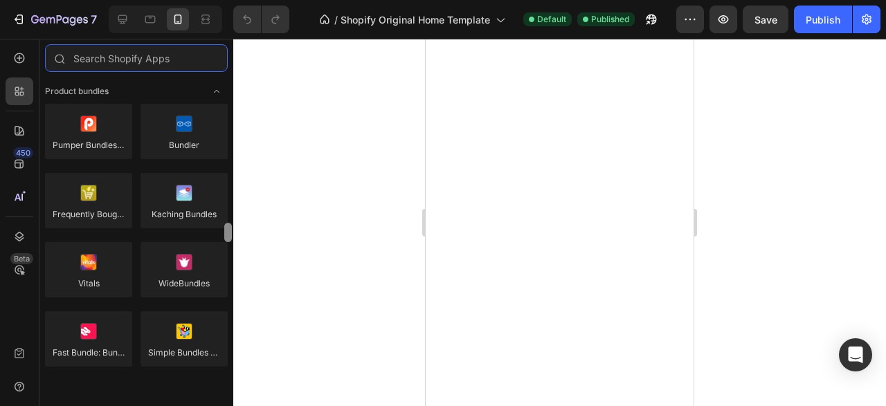
drag, startPoint x: 229, startPoint y: 152, endPoint x: 229, endPoint y: 161, distance: 9.7
click at [229, 223] on div at bounding box center [228, 232] width 8 height 19
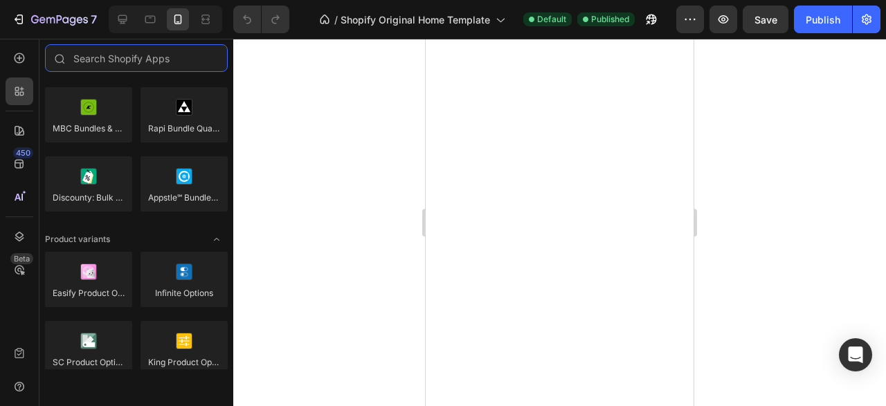
drag, startPoint x: 229, startPoint y: 161, endPoint x: 229, endPoint y: 182, distance: 20.8
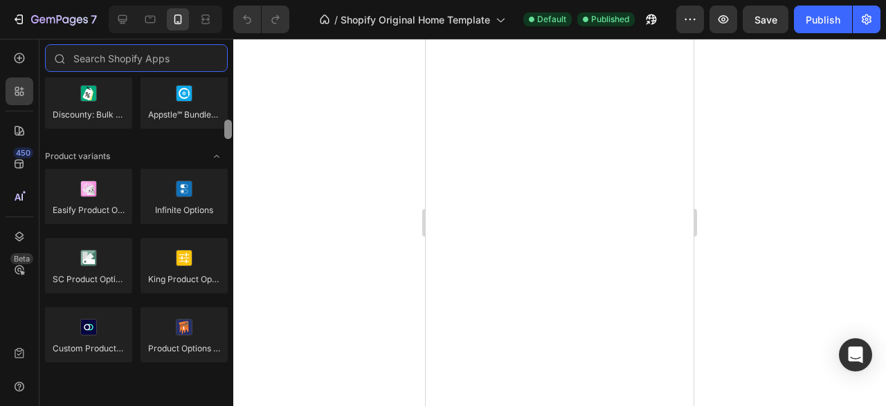
click at [230, 139] on div at bounding box center [228, 129] width 8 height 19
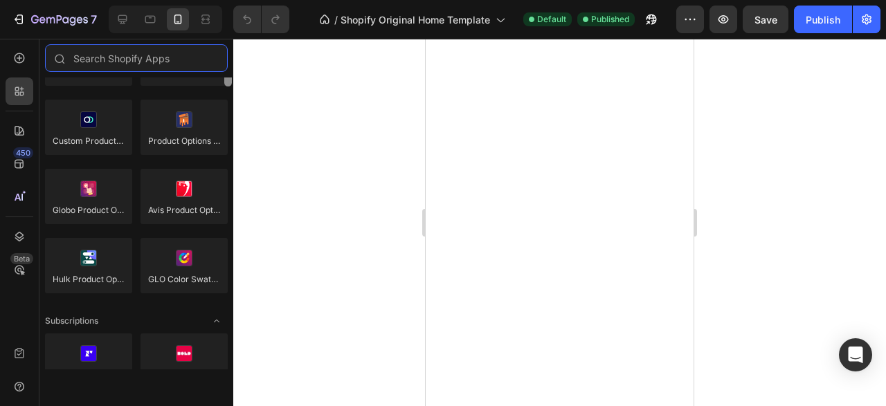
drag, startPoint x: 230, startPoint y: 188, endPoint x: 230, endPoint y: 205, distance: 17.3
click at [230, 87] on div at bounding box center [228, 76] width 8 height 19
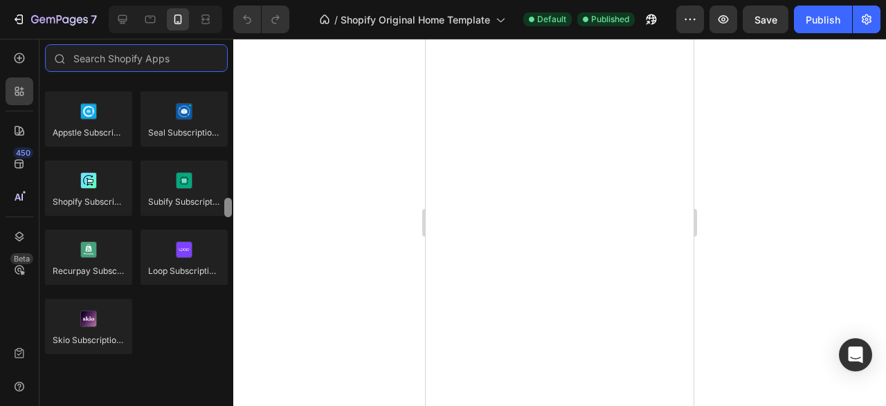
drag, startPoint x: 230, startPoint y: 205, endPoint x: 230, endPoint y: 221, distance: 15.9
click at [230, 217] on div at bounding box center [228, 207] width 8 height 19
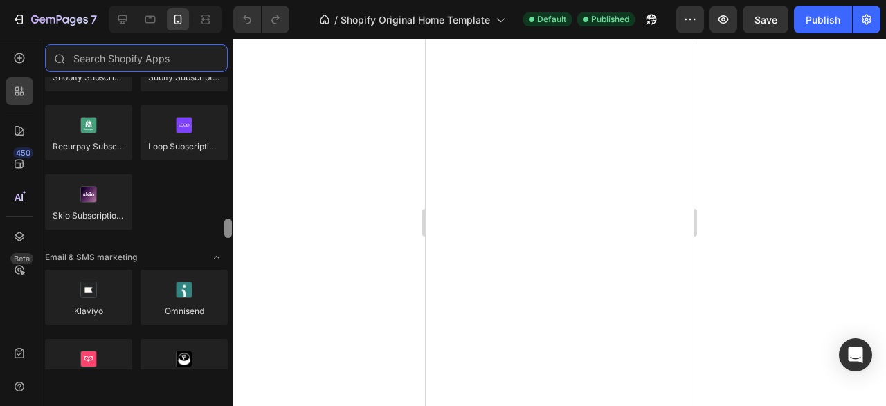
scroll to position [2156, 0]
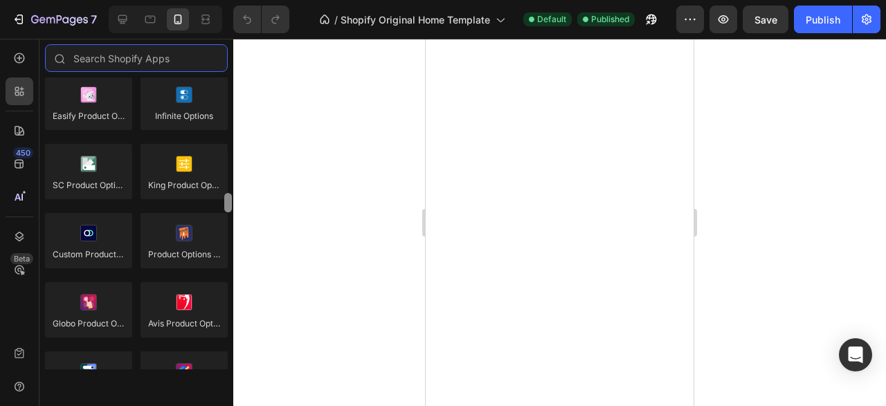
drag, startPoint x: 230, startPoint y: 221, endPoint x: 229, endPoint y: 192, distance: 28.4
click at [229, 193] on div at bounding box center [228, 202] width 8 height 19
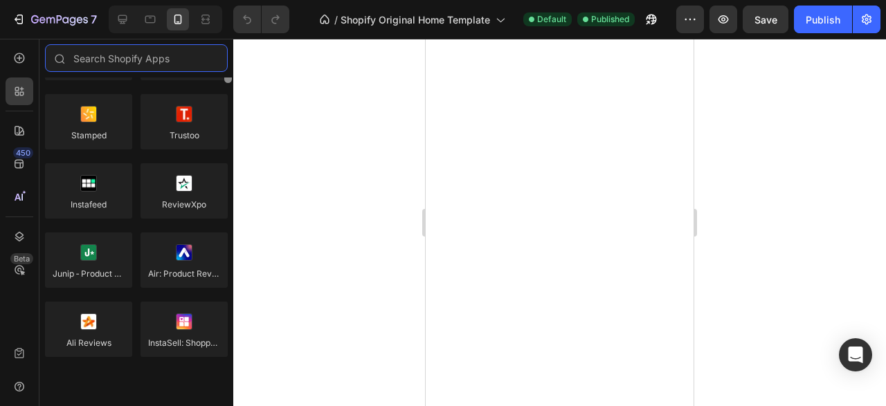
scroll to position [0, 0]
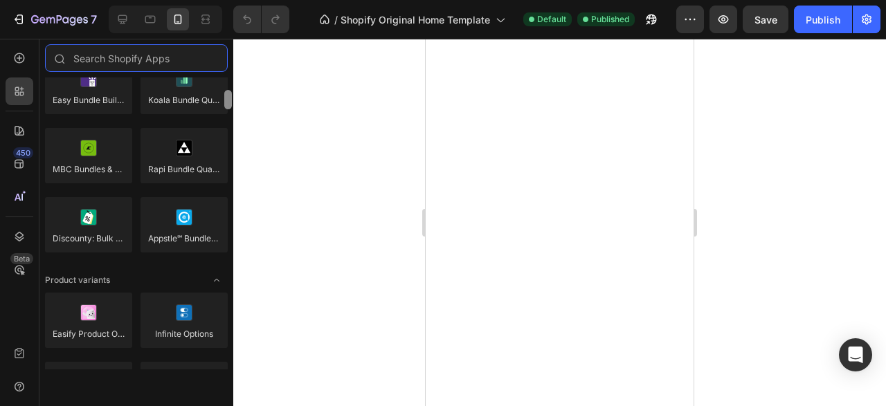
drag, startPoint x: 229, startPoint y: 192, endPoint x: 227, endPoint y: 182, distance: 10.6
click at [227, 109] on div at bounding box center [228, 99] width 8 height 19
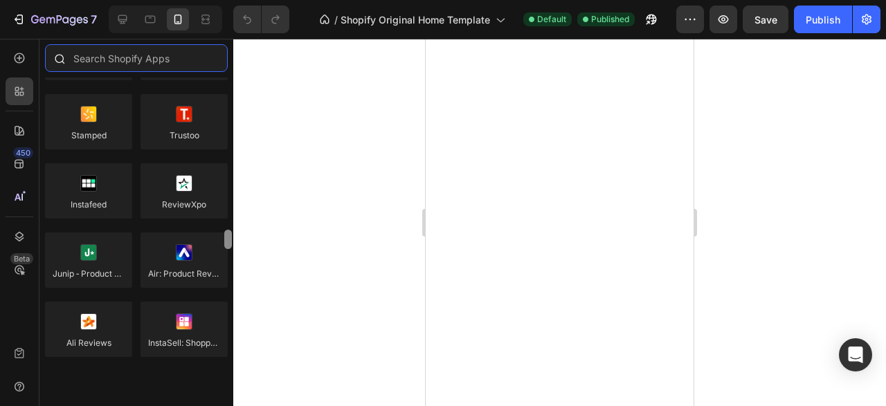
scroll to position [32, 0]
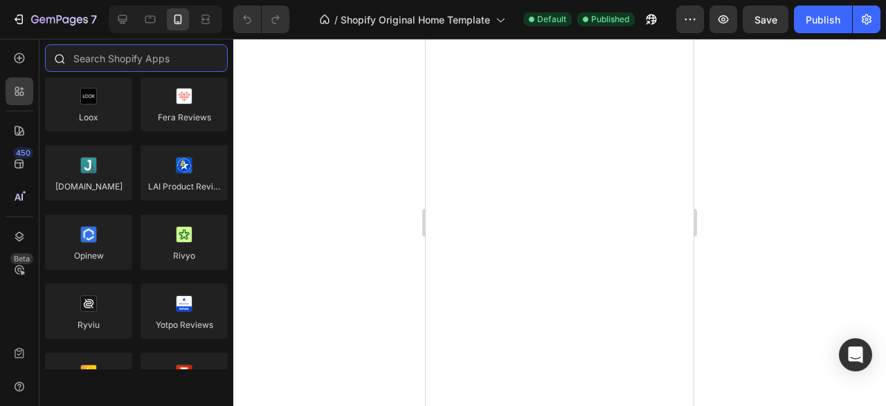
drag, startPoint x: 227, startPoint y: 182, endPoint x: 227, endPoint y: 73, distance: 108.7
click at [227, 73] on div "Sections(18) Elements(83) Hero Section Product Detail Brands Trusted Badges Gua…" at bounding box center [136, 206] width 194 height 325
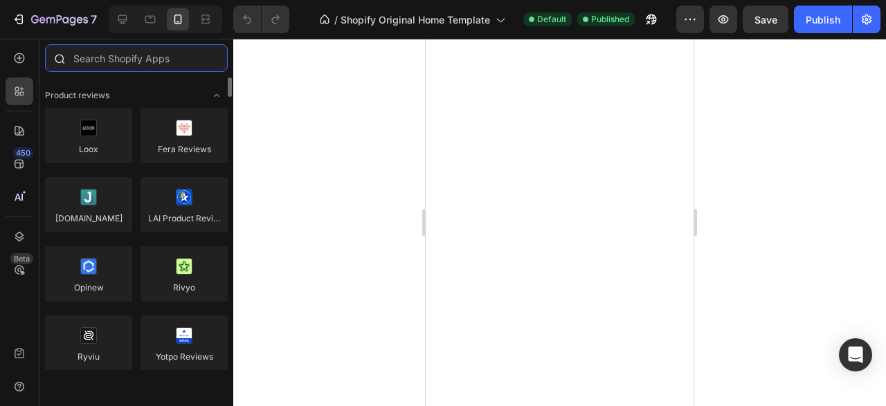
click at [185, 62] on input "text" at bounding box center [136, 58] width 183 height 28
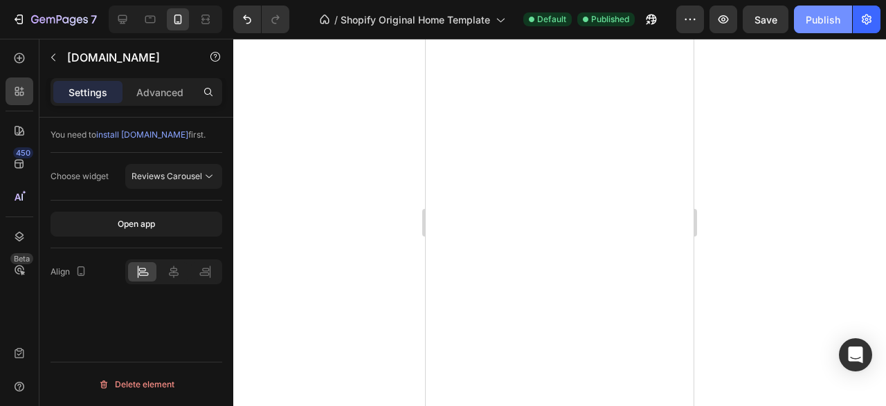
click at [807, 32] on button "Publish" at bounding box center [823, 20] width 58 height 28
